Goal: Task Accomplishment & Management: Manage account settings

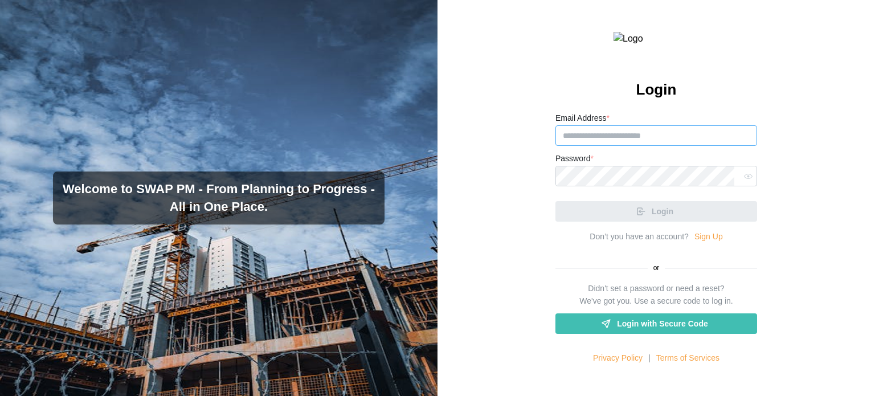
type input "**********"
click at [698, 243] on link "Sign Up" at bounding box center [708, 237] width 28 height 13
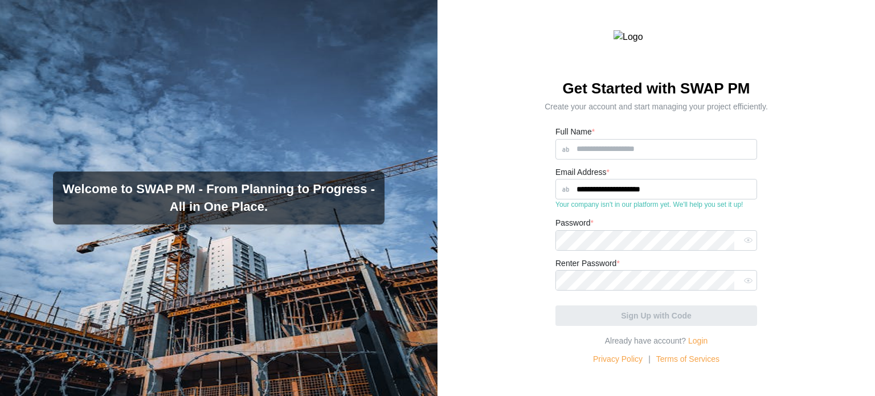
click at [662, 210] on div "Your company isn't in our platform yet. We'll help you set it up!" at bounding box center [656, 204] width 202 height 11
click at [673, 199] on input "**********" at bounding box center [656, 189] width 202 height 21
drag, startPoint x: 695, startPoint y: 215, endPoint x: 554, endPoint y: 211, distance: 141.3
click at [560, 199] on input "**********" at bounding box center [656, 189] width 202 height 21
paste input "text"
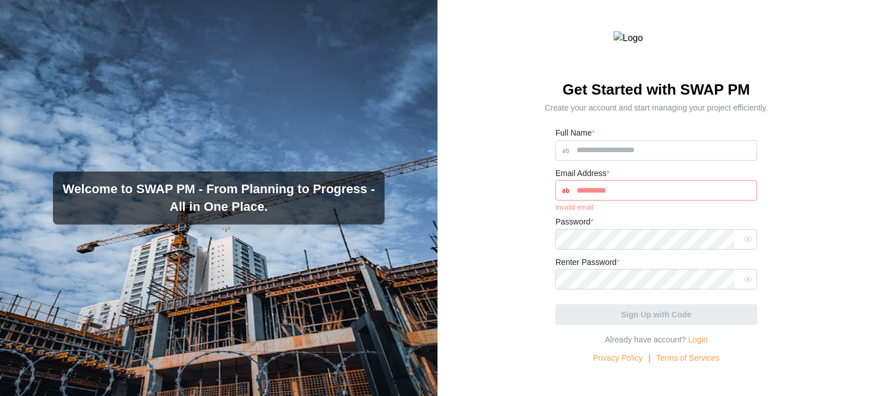
drag, startPoint x: 632, startPoint y: 208, endPoint x: 575, endPoint y: 211, distance: 57.6
click at [575, 200] on input "**********" at bounding box center [656, 190] width 202 height 21
paste input "**********"
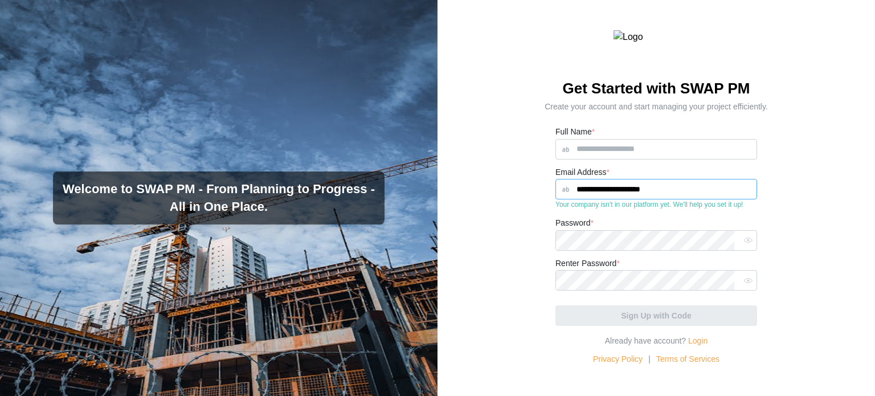
type input "**********"
click at [640, 159] on input "Full Name *" at bounding box center [656, 149] width 202 height 21
type input "*****"
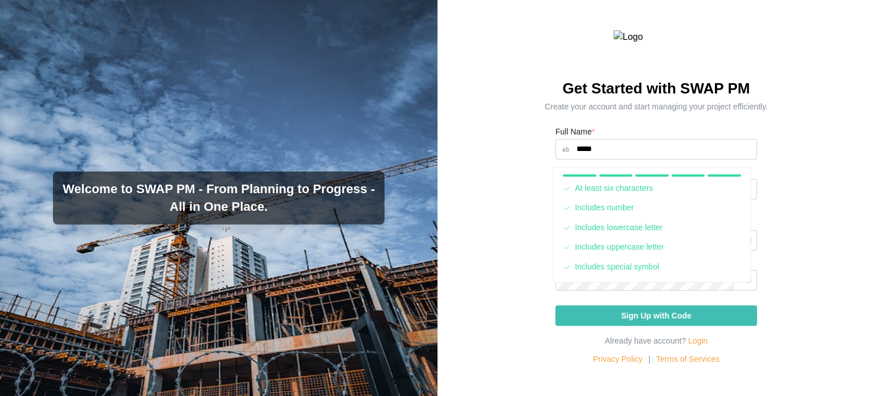
click at [699, 283] on div "Renter Password *" at bounding box center [656, 273] width 202 height 35
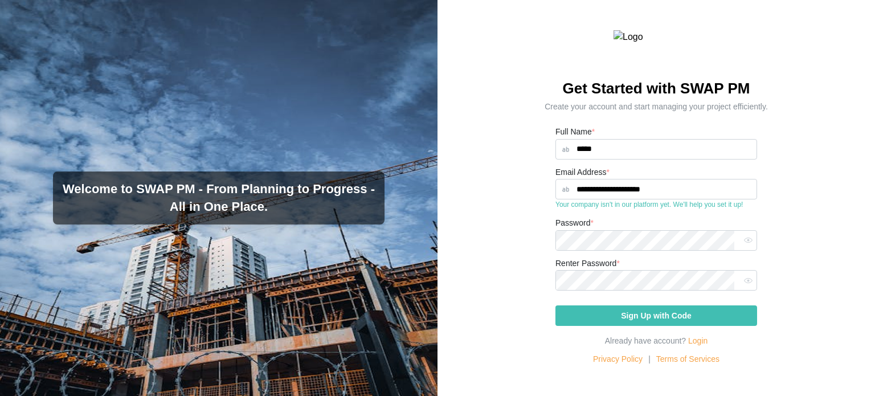
click at [669, 325] on span "Sign Up with Code" at bounding box center [656, 315] width 71 height 19
drag, startPoint x: 689, startPoint y: 230, endPoint x: 554, endPoint y: 230, distance: 135.6
click at [555, 210] on div "Your company isn't in our platform yet. We'll help you set it up!" at bounding box center [656, 204] width 202 height 11
click at [648, 199] on input "**********" at bounding box center [656, 189] width 202 height 21
click at [662, 199] on input "**********" at bounding box center [656, 189] width 202 height 21
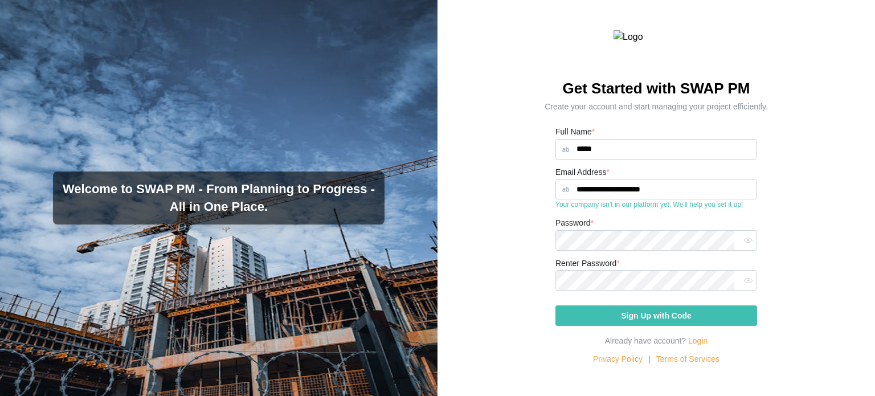
click at [654, 325] on span "Sign Up with Code" at bounding box center [656, 315] width 71 height 19
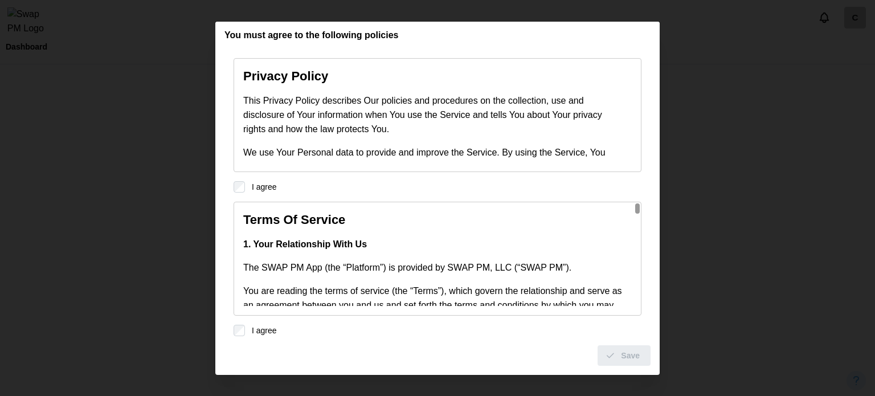
click at [241, 336] on div "Save" at bounding box center [437, 351] width 426 height 30
click at [640, 353] on button "Save" at bounding box center [623, 355] width 53 height 21
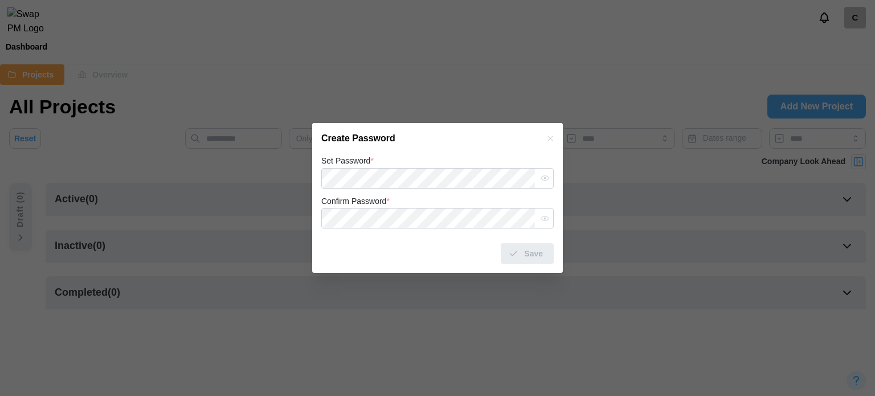
drag, startPoint x: 405, startPoint y: 149, endPoint x: 394, endPoint y: 162, distance: 17.4
click at [404, 149] on div "Create Password" at bounding box center [437, 138] width 251 height 31
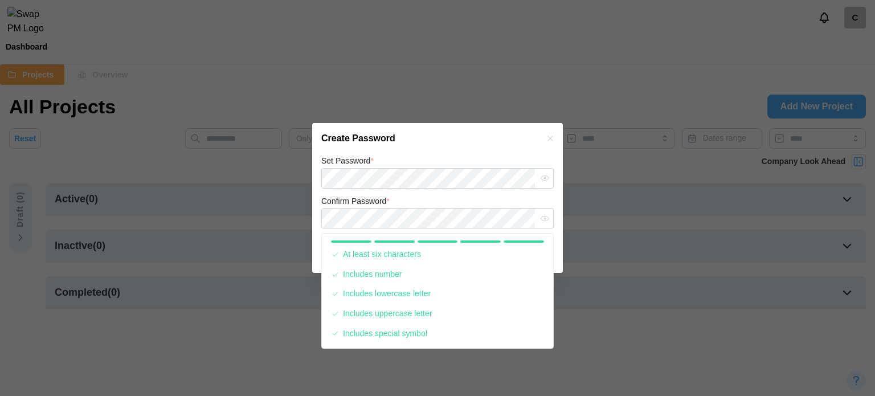
click at [437, 202] on div "Confirm Password *" at bounding box center [437, 211] width 232 height 35
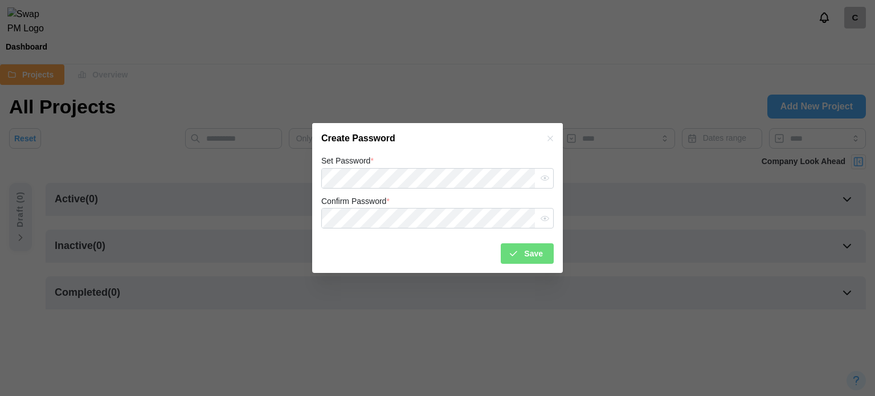
click at [558, 259] on div "Set Password * Confirm Password * Save" at bounding box center [437, 214] width 251 height 120
click at [531, 248] on span "Save" at bounding box center [533, 253] width 19 height 19
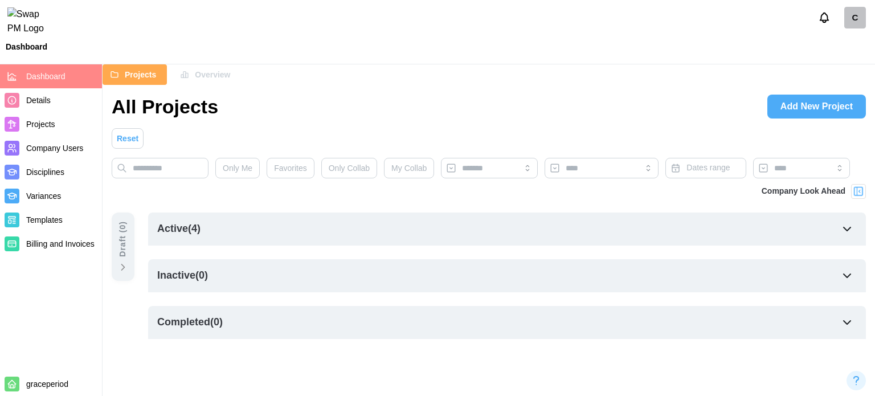
click at [223, 229] on div "Active ( 4 )" at bounding box center [507, 228] width 718 height 33
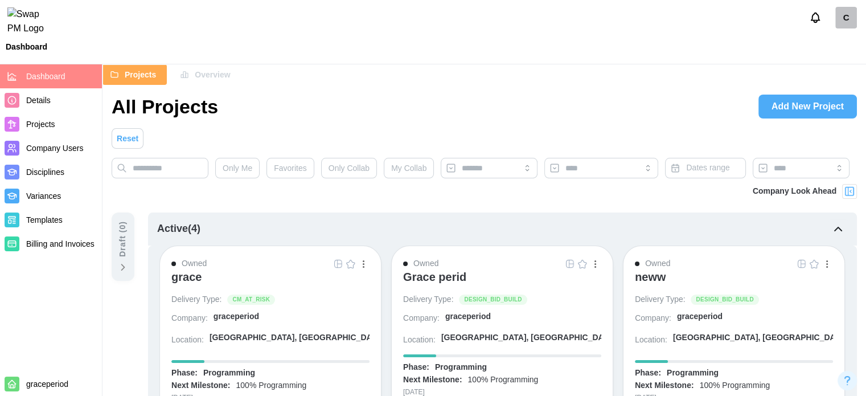
click at [856, 20] on div "C" at bounding box center [847, 18] width 22 height 22
click at [842, 24] on div "C" at bounding box center [847, 18] width 22 height 22
click at [834, 47] on div "My Profile" at bounding box center [838, 49] width 35 height 13
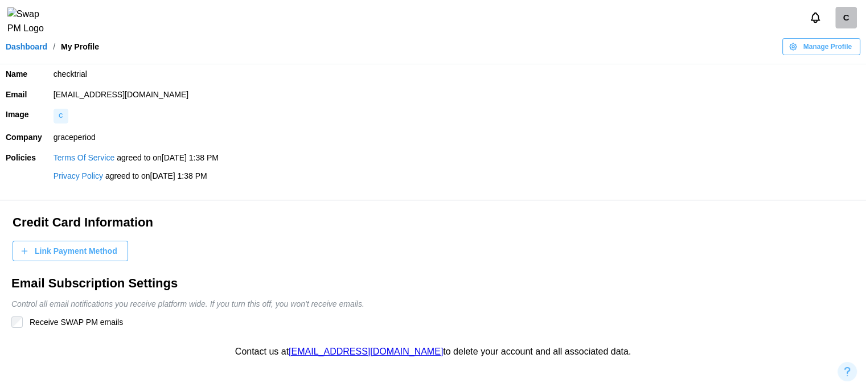
click at [84, 242] on span "Link Payment Method" at bounding box center [76, 250] width 83 height 19
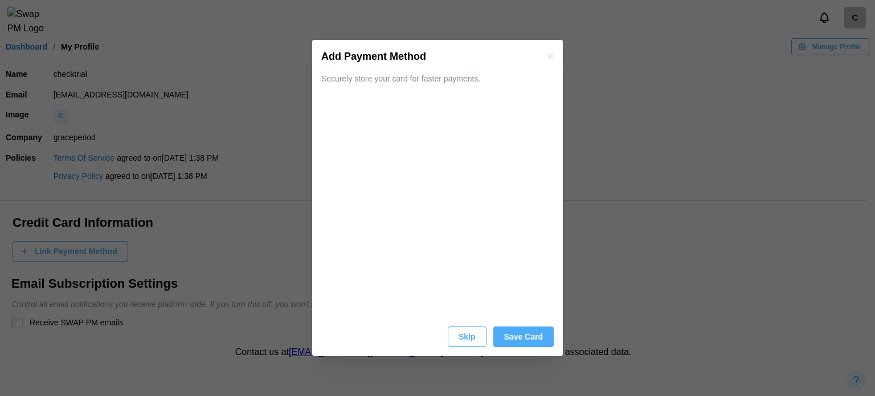
click at [515, 338] on span "Save Card" at bounding box center [523, 336] width 39 height 19
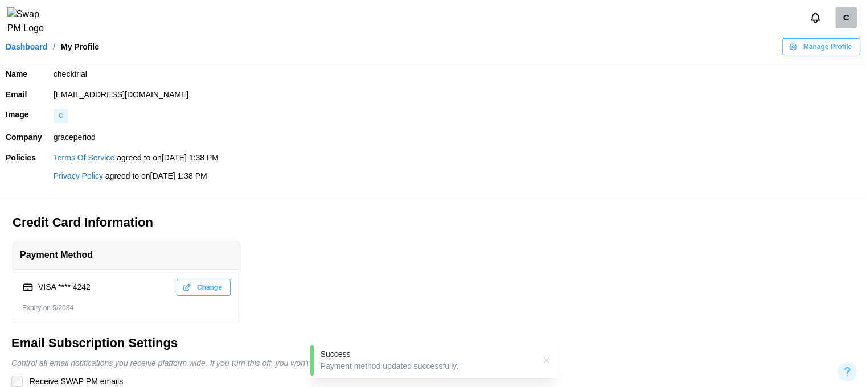
click at [38, 51] on link "Dashboard" at bounding box center [27, 47] width 42 height 8
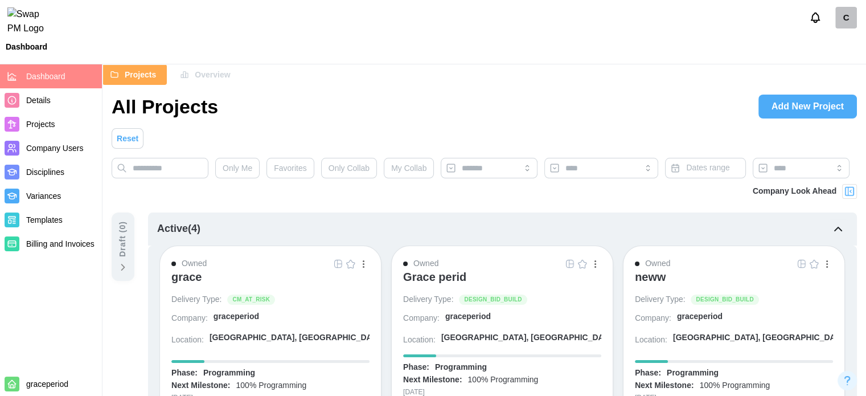
click at [791, 98] on span "Add New Project" at bounding box center [808, 106] width 72 height 23
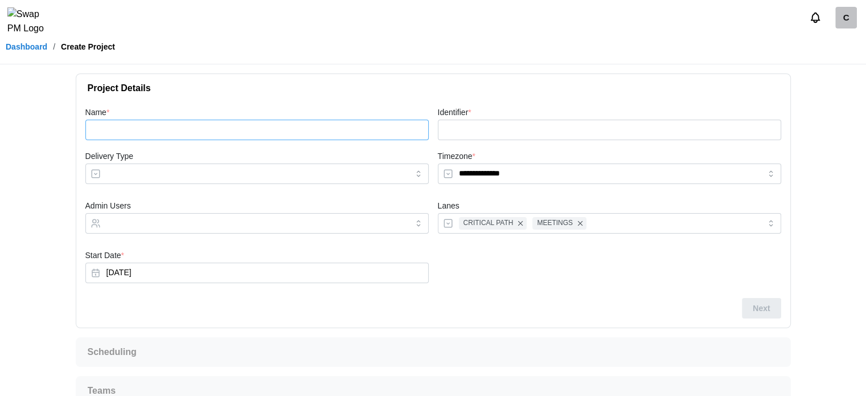
click at [155, 121] on input "Name *" at bounding box center [256, 130] width 343 height 21
type input "*"
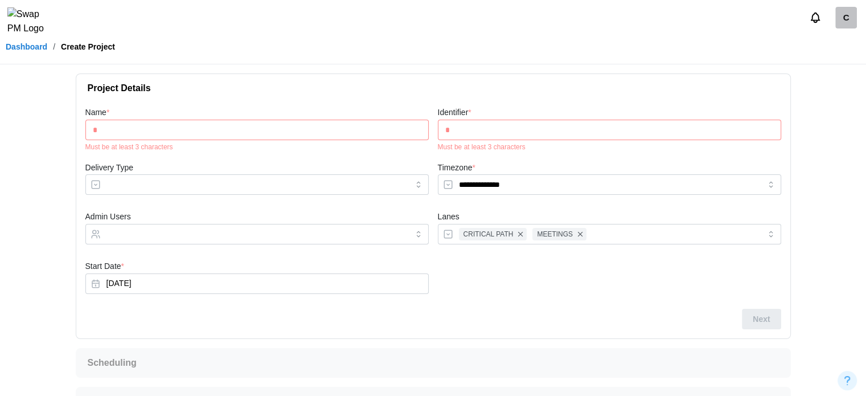
type input "**"
type input "***"
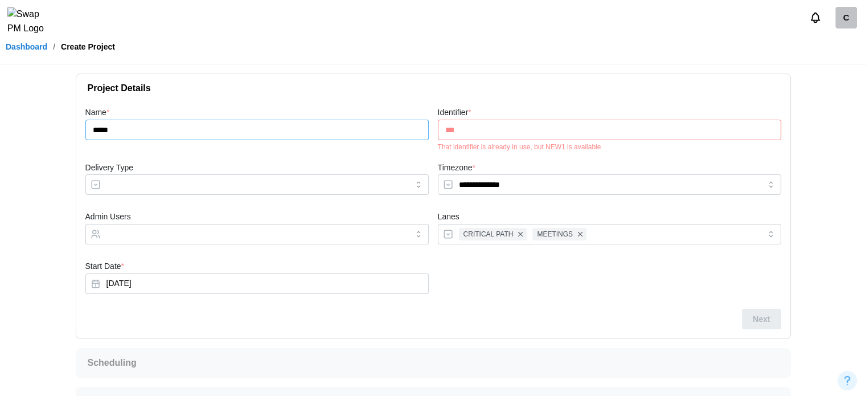
type input "*****"
click at [134, 178] on input "Delivery Type" at bounding box center [256, 184] width 343 height 21
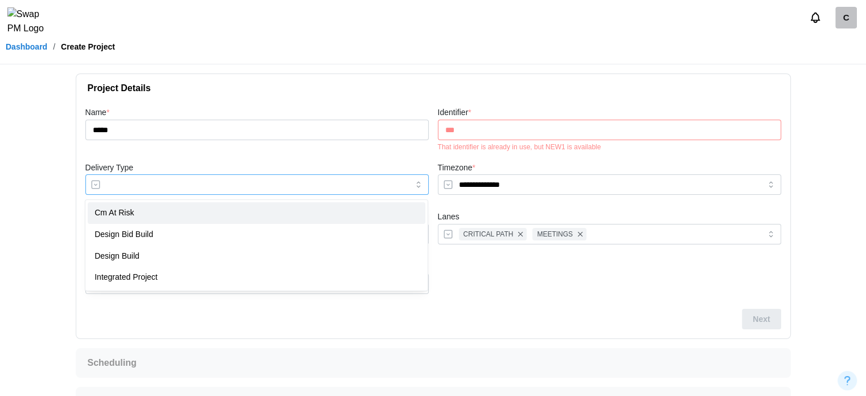
type input "**********"
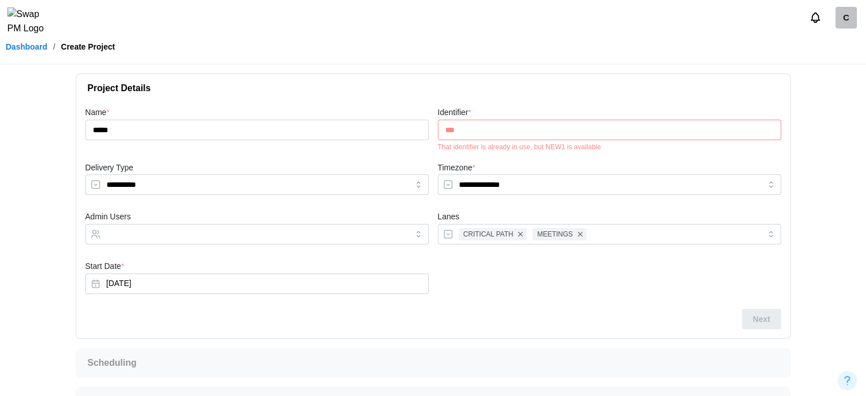
click at [547, 136] on input "***" at bounding box center [609, 130] width 343 height 21
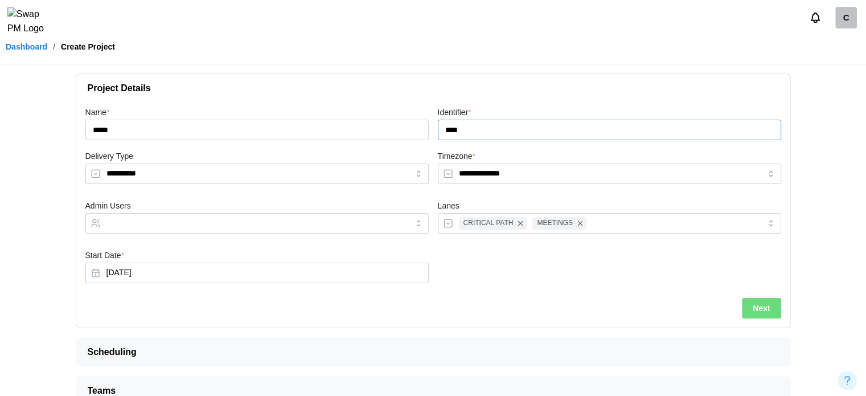
type input "****"
click at [781, 307] on div "**********" at bounding box center [433, 215] width 714 height 224
click at [776, 309] on button "Next" at bounding box center [761, 308] width 39 height 21
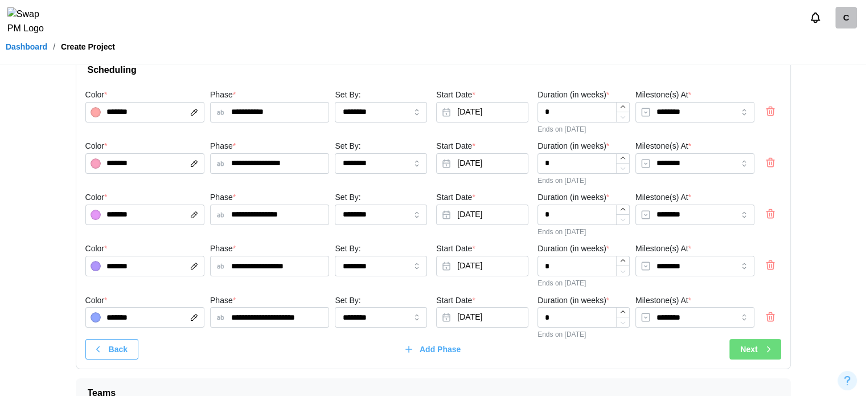
scroll to position [77, 0]
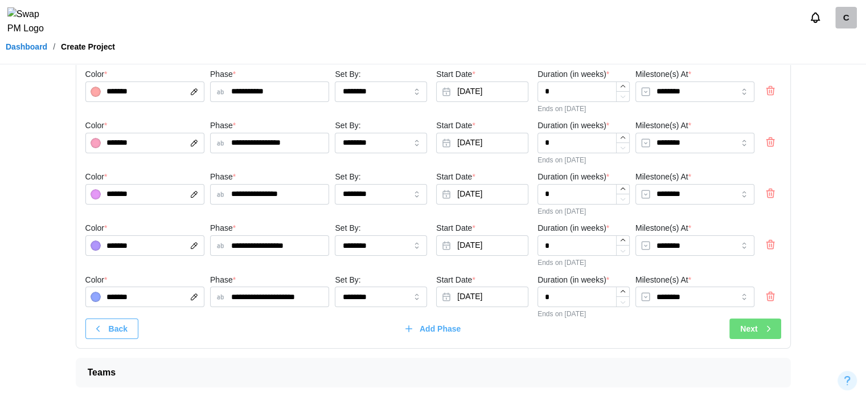
click at [738, 337] on button "Next" at bounding box center [755, 328] width 51 height 21
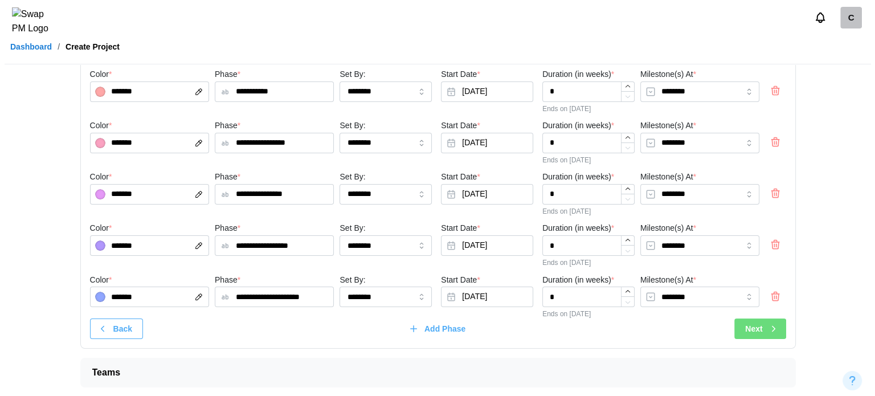
scroll to position [0, 0]
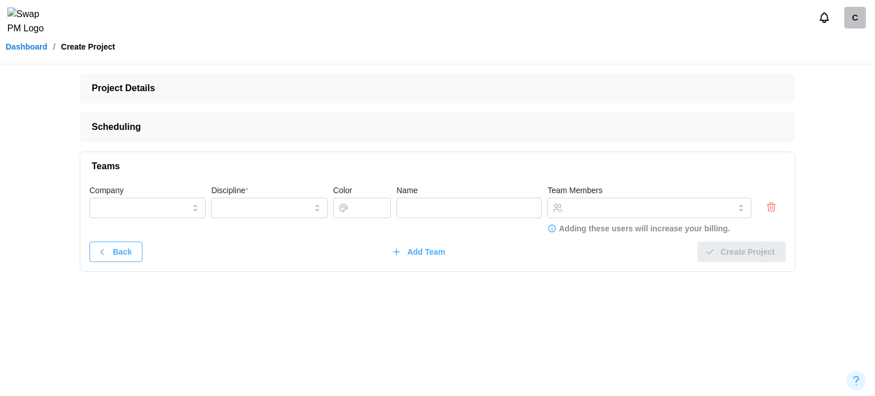
click at [776, 203] on button "button" at bounding box center [771, 206] width 13 height 13
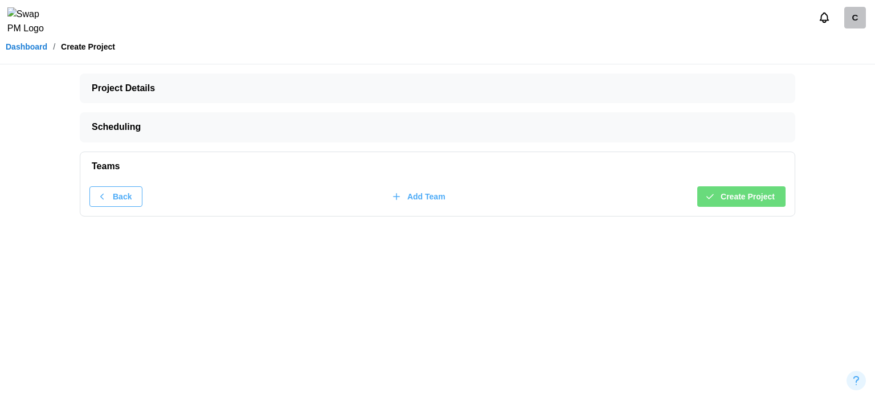
click at [775, 204] on button "Create Project" at bounding box center [741, 196] width 88 height 21
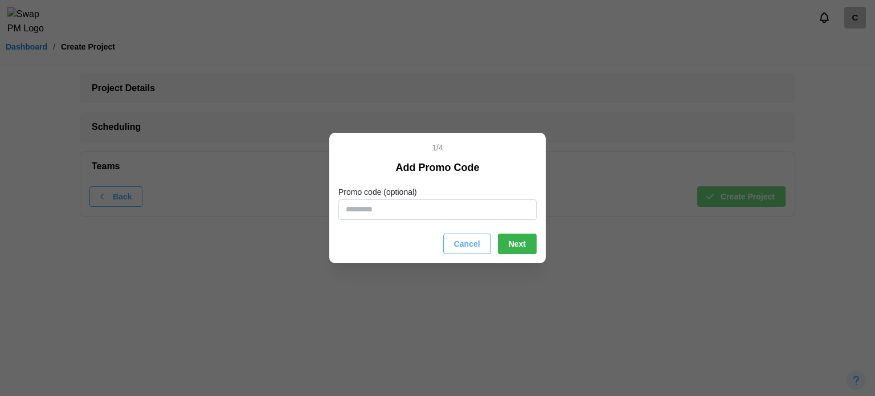
click at [510, 234] on span "Next" at bounding box center [517, 243] width 17 height 19
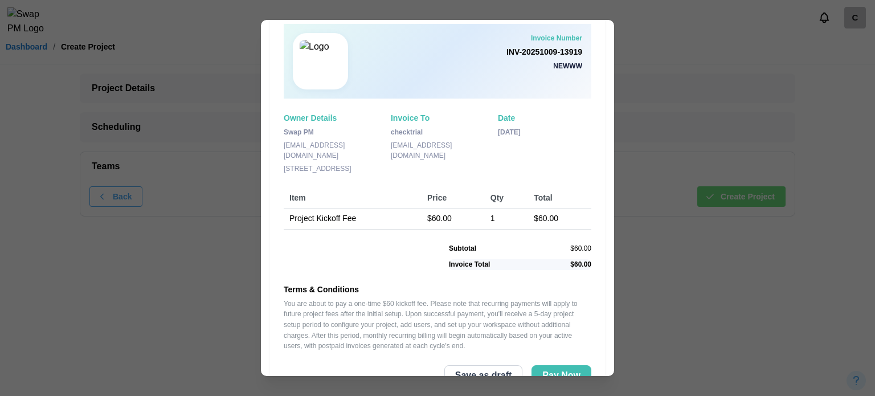
scroll to position [68, 0]
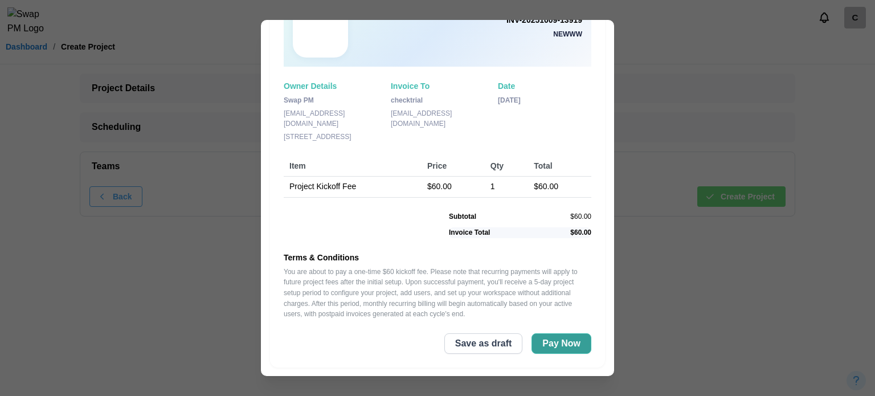
click at [565, 339] on span "Pay Now" at bounding box center [561, 343] width 38 height 19
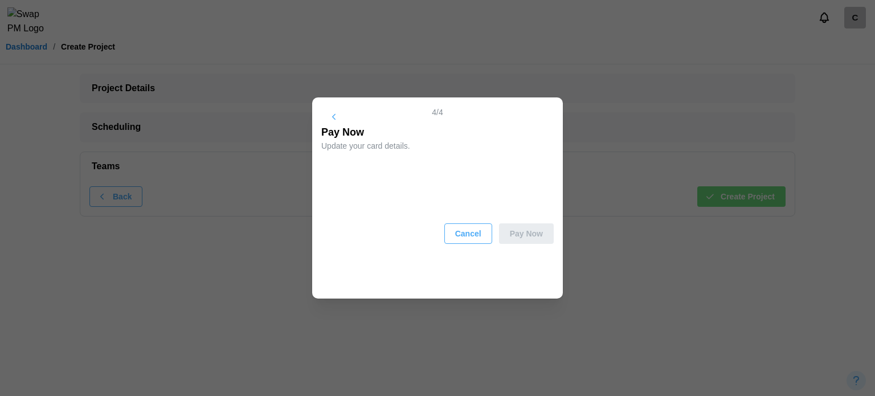
scroll to position [0, 0]
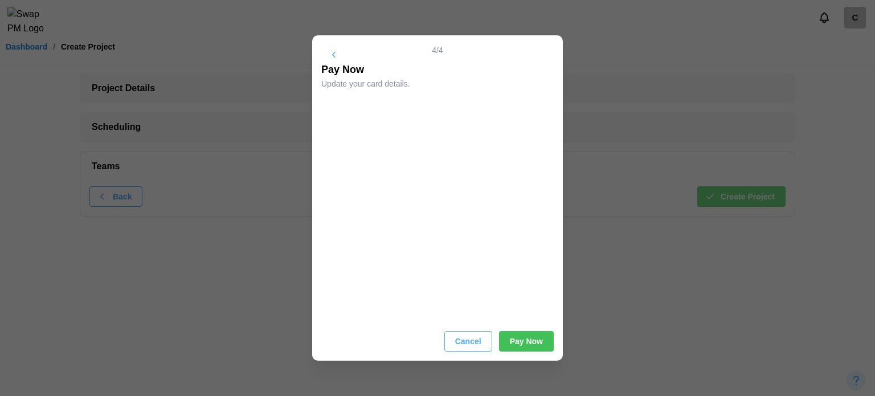
click at [529, 352] on div "4 / 4 Pay Now Update your card details. Cancel Pay Now" at bounding box center [437, 198] width 251 height 326
click at [526, 346] on span "Pay Now" at bounding box center [526, 340] width 33 height 19
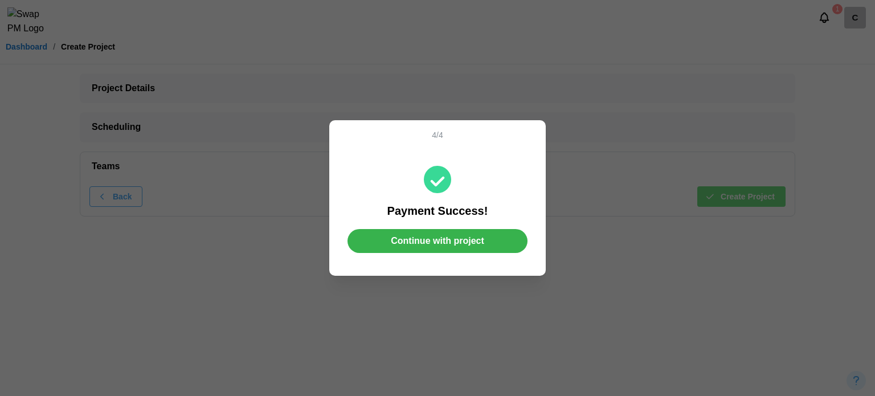
click at [445, 239] on span "Continue with project" at bounding box center [437, 241] width 93 height 23
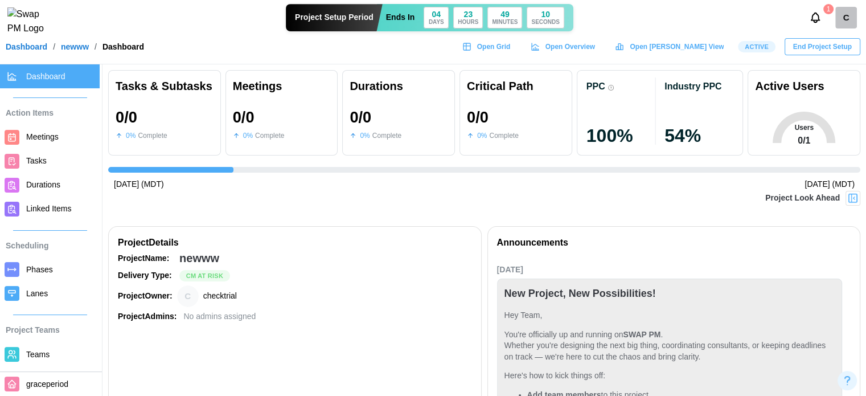
click at [29, 51] on link "Dashboard" at bounding box center [27, 47] width 42 height 8
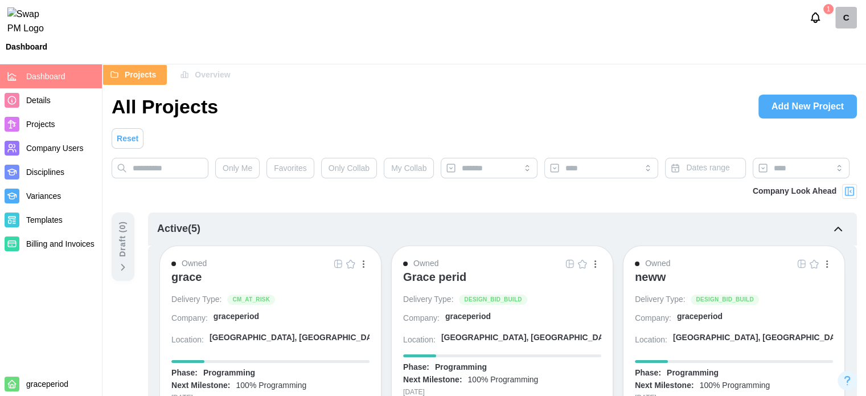
click at [58, 151] on span "Company Users" at bounding box center [54, 148] width 57 height 9
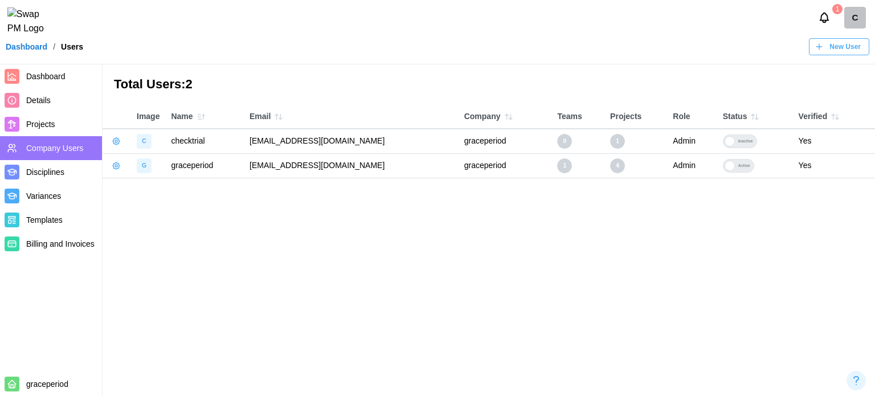
click at [854, 28] on div "C" at bounding box center [855, 18] width 22 height 22
click at [843, 68] on div "Sign Out" at bounding box center [847, 70] width 35 height 9
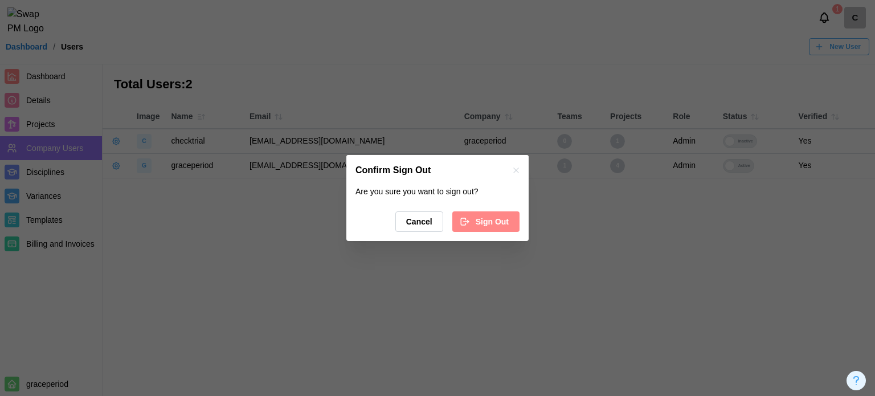
click at [460, 222] on button "Sign Out" at bounding box center [485, 221] width 67 height 21
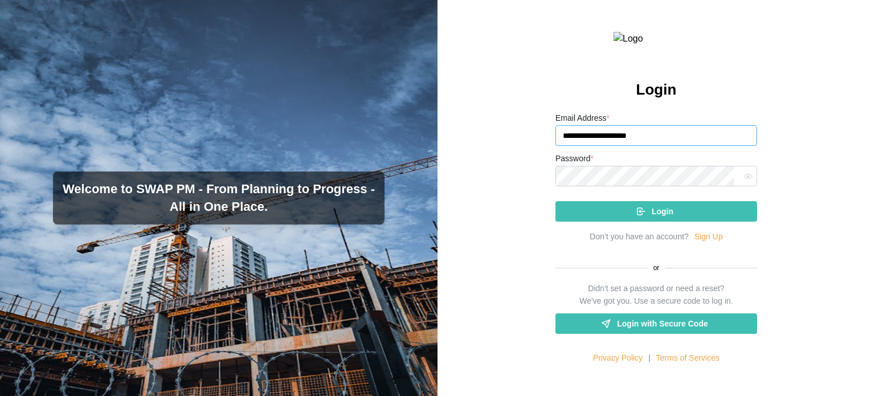
click at [586, 146] on input "**********" at bounding box center [656, 135] width 202 height 21
type input "**********"
click at [641, 216] on icon "submit" at bounding box center [641, 211] width 10 height 10
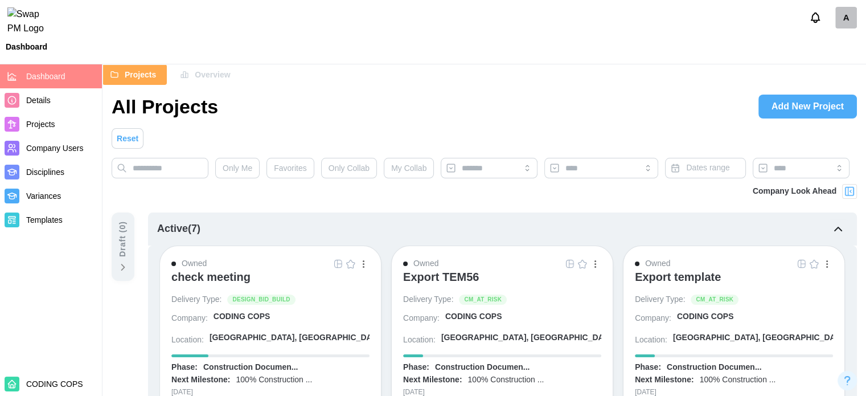
click at [838, 26] on div "A" at bounding box center [847, 18] width 22 height 22
click at [842, 66] on div "Sign Out" at bounding box center [838, 70] width 35 height 9
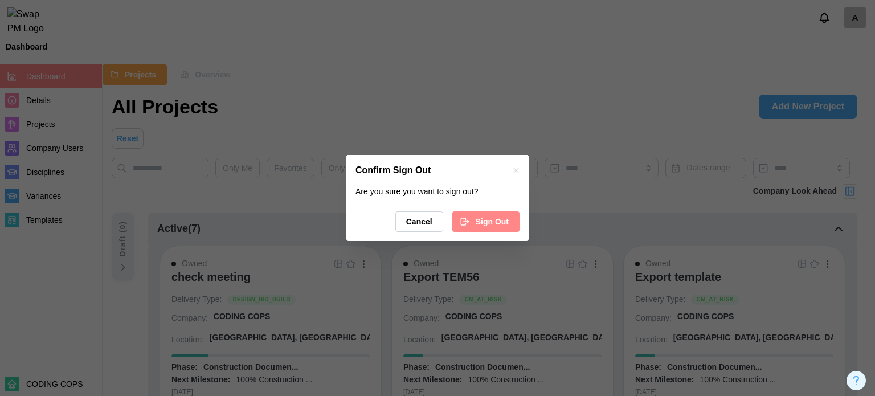
click at [493, 215] on span "Sign Out" at bounding box center [492, 221] width 33 height 19
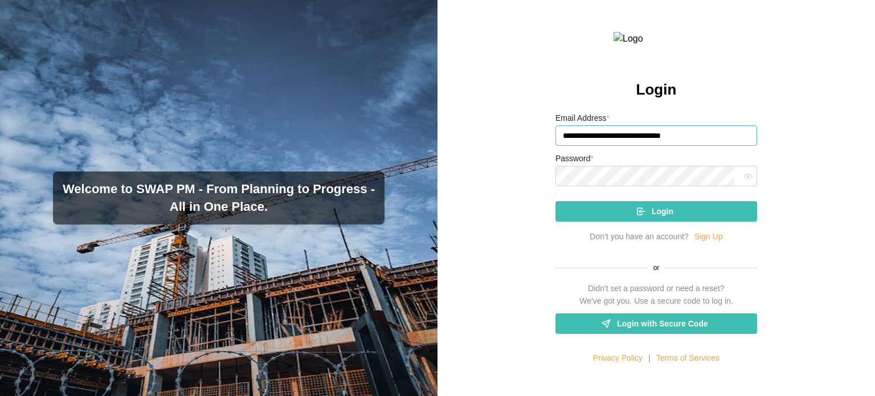
click at [688, 146] on input "**********" at bounding box center [656, 135] width 202 height 21
type input "**********"
click at [632, 221] on div "Login" at bounding box center [654, 211] width 183 height 19
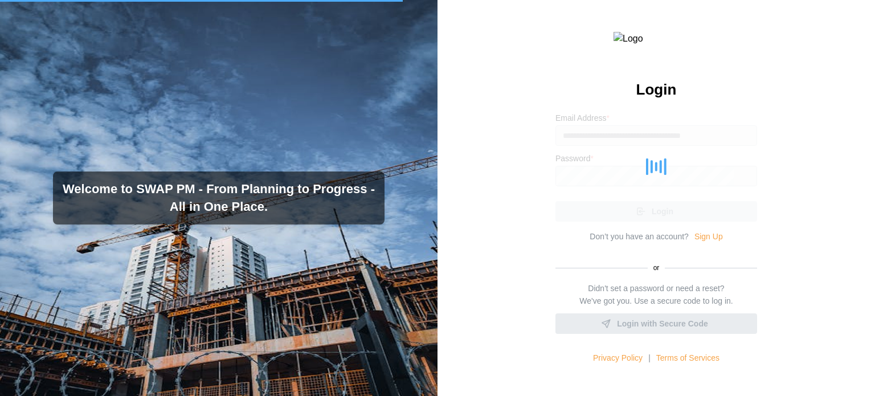
click at [517, 223] on div "**********" at bounding box center [655, 198] width 437 height 396
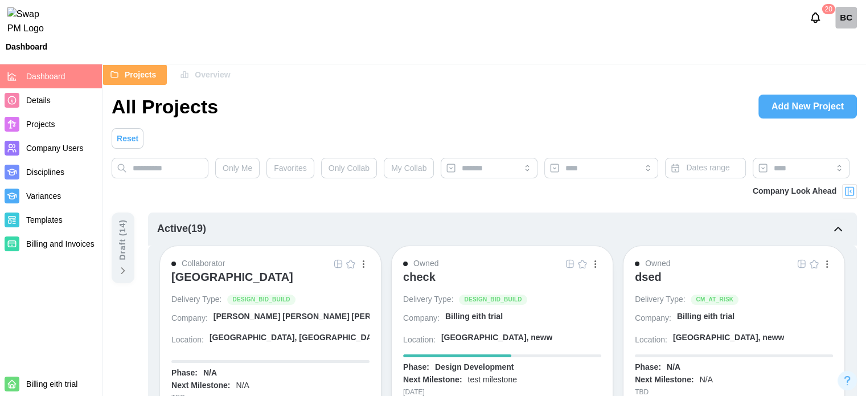
click at [255, 271] on div "[GEOGRAPHIC_DATA]" at bounding box center [232, 277] width 122 height 14
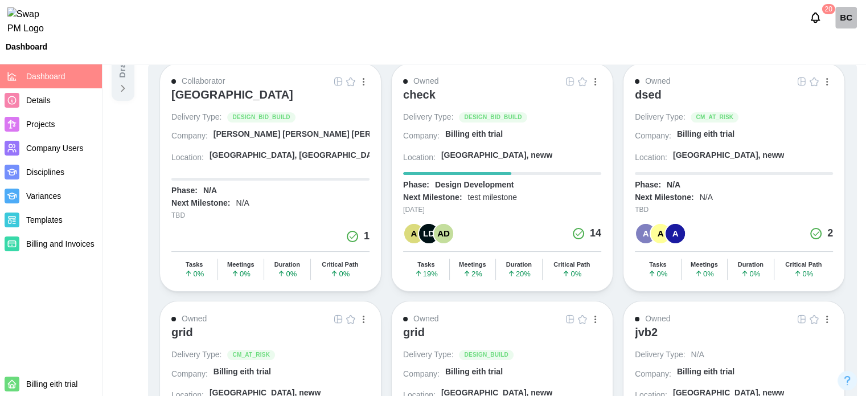
scroll to position [171, 0]
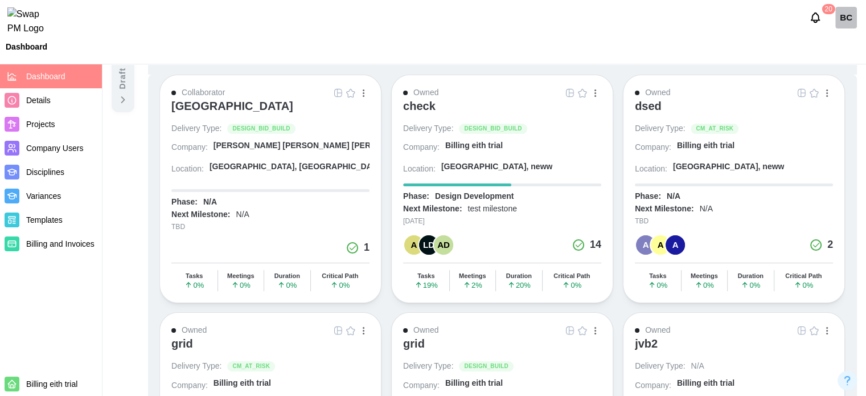
click at [315, 243] on div "1" at bounding box center [270, 248] width 198 height 16
drag, startPoint x: 315, startPoint y: 241, endPoint x: 326, endPoint y: 226, distance: 19.1
click at [314, 241] on div "1" at bounding box center [270, 248] width 198 height 16
click at [428, 105] on div "check" at bounding box center [419, 106] width 32 height 14
click at [645, 104] on div "dsed" at bounding box center [648, 106] width 27 height 14
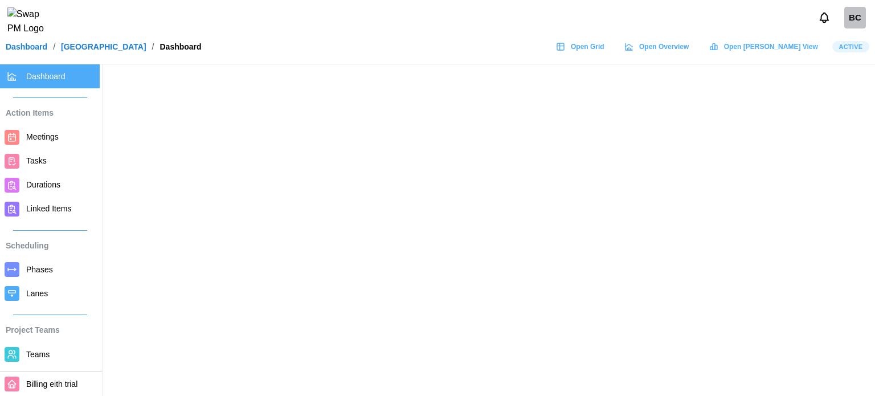
click at [638, 62] on header "BC Dashboard / ALTRU SPORTS COMPLEX / Dashboard Open Grid Open Overview Open [P…" at bounding box center [437, 32] width 875 height 64
click at [604, 55] on span "Open Grid" at bounding box center [588, 47] width 34 height 16
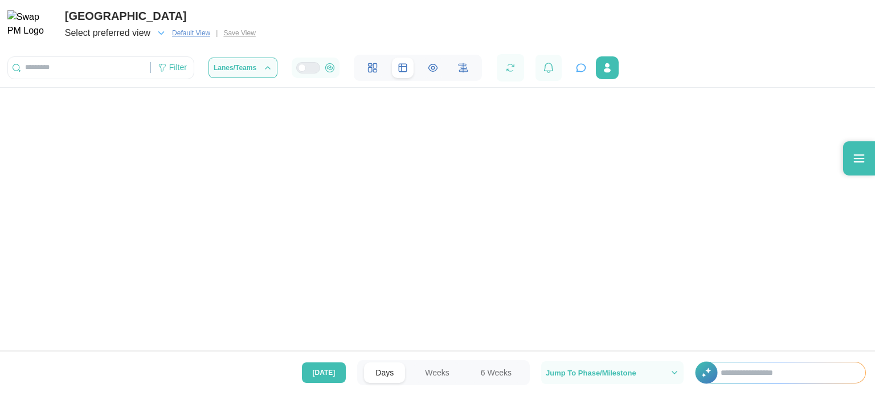
scroll to position [0, 53646]
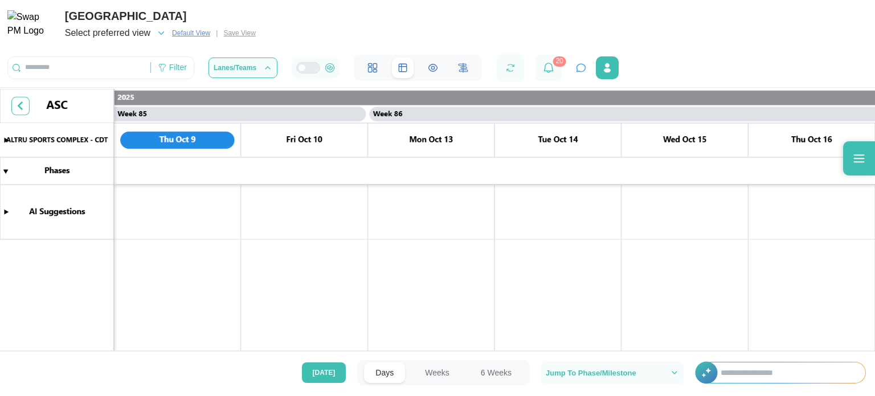
click at [169, 35] on button "Default View" at bounding box center [190, 33] width 47 height 13
click at [164, 31] on icon "button" at bounding box center [161, 33] width 10 height 10
click at [244, 71] on span "Lanes/Teams" at bounding box center [235, 67] width 43 height 7
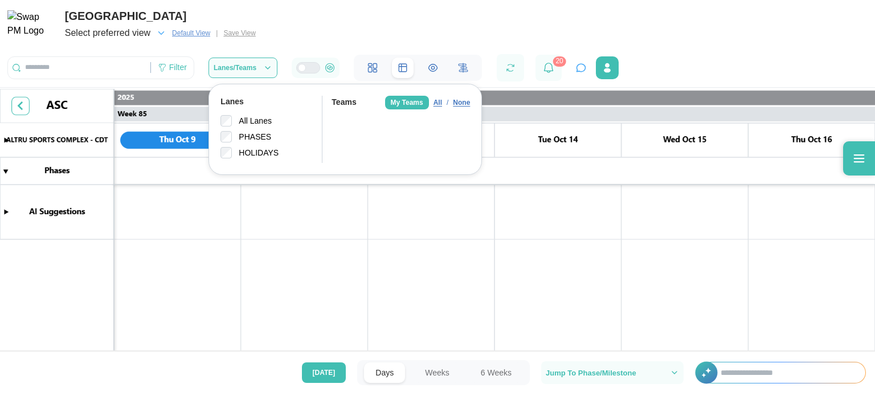
click at [291, 49] on div "ALTRU SPORTS COMPLEX Select preferred view Default View | Save View Filter Lane…" at bounding box center [437, 40] width 875 height 81
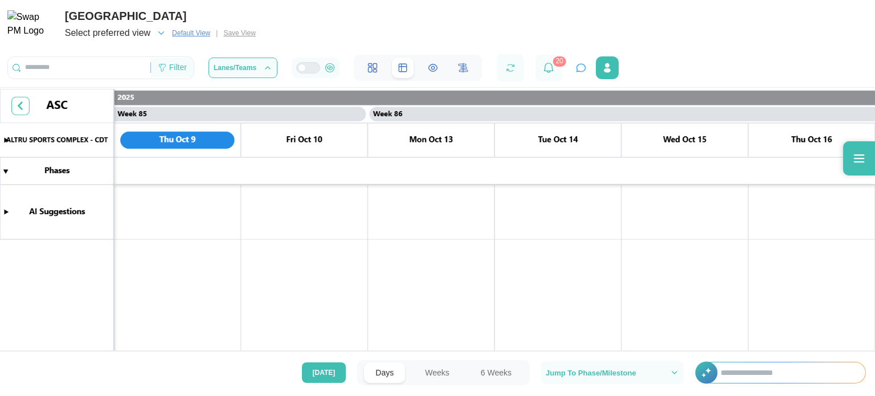
click at [181, 69] on div "Filter" at bounding box center [178, 68] width 18 height 13
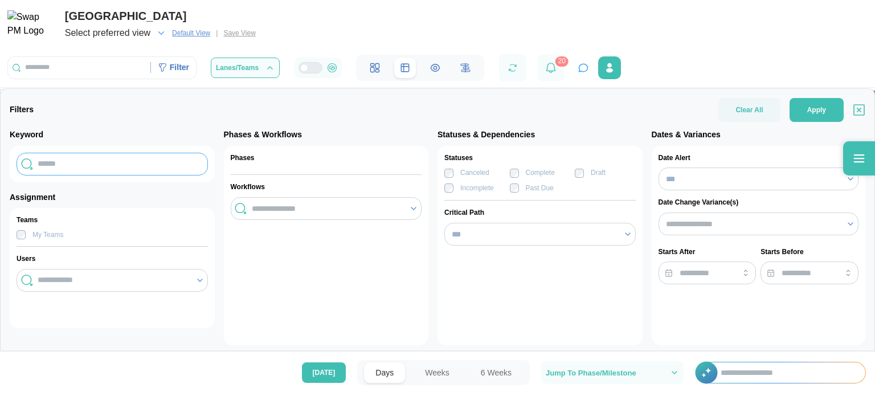
click at [150, 163] on input "text" at bounding box center [112, 164] width 191 height 23
type input "*"
click at [80, 150] on div "*" at bounding box center [112, 164] width 205 height 36
click at [82, 149] on div "*" at bounding box center [112, 164] width 205 height 36
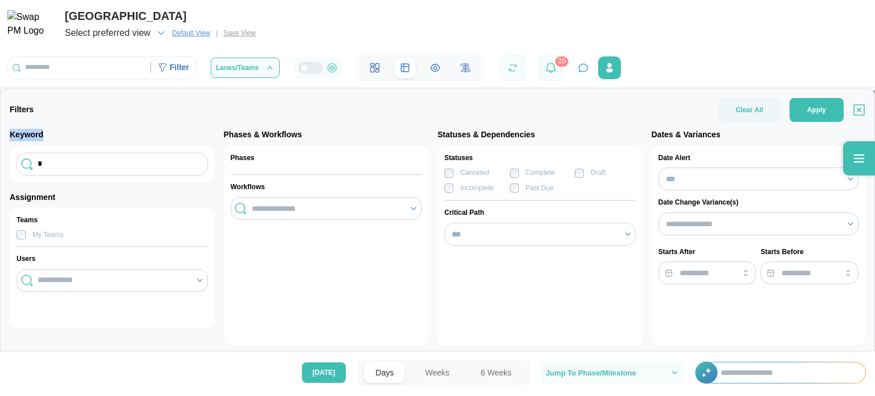
click at [82, 149] on div "*" at bounding box center [112, 164] width 205 height 36
click at [69, 159] on input "*" at bounding box center [112, 164] width 191 height 23
type input "*"
click at [857, 157] on icon at bounding box center [859, 159] width 14 height 14
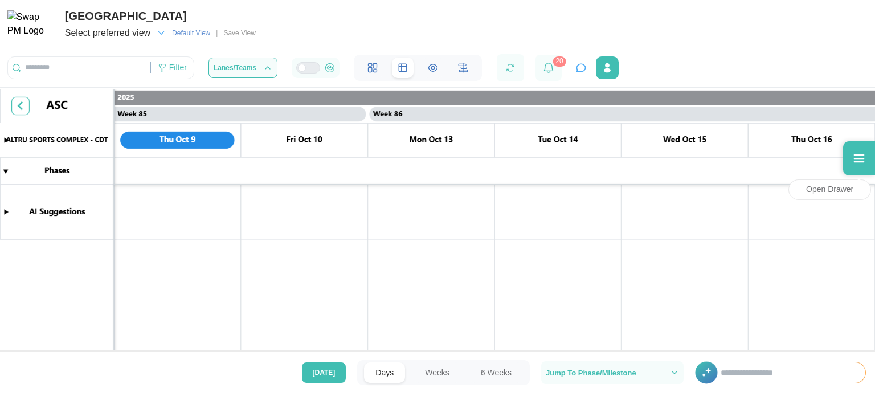
click at [846, 163] on div at bounding box center [859, 158] width 32 height 34
click at [857, 157] on icon at bounding box center [859, 159] width 14 height 14
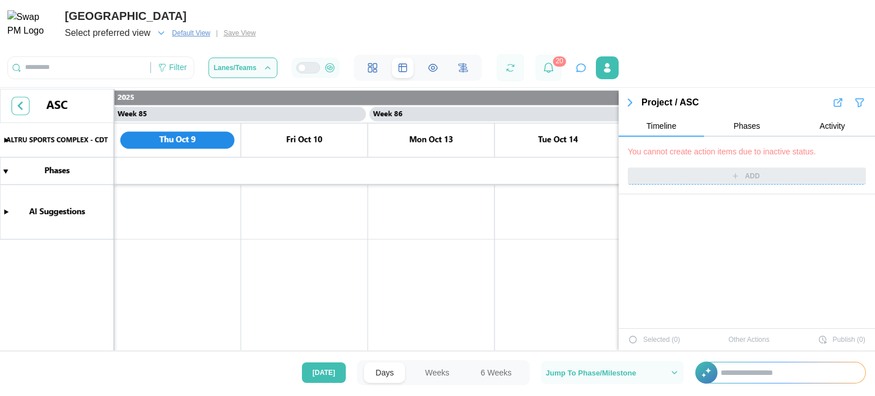
scroll to position [9837, 0]
click at [745, 105] on div "Project / ASC" at bounding box center [736, 103] width 190 height 14
click at [855, 102] on icon "button" at bounding box center [858, 103] width 7 height 8
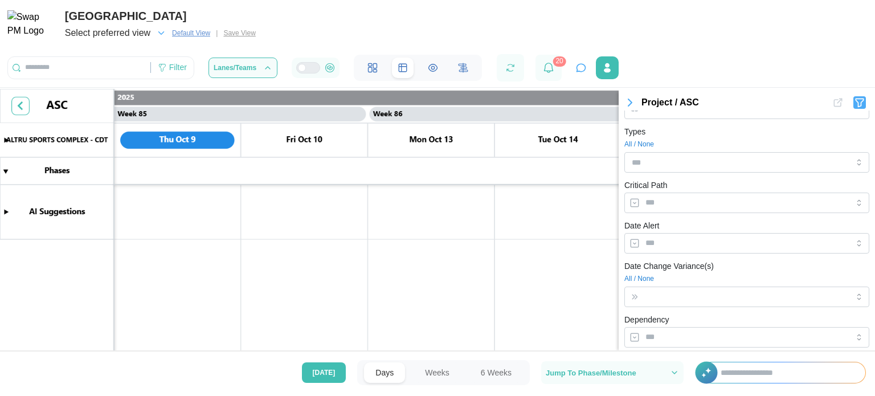
scroll to position [0, 0]
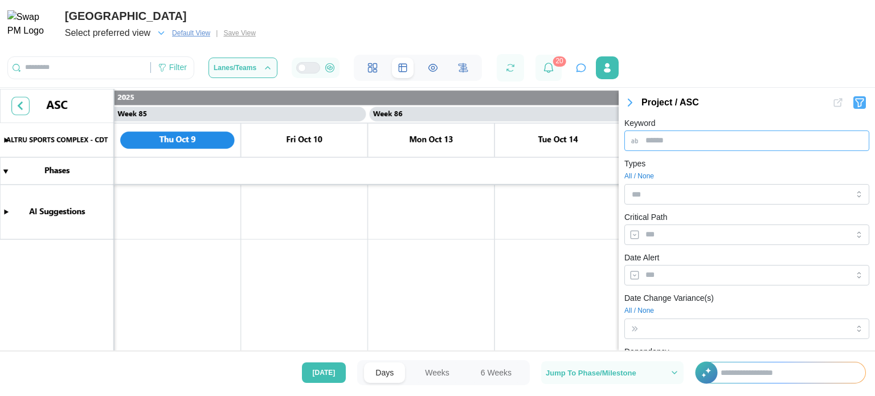
click at [707, 134] on input "Keyword" at bounding box center [746, 140] width 245 height 21
type input "*"
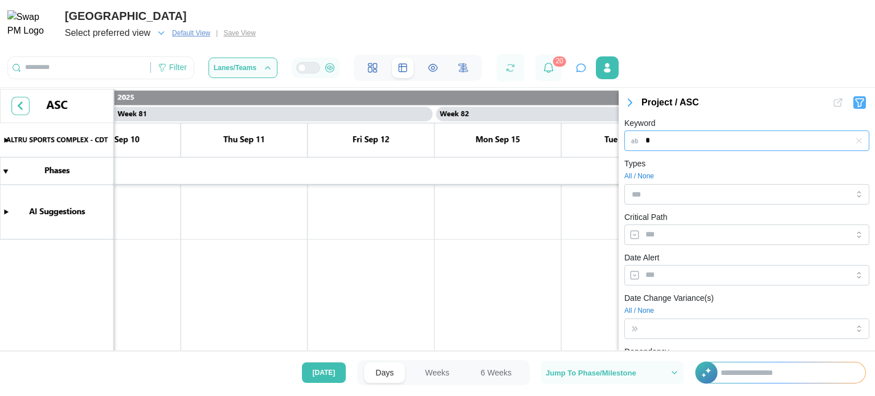
scroll to position [0, 50968]
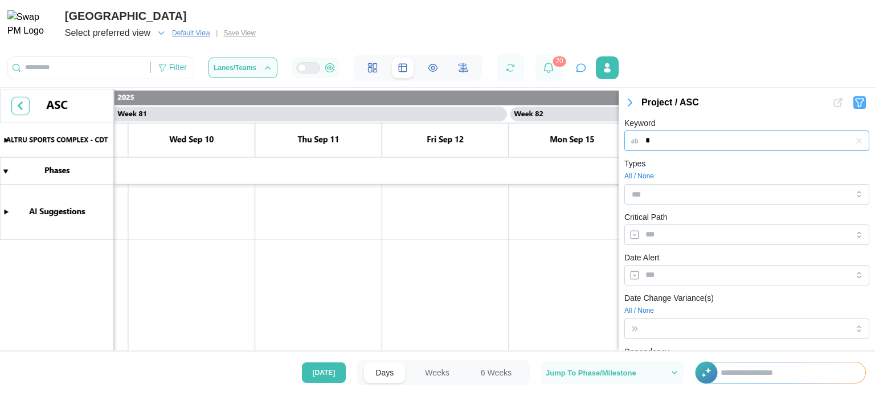
type input "*"
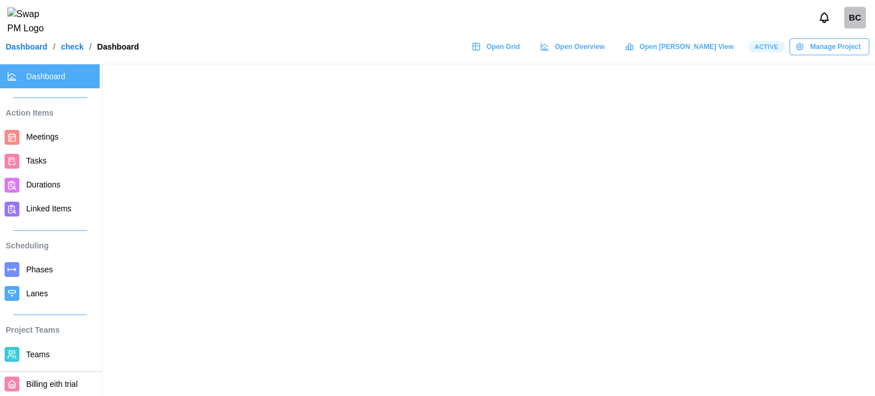
drag, startPoint x: 517, startPoint y: 226, endPoint x: 522, endPoint y: 232, distance: 7.3
click at [517, 227] on main at bounding box center [437, 198] width 875 height 396
click at [520, 51] on span "Open Grid" at bounding box center [503, 47] width 34 height 16
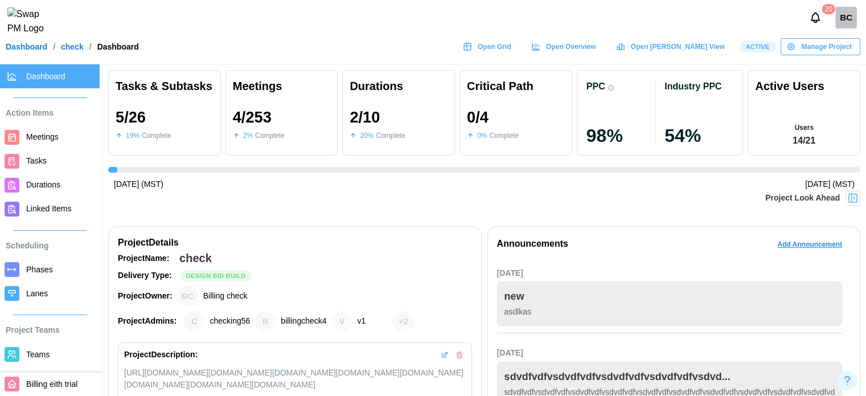
scroll to position [0, 3262]
click at [511, 49] on span "Open Grid" at bounding box center [495, 47] width 34 height 16
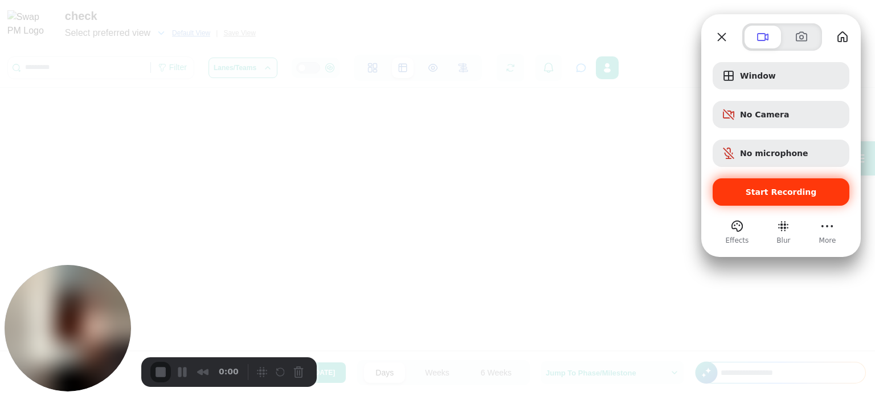
click at [795, 195] on span "Start Recording" at bounding box center [781, 191] width 71 height 9
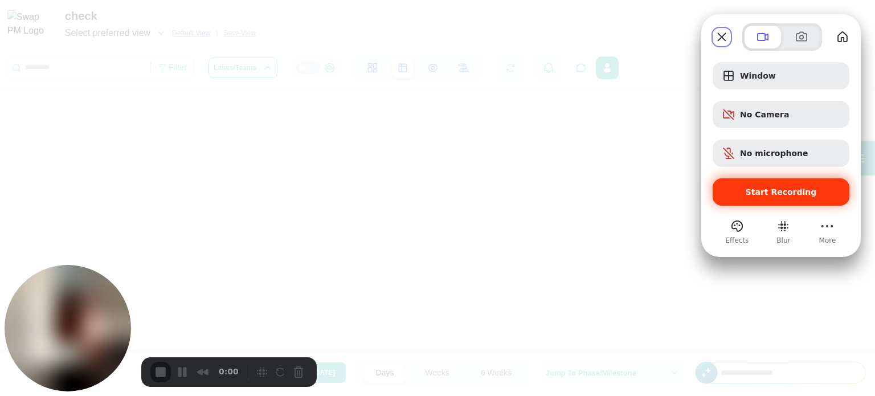
click at [804, 184] on div "Start Recording" at bounding box center [781, 191] width 137 height 27
click at [761, 194] on div "Window No Camera No microphone Start Recording" at bounding box center [781, 134] width 137 height 144
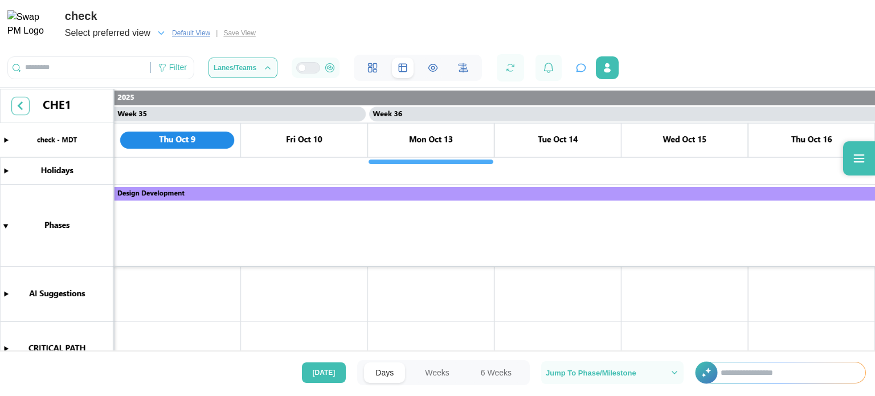
scroll to position [0, 21940]
click at [592, 26] on div "check Select preferred view Default View | Save View Filter Lanes/Teams 20" at bounding box center [437, 40] width 875 height 81
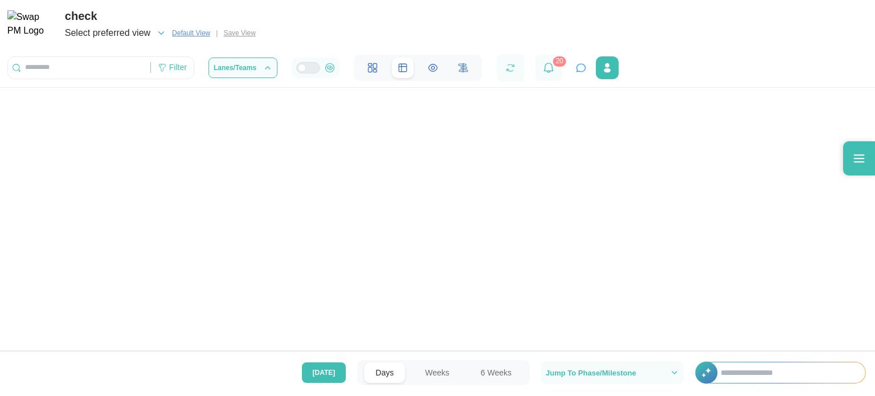
scroll to position [331, 0]
click at [861, 158] on icon at bounding box center [859, 158] width 11 height 8
click at [843, 153] on div at bounding box center [859, 158] width 32 height 34
click at [858, 161] on icon at bounding box center [859, 159] width 14 height 14
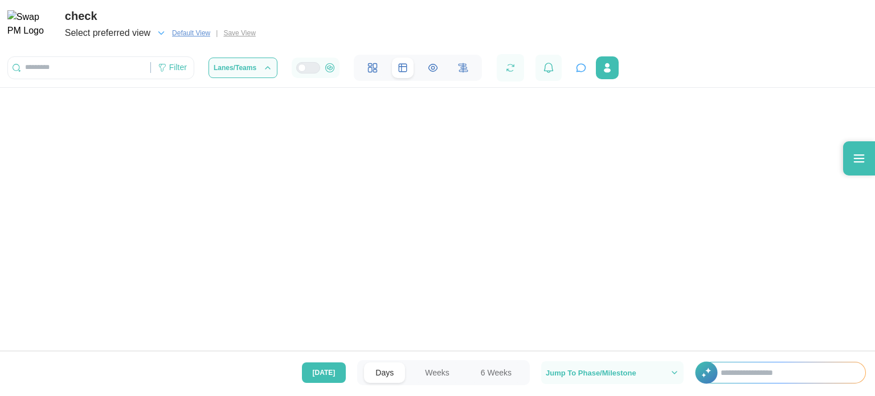
click at [854, 154] on icon at bounding box center [859, 159] width 14 height 14
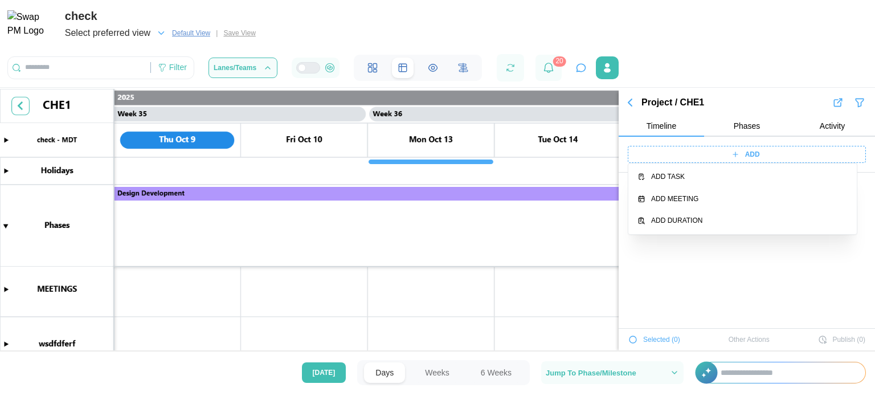
scroll to position [4415, 0]
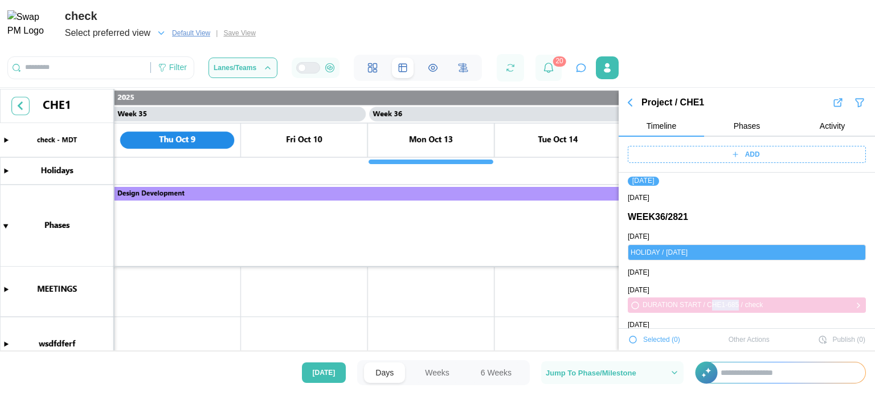
drag, startPoint x: 733, startPoint y: 305, endPoint x: 705, endPoint y: 303, distance: 28.5
click at [705, 303] on div "DURATION START / CHE1-685 /" at bounding box center [692, 305] width 100 height 11
click at [557, 297] on canvas at bounding box center [437, 221] width 875 height 264
click at [631, 101] on icon "button" at bounding box center [629, 102] width 3 height 7
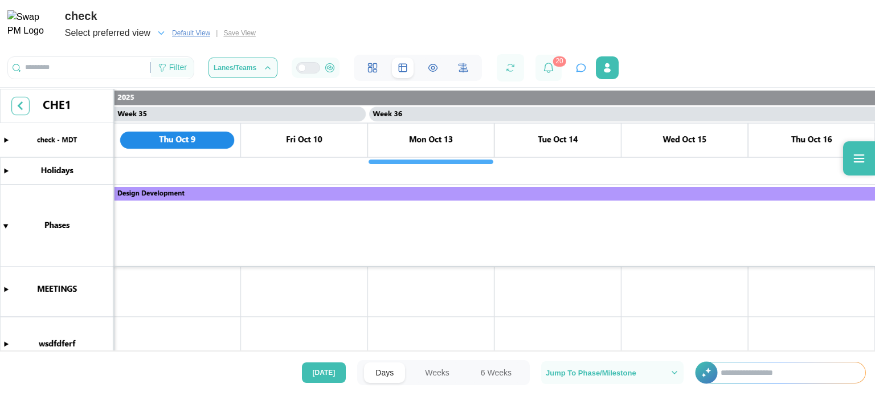
click at [168, 69] on div "Filter" at bounding box center [172, 67] width 43 height 19
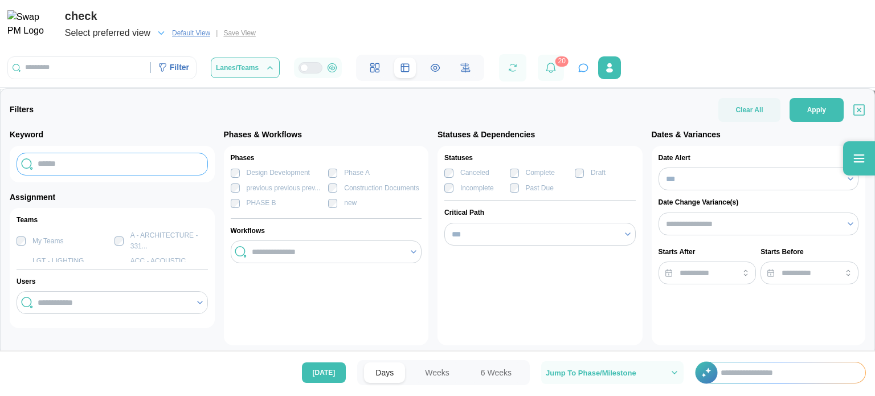
click at [98, 167] on input "text" at bounding box center [112, 164] width 191 height 23
type input "*****"
drag, startPoint x: 828, startPoint y: 116, endPoint x: 820, endPoint y: 120, distance: 9.2
click at [827, 116] on button "Apply" at bounding box center [816, 110] width 54 height 24
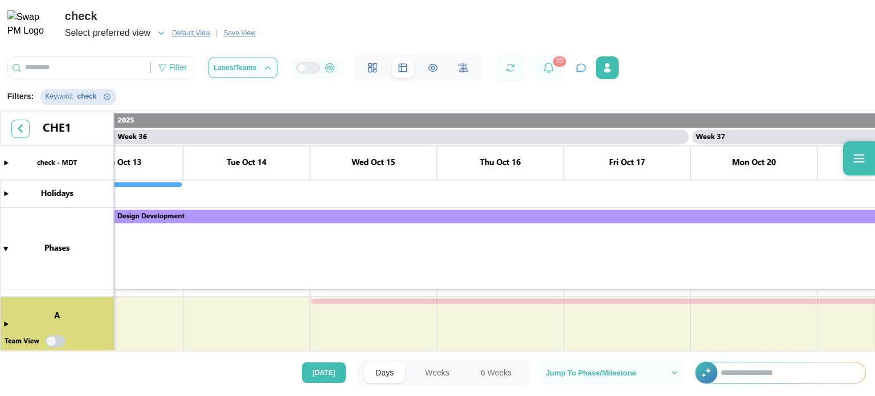
scroll to position [336, 0]
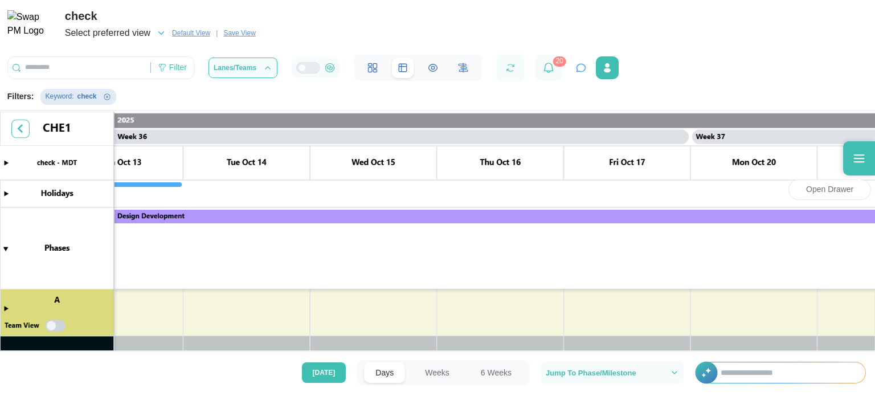
drag, startPoint x: 851, startPoint y: 159, endPoint x: 804, endPoint y: 163, distance: 47.4
click at [851, 159] on div at bounding box center [859, 158] width 32 height 34
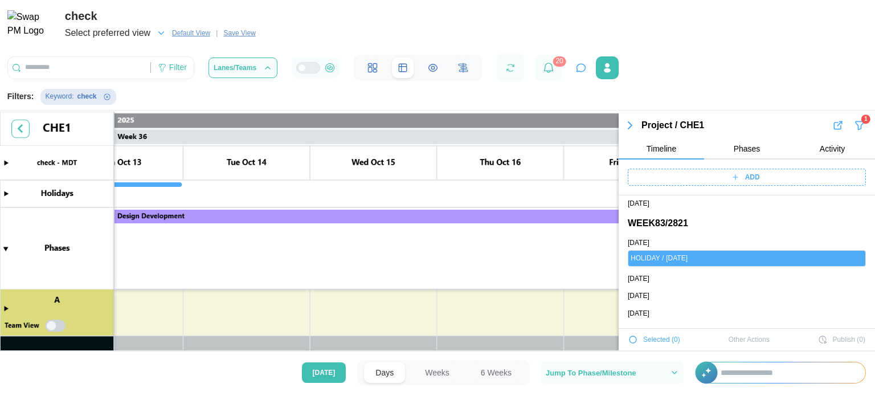
scroll to position [9705, 0]
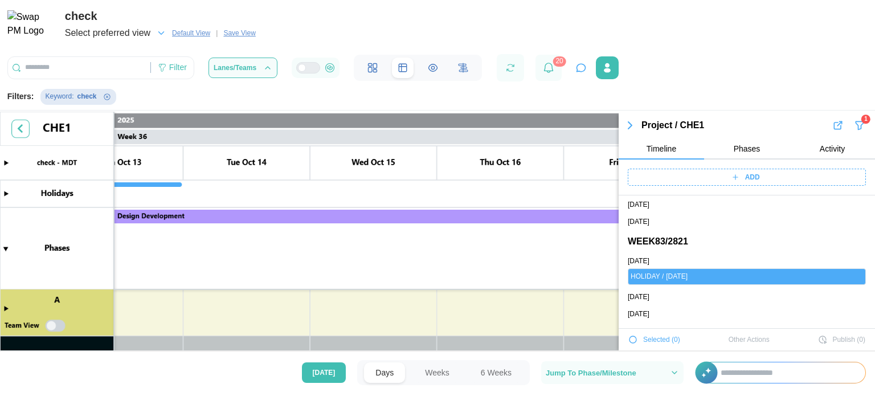
click at [761, 178] on div "ADD" at bounding box center [745, 177] width 224 height 16
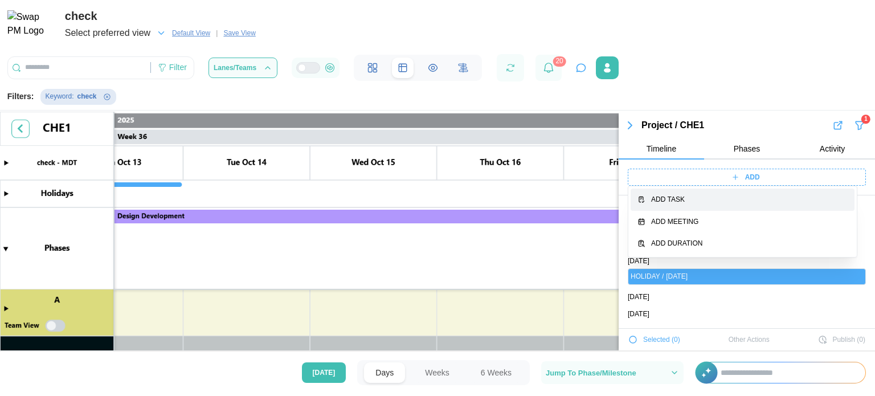
click at [711, 204] on div "Add Task" at bounding box center [749, 199] width 196 height 11
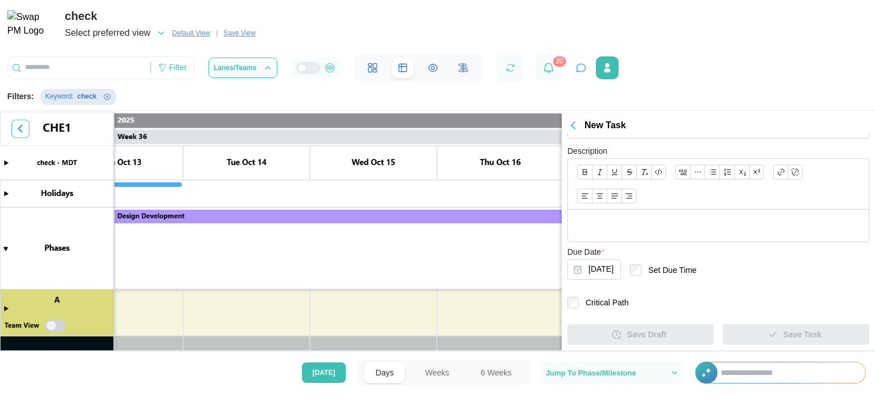
scroll to position [320, 0]
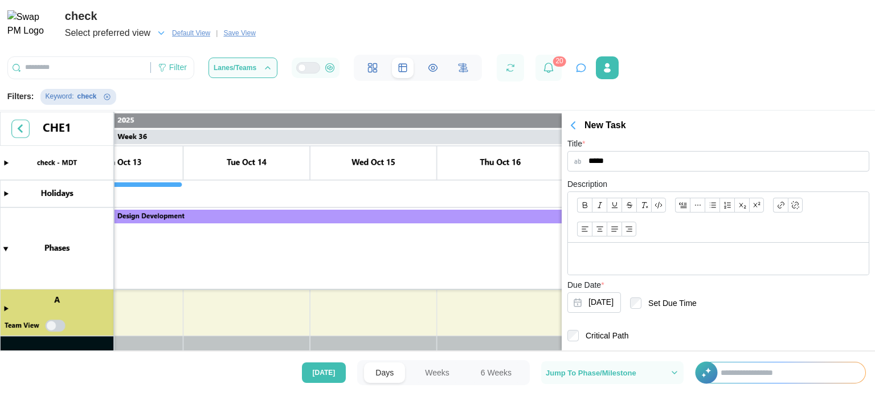
type input "*****"
click at [636, 255] on p at bounding box center [718, 259] width 283 height 14
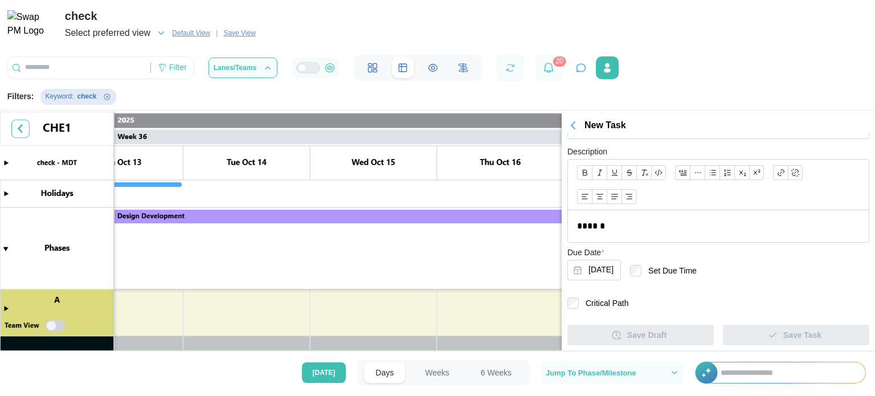
scroll to position [182, 0]
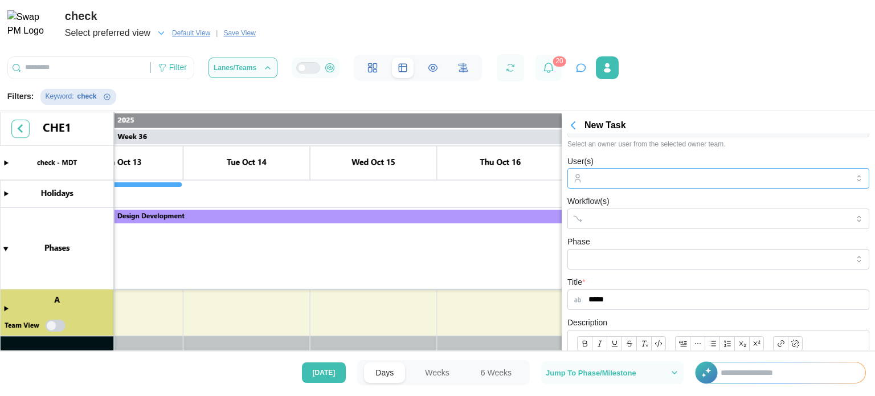
click at [627, 187] on div at bounding box center [717, 178] width 263 height 19
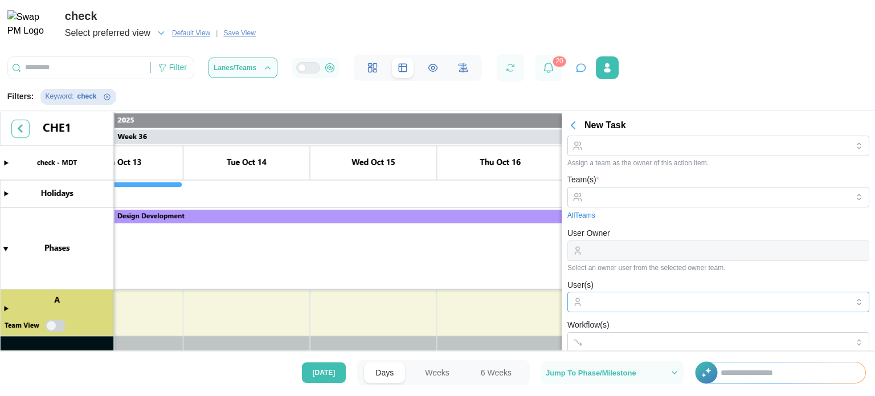
scroll to position [0, 0]
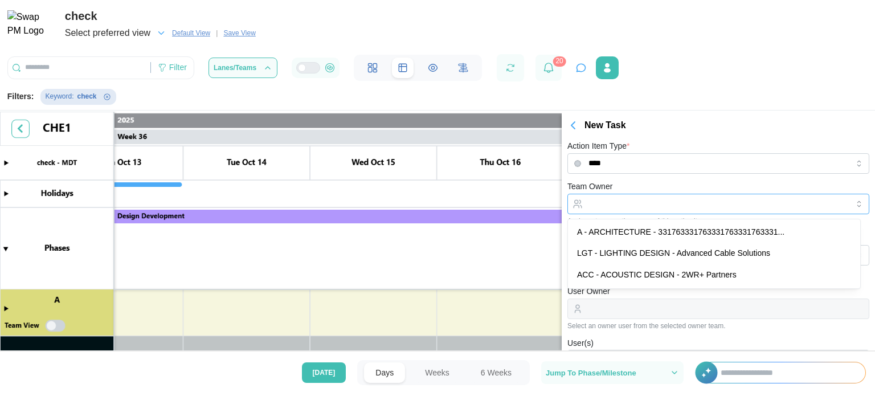
click at [599, 211] on input "Team Owner" at bounding box center [718, 204] width 302 height 21
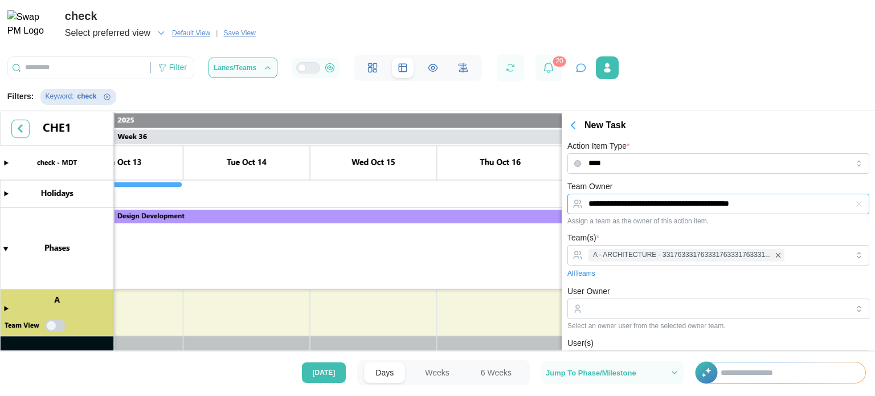
type input "**********"
click at [646, 186] on div "**********" at bounding box center [718, 202] width 302 height 46
click at [582, 308] on input "User Owner" at bounding box center [718, 308] width 302 height 21
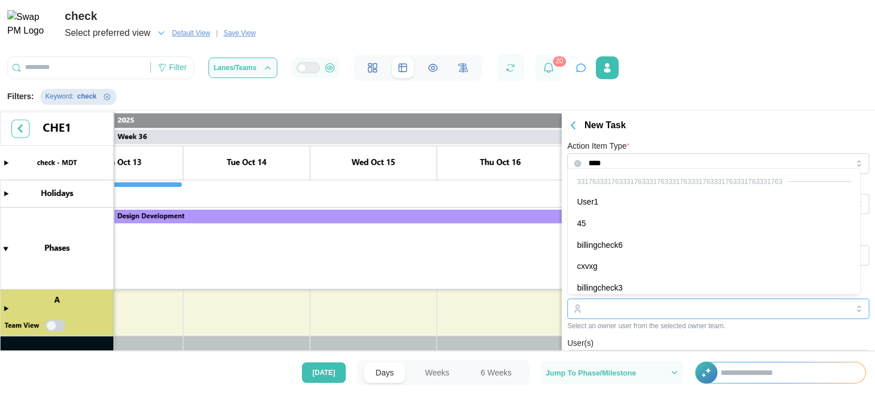
type input "**********"
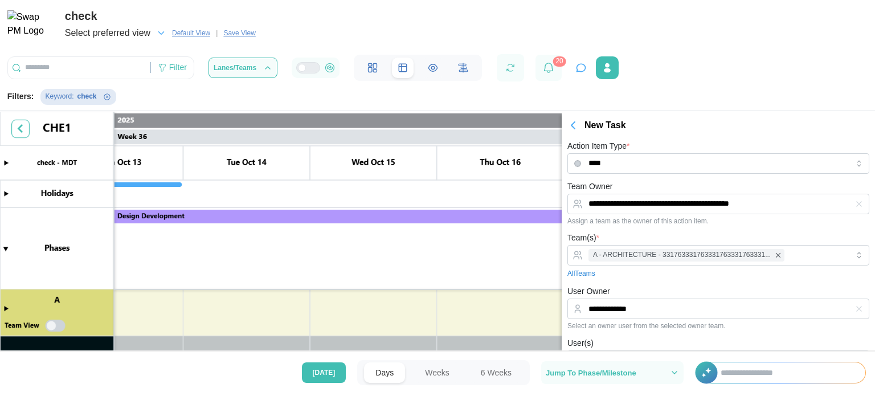
click at [660, 293] on div "**********" at bounding box center [718, 307] width 302 height 46
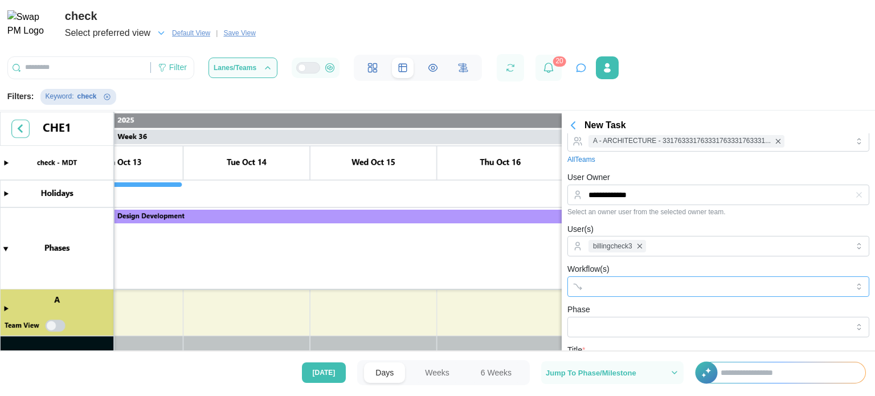
click at [625, 279] on div at bounding box center [707, 286] width 242 height 19
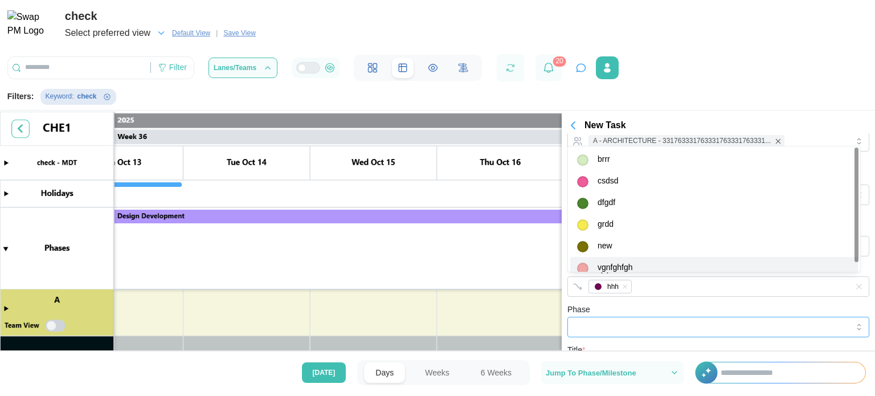
click at [649, 325] on input "Phase" at bounding box center [718, 327] width 302 height 21
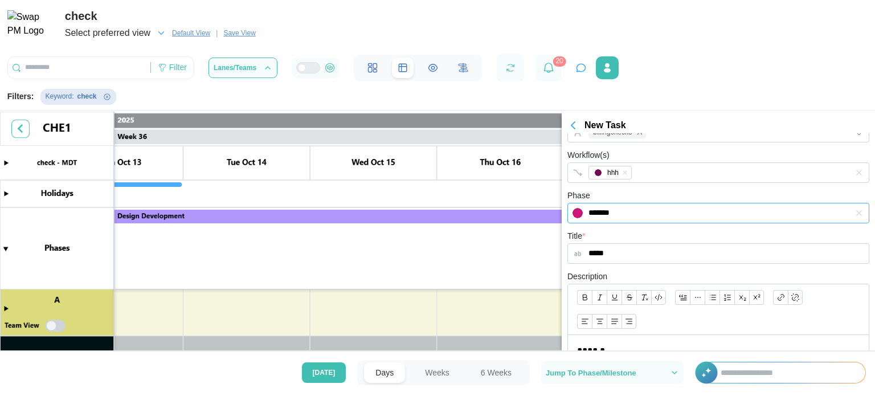
scroll to position [353, 0]
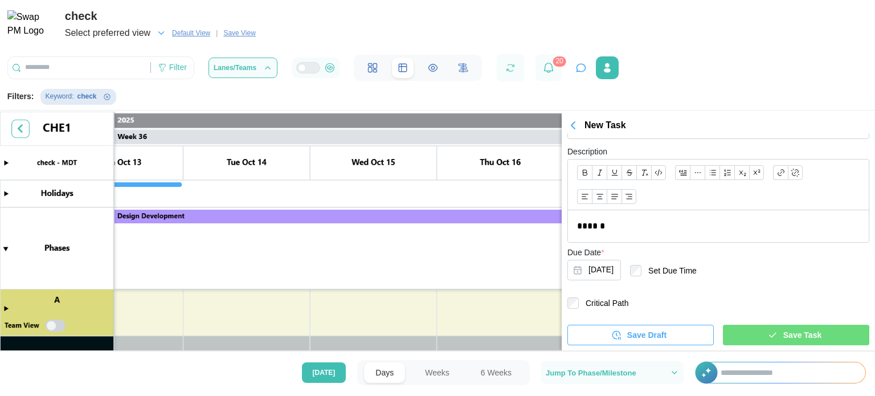
type input "*******"
click at [743, 330] on div "Save Task" at bounding box center [794, 334] width 128 height 19
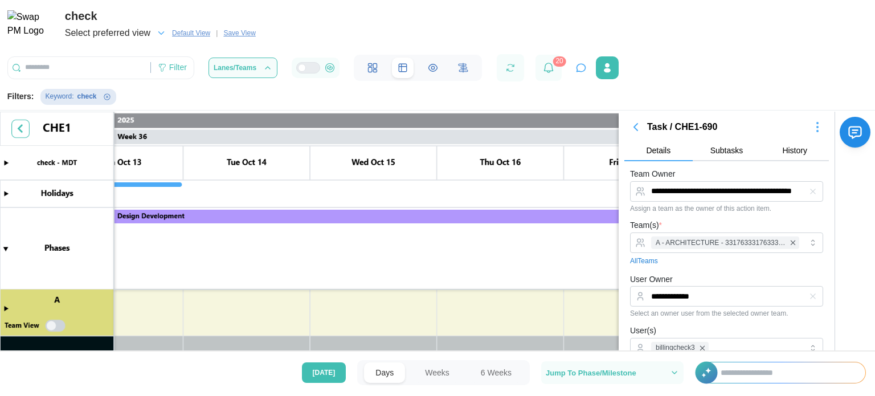
scroll to position [0, 0]
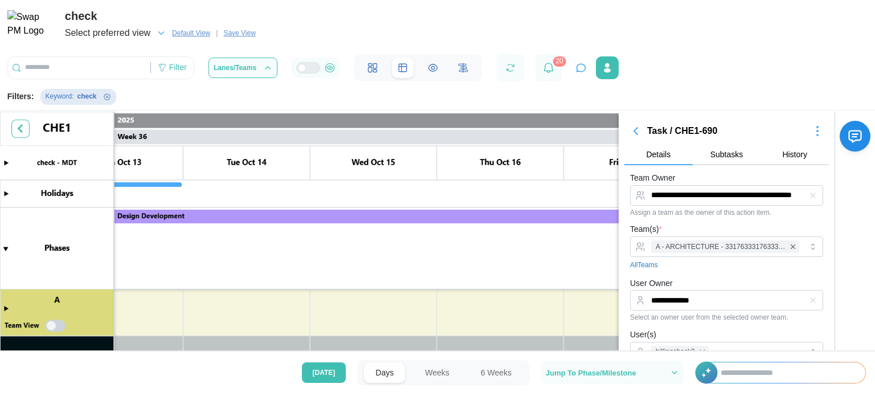
click at [809, 138] on button "button" at bounding box center [817, 131] width 23 height 16
click at [797, 167] on div "Jump To Date" at bounding box center [792, 170] width 49 height 9
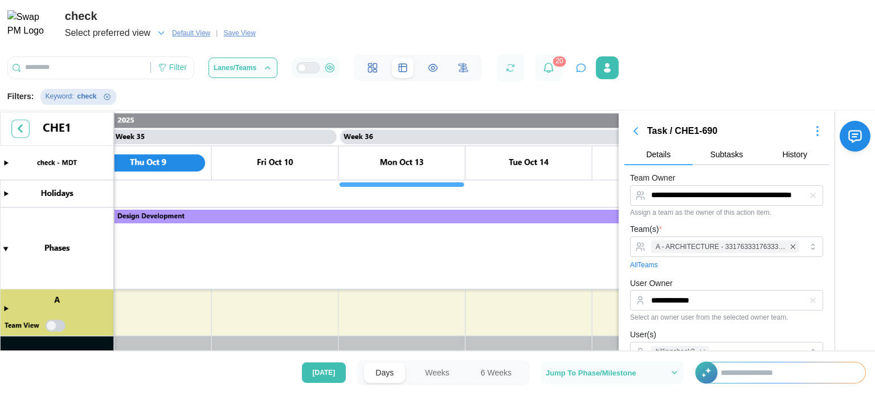
scroll to position [0, 21940]
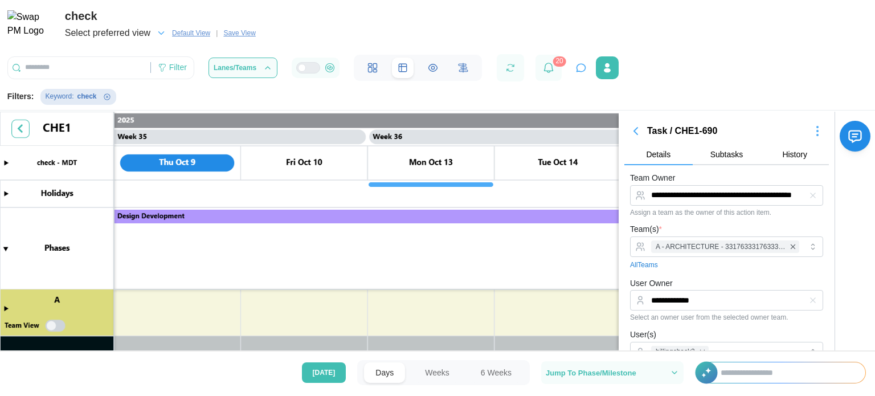
click at [3, 250] on canvas at bounding box center [437, 232] width 875 height 241
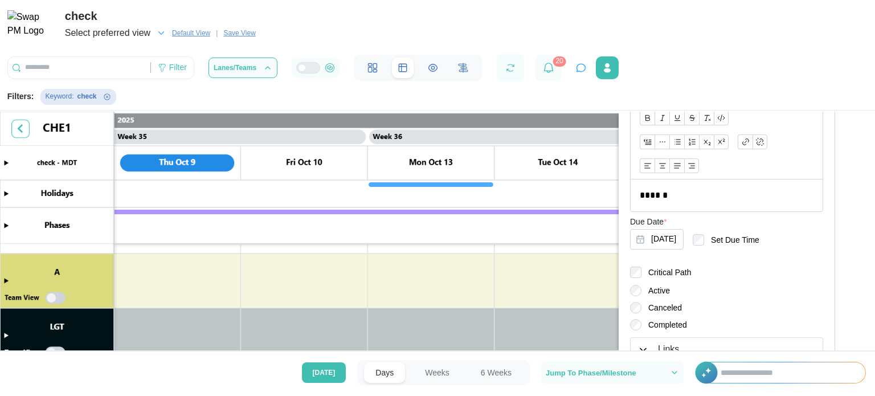
scroll to position [318, 0]
click at [104, 97] on icon "Remove Keyword filter" at bounding box center [107, 96] width 6 height 6
click at [445, 374] on button "Weeks" at bounding box center [436, 372] width 47 height 21
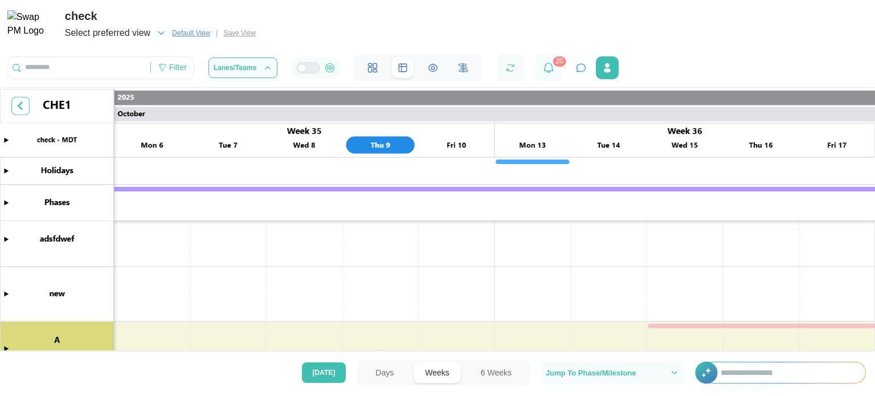
scroll to position [285, 0]
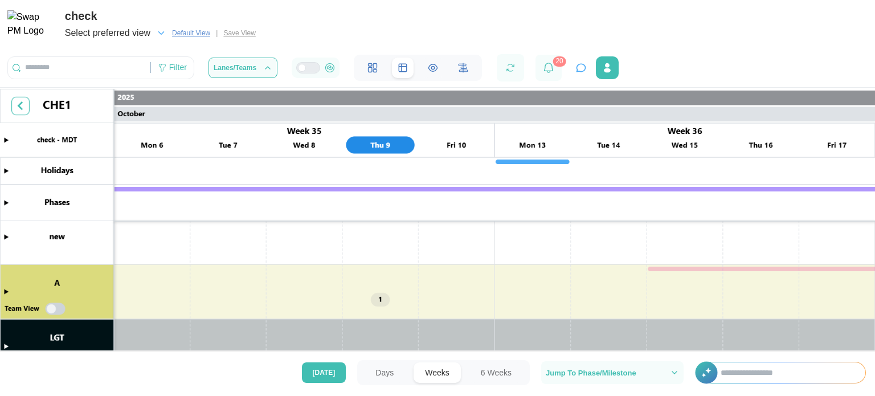
click at [9, 289] on canvas at bounding box center [437, 221] width 875 height 264
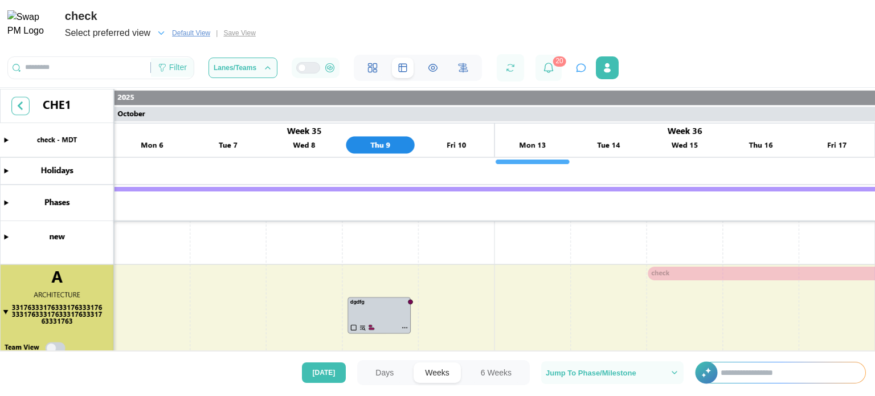
click at [184, 66] on div "Filter" at bounding box center [178, 68] width 18 height 13
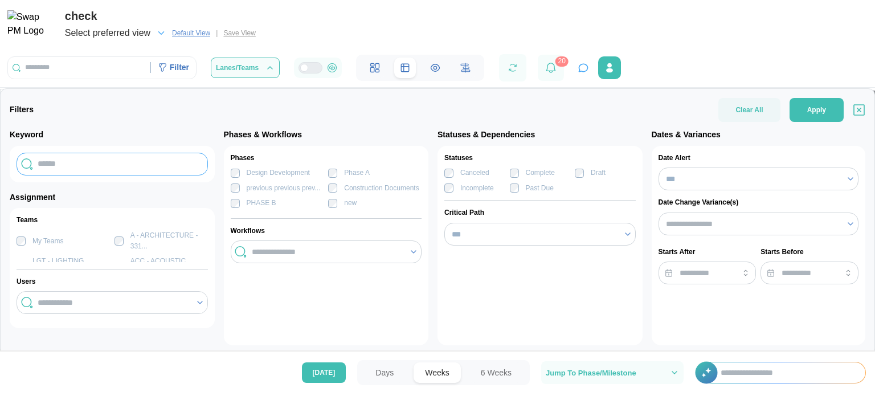
click at [103, 160] on input "text" at bounding box center [112, 164] width 191 height 23
paste input "**********"
type input "**********"
type input "*****"
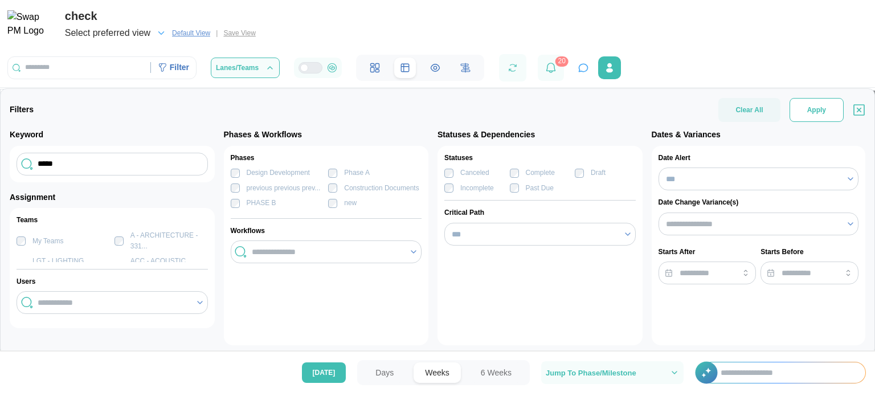
click at [808, 110] on span "Apply" at bounding box center [816, 110] width 19 height 23
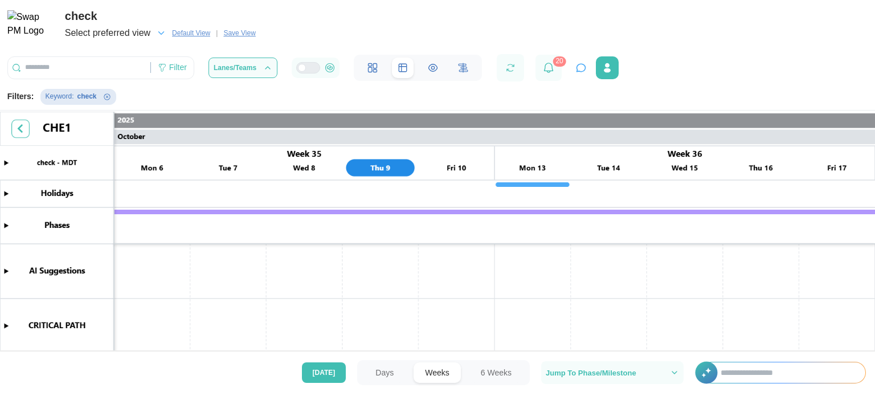
scroll to position [0, 12936]
click at [235, 31] on span "Save View" at bounding box center [239, 32] width 32 height 11
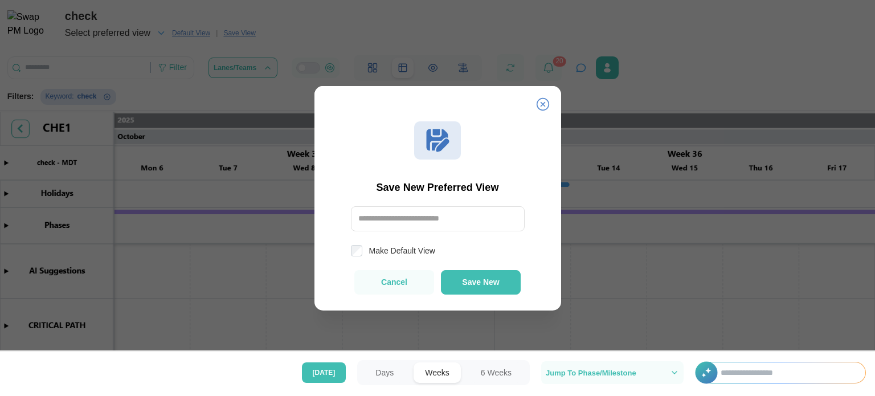
click at [414, 226] on input "text" at bounding box center [438, 218] width 174 height 25
type input "*****"
click at [401, 252] on label "Make Default View" at bounding box center [398, 250] width 73 height 11
click at [494, 280] on span "Save New" at bounding box center [480, 282] width 37 height 9
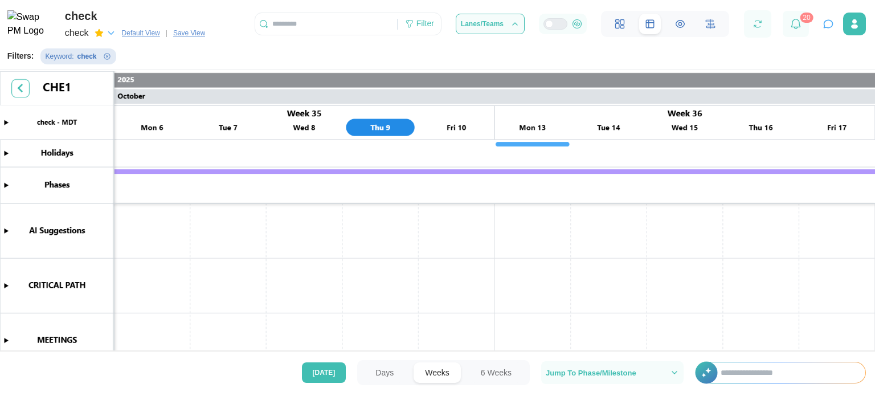
click at [199, 34] on span "Save View" at bounding box center [189, 32] width 32 height 11
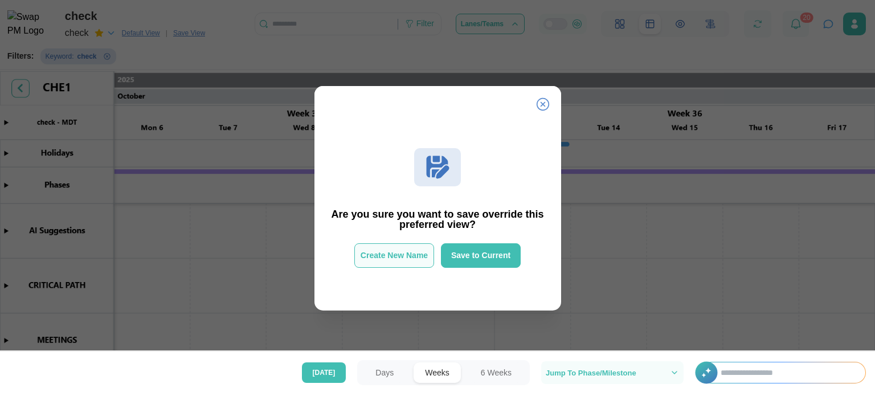
click at [422, 263] on button "Create New Name" at bounding box center [394, 255] width 80 height 24
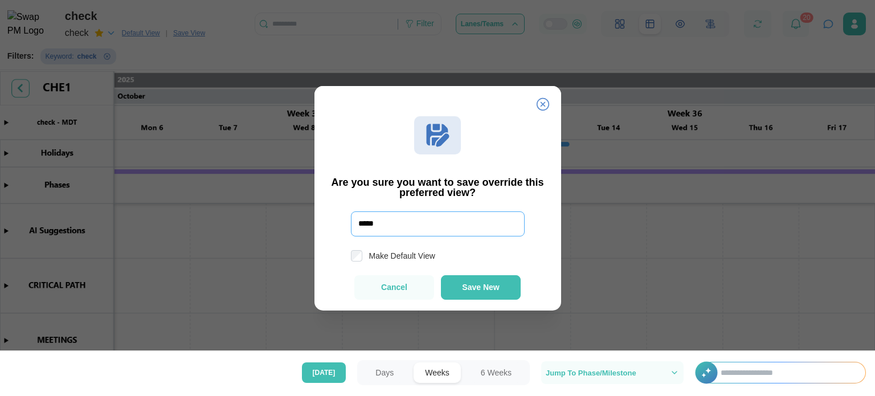
click at [410, 232] on input "*****" at bounding box center [438, 223] width 174 height 25
type input "*******"
click at [474, 286] on span "Save New" at bounding box center [480, 287] width 37 height 9
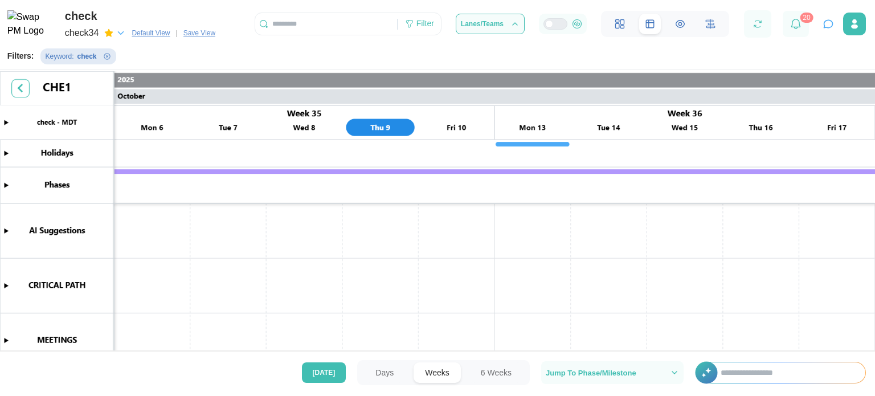
click at [120, 36] on icon "button" at bounding box center [121, 33] width 10 height 10
click at [82, 64] on span "check" at bounding box center [88, 66] width 27 height 8
click at [103, 31] on icon "button" at bounding box center [99, 32] width 9 height 9
click at [109, 30] on icon "button" at bounding box center [111, 33] width 10 height 10
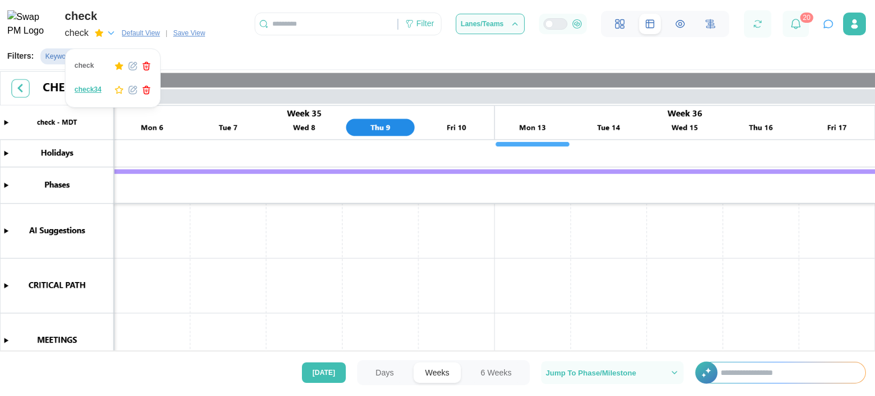
click at [133, 89] on icon "button" at bounding box center [134, 89] width 6 height 6
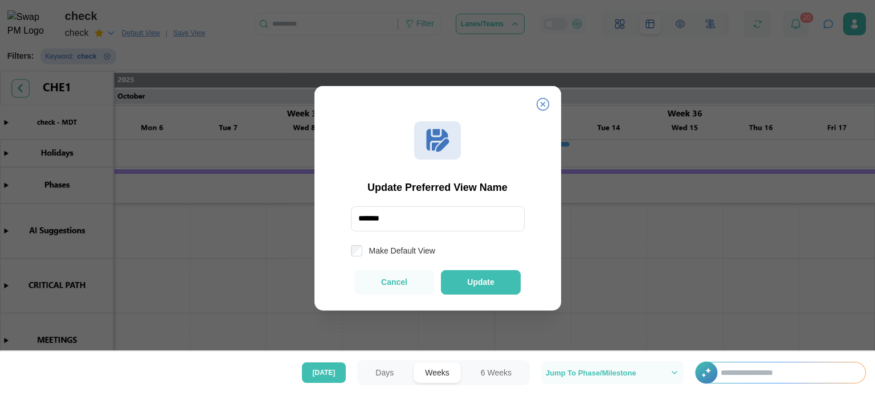
click at [251, 273] on div at bounding box center [437, 198] width 875 height 396
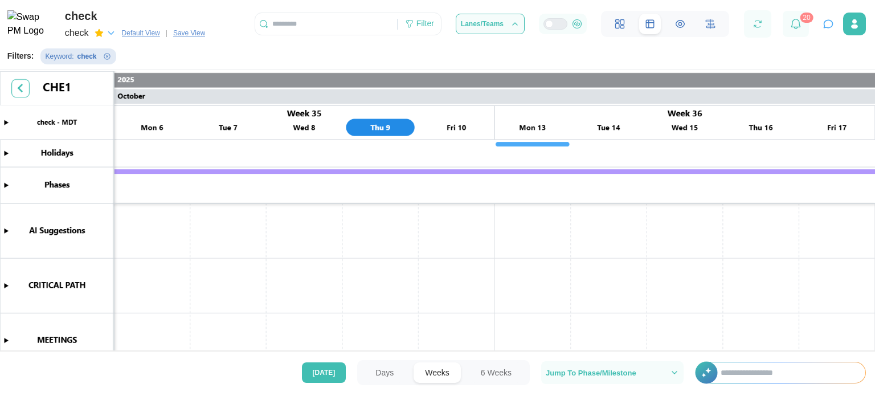
click at [137, 34] on span "Default View" at bounding box center [141, 32] width 38 height 11
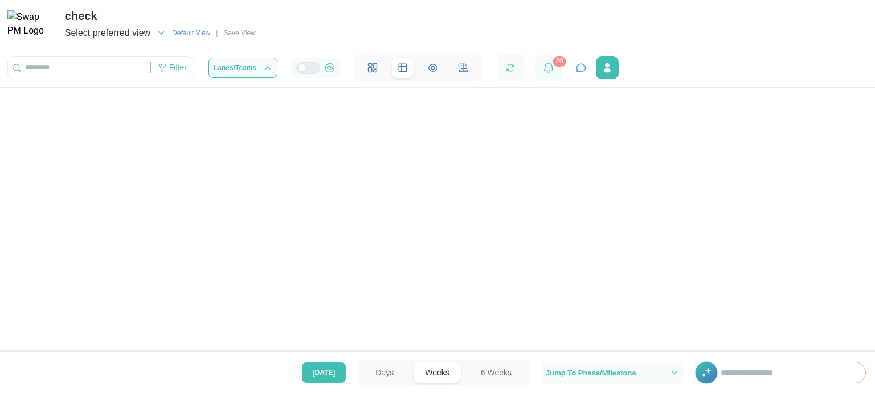
click at [157, 32] on icon "button" at bounding box center [161, 33] width 10 height 10
click at [65, 67] on div "check check34" at bounding box center [113, 77] width 96 height 59
click at [79, 67] on span "check" at bounding box center [88, 66] width 27 height 8
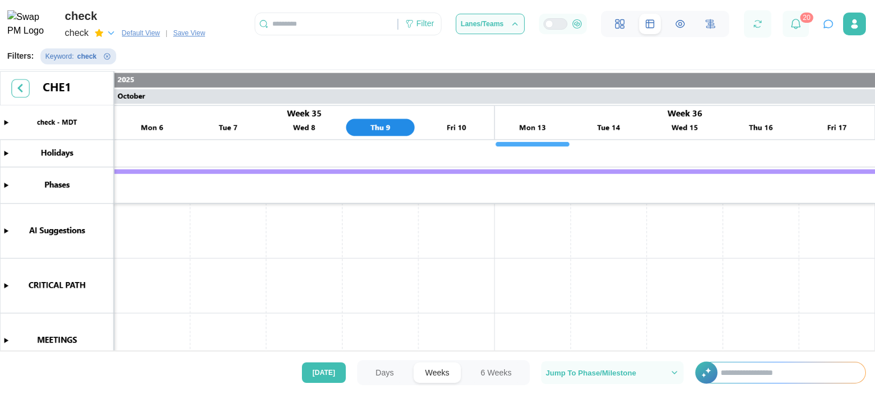
click at [145, 30] on span "Default View" at bounding box center [141, 32] width 38 height 11
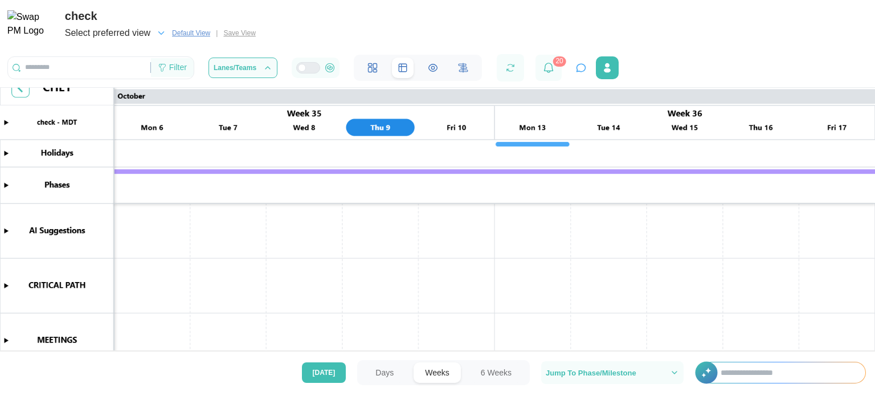
click at [190, 64] on div "Filter" at bounding box center [172, 67] width 43 height 19
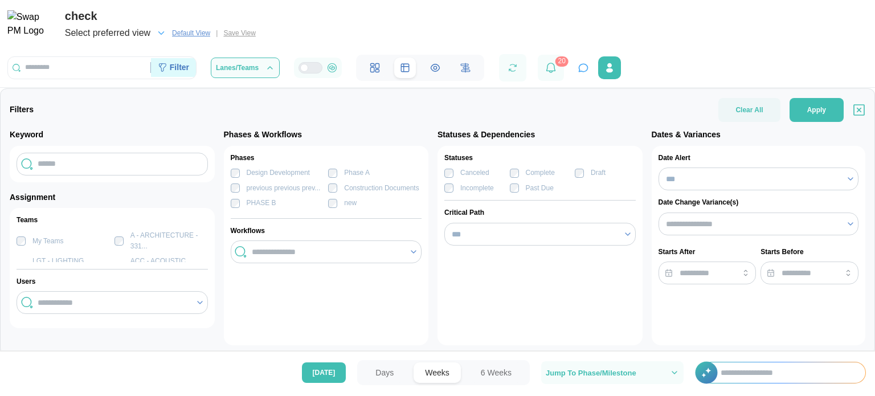
click at [174, 64] on div "Filter" at bounding box center [179, 68] width 19 height 13
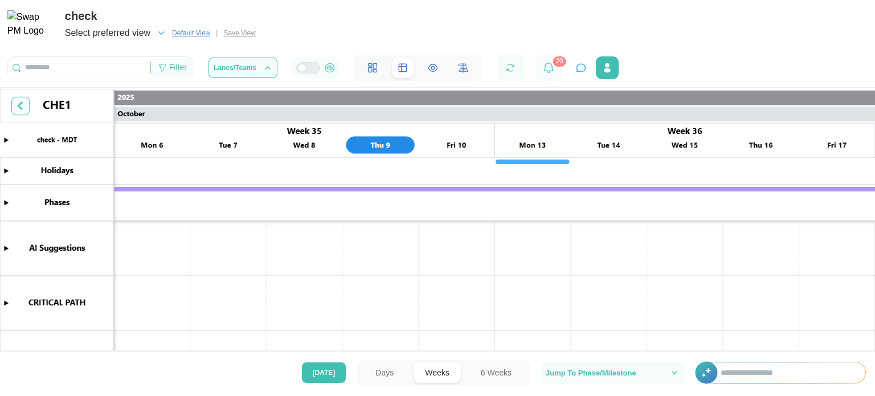
click at [178, 63] on div "Filter" at bounding box center [178, 68] width 18 height 13
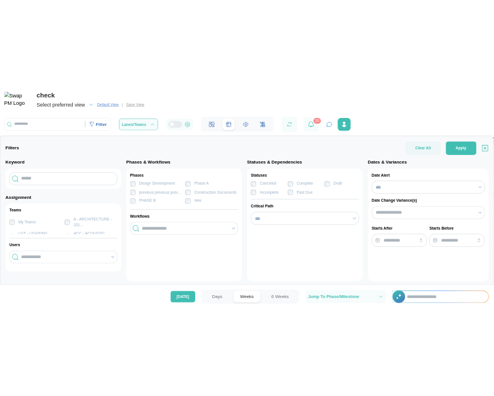
scroll to position [15, 0]
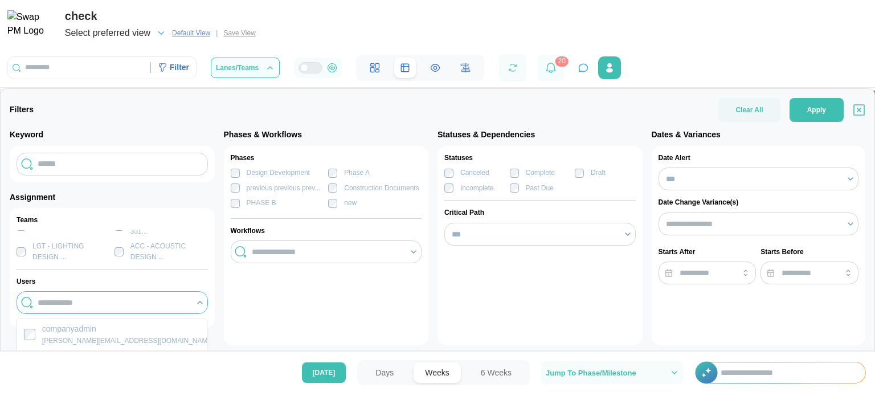
click at [43, 298] on input "search" at bounding box center [113, 302] width 151 height 9
click at [274, 328] on div "Phases Design Development Phase A previous previous prev... Construction Docume…" at bounding box center [326, 245] width 205 height 199
click at [290, 247] on input "search" at bounding box center [327, 251] width 151 height 9
click at [461, 239] on input "***" at bounding box center [539, 234] width 191 height 23
click at [460, 273] on div "Statuses Canceled Complete Draft Incomplete Past Due Critical Path ***" at bounding box center [539, 245] width 205 height 199
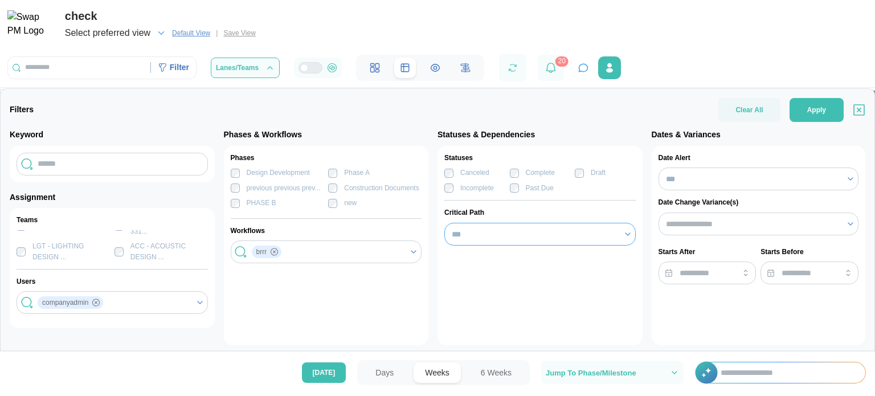
click at [457, 231] on input "***" at bounding box center [539, 234] width 191 height 23
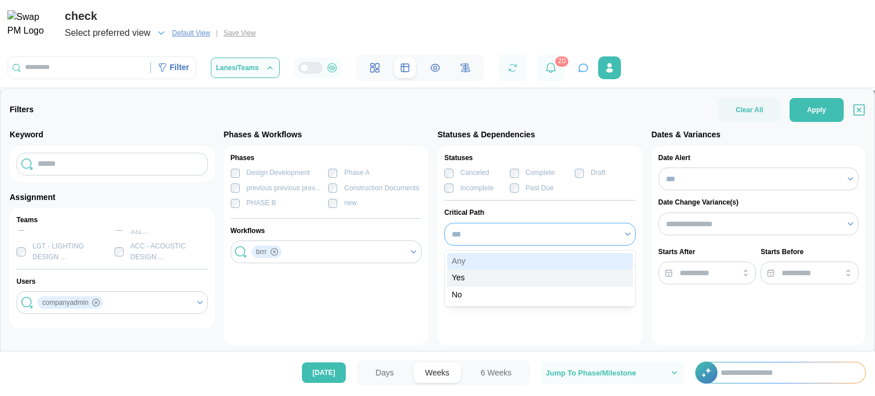
type input "***"
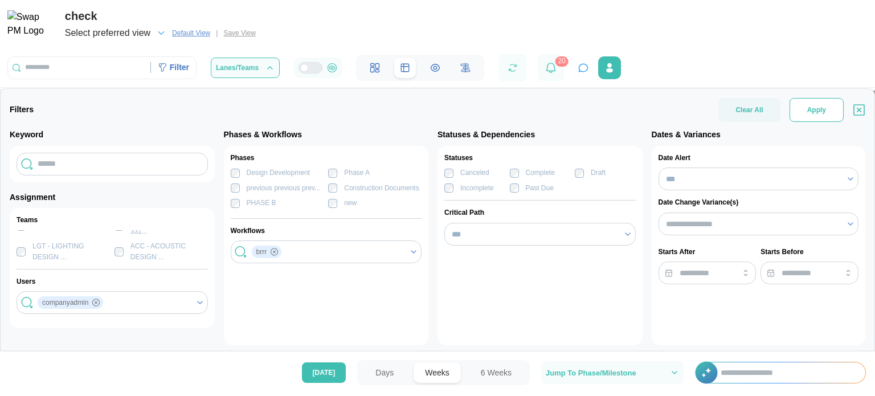
click at [807, 120] on button "Apply" at bounding box center [816, 110] width 54 height 24
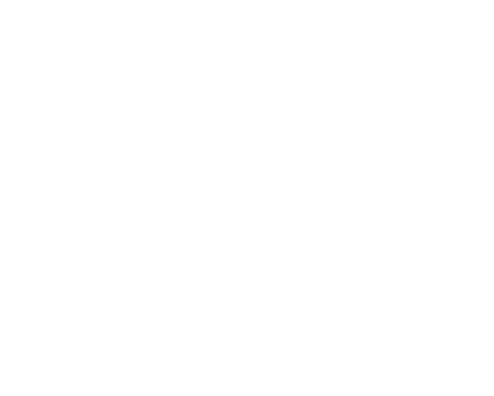
click at [323, 5] on html at bounding box center [247, 2] width 494 height 5
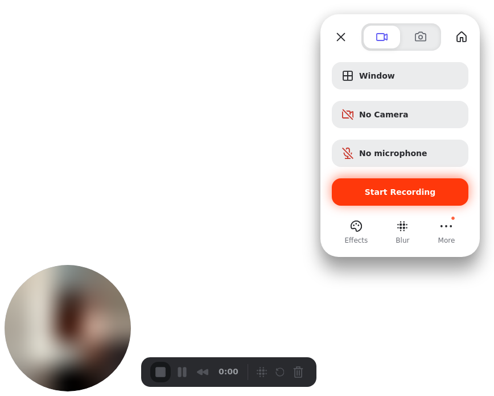
click at [369, 198] on div "Start Recording" at bounding box center [400, 191] width 137 height 27
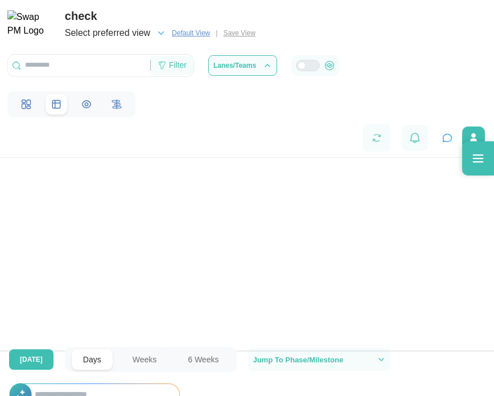
click at [182, 70] on div "Filter" at bounding box center [178, 65] width 18 height 13
click at [175, 68] on div "Filter" at bounding box center [178, 65] width 18 height 13
click at [174, 66] on div "Filter" at bounding box center [178, 65] width 18 height 13
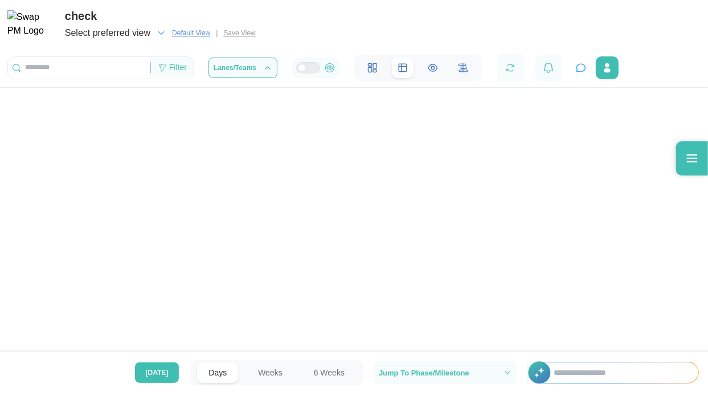
click at [169, 72] on div "Filter" at bounding box center [178, 68] width 18 height 13
click at [176, 70] on div "Filter" at bounding box center [178, 68] width 18 height 13
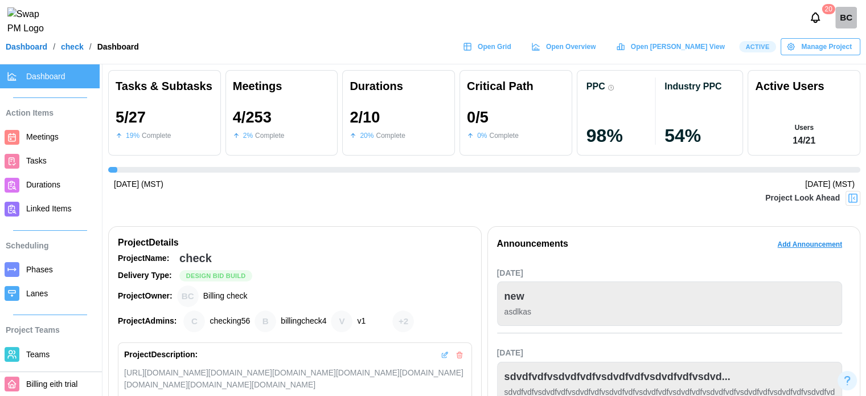
scroll to position [0, 3262]
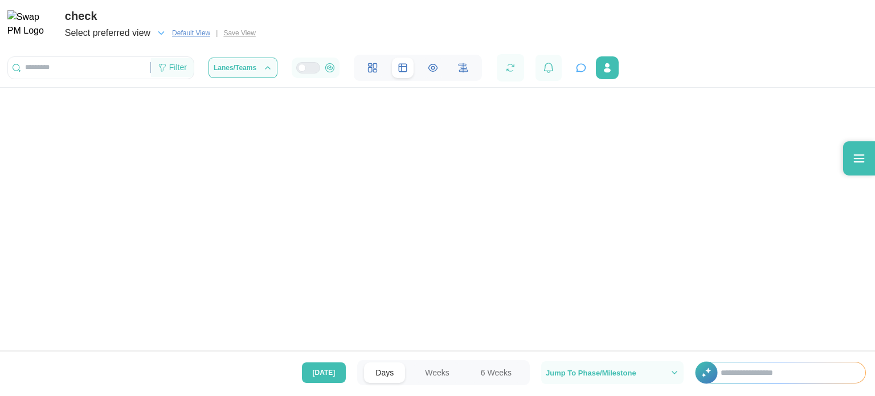
click at [180, 72] on div "Filter" at bounding box center [178, 68] width 18 height 13
click at [182, 69] on div "Filter" at bounding box center [178, 68] width 18 height 13
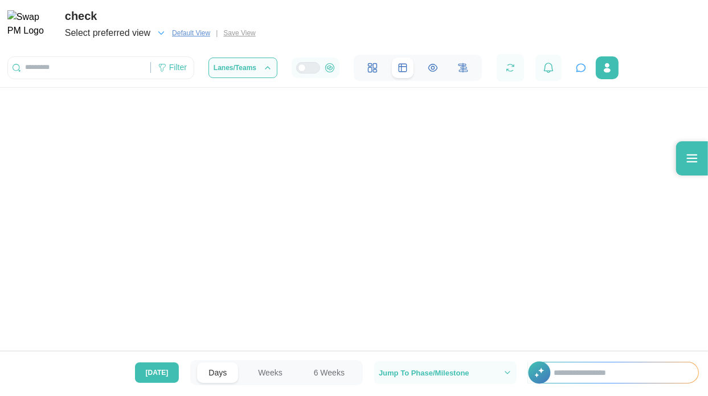
click at [172, 35] on span "Default View" at bounding box center [191, 32] width 38 height 11
click at [175, 65] on div "Filter" at bounding box center [178, 68] width 18 height 13
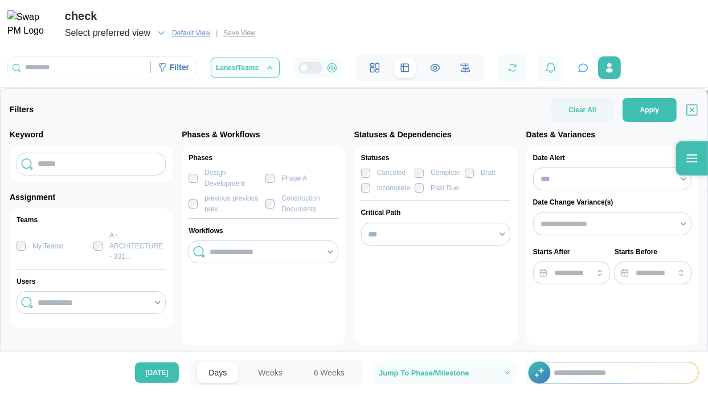
scroll to position [25, 0]
click at [157, 300] on icon at bounding box center [157, 302] width 9 height 9
click at [155, 304] on icon at bounding box center [157, 302] width 9 height 9
click at [44, 300] on input "search" at bounding box center [92, 302] width 109 height 9
click at [223, 288] on div "Phases Design Development Phase A previous previous prev... Construction Docume…" at bounding box center [263, 245] width 163 height 199
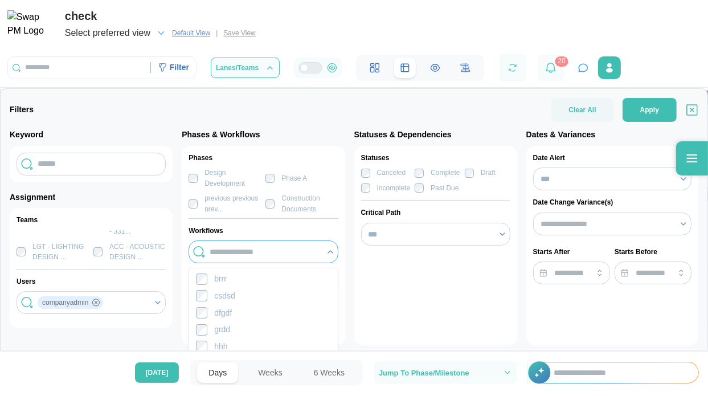
click at [255, 249] on input "search" at bounding box center [264, 251] width 109 height 9
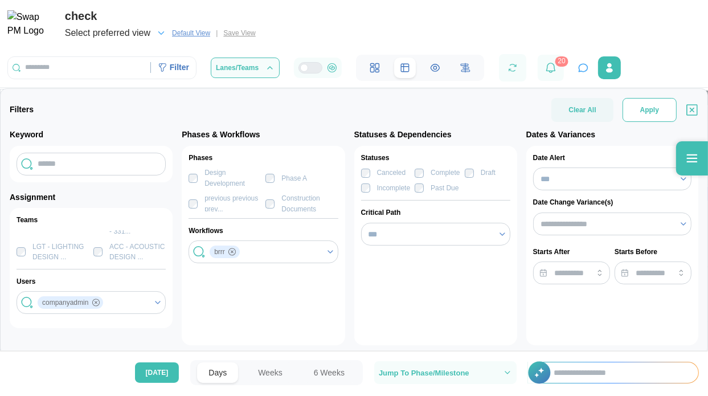
click at [641, 108] on span "Apply" at bounding box center [649, 110] width 19 height 23
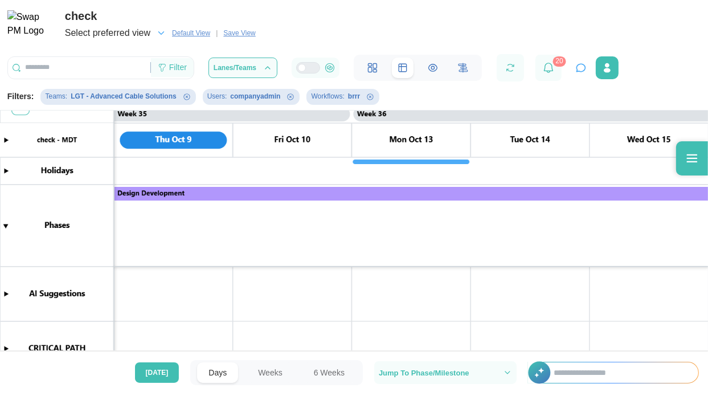
click at [247, 34] on span "Save View" at bounding box center [239, 32] width 32 height 11
click at [182, 69] on div "Filter" at bounding box center [178, 68] width 18 height 13
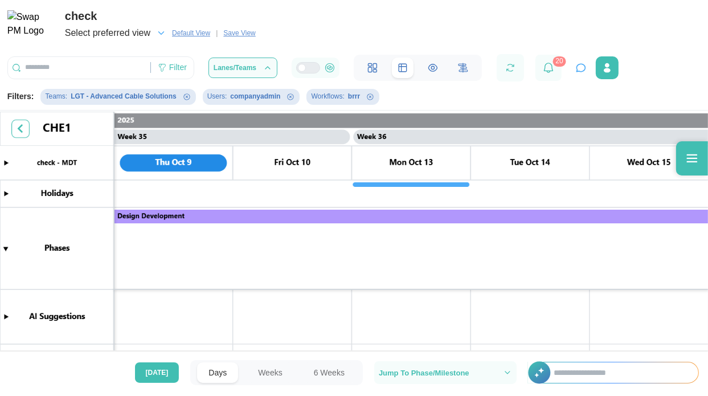
scroll to position [0, 20558]
click at [202, 34] on span "Default View" at bounding box center [191, 32] width 38 height 11
click at [175, 70] on div "Filter" at bounding box center [178, 68] width 18 height 13
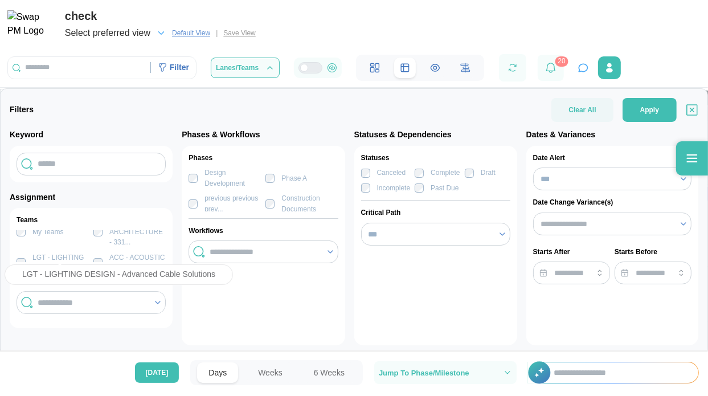
scroll to position [25, 0]
click at [94, 308] on div at bounding box center [91, 302] width 112 height 19
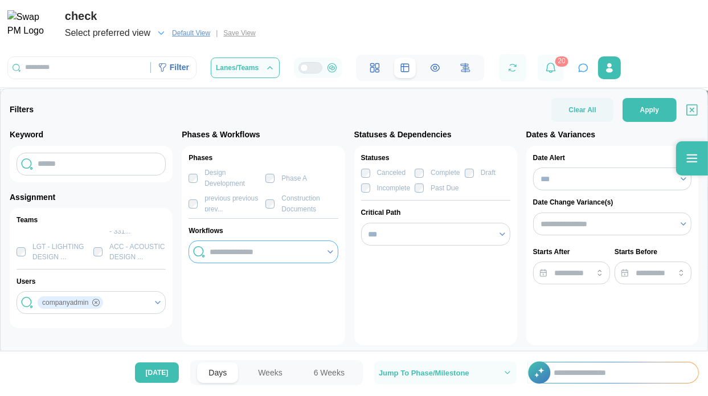
click at [212, 261] on div at bounding box center [263, 251] width 149 height 23
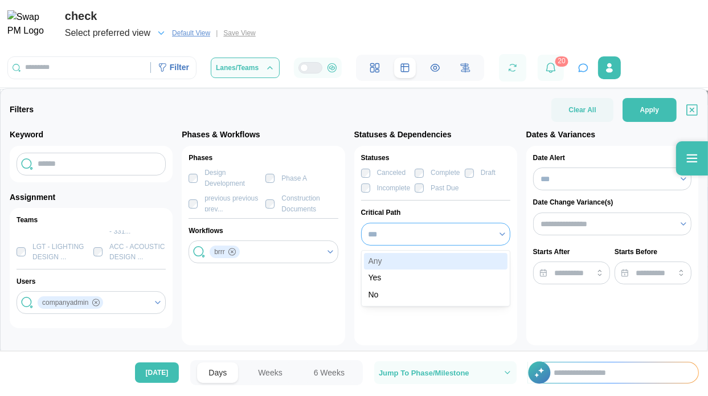
click at [413, 239] on input "***" at bounding box center [435, 234] width 149 height 23
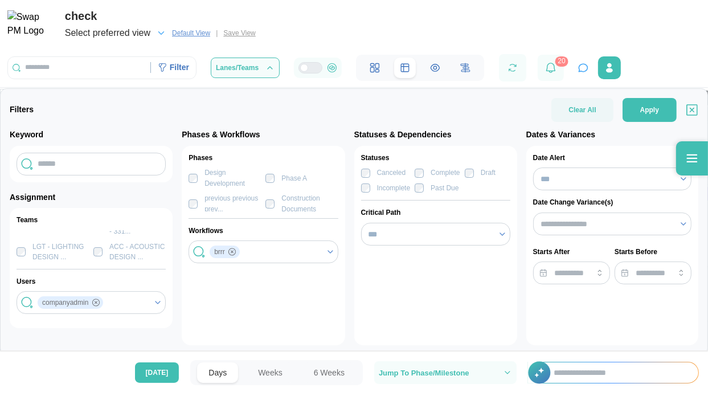
drag, startPoint x: 310, startPoint y: 298, endPoint x: 328, endPoint y: 278, distance: 26.6
click at [310, 298] on div "Phases Design Development Phase A previous previous prev... Construction Docume…" at bounding box center [263, 245] width 163 height 199
click at [661, 112] on button "Apply" at bounding box center [650, 110] width 54 height 24
click at [180, 73] on div "Filter" at bounding box center [179, 68] width 19 height 13
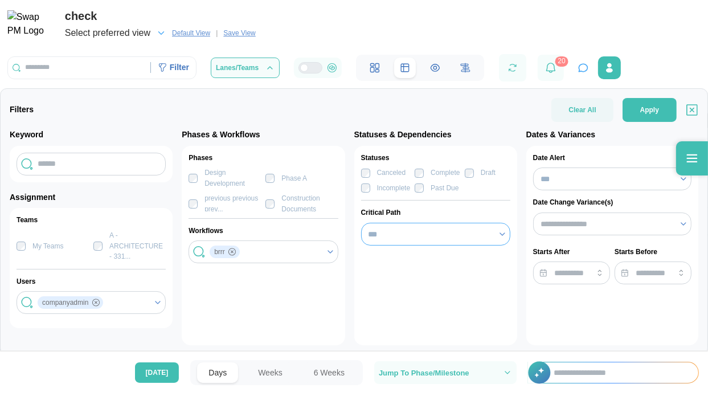
click at [415, 235] on input "***" at bounding box center [435, 234] width 149 height 23
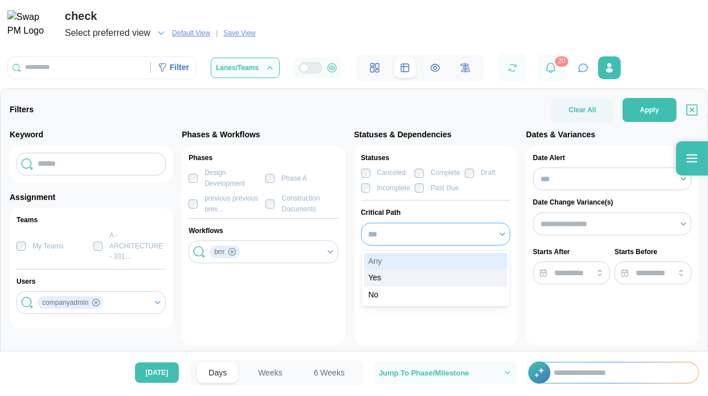
type input "***"
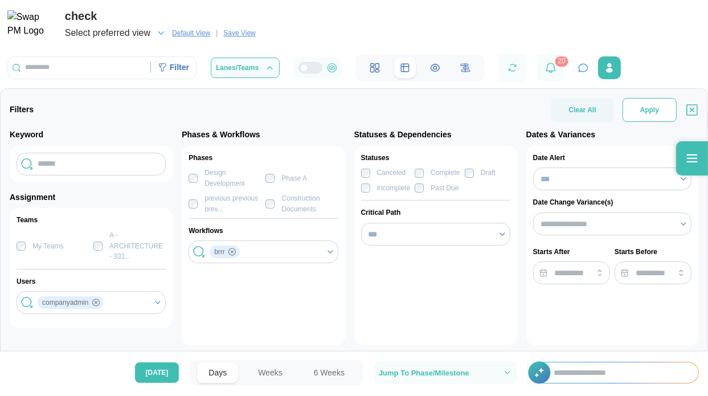
click at [668, 102] on button "Apply" at bounding box center [650, 110] width 54 height 24
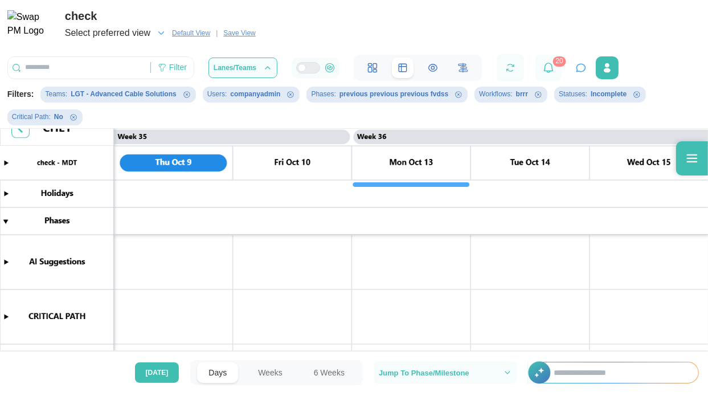
click at [196, 68] on div "Filter Lanes/Teams" at bounding box center [246, 68] width 478 height 26
click at [189, 70] on div "Filter" at bounding box center [172, 67] width 43 height 19
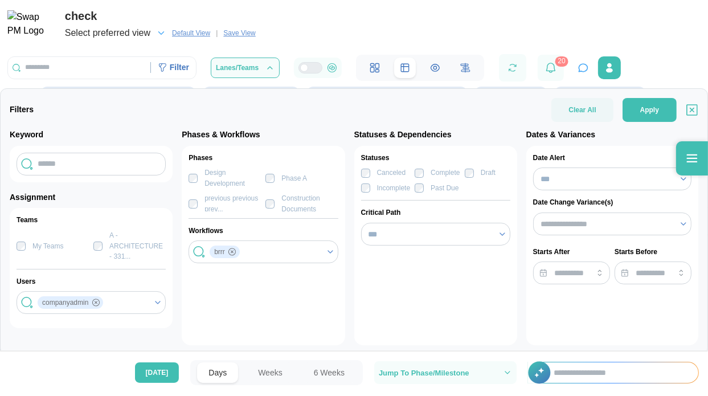
click at [359, 171] on div "Statuses Canceled Complete Draft Incomplete Past Due Critical Path ***" at bounding box center [435, 245] width 163 height 199
click at [567, 187] on input "***" at bounding box center [612, 178] width 158 height 23
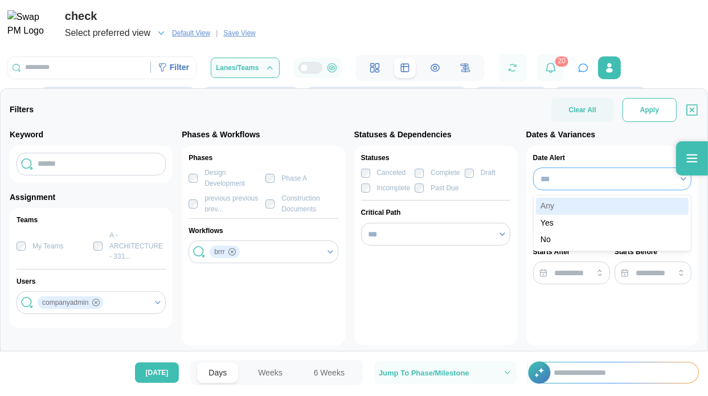
type input "***"
click at [645, 115] on span "Apply" at bounding box center [649, 110] width 19 height 23
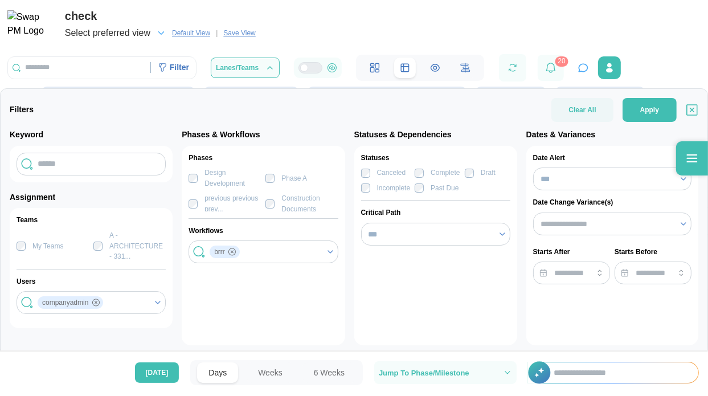
click at [185, 72] on div "Filter" at bounding box center [179, 68] width 19 height 13
click at [575, 223] on input "search" at bounding box center [607, 223] width 132 height 9
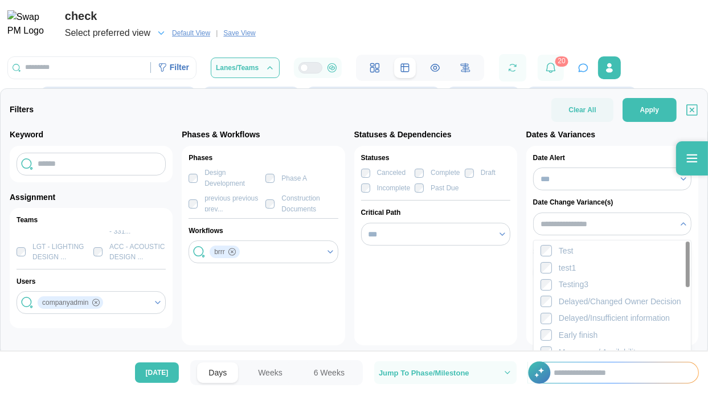
click at [440, 273] on div "Statuses Canceled Complete Draft Incomplete Past Due Critical Path ***" at bounding box center [435, 245] width 163 height 199
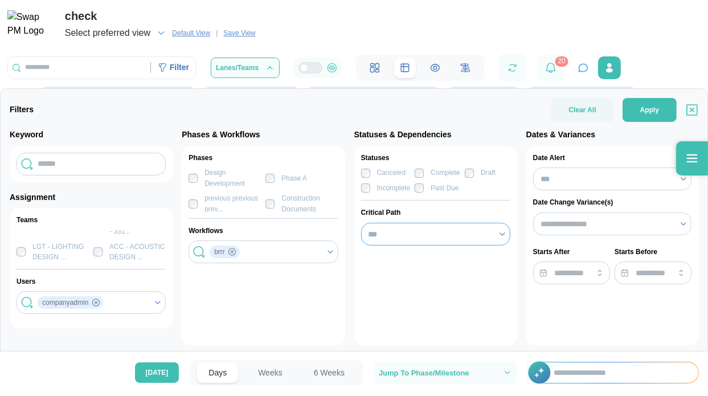
click at [443, 231] on input "***" at bounding box center [435, 234] width 149 height 23
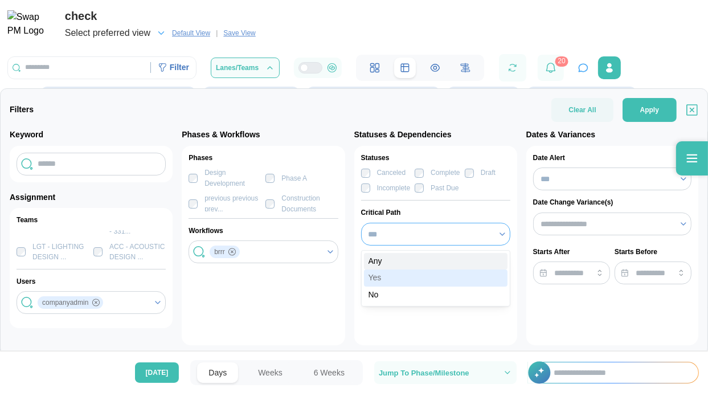
type input "***"
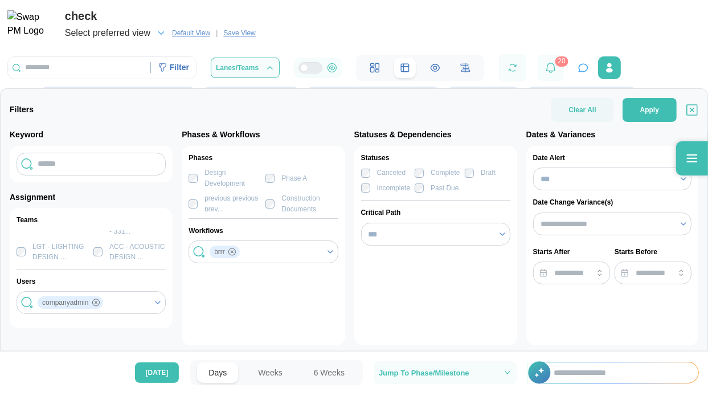
drag, startPoint x: 667, startPoint y: 108, endPoint x: 433, endPoint y: 283, distance: 292.5
click at [666, 108] on button "Apply" at bounding box center [650, 110] width 54 height 24
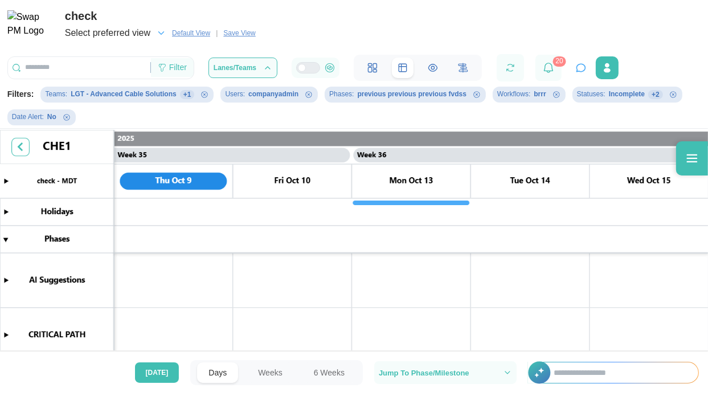
click at [169, 74] on div "Filter" at bounding box center [178, 68] width 18 height 13
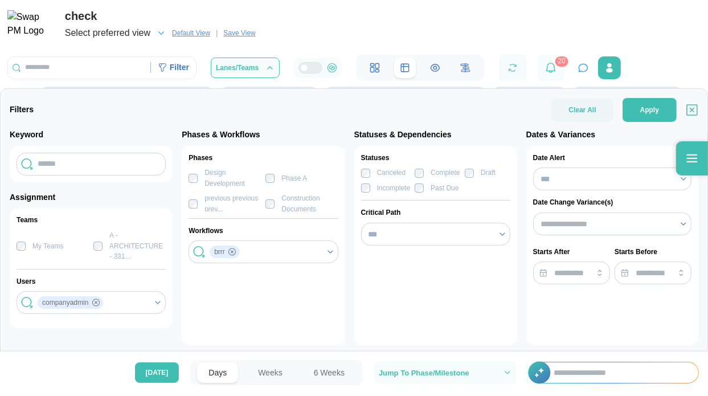
click at [182, 35] on span "Default View" at bounding box center [191, 32] width 38 height 11
click at [187, 35] on span "Default View" at bounding box center [191, 32] width 38 height 11
click at [175, 66] on div "Filter" at bounding box center [179, 68] width 19 height 13
click at [167, 68] on div "Filter" at bounding box center [173, 67] width 45 height 19
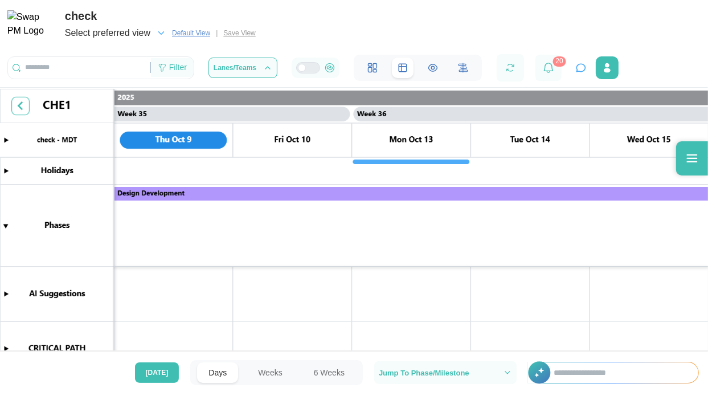
scroll to position [0, 20558]
click at [177, 71] on div "Filter" at bounding box center [178, 68] width 18 height 13
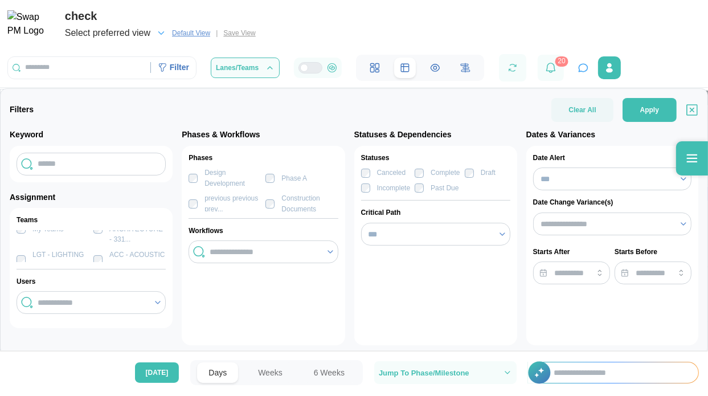
scroll to position [25, 0]
click at [54, 302] on input "search" at bounding box center [92, 302] width 109 height 9
click at [269, 261] on div at bounding box center [263, 251] width 149 height 23
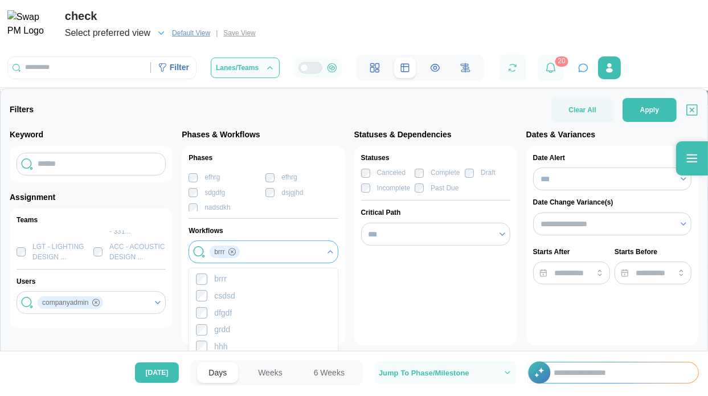
scroll to position [64, 0]
click at [371, 191] on label "Incomplete" at bounding box center [390, 188] width 40 height 11
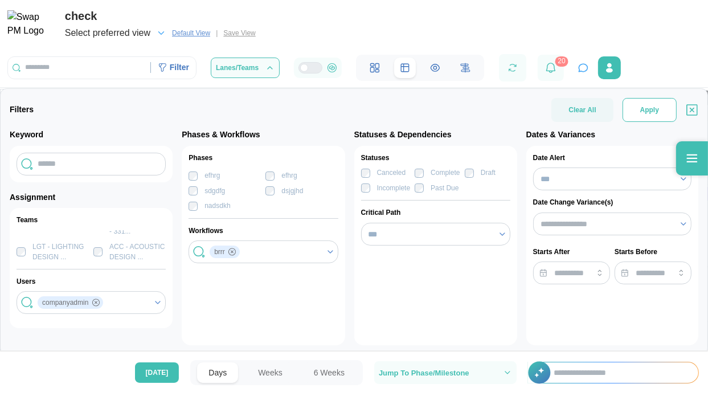
click at [631, 112] on button "Apply" at bounding box center [650, 110] width 54 height 24
click at [170, 71] on div "Filter" at bounding box center [179, 68] width 19 height 13
click at [180, 70] on div "Filter" at bounding box center [179, 68] width 19 height 13
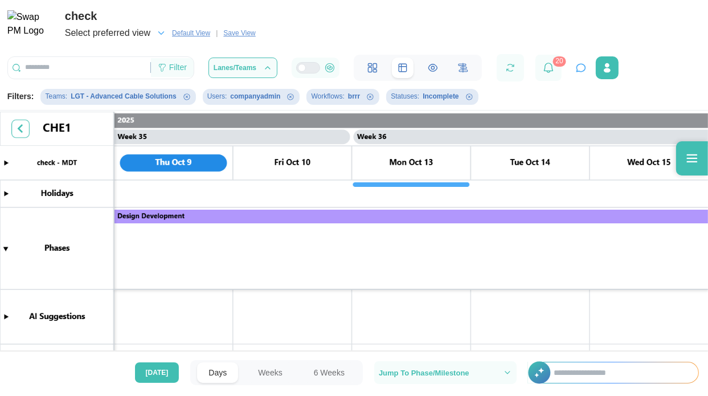
click at [187, 68] on div "Filter" at bounding box center [178, 68] width 18 height 13
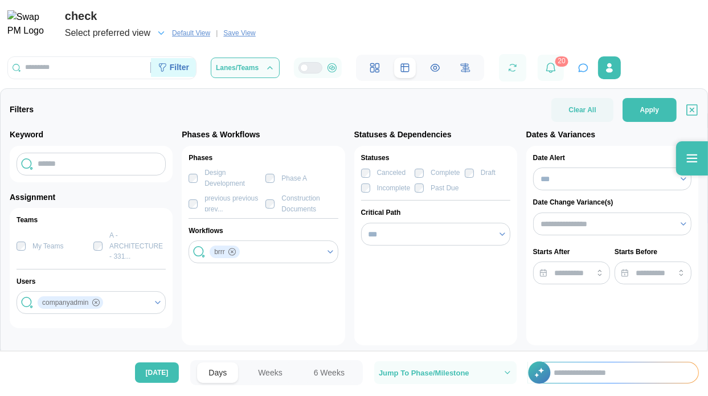
scroll to position [0, 20558]
click at [654, 111] on span "Apply" at bounding box center [649, 110] width 19 height 23
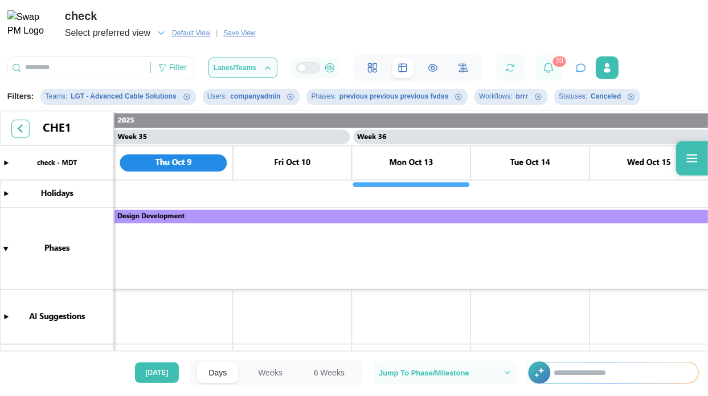
scroll to position [0, 0]
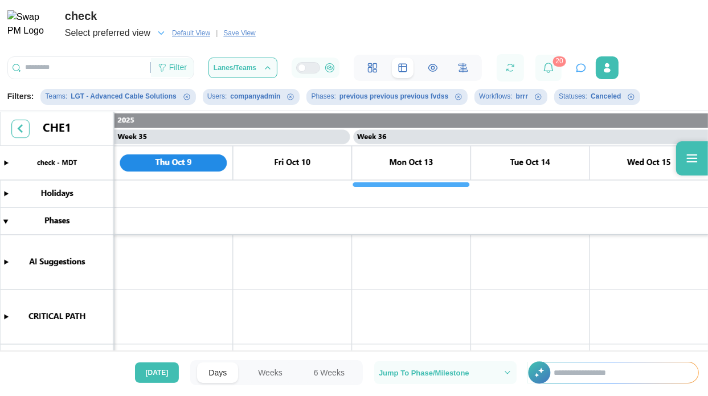
click at [177, 70] on div "Filter" at bounding box center [178, 68] width 18 height 13
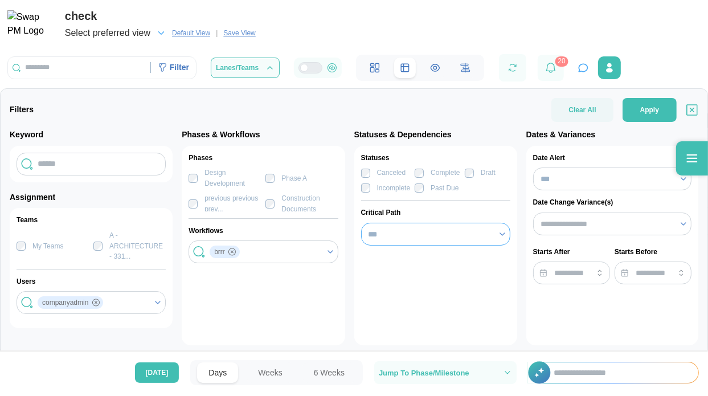
click at [460, 230] on input "***" at bounding box center [435, 234] width 149 height 23
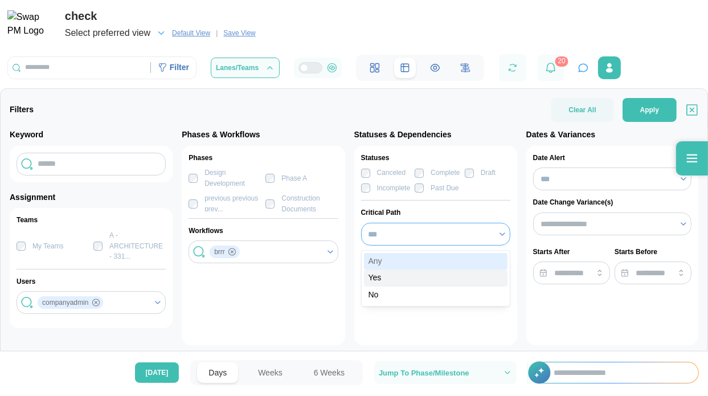
type input "***"
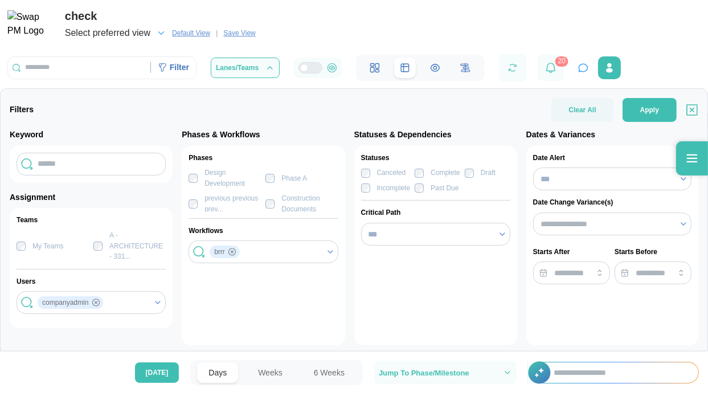
drag, startPoint x: 642, startPoint y: 116, endPoint x: 527, endPoint y: 168, distance: 126.4
click at [642, 116] on span "Apply" at bounding box center [649, 110] width 19 height 23
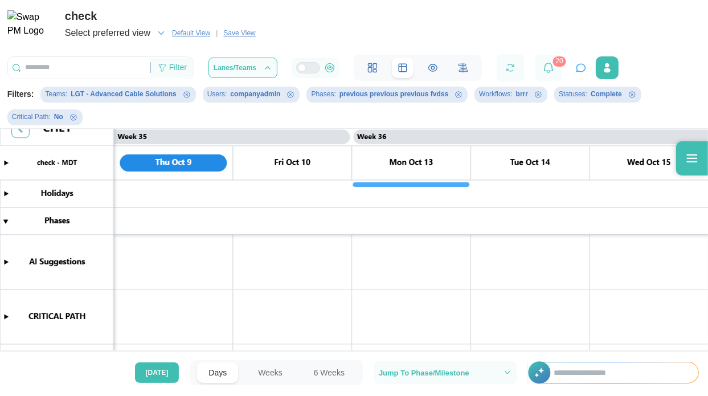
click at [167, 71] on div "Filter" at bounding box center [172, 67] width 43 height 19
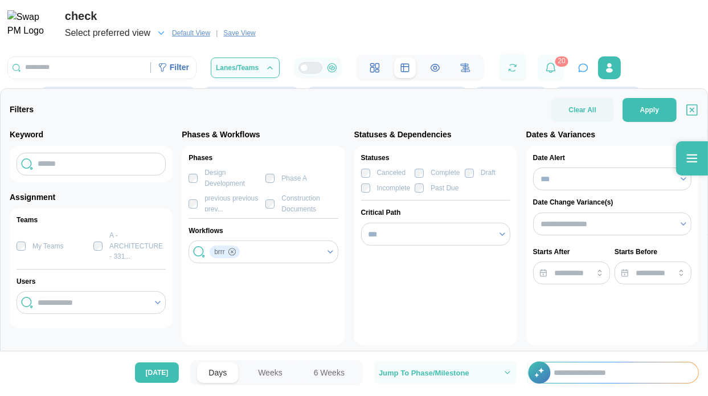
click at [395, 190] on div "Incomplete" at bounding box center [394, 188] width 34 height 11
click at [415, 170] on div "Statuses Canceled Complete Draft Incomplete Past Due Critical Path ***" at bounding box center [435, 245] width 163 height 199
click at [562, 276] on input "search" at bounding box center [571, 272] width 77 height 23
type input "********"
click at [630, 277] on input "search" at bounding box center [653, 272] width 77 height 23
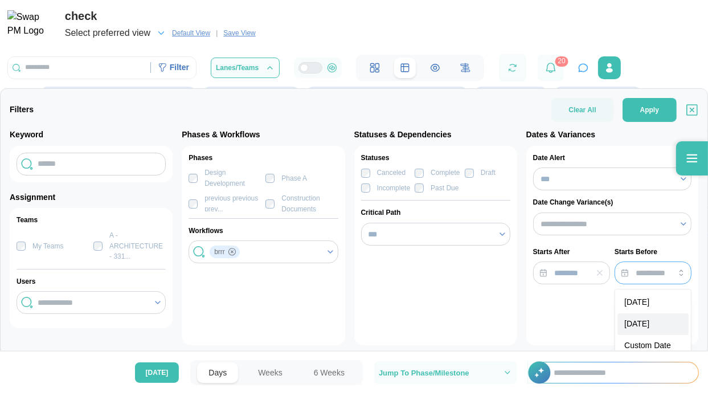
type input "********"
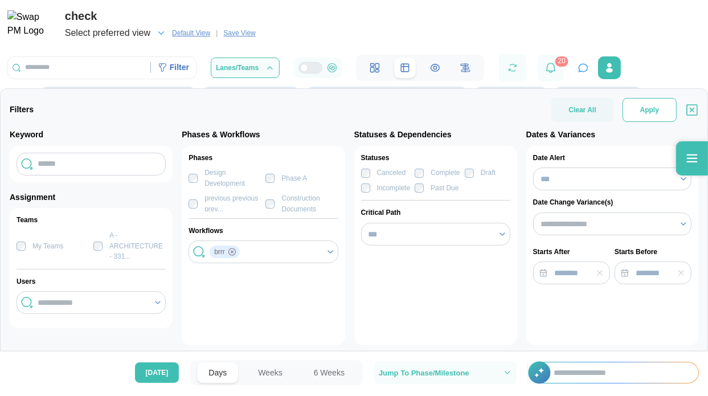
click at [650, 116] on span "Apply" at bounding box center [649, 110] width 19 height 23
click at [238, 63] on button "Lanes/Teams" at bounding box center [245, 68] width 69 height 21
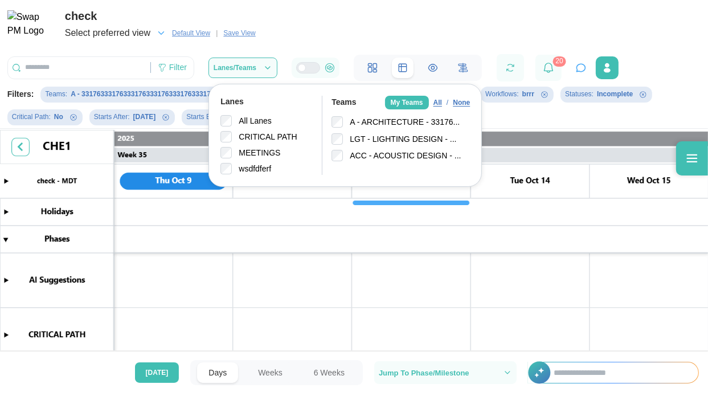
scroll to position [0, 20558]
click at [189, 193] on canvas at bounding box center [354, 241] width 708 height 223
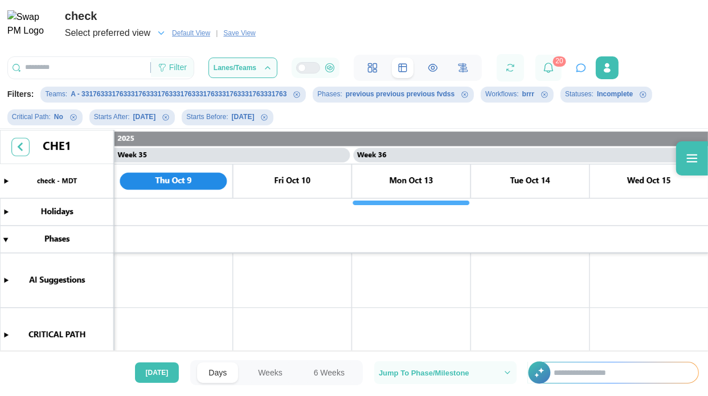
click at [172, 69] on div "Filter" at bounding box center [178, 68] width 18 height 13
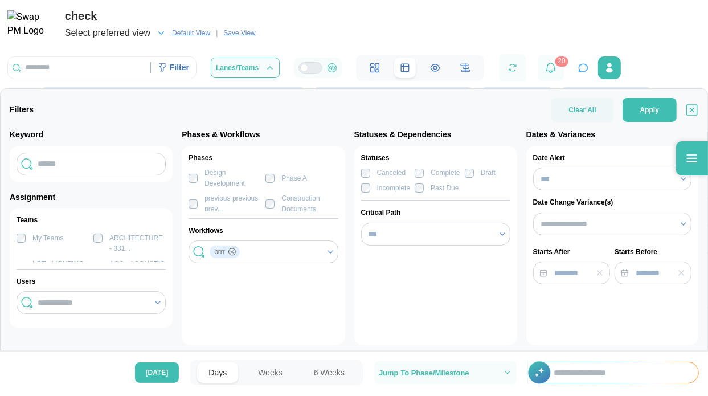
scroll to position [0, 0]
click at [27, 249] on label "My Teams" at bounding box center [45, 245] width 38 height 9
click at [25, 250] on div at bounding box center [21, 245] width 9 height 9
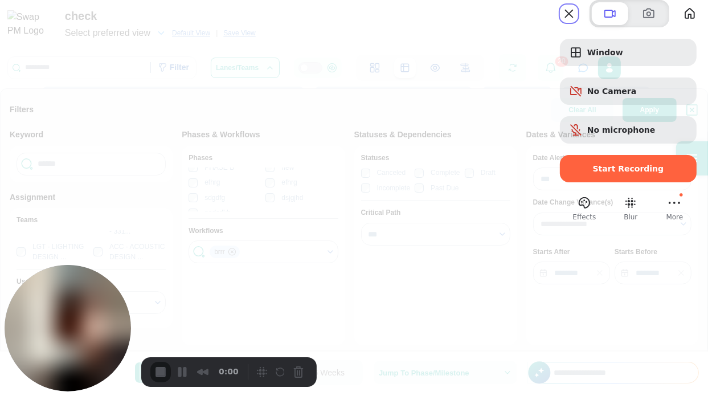
click at [578, 173] on span "Start Recording" at bounding box center [628, 168] width 118 height 9
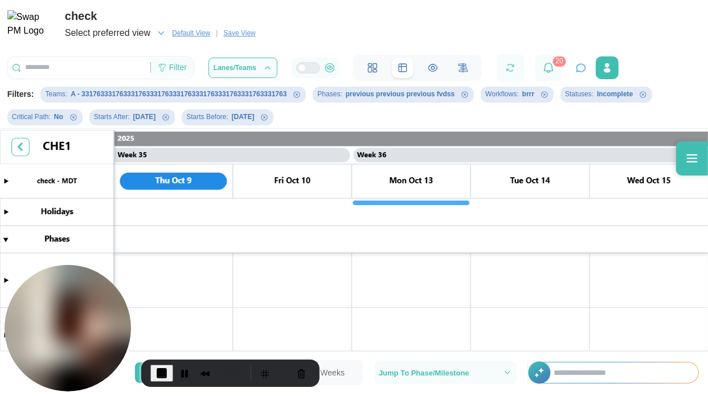
click at [166, 69] on icon at bounding box center [162, 67] width 9 height 9
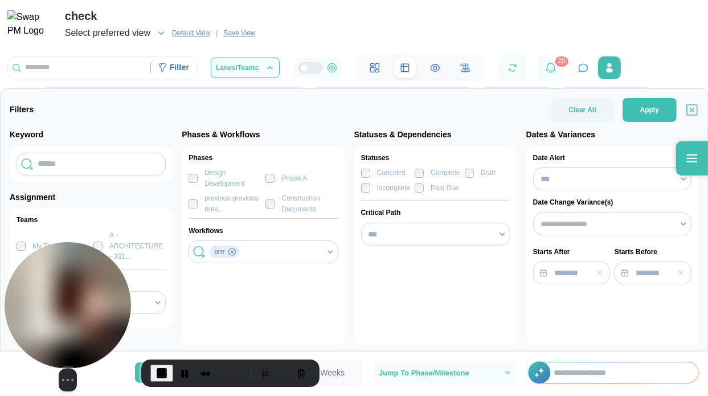
drag, startPoint x: 64, startPoint y: 297, endPoint x: 21, endPoint y: 256, distance: 59.6
click at [412, 352] on body "check Select preferred view Default View | Save View Filter Filters Clear All A…" at bounding box center [354, 198] width 708 height 396
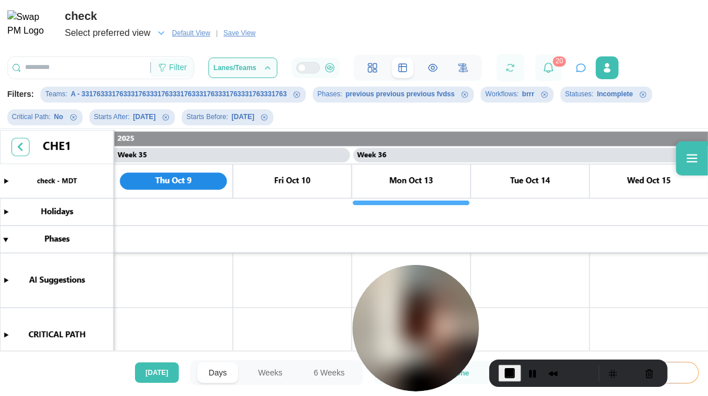
click at [182, 70] on div "Filter" at bounding box center [178, 68] width 18 height 13
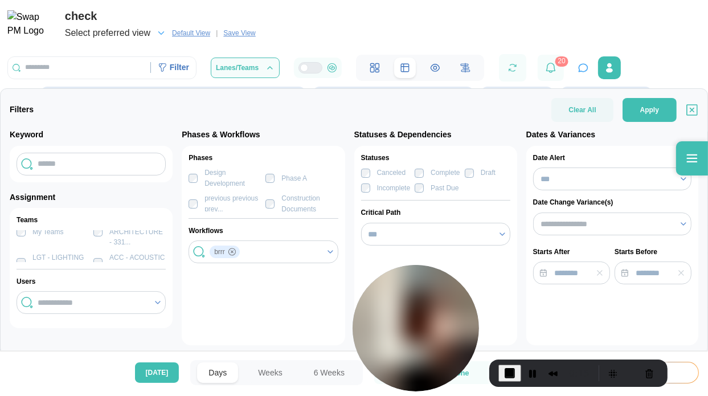
scroll to position [25, 0]
click at [76, 300] on input "search" at bounding box center [92, 302] width 109 height 9
click at [71, 300] on input "search" at bounding box center [92, 302] width 109 height 9
click at [659, 113] on button "Apply" at bounding box center [650, 110] width 54 height 24
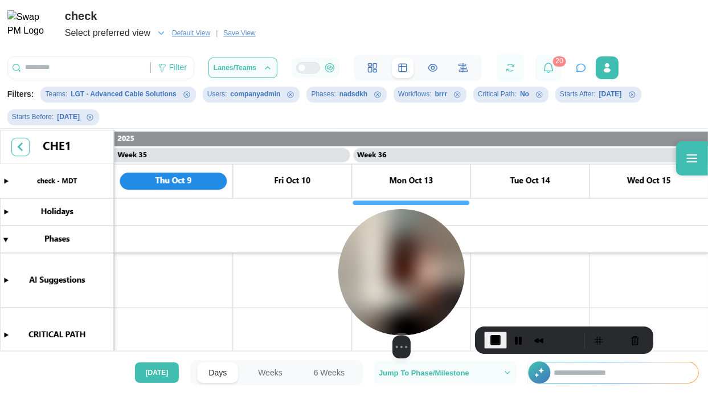
drag, startPoint x: 415, startPoint y: 285, endPoint x: 410, endPoint y: 264, distance: 21.0
click at [403, 262] on img at bounding box center [401, 272] width 126 height 126
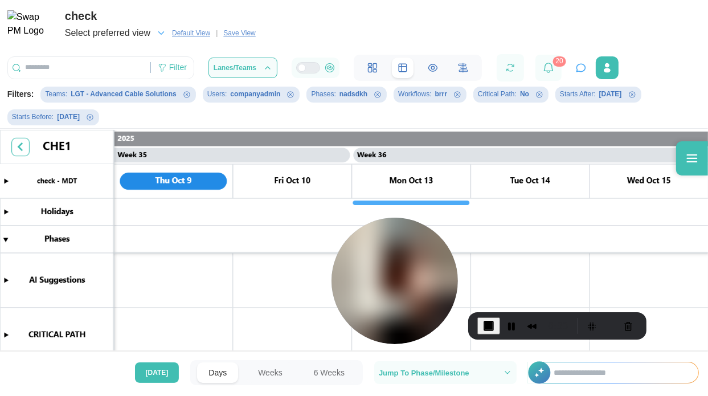
click at [488, 327] on span "End Recording" at bounding box center [489, 326] width 14 height 14
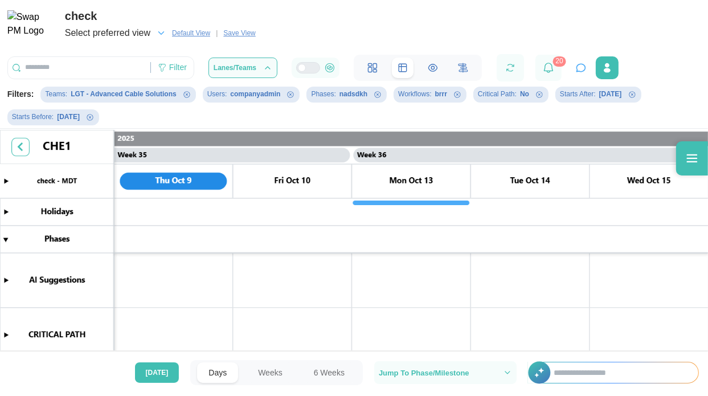
drag, startPoint x: 207, startPoint y: 31, endPoint x: 100, endPoint y: 11, distance: 108.4
click at [207, 31] on span "Default View" at bounding box center [191, 32] width 38 height 11
click at [171, 65] on div "Filter" at bounding box center [178, 68] width 18 height 13
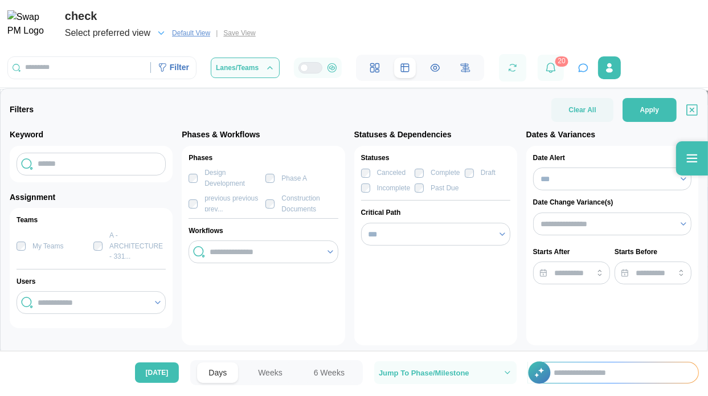
scroll to position [0, 20558]
click at [439, 268] on div "Statuses Canceled Complete Draft Incomplete Past Due Critical Path ***" at bounding box center [435, 245] width 163 height 199
click at [234, 247] on input "search" at bounding box center [264, 251] width 109 height 9
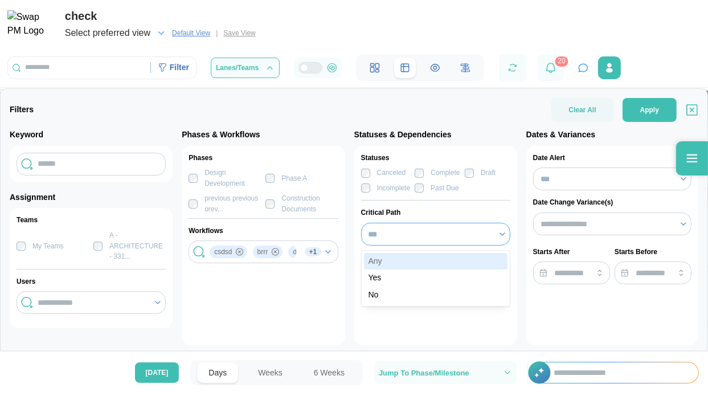
click at [416, 234] on input "***" at bounding box center [435, 234] width 149 height 23
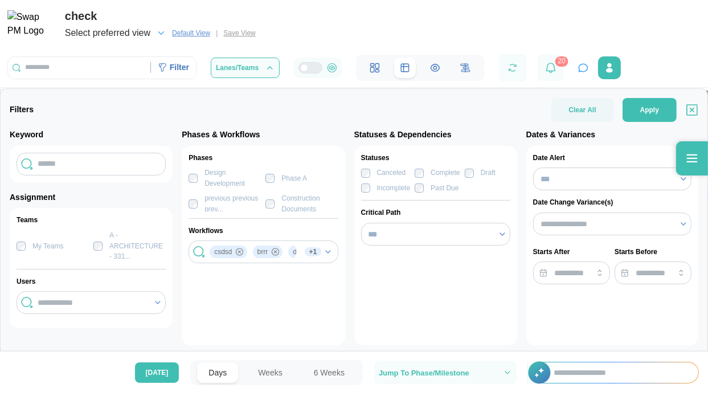
click at [382, 291] on div "Statuses Canceled Complete Draft Incomplete Past Due Critical Path ***" at bounding box center [435, 245] width 163 height 199
click at [391, 232] on input "***" at bounding box center [435, 234] width 149 height 23
type input "**"
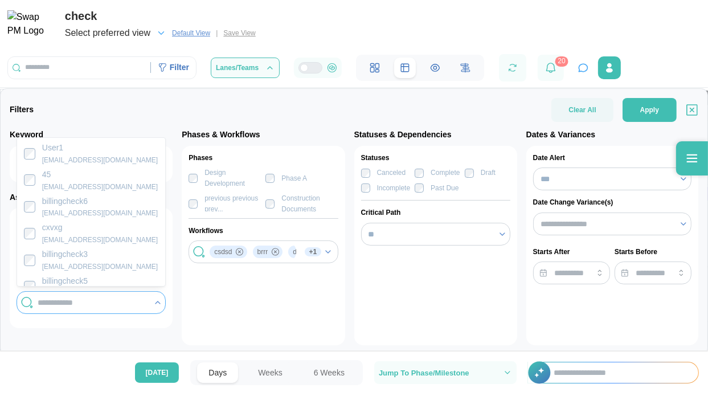
click at [63, 300] on input "search" at bounding box center [92, 302] width 109 height 9
click at [586, 186] on input "***" at bounding box center [612, 178] width 158 height 23
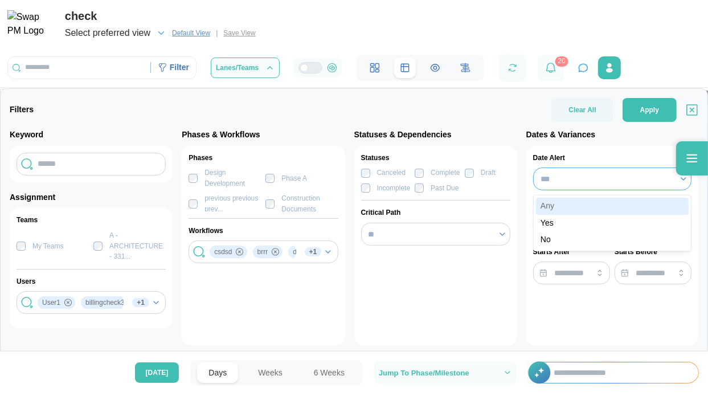
type input "***"
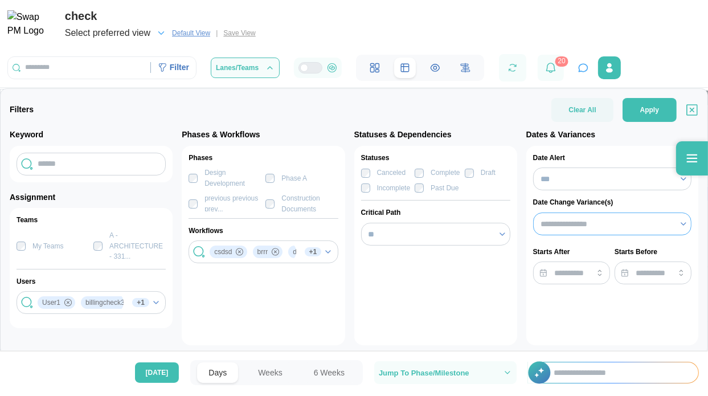
click at [556, 225] on input "search" at bounding box center [607, 223] width 132 height 9
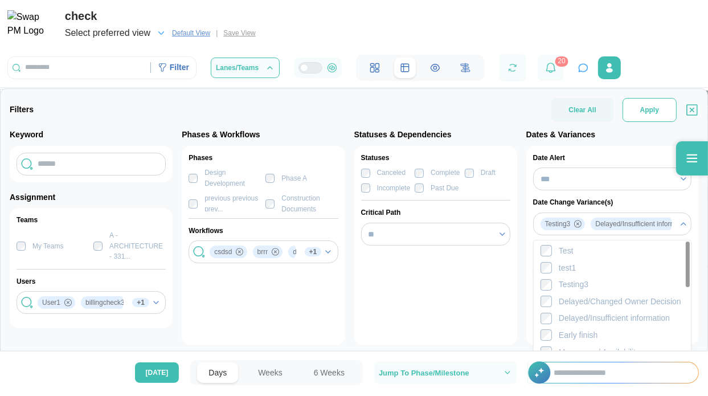
click at [631, 118] on button "Apply" at bounding box center [650, 110] width 54 height 24
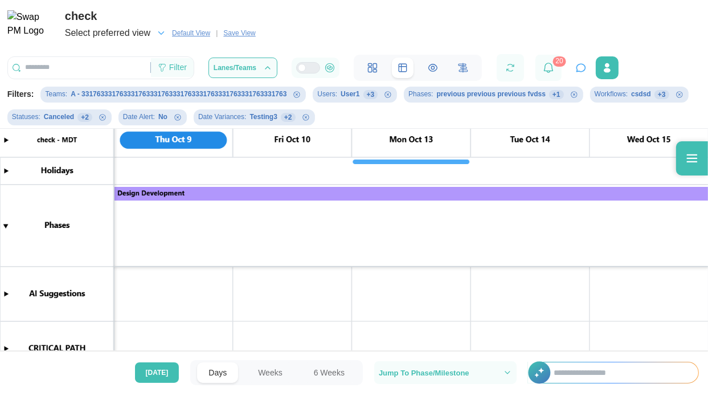
click at [294, 96] on icon "Remove Teams filter" at bounding box center [297, 94] width 6 height 6
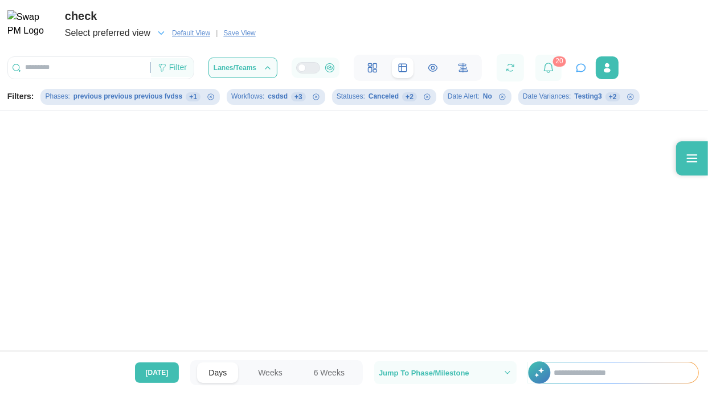
click at [173, 70] on div "Filter" at bounding box center [178, 68] width 18 height 13
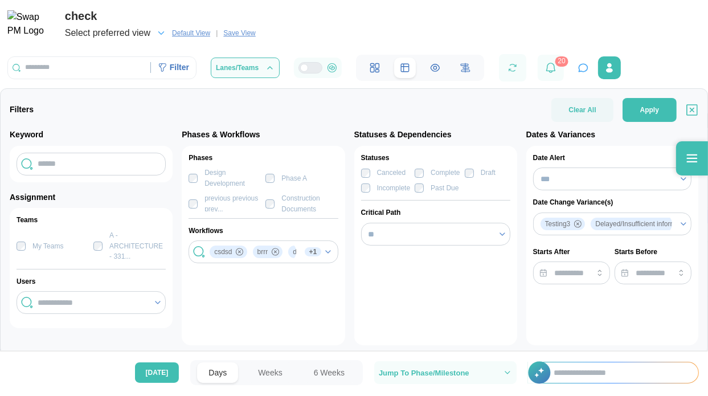
scroll to position [25, 0]
click at [143, 298] on input "search" at bounding box center [92, 302] width 109 height 9
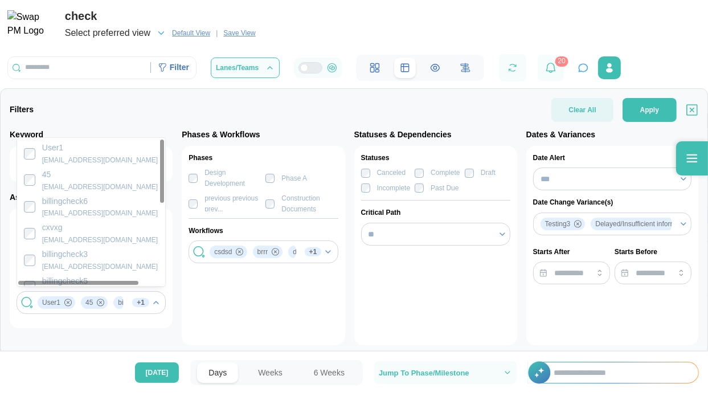
click at [607, 107] on button "Clear All" at bounding box center [582, 110] width 62 height 24
click at [641, 110] on span "Apply" at bounding box center [649, 110] width 19 height 23
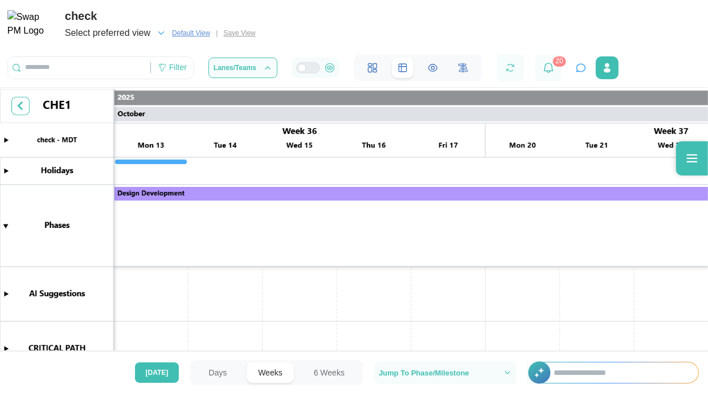
scroll to position [0, 12997]
click at [182, 72] on div "Filter" at bounding box center [178, 68] width 18 height 13
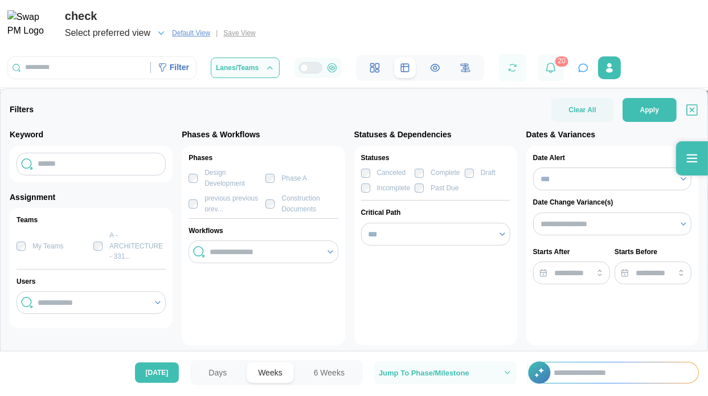
click at [26, 241] on label "My Teams" at bounding box center [45, 245] width 38 height 9
click at [96, 163] on input "text" at bounding box center [91, 164] width 149 height 23
click at [81, 300] on input "search" at bounding box center [92, 302] width 109 height 9
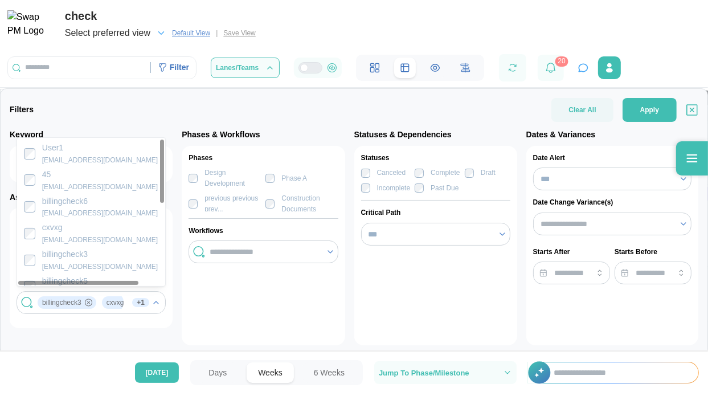
click at [279, 195] on label "Construction Documents" at bounding box center [306, 203] width 63 height 21
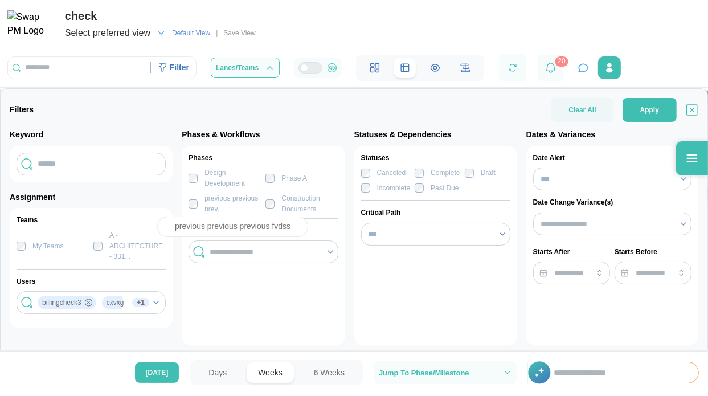
click at [205, 202] on div "previous previous prev..." at bounding box center [232, 203] width 56 height 21
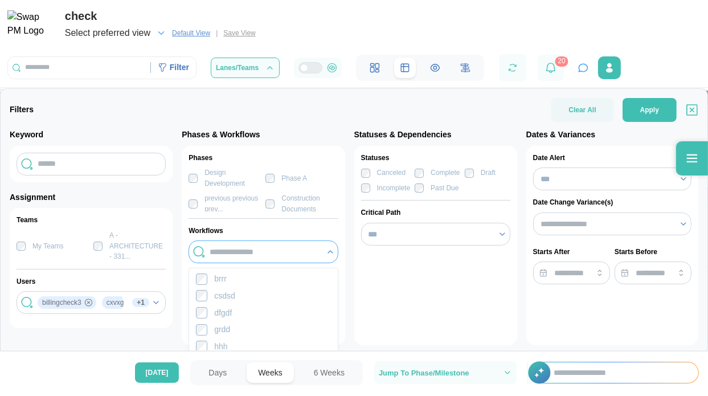
click at [229, 249] on input "search" at bounding box center [264, 251] width 109 height 9
click at [412, 236] on input "***" at bounding box center [435, 234] width 149 height 23
click at [592, 120] on span "Clear All" at bounding box center [581, 110] width 27 height 24
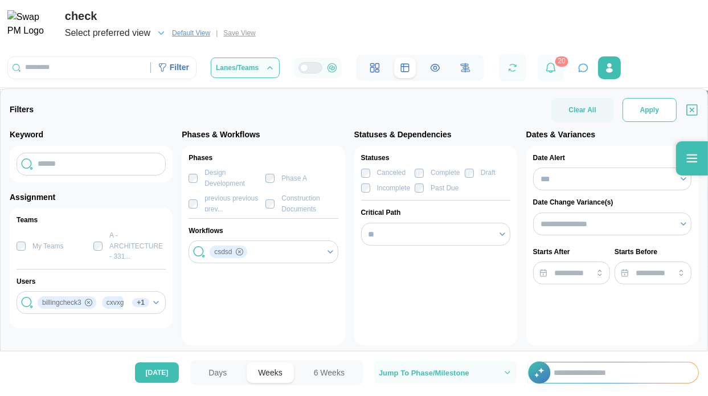
type input "***"
click at [669, 114] on button "Apply" at bounding box center [650, 110] width 54 height 24
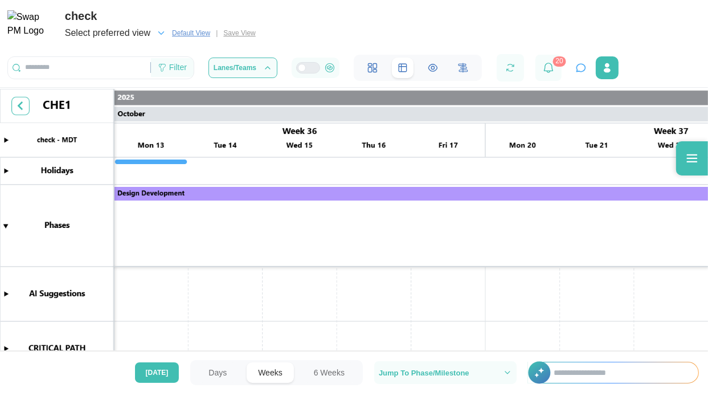
click at [178, 76] on div "Filter" at bounding box center [172, 67] width 43 height 19
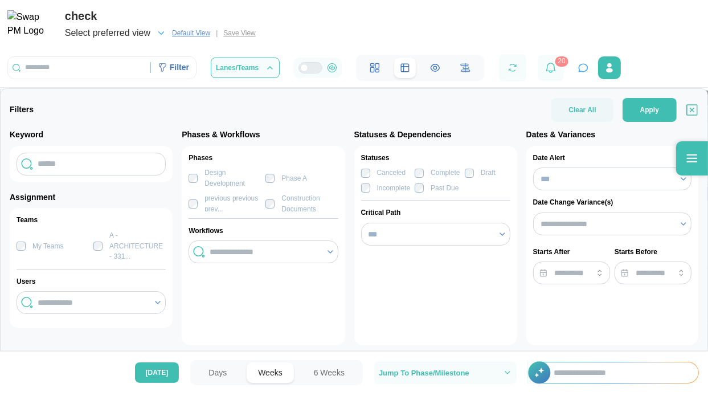
click at [231, 35] on div "Select preferred view Default View | Save View" at bounding box center [162, 33] width 195 height 16
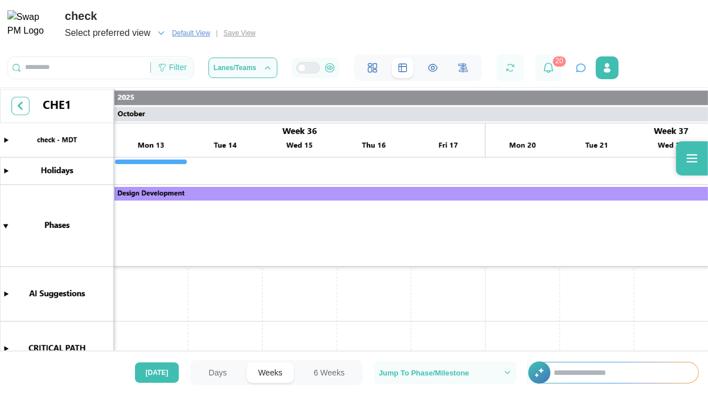
click at [185, 62] on div "Filter" at bounding box center [172, 67] width 43 height 19
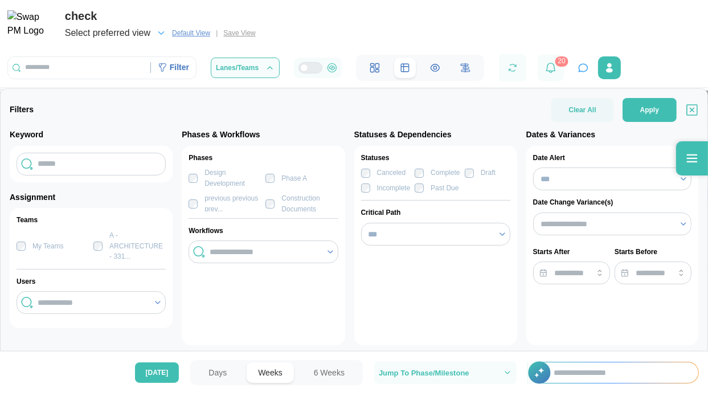
click at [230, 36] on div "Select preferred view Default View | Save View" at bounding box center [162, 33] width 195 height 16
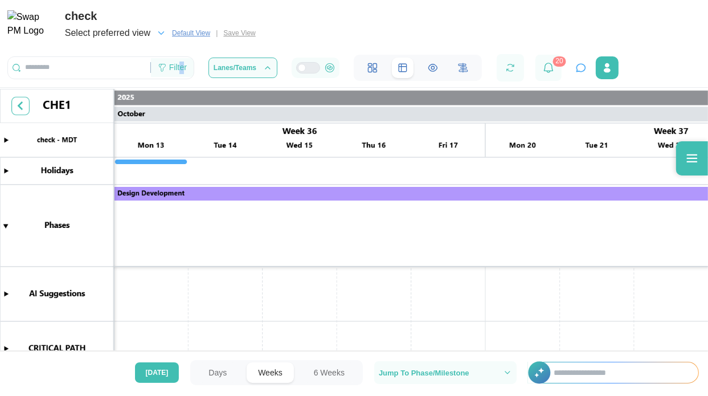
click at [182, 73] on div "Filter" at bounding box center [178, 68] width 18 height 13
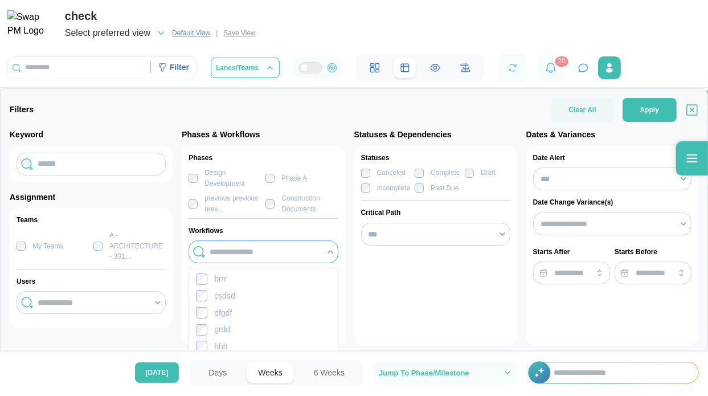
click at [232, 247] on input "search" at bounding box center [264, 251] width 109 height 9
click at [116, 313] on div at bounding box center [91, 302] width 149 height 23
click at [158, 298] on icon at bounding box center [157, 302] width 9 height 9
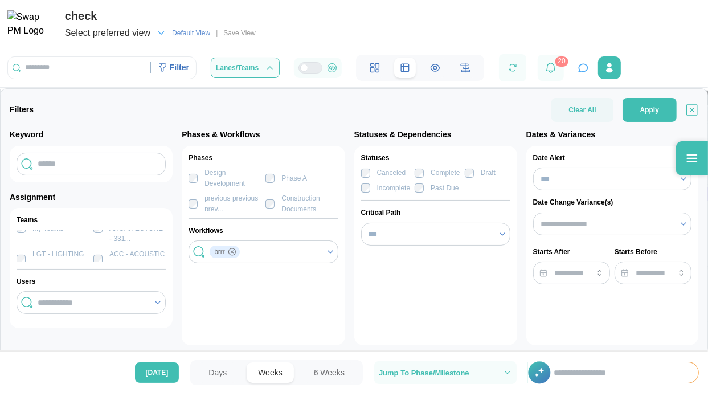
scroll to position [25, 0]
click at [32, 252] on div "LGT - LIGHTING DESIGN ..." at bounding box center [60, 251] width 56 height 21
click at [144, 307] on div at bounding box center [91, 302] width 112 height 19
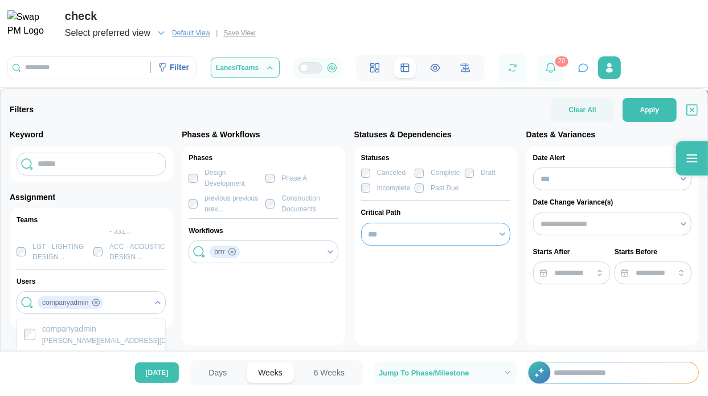
click at [384, 231] on input "***" at bounding box center [435, 234] width 149 height 23
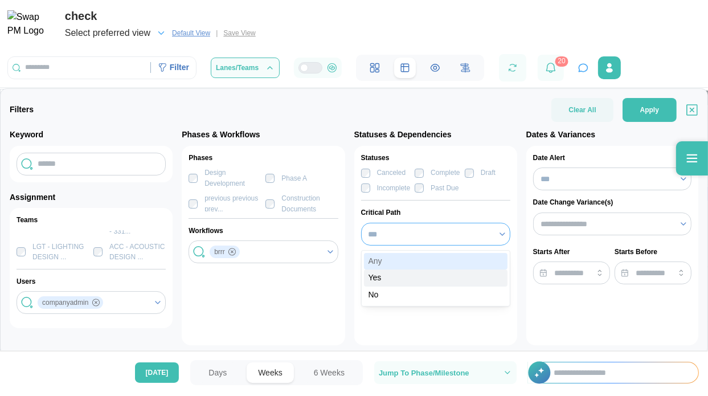
type input "***"
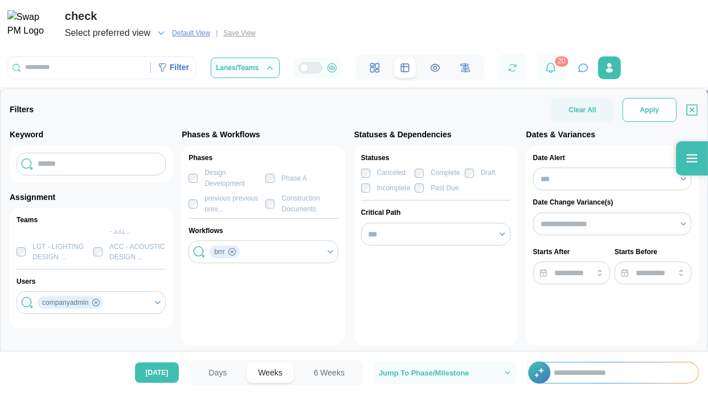
click at [643, 114] on span "Apply" at bounding box center [649, 110] width 19 height 23
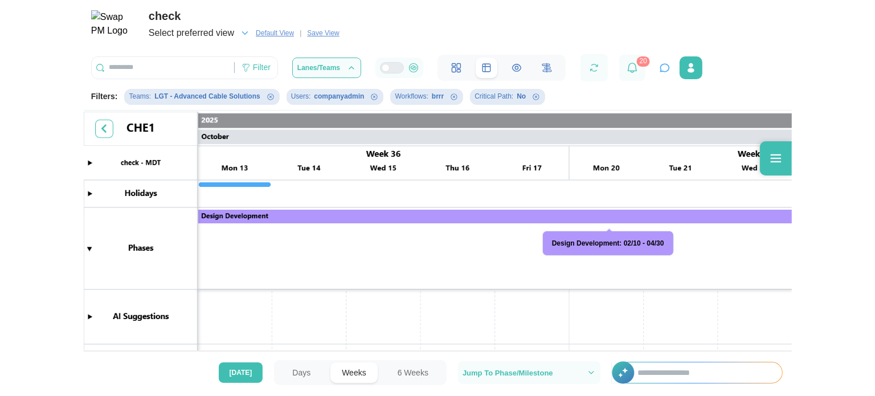
scroll to position [0, 0]
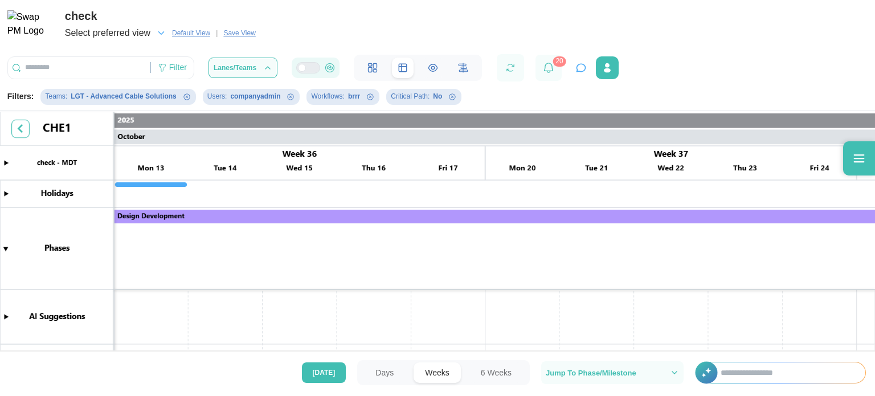
click at [309, 69] on div at bounding box center [313, 68] width 14 height 10
click at [263, 72] on icon "button" at bounding box center [267, 67] width 9 height 9
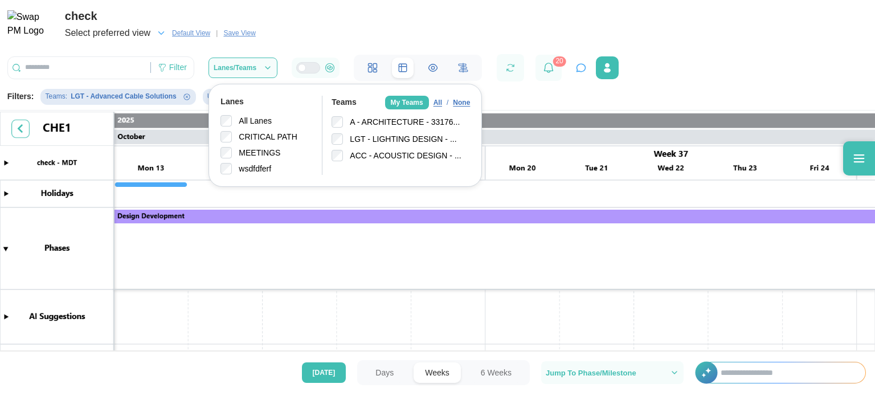
click at [455, 101] on div "None" at bounding box center [461, 102] width 17 height 11
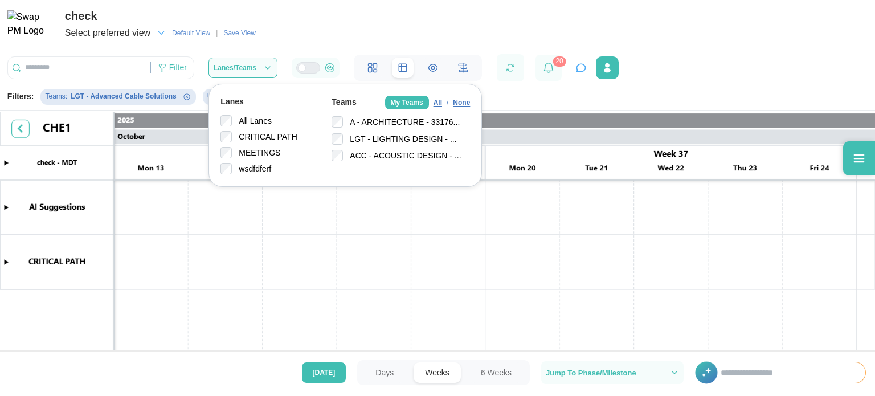
click at [488, 45] on div "check Select preferred view Default View | Save View Filter Lanes/Teams Lanes A…" at bounding box center [437, 40] width 875 height 81
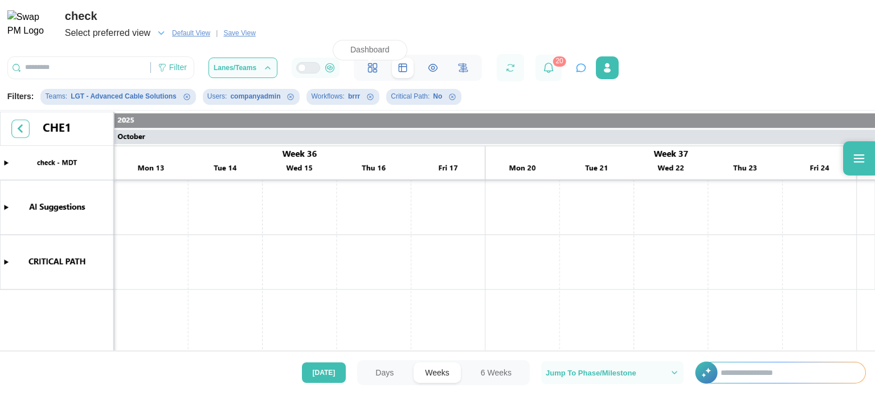
click at [369, 66] on icon at bounding box center [370, 64] width 3 height 3
click at [428, 68] on icon at bounding box center [433, 68] width 10 height 10
click at [463, 72] on icon at bounding box center [463, 68] width 10 height 10
click at [506, 71] on icon "button" at bounding box center [510, 67] width 8 height 7
click at [555, 68] on div at bounding box center [548, 68] width 26 height 26
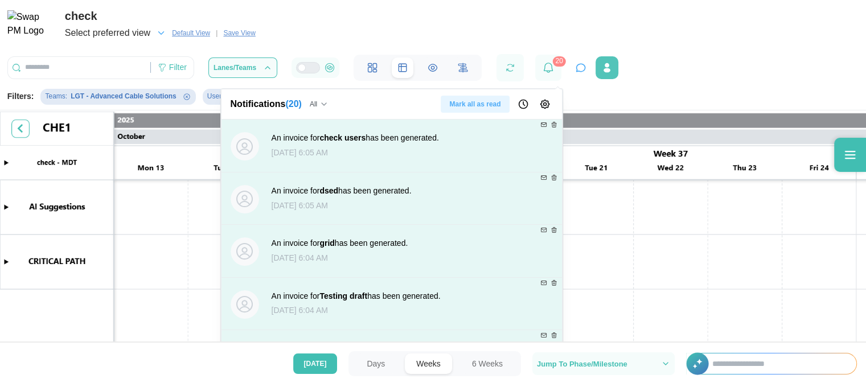
drag, startPoint x: 597, startPoint y: 68, endPoint x: 542, endPoint y: 88, distance: 58.2
click at [598, 68] on button "button" at bounding box center [607, 67] width 23 height 23
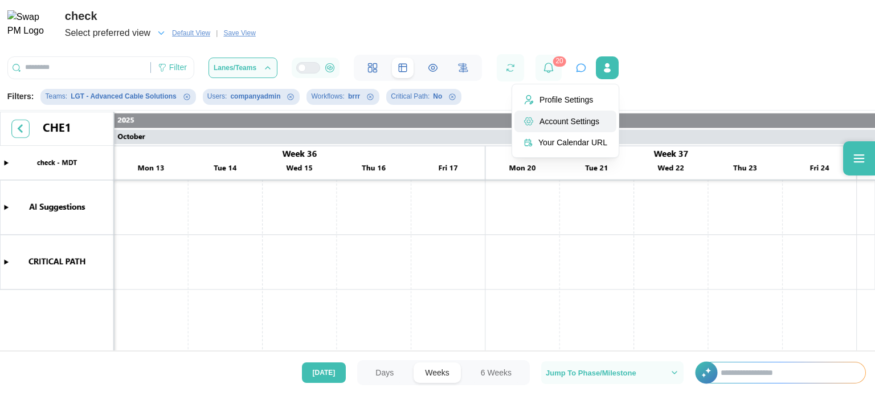
click at [547, 124] on div "Account Settings" at bounding box center [573, 121] width 68 height 9
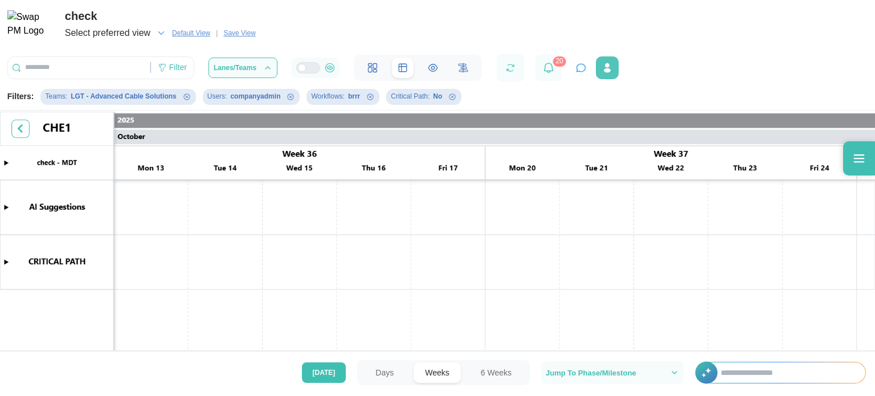
click at [601, 73] on icon "button" at bounding box center [606, 67] width 11 height 11
click at [694, 73] on div "check Select preferred view Default View | Save View Filter Lanes/Teams 20" at bounding box center [437, 40] width 875 height 81
click at [601, 63] on icon "button" at bounding box center [606, 67] width 11 height 11
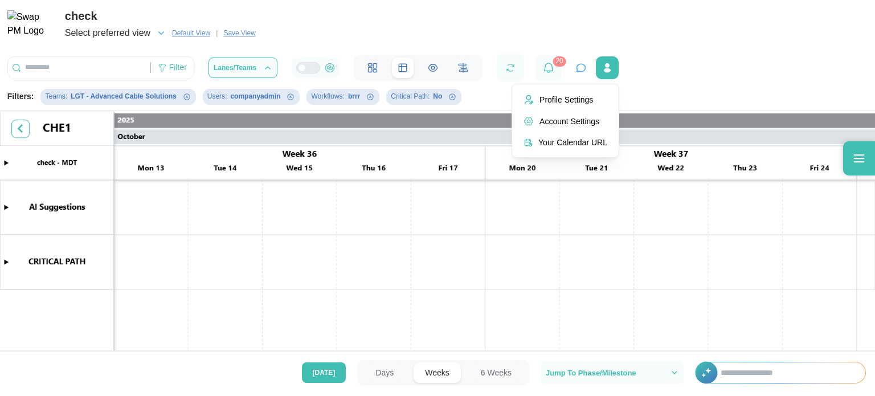
click at [582, 104] on button "Profile Settings" at bounding box center [565, 100] width 102 height 22
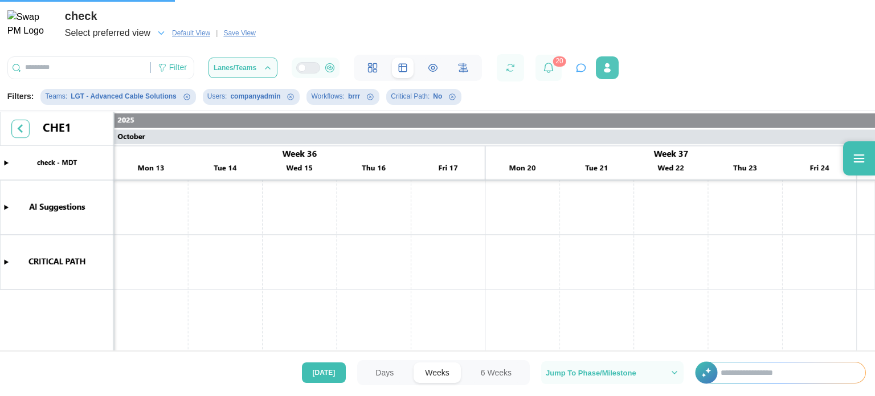
click at [605, 72] on icon "button" at bounding box center [607, 70] width 7 height 5
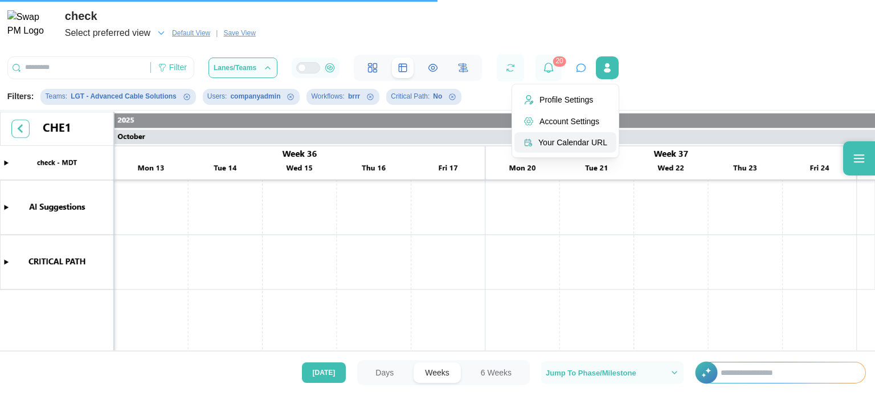
click at [575, 140] on div "Your Calendar URL" at bounding box center [572, 142] width 69 height 9
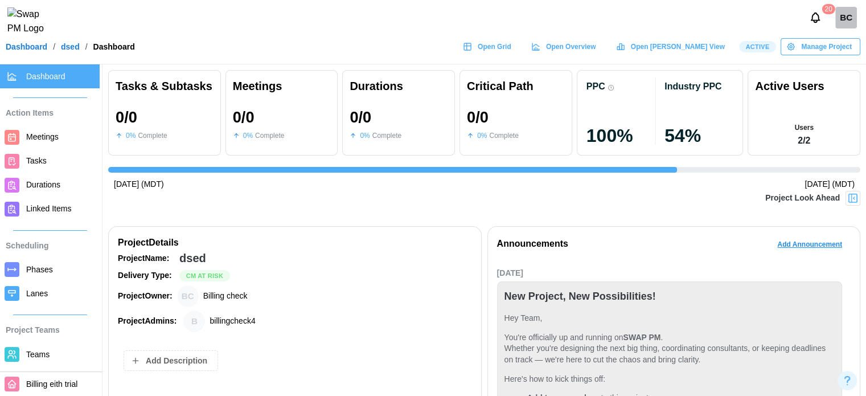
scroll to position [0, 103]
click at [511, 47] on span "Open Grid" at bounding box center [495, 47] width 34 height 16
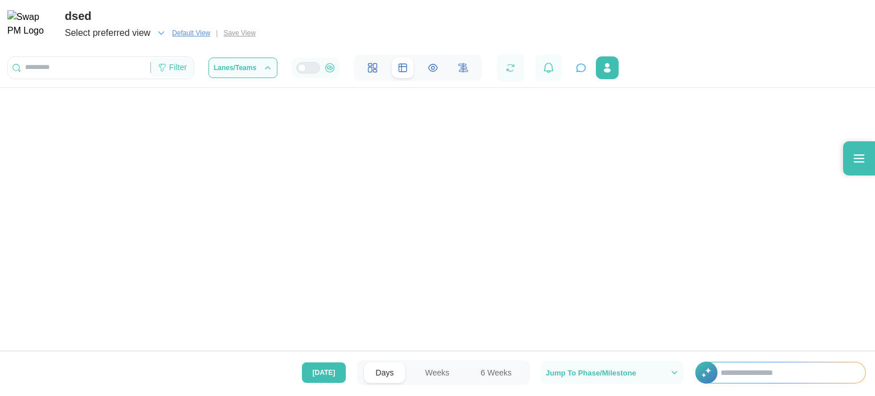
click at [173, 74] on div "Filter" at bounding box center [178, 68] width 18 height 13
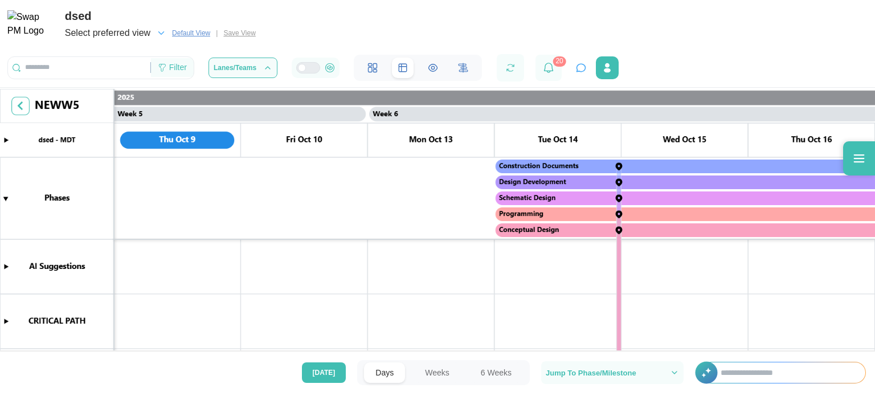
click at [159, 67] on icon at bounding box center [162, 67] width 9 height 9
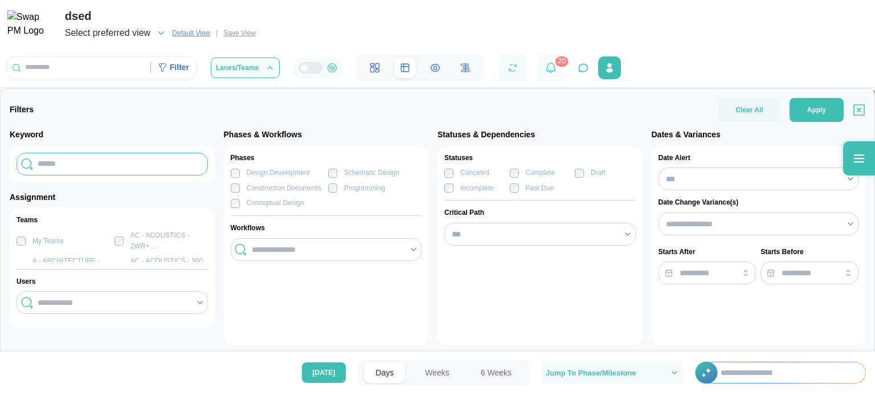
click at [68, 157] on input "text" at bounding box center [112, 164] width 191 height 23
click at [27, 249] on label "A - ARCHITECTURE - 331..." at bounding box center [68, 251] width 84 height 21
click at [104, 310] on div at bounding box center [112, 302] width 154 height 19
click at [200, 299] on icon at bounding box center [199, 302] width 9 height 9
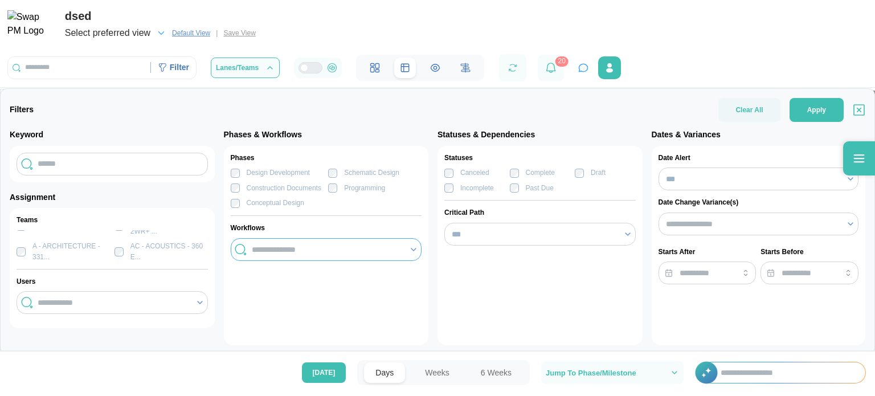
click at [269, 248] on input "search" at bounding box center [327, 249] width 151 height 9
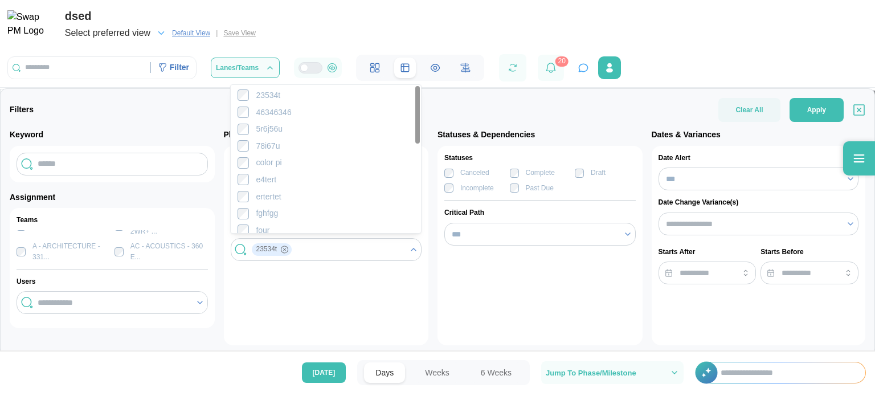
click at [361, 279] on div "Phases Design Development Schematic Design Construction Documents Programming C…" at bounding box center [326, 245] width 205 height 199
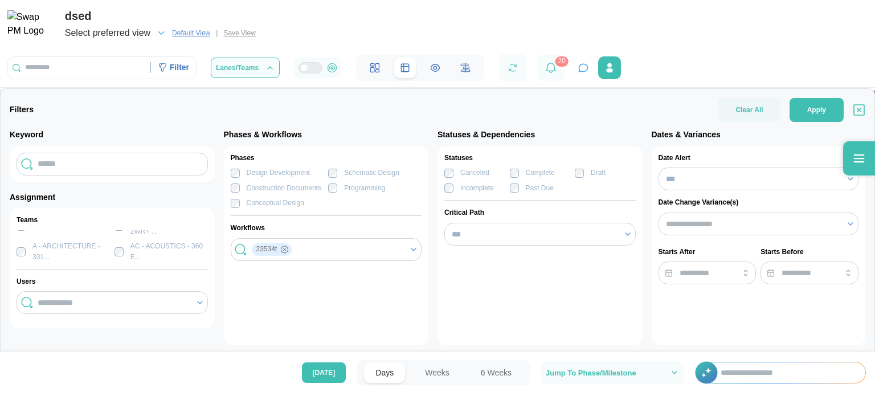
click at [838, 102] on button "Apply" at bounding box center [816, 110] width 54 height 24
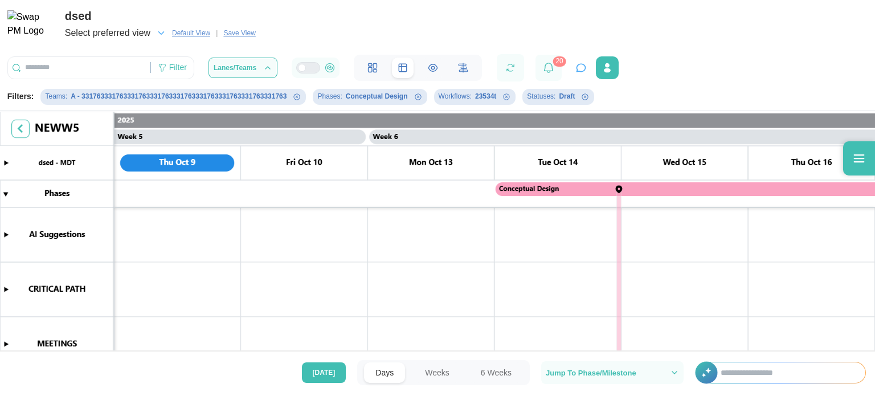
scroll to position [0, 2917]
click at [185, 74] on div "Filter" at bounding box center [178, 68] width 18 height 13
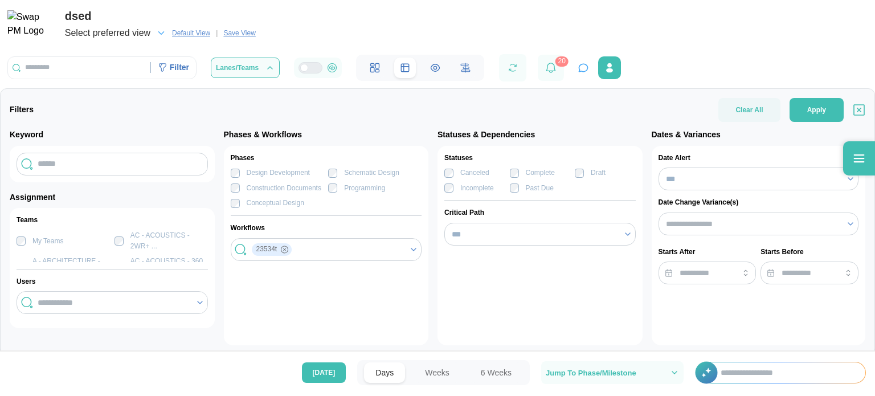
click at [187, 35] on span "Default View" at bounding box center [191, 32] width 38 height 11
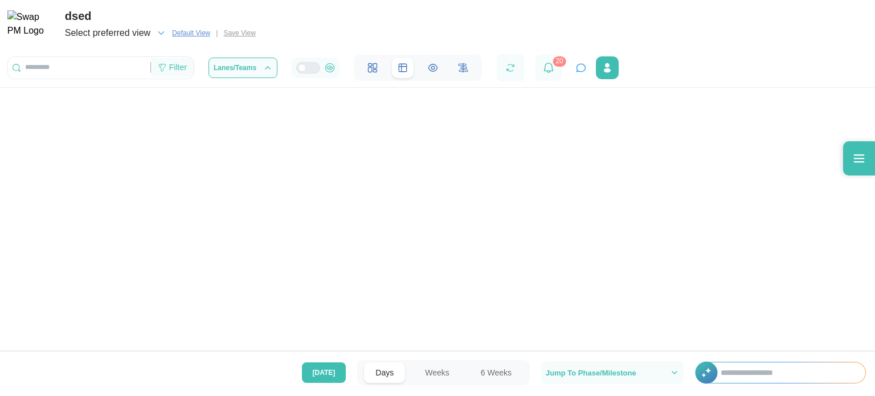
scroll to position [0, 0]
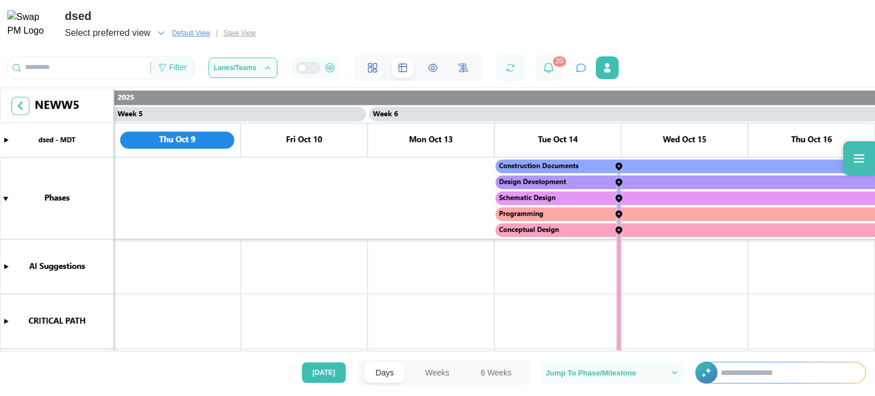
click at [182, 68] on div "Filter" at bounding box center [178, 68] width 18 height 13
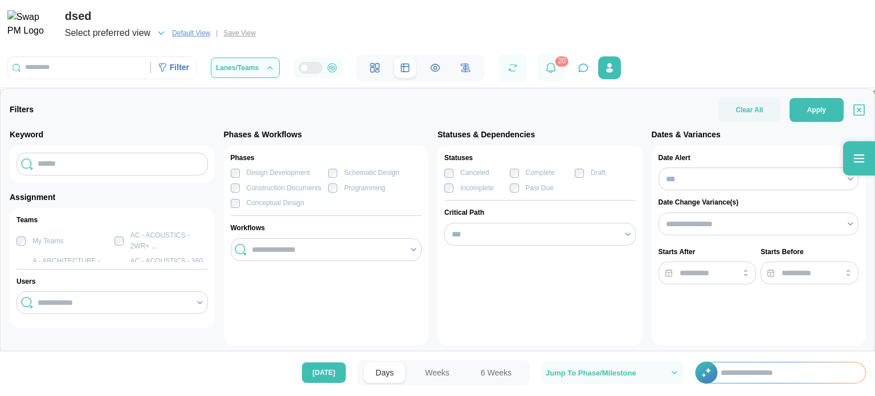
click at [41, 242] on label "My Teams" at bounding box center [45, 240] width 38 height 9
click at [26, 239] on label "My Teams" at bounding box center [45, 240] width 38 height 9
click at [64, 307] on div at bounding box center [112, 302] width 154 height 19
click at [132, 253] on div "My Teams AC - ACOUSTICS - 2WR+ ... A - ARCHITECTURE - 331... AC - ACOUSTICS - 3…" at bounding box center [112, 253] width 191 height 47
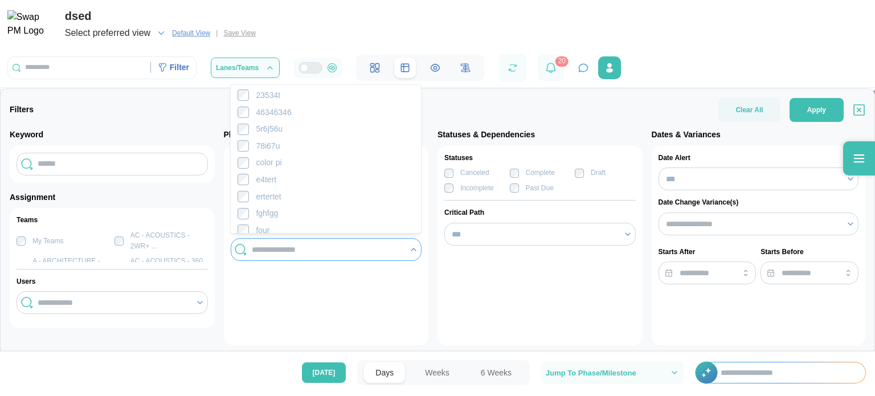
click at [264, 248] on input "search" at bounding box center [327, 249] width 151 height 9
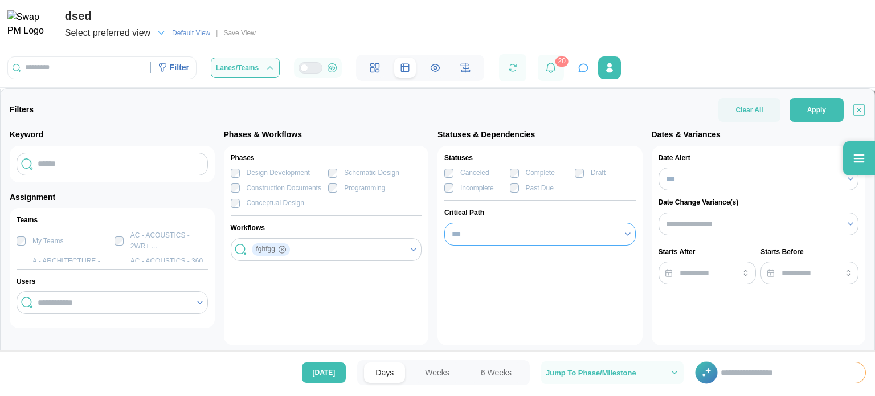
click at [487, 228] on input "***" at bounding box center [539, 234] width 191 height 23
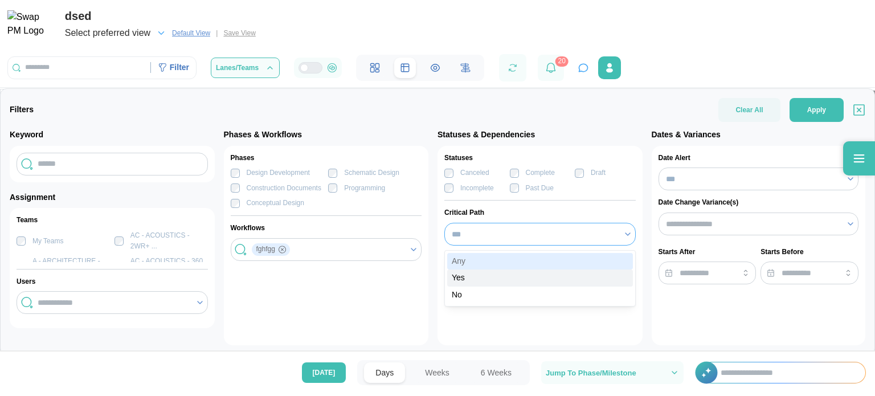
type input "***"
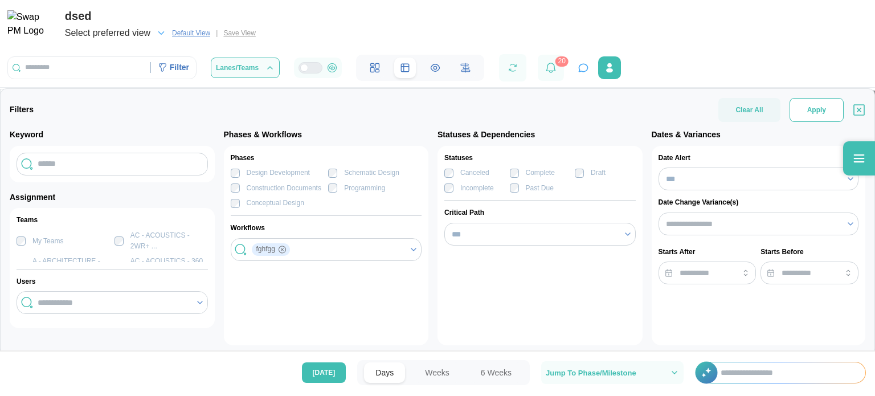
click at [834, 106] on button "Apply" at bounding box center [816, 110] width 54 height 24
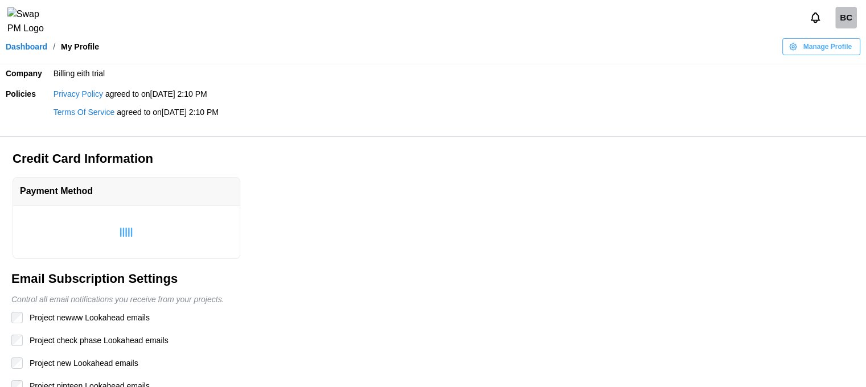
scroll to position [64, 0]
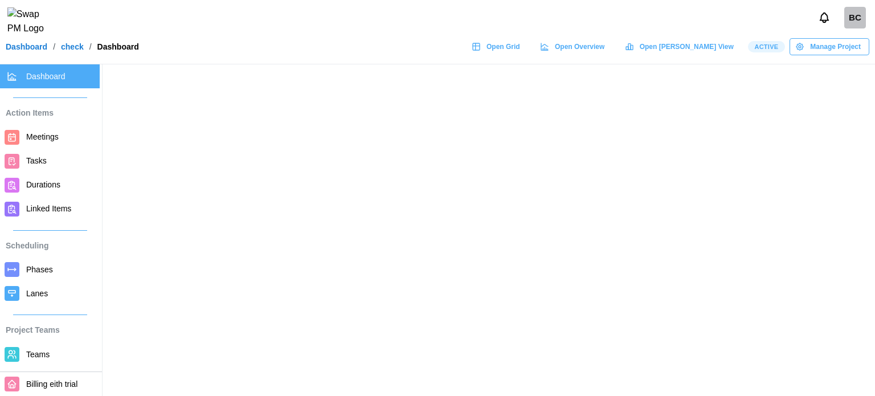
click at [520, 52] on span "Open Grid" at bounding box center [503, 47] width 34 height 16
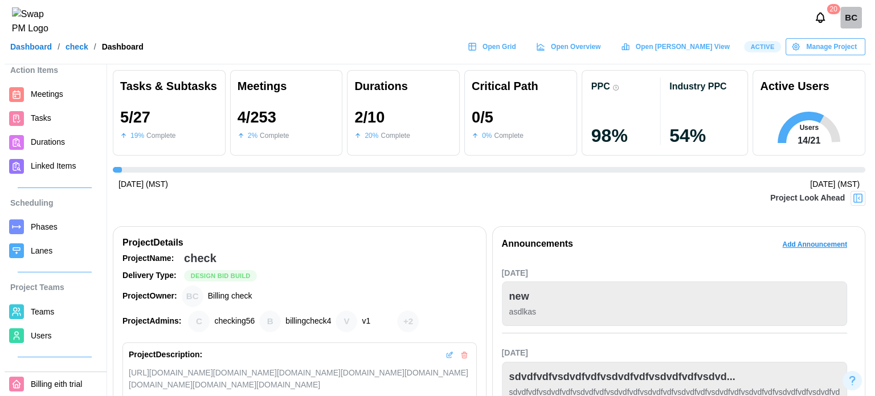
scroll to position [57, 0]
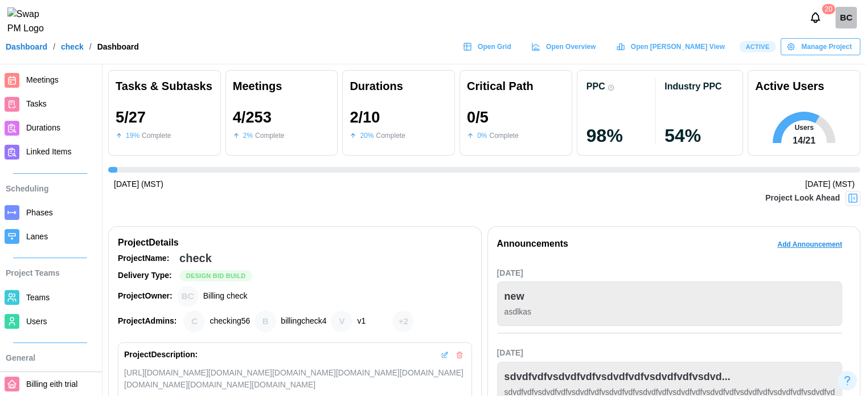
click at [44, 320] on span "Users" at bounding box center [36, 321] width 21 height 9
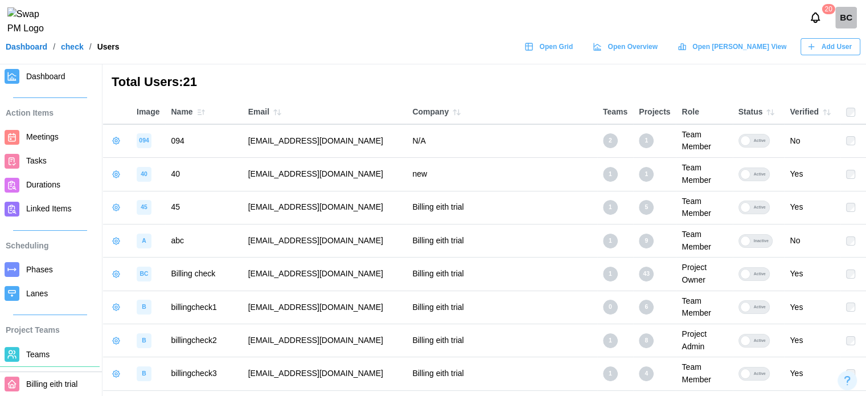
click at [822, 52] on div "Add User" at bounding box center [829, 47] width 45 height 16
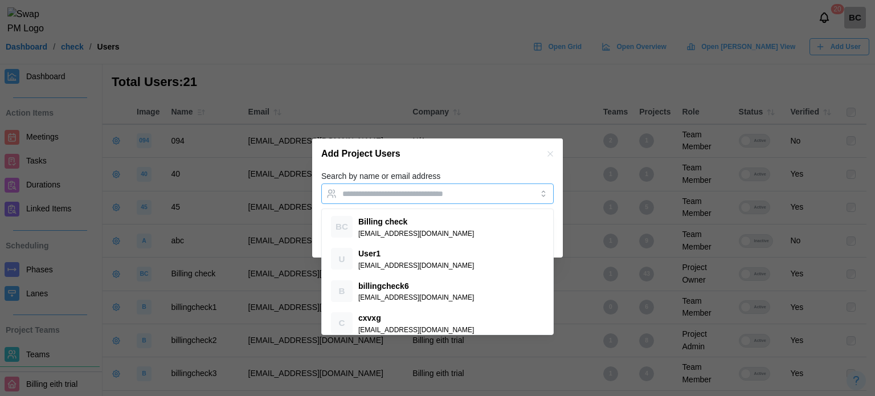
click at [428, 189] on div at bounding box center [425, 193] width 173 height 19
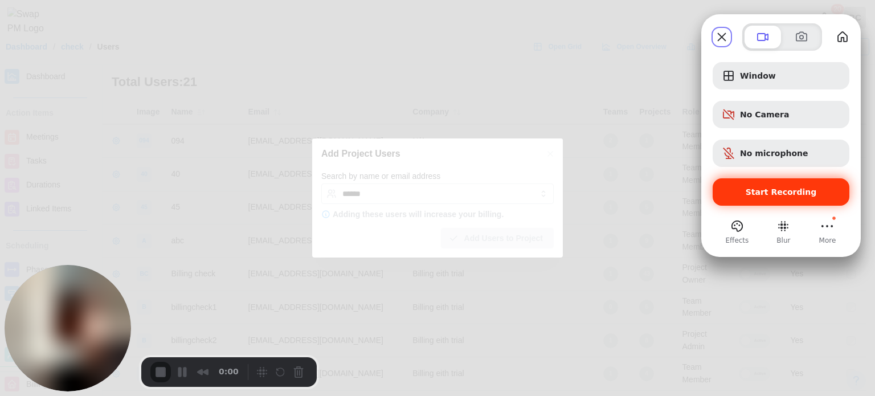
click at [793, 202] on div "Start Recording" at bounding box center [781, 191] width 137 height 27
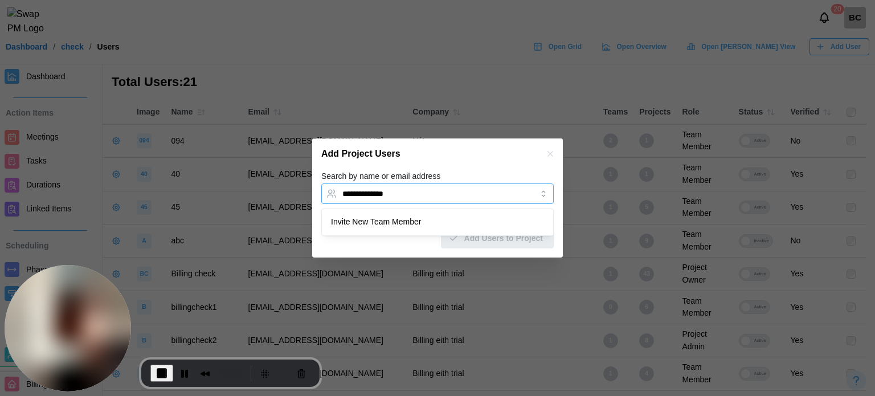
type input "**********"
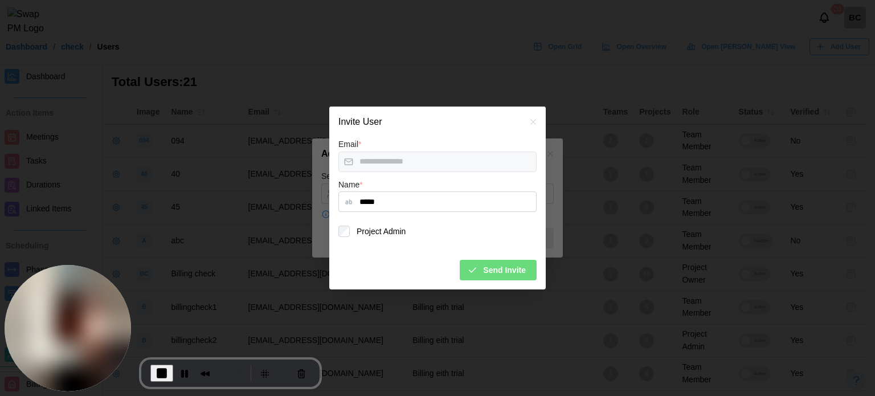
type input "*****"
click at [471, 270] on icon "button" at bounding box center [472, 270] width 10 height 10
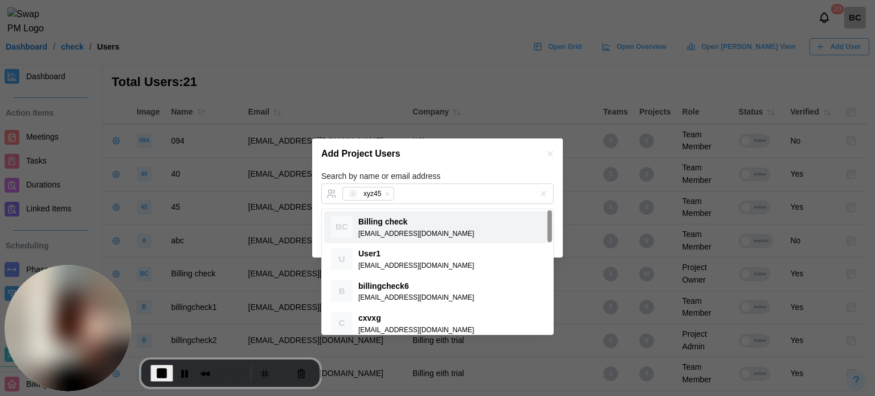
click at [452, 154] on div "Add Project Users" at bounding box center [437, 153] width 251 height 31
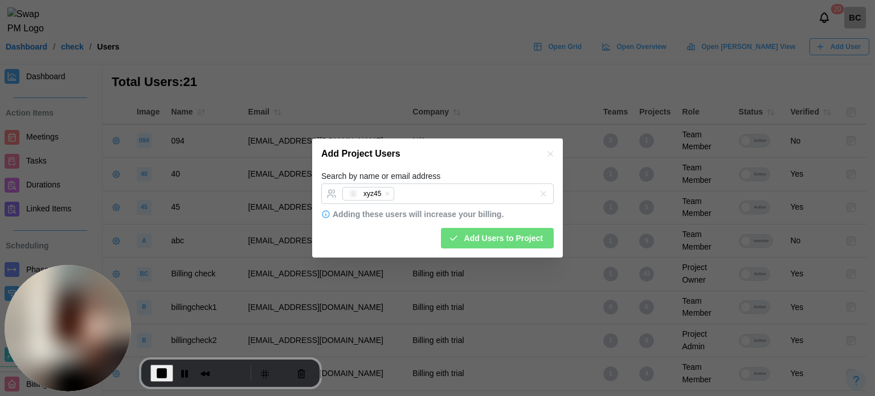
click at [507, 245] on span "Add Users to Project" at bounding box center [503, 237] width 79 height 19
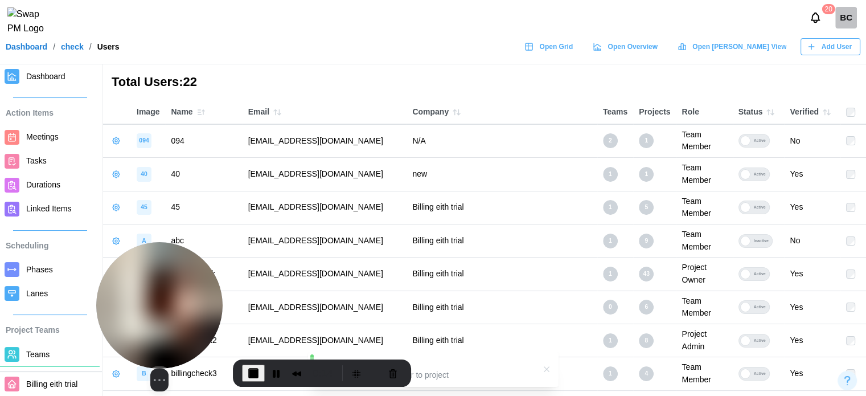
drag, startPoint x: 68, startPoint y: 275, endPoint x: 175, endPoint y: 301, distance: 110.2
click at [175, 301] on img at bounding box center [159, 305] width 126 height 126
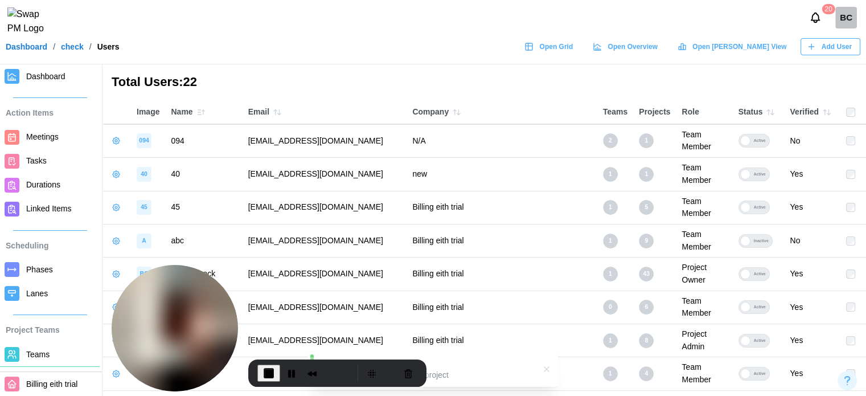
click at [32, 359] on span "Teams" at bounding box center [60, 354] width 69 height 14
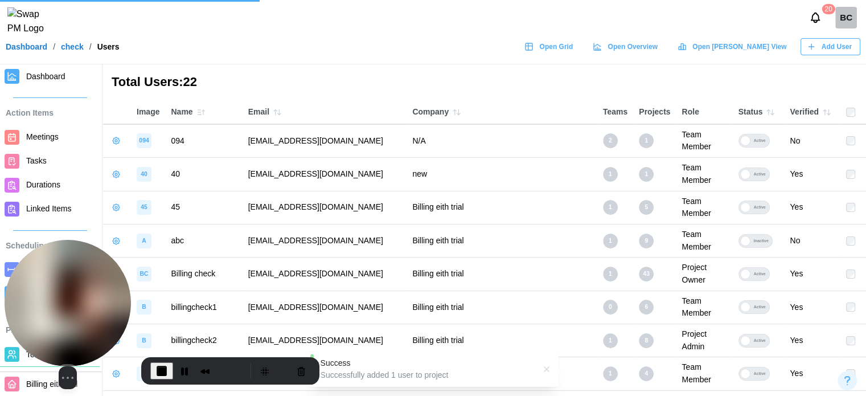
drag, startPoint x: 162, startPoint y: 281, endPoint x: 69, endPoint y: 277, distance: 93.5
click at [69, 277] on img at bounding box center [68, 303] width 126 height 126
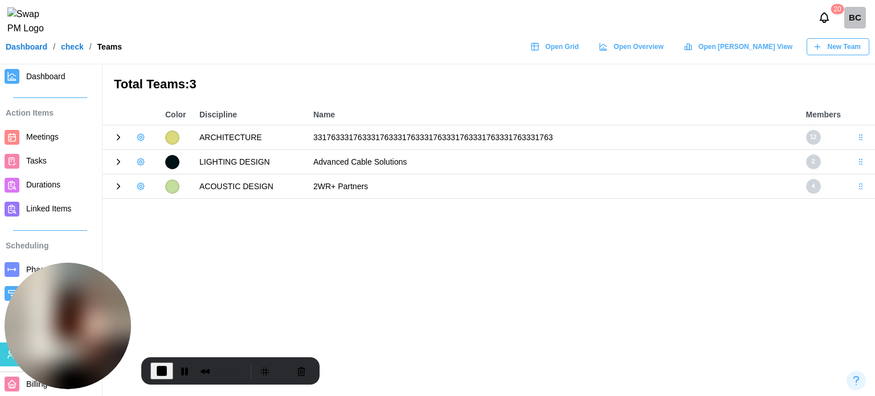
click at [139, 133] on icon "button" at bounding box center [140, 137] width 9 height 9
click at [156, 153] on button "Add User" at bounding box center [172, 161] width 72 height 22
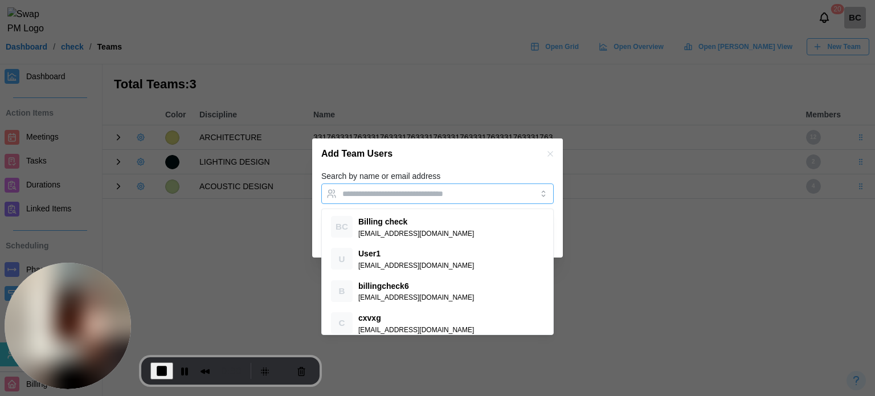
click at [375, 191] on input "Search by name or email address" at bounding box center [427, 193] width 170 height 9
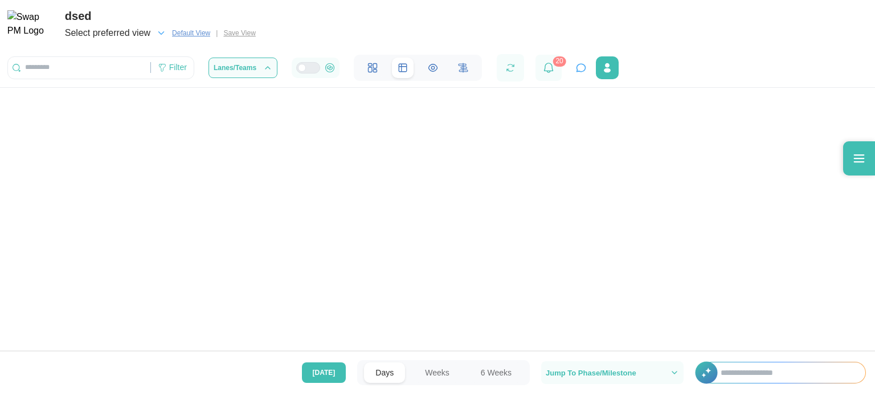
scroll to position [0, 2917]
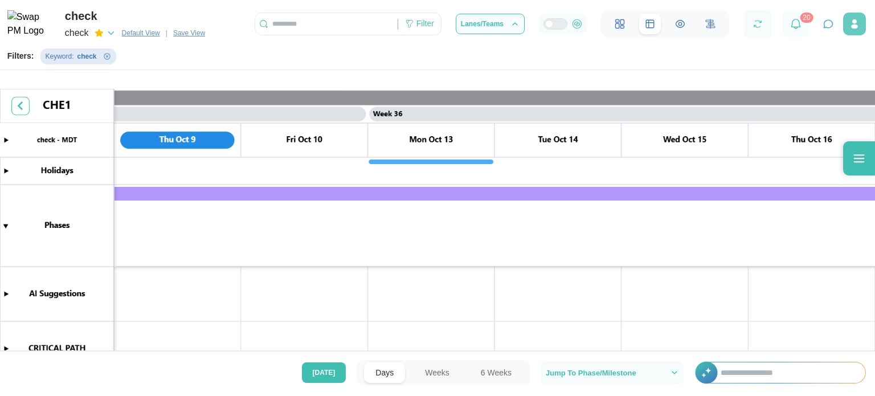
click at [499, 27] on span "Lanes/Teams" at bounding box center [482, 24] width 43 height 7
click at [852, 27] on icon "button" at bounding box center [854, 26] width 7 height 5
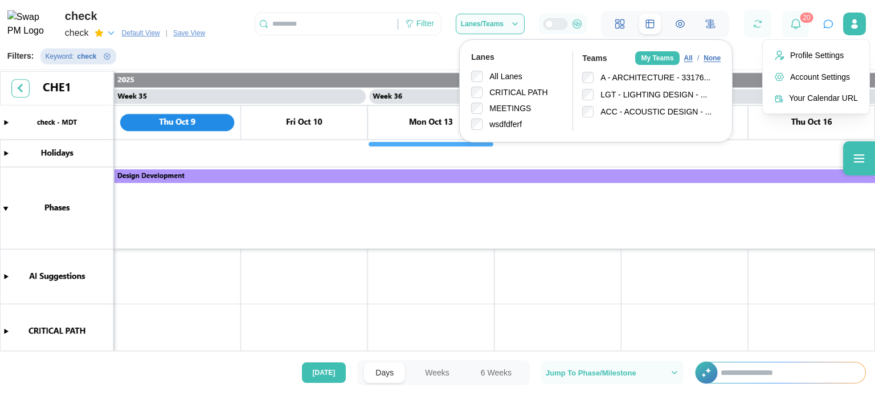
scroll to position [0, 21940]
click at [526, 207] on canvas at bounding box center [437, 212] width 875 height 282
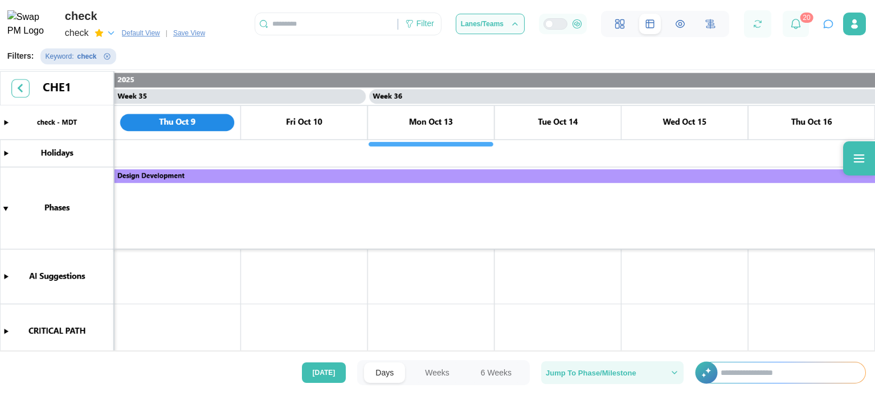
click at [674, 374] on icon "button" at bounding box center [674, 372] width 9 height 9
click at [737, 366] on input "text" at bounding box center [787, 372] width 156 height 21
click at [710, 374] on input "*********" at bounding box center [787, 372] width 156 height 21
type input "*********"
click at [440, 373] on button "Weeks" at bounding box center [436, 372] width 47 height 21
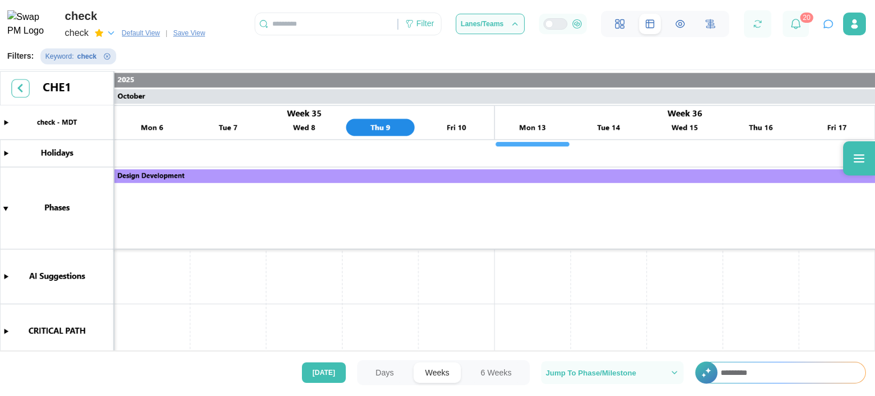
scroll to position [0, 12936]
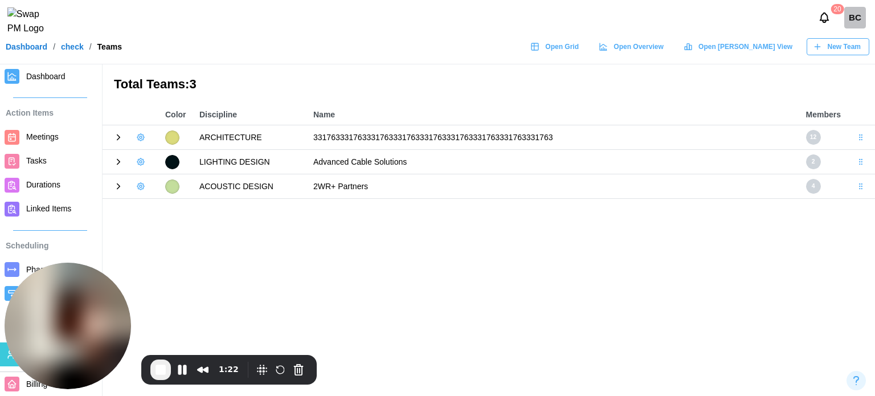
click at [144, 136] on icon "button" at bounding box center [140, 137] width 7 height 7
click at [181, 162] on div "Add User" at bounding box center [179, 161] width 42 height 9
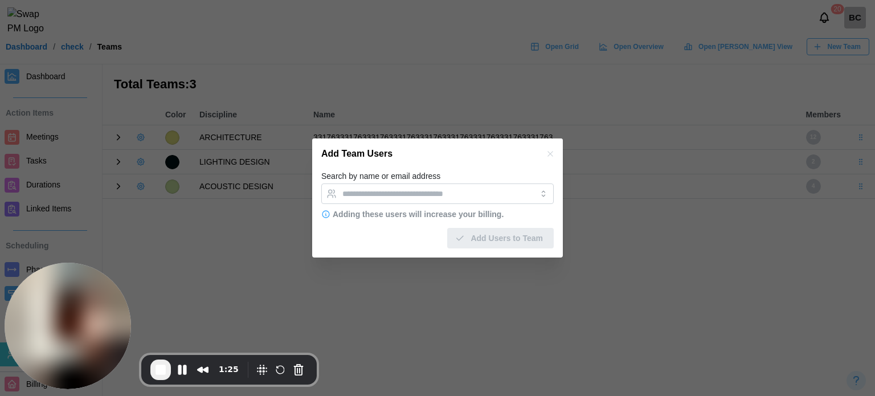
type input "**********"
click at [358, 191] on input "**********" at bounding box center [427, 193] width 170 height 9
type input "**********"
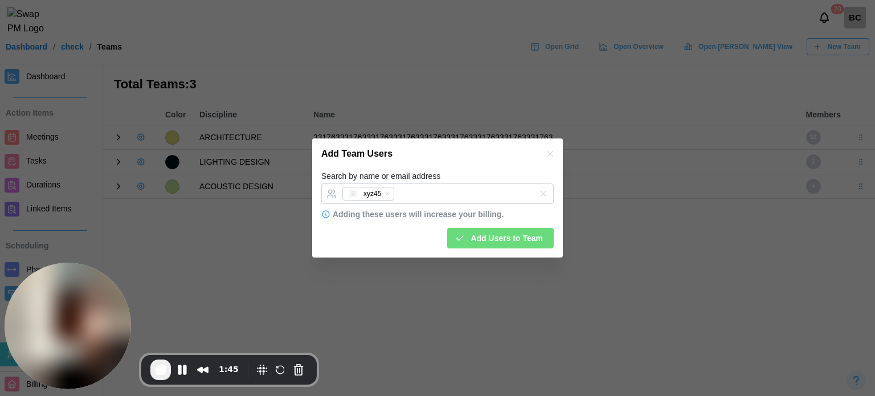
click at [486, 237] on span "Add Users to Team" at bounding box center [506, 237] width 72 height 19
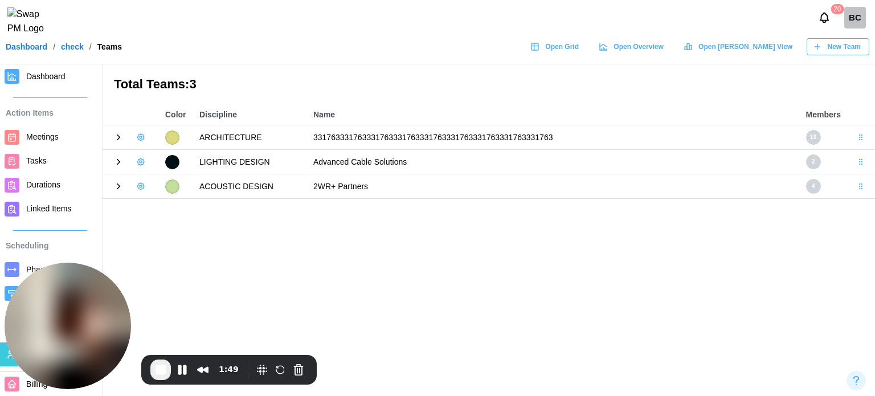
click at [119, 135] on icon at bounding box center [118, 137] width 10 height 10
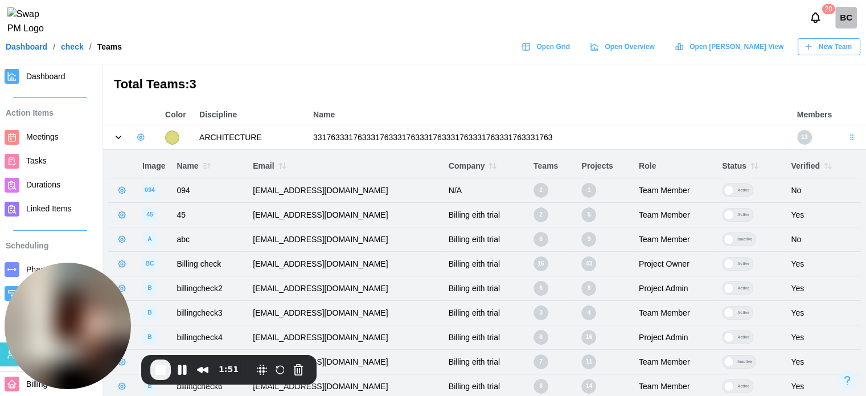
click at [143, 137] on icon "button" at bounding box center [140, 137] width 9 height 9
click at [158, 160] on div "Add User" at bounding box center [179, 161] width 42 height 9
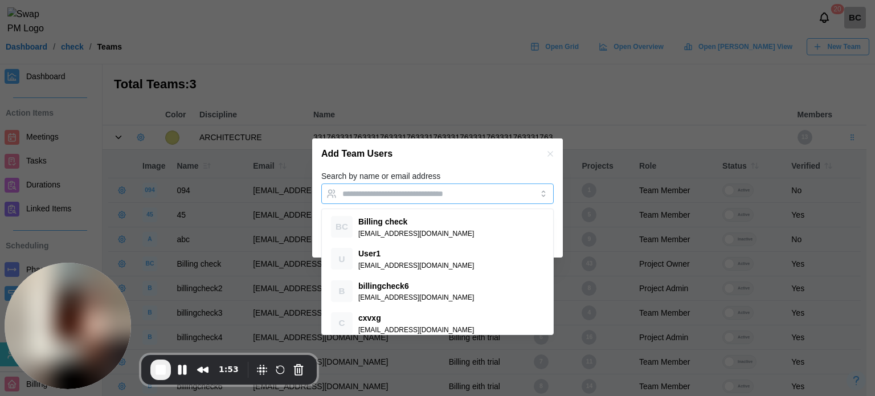
click at [415, 189] on input "Search by name or email address" at bounding box center [427, 193] width 170 height 9
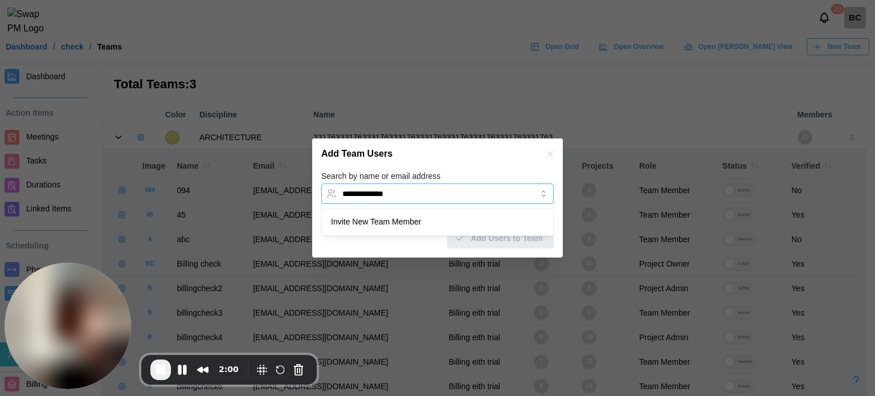
type input "**********"
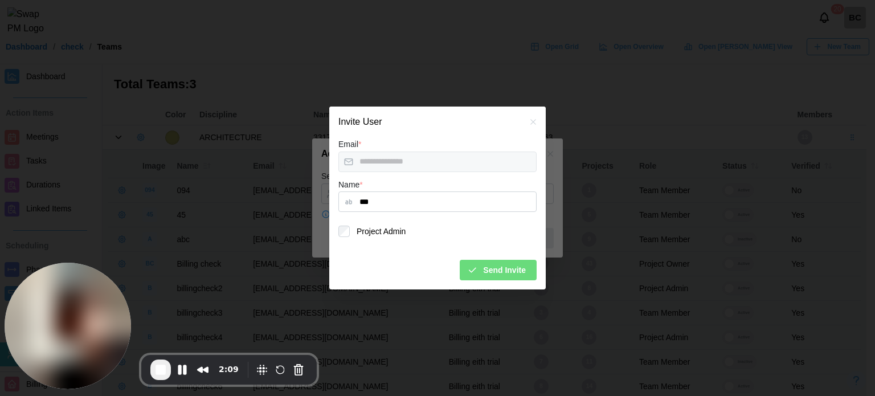
type input "***"
click at [489, 279] on span "Send Invite" at bounding box center [504, 269] width 43 height 19
click at [489, 275] on span "Send Invite" at bounding box center [504, 269] width 43 height 19
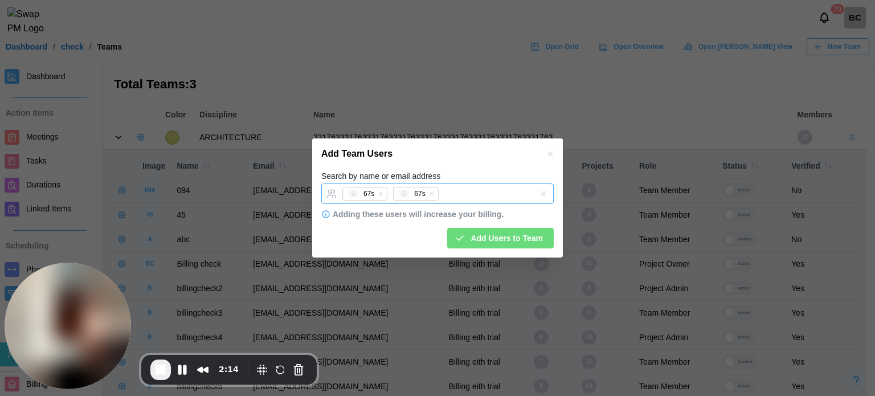
click at [428, 191] on icon "button" at bounding box center [431, 193] width 7 height 7
click at [461, 170] on div "Search by name or email address 67s 67s" at bounding box center [437, 186] width 232 height 35
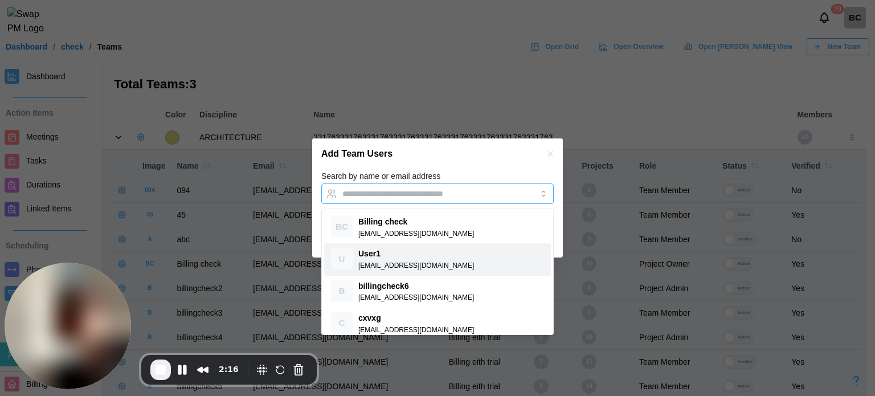
click at [387, 193] on input "Search by name or email address" at bounding box center [427, 193] width 170 height 9
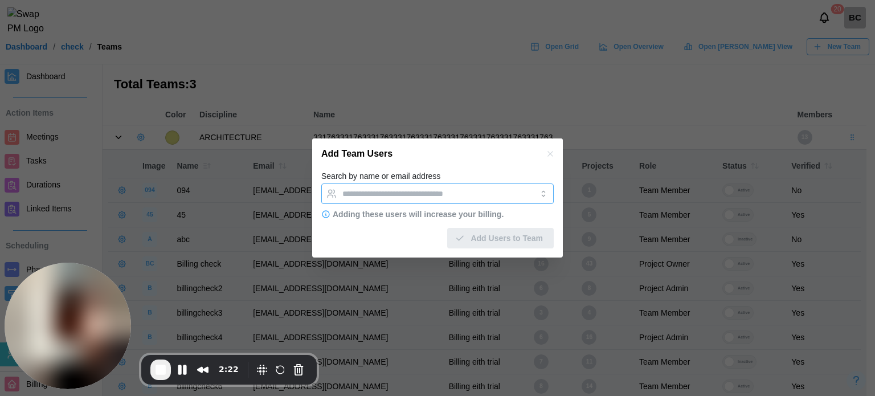
click at [451, 196] on input "Search by name or email address" at bounding box center [427, 193] width 170 height 9
click at [431, 189] on input "Search by name or email address" at bounding box center [427, 193] width 170 height 9
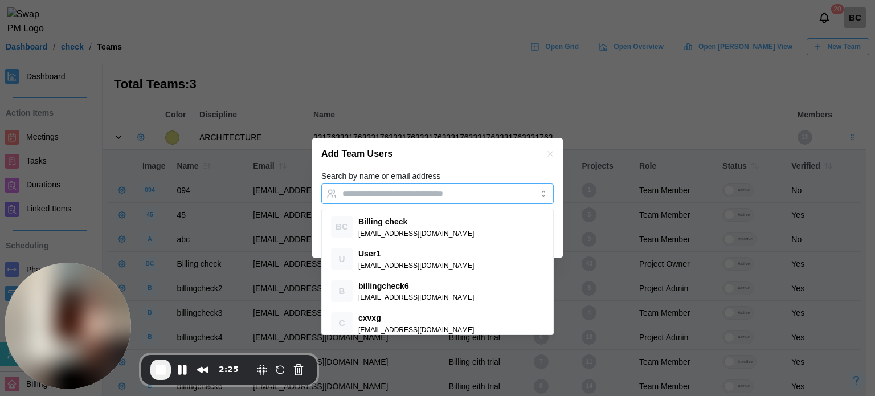
paste input "**********"
type input "**********"
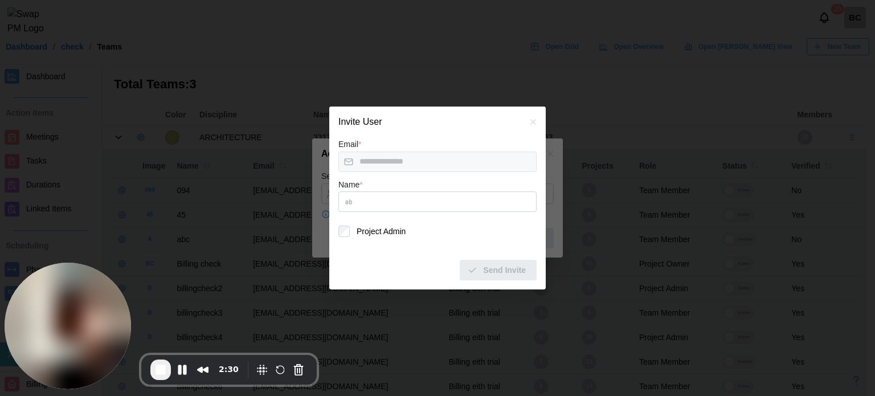
click at [366, 208] on input "Name *" at bounding box center [437, 201] width 198 height 21
click at [364, 203] on input "***" at bounding box center [437, 201] width 198 height 21
type input "**"
click at [480, 263] on div "Send Invite" at bounding box center [496, 269] width 59 height 19
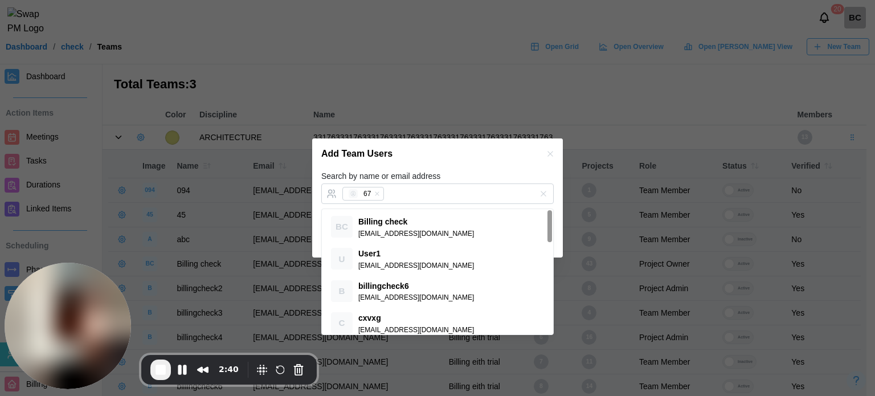
click at [489, 178] on div "Search by name or email address 67" at bounding box center [437, 186] width 232 height 35
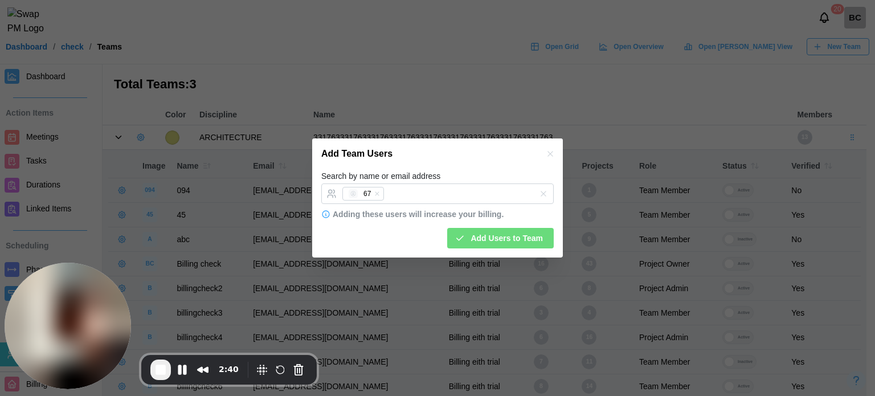
click at [507, 233] on span "Add Users to Team" at bounding box center [506, 237] width 72 height 19
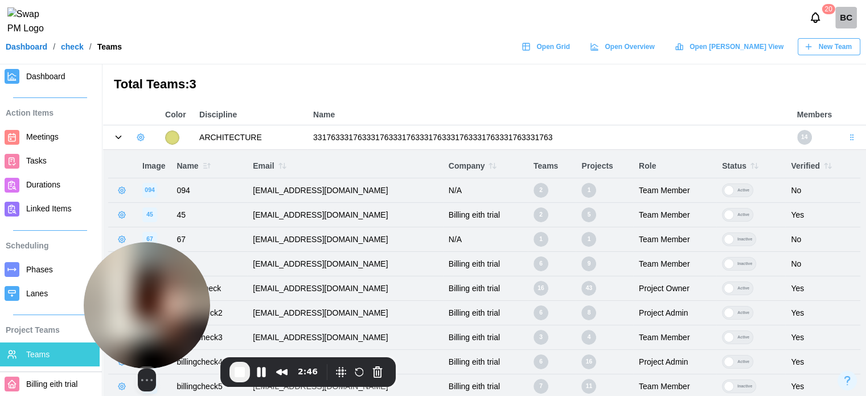
drag, startPoint x: 96, startPoint y: 291, endPoint x: 203, endPoint y: 301, distance: 107.0
click at [203, 301] on img at bounding box center [147, 305] width 126 height 126
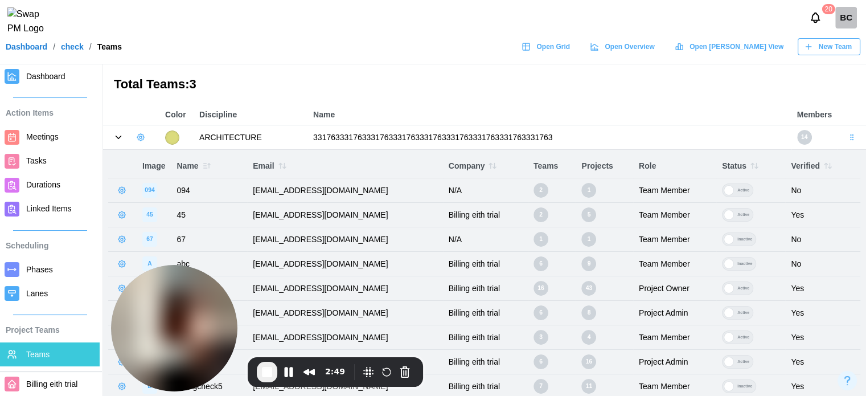
scroll to position [57, 0]
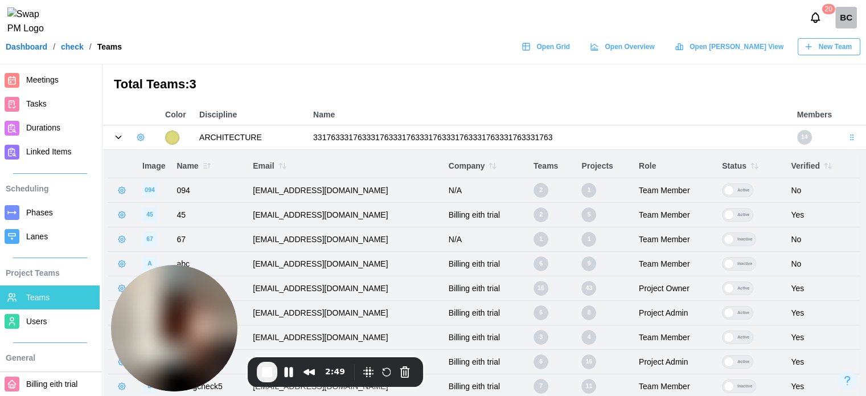
click at [35, 313] on link "Users" at bounding box center [50, 321] width 100 height 24
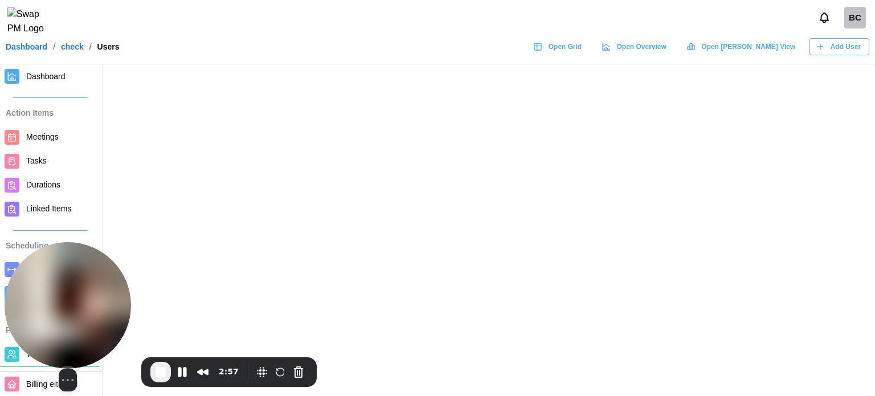
drag, startPoint x: 141, startPoint y: 277, endPoint x: 24, endPoint y: 288, distance: 117.8
click at [24, 288] on img at bounding box center [68, 305] width 126 height 126
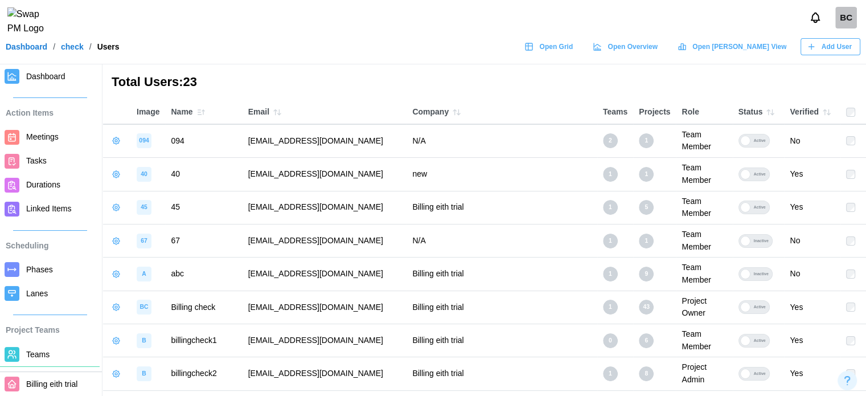
click at [832, 51] on span "Add User" at bounding box center [837, 47] width 30 height 16
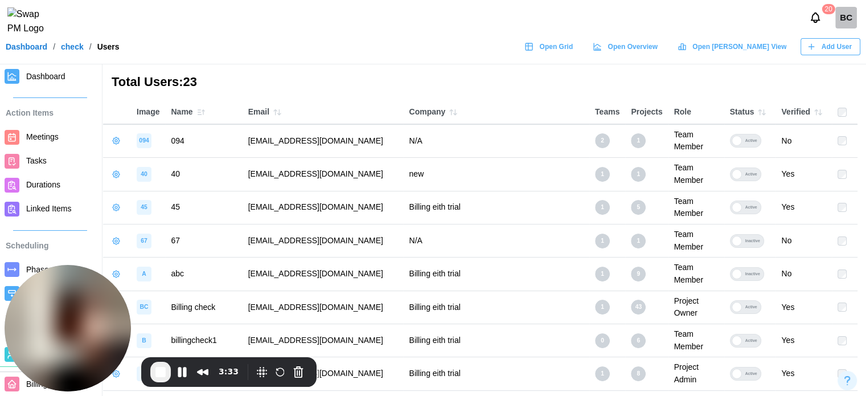
click at [477, 190] on div at bounding box center [422, 199] width 155 height 18
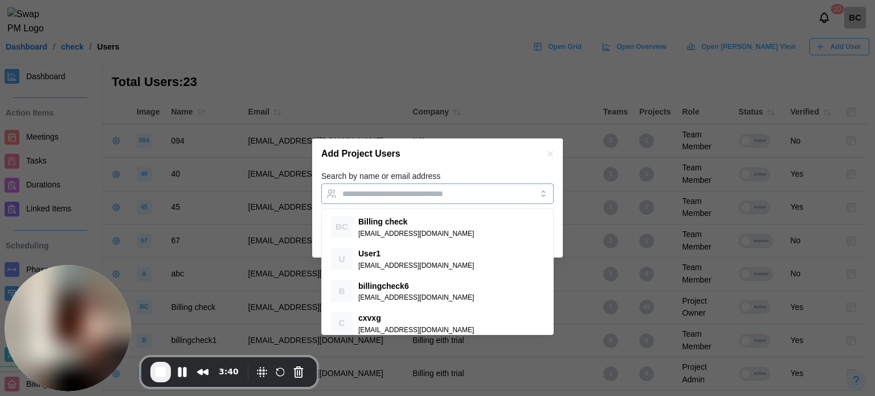
paste input "**********"
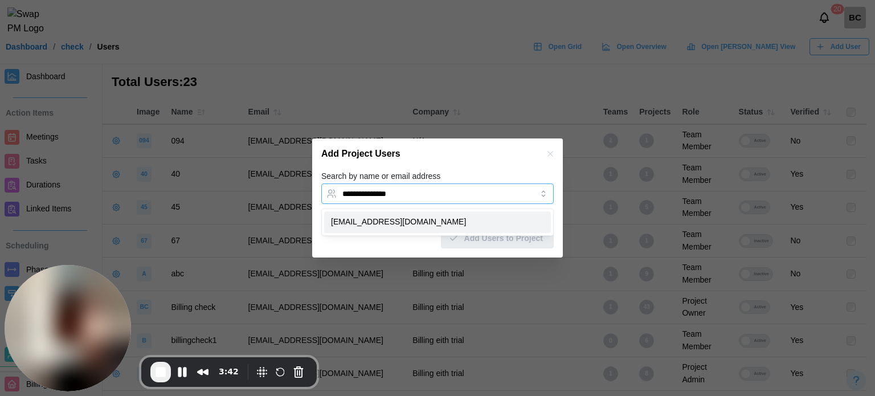
type input "**********"
click at [155, 373] on span "End Recording" at bounding box center [161, 372] width 14 height 14
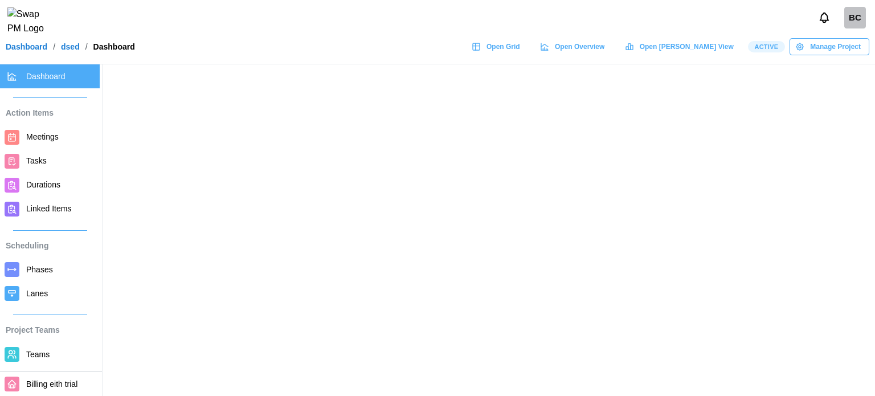
click at [36, 51] on link "Dashboard" at bounding box center [27, 47] width 42 height 8
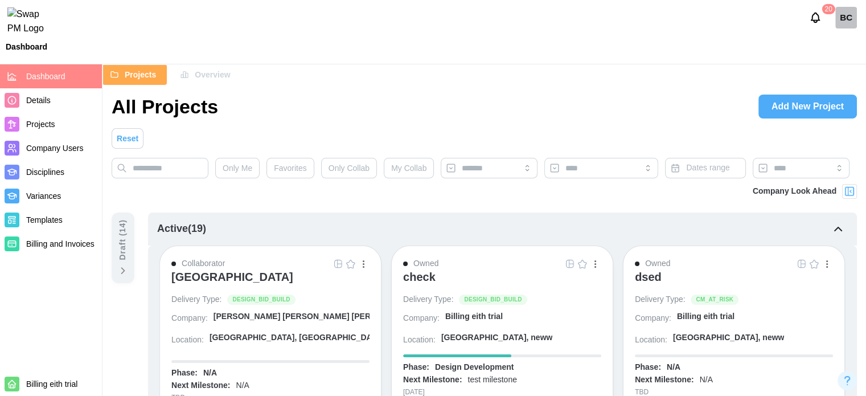
click at [36, 149] on span "Company Users" at bounding box center [54, 148] width 57 height 9
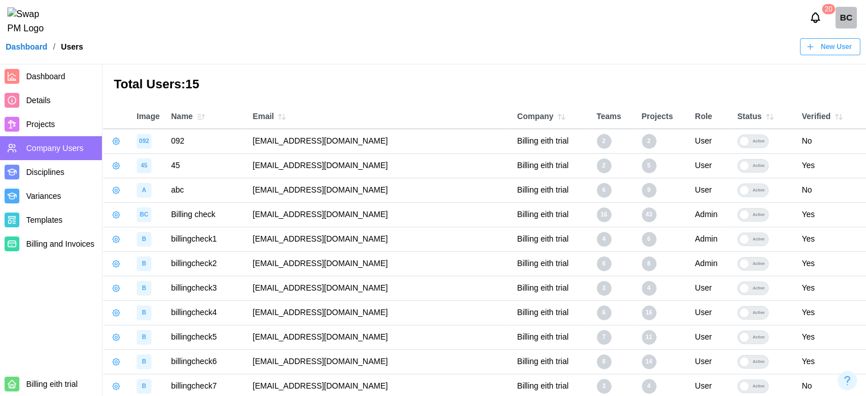
click at [820, 55] on div "New User" at bounding box center [829, 47] width 46 height 16
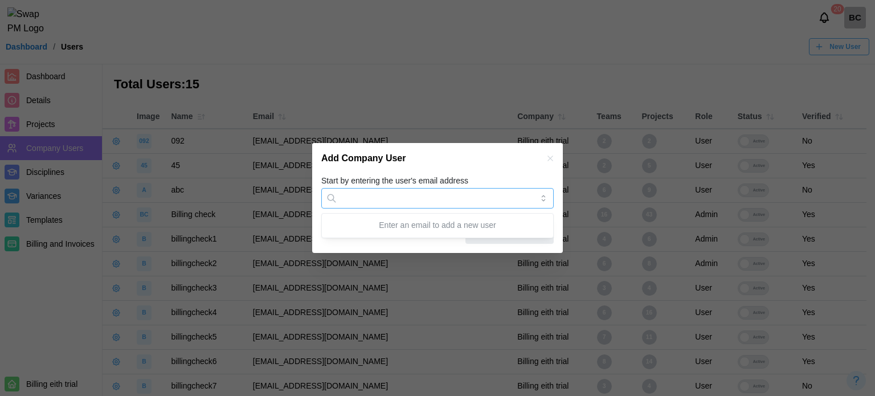
click at [345, 200] on input "Start by entering the user's email address" at bounding box center [437, 198] width 232 height 21
paste input "**********"
type input "**********"
paste input "**********"
type input "**********"
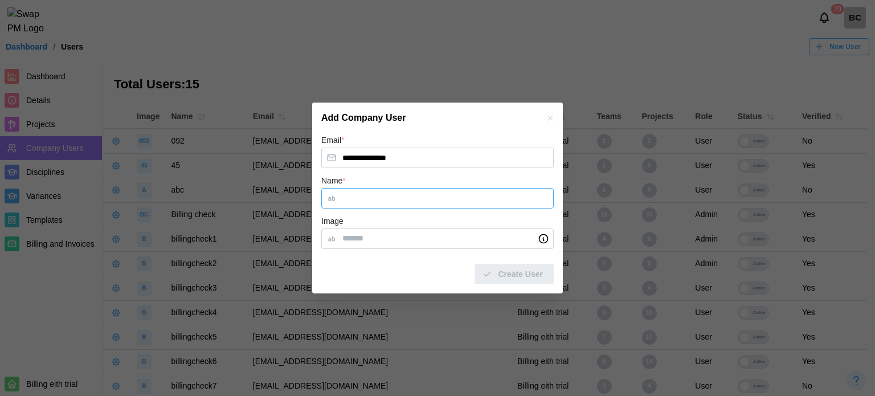
click at [392, 202] on input "Name *" at bounding box center [437, 198] width 232 height 21
type input "**"
click at [511, 272] on span "Create User" at bounding box center [520, 273] width 45 height 19
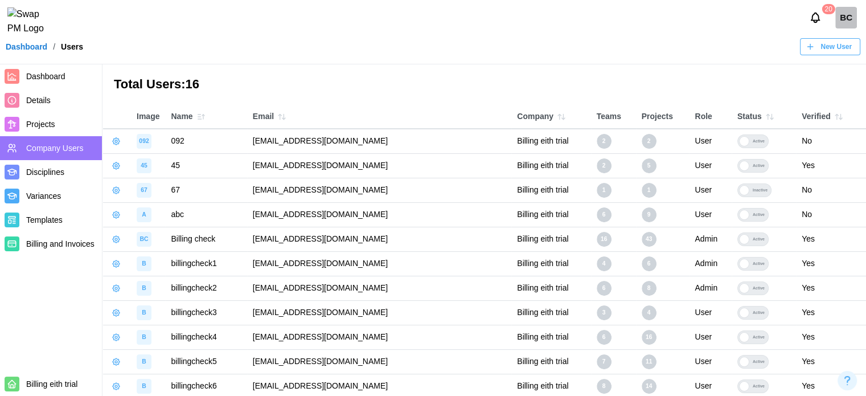
click at [800, 38] on button "New User" at bounding box center [830, 46] width 60 height 17
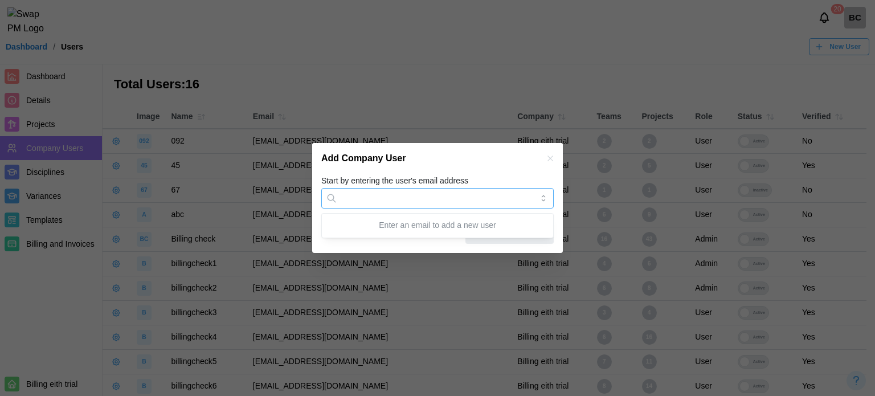
click at [464, 195] on input "Start by entering the user's email address" at bounding box center [437, 198] width 232 height 21
paste input "**********"
type input "**********"
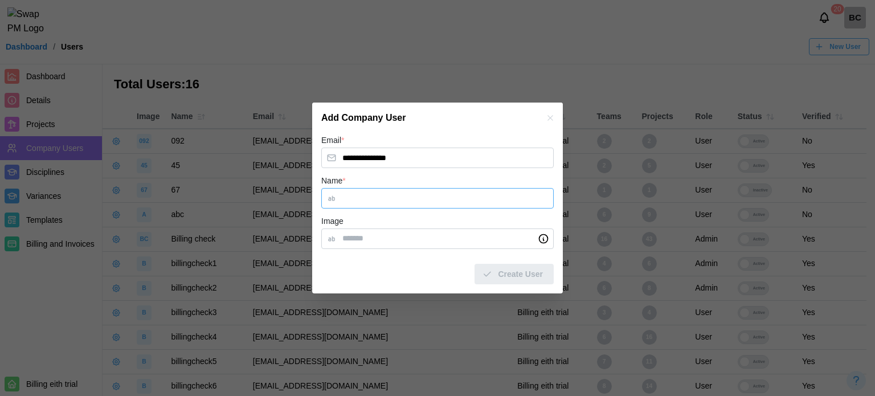
click at [398, 200] on input "Name *" at bounding box center [437, 198] width 232 height 21
type input "**"
click at [474, 264] on button "Create User" at bounding box center [513, 274] width 79 height 21
click at [513, 282] on span "Create User" at bounding box center [520, 273] width 45 height 19
click at [424, 157] on input "**********" at bounding box center [437, 158] width 232 height 21
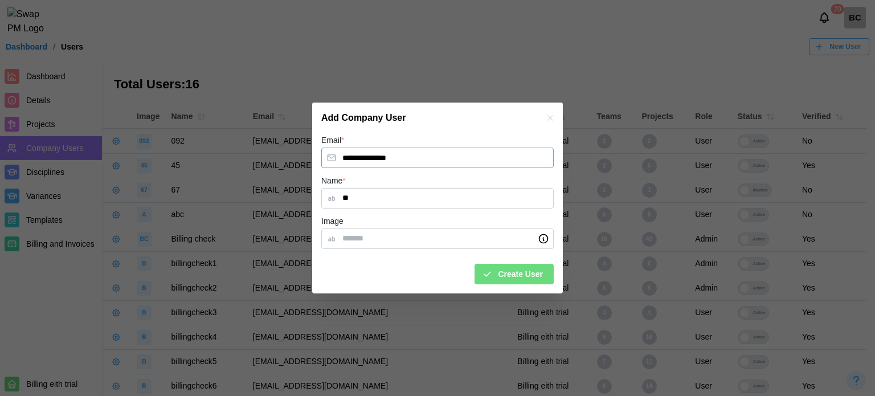
drag, startPoint x: 443, startPoint y: 155, endPoint x: 333, endPoint y: 161, distance: 110.1
click at [333, 161] on input "**********" at bounding box center [437, 158] width 232 height 21
click at [542, 118] on div "Add Company User" at bounding box center [437, 118] width 251 height 31
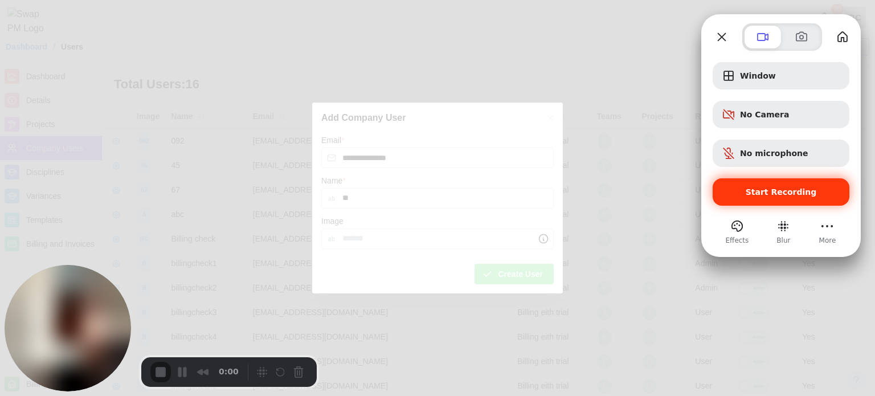
click at [777, 182] on div "Start Recording" at bounding box center [781, 191] width 137 height 27
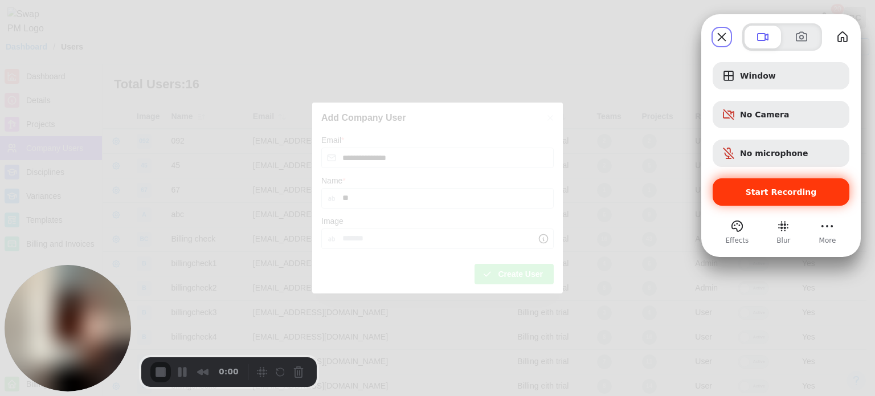
click at [791, 199] on div "Start Recording" at bounding box center [781, 191] width 137 height 27
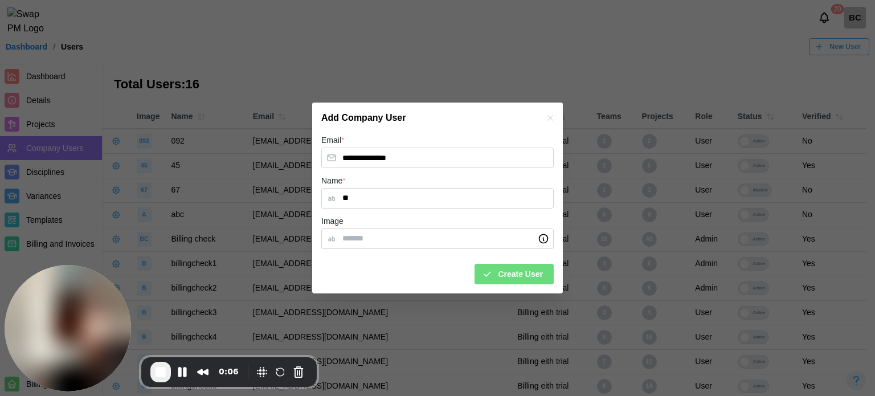
click at [548, 116] on icon "button" at bounding box center [550, 117] width 9 height 9
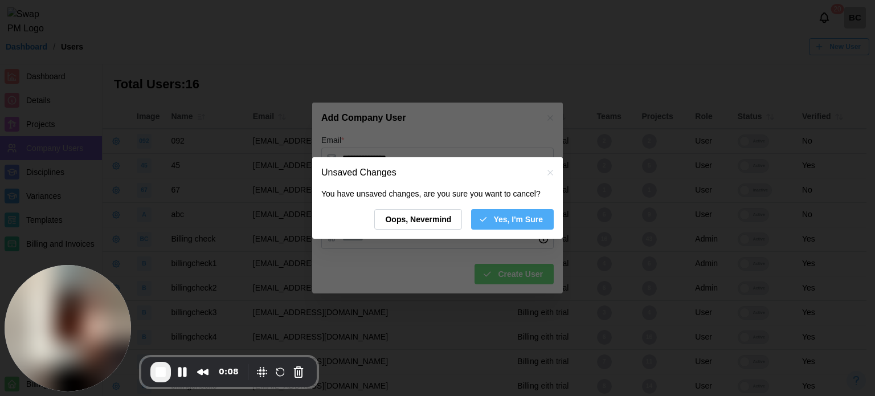
click at [506, 217] on span "Yes, I'm Sure" at bounding box center [518, 219] width 50 height 19
click at [451, 218] on span "Oops, Nevermind" at bounding box center [418, 219] width 66 height 19
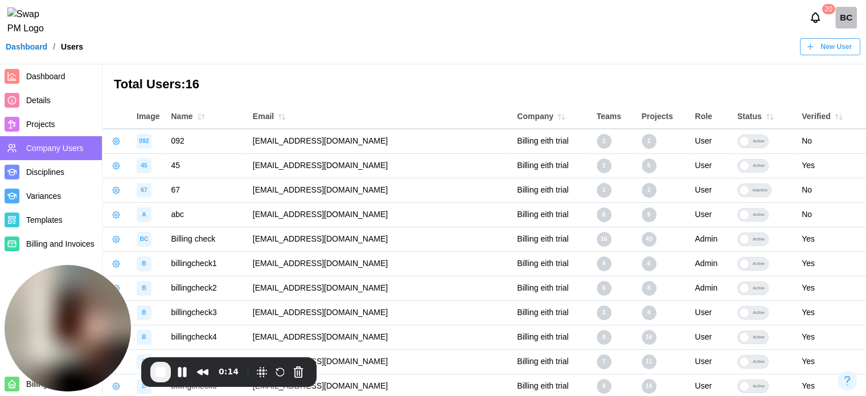
click at [823, 50] on span "New User" at bounding box center [836, 47] width 31 height 16
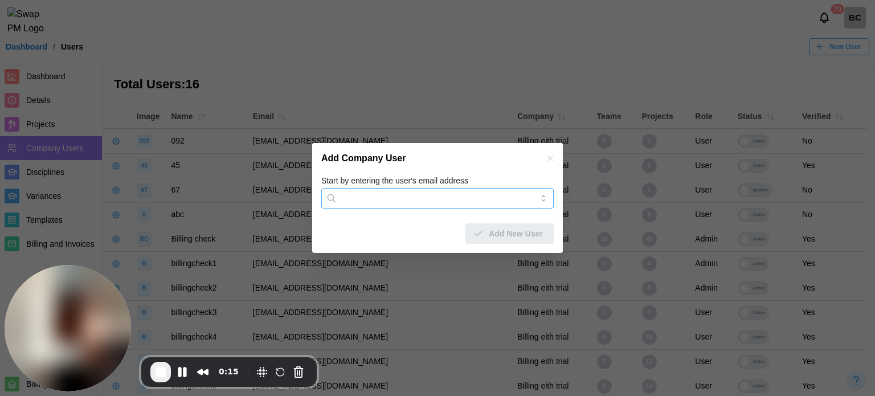
click at [399, 198] on input "Start by entering the user's email address" at bounding box center [437, 198] width 232 height 21
type input "*"
paste input "**********"
type input "**********"
click at [549, 157] on icon "button" at bounding box center [549, 157] width 5 height 5
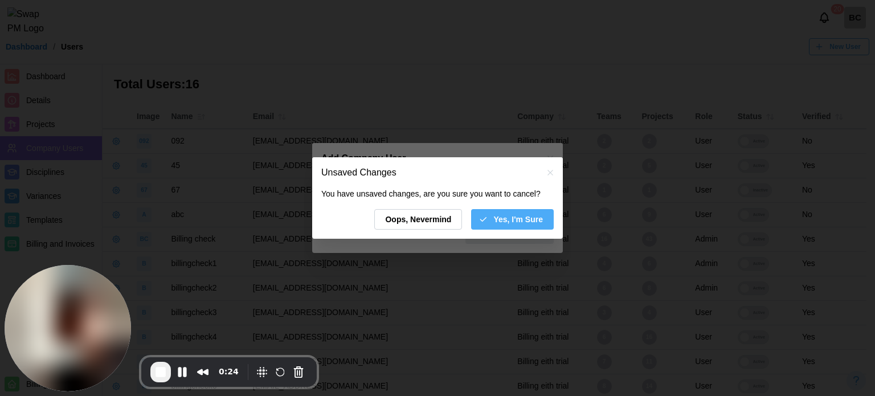
click at [498, 218] on span "Yes, I'm Sure" at bounding box center [518, 219] width 50 height 19
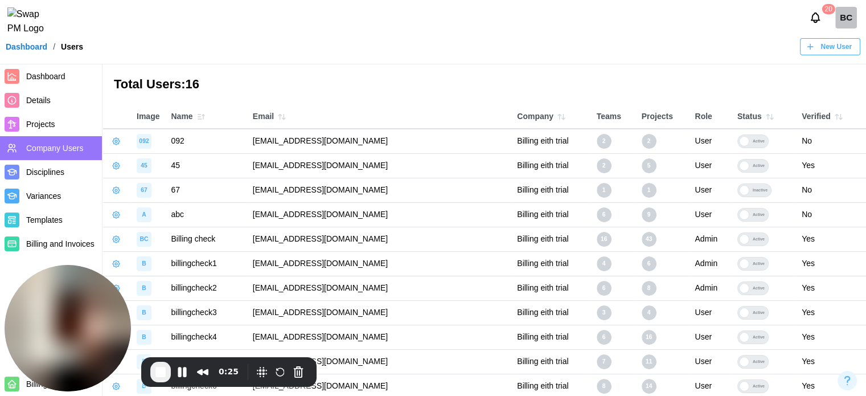
click at [46, 122] on span "Projects" at bounding box center [40, 124] width 29 height 9
click at [49, 65] on link "Dashboard" at bounding box center [51, 76] width 102 height 24
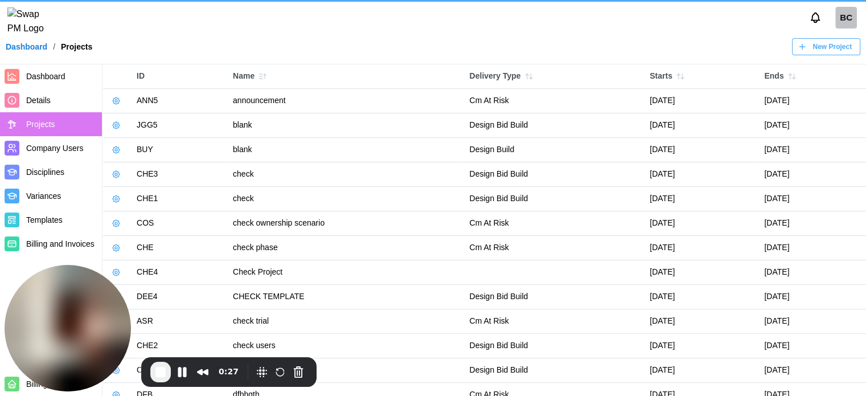
click at [49, 73] on span "Dashboard" at bounding box center [45, 76] width 39 height 9
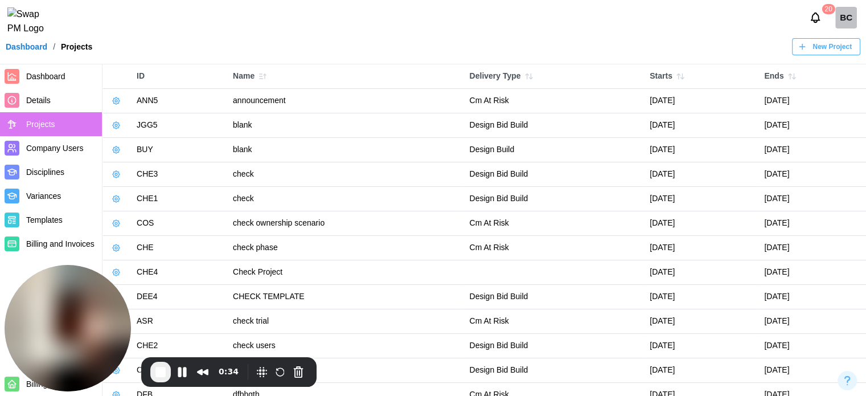
click at [48, 73] on span "Dashboard" at bounding box center [45, 76] width 39 height 9
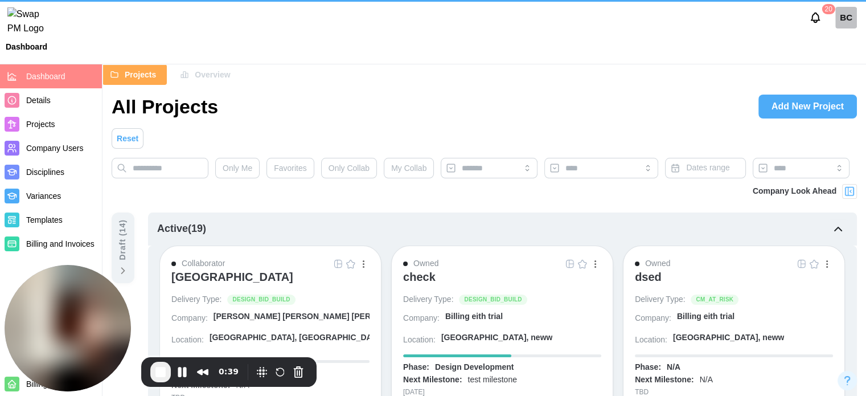
click at [48, 73] on span "Dashboard" at bounding box center [45, 76] width 39 height 9
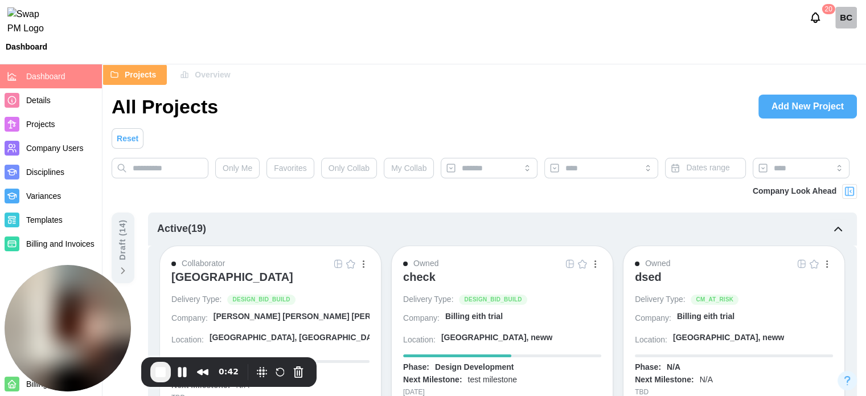
click at [428, 277] on div "check" at bounding box center [419, 277] width 32 height 14
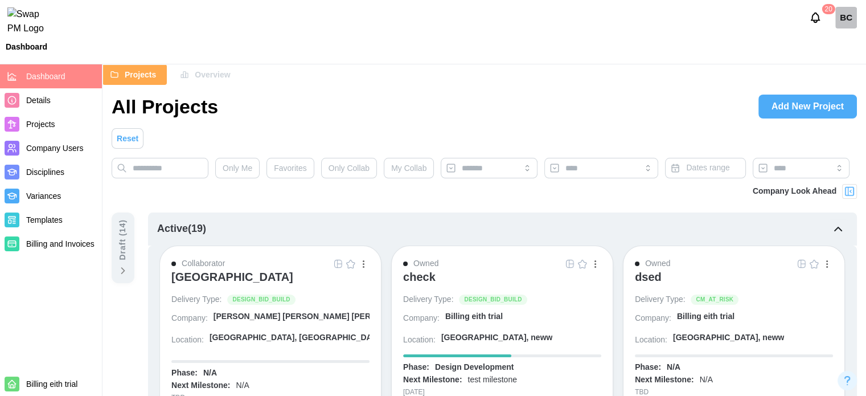
click at [39, 107] on span "Details" at bounding box center [61, 100] width 71 height 14
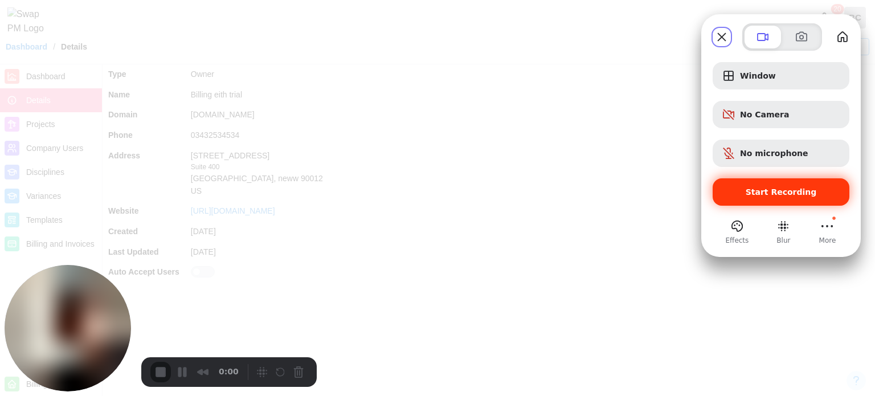
click at [806, 191] on span "Start Recording" at bounding box center [781, 191] width 71 height 9
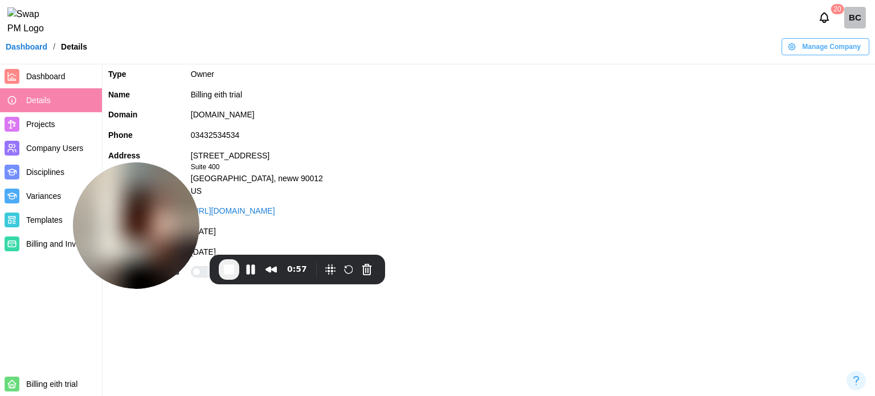
click at [35, 155] on link "Company Users" at bounding box center [51, 148] width 102 height 24
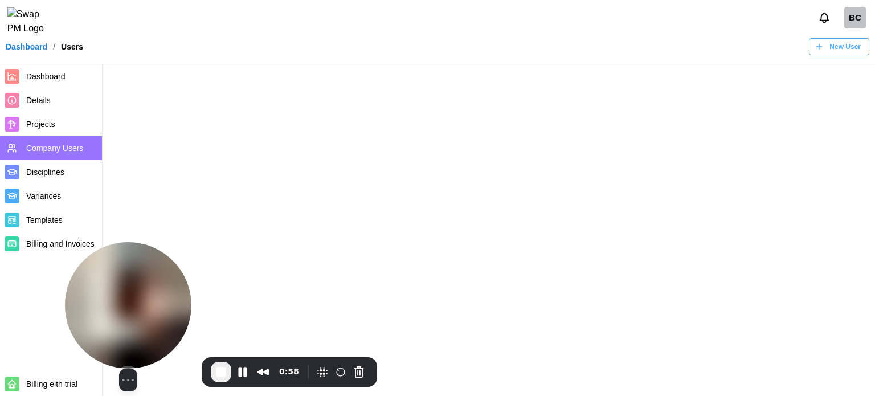
drag, startPoint x: 141, startPoint y: 187, endPoint x: 132, endPoint y: 300, distance: 113.1
click at [132, 300] on img at bounding box center [128, 305] width 126 height 126
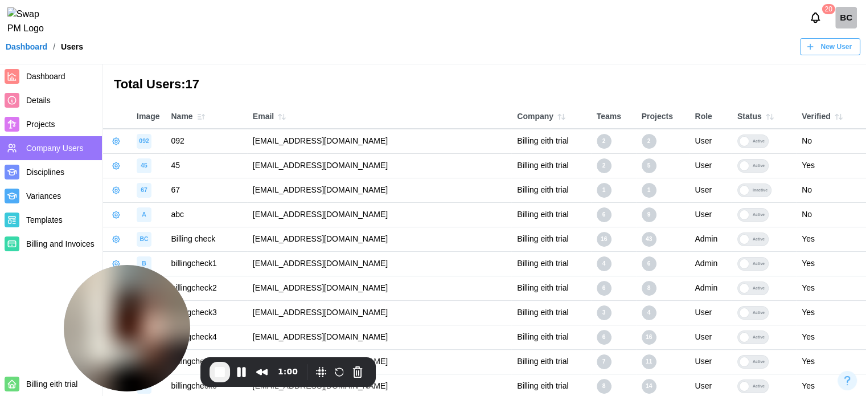
scroll to position [148, 0]
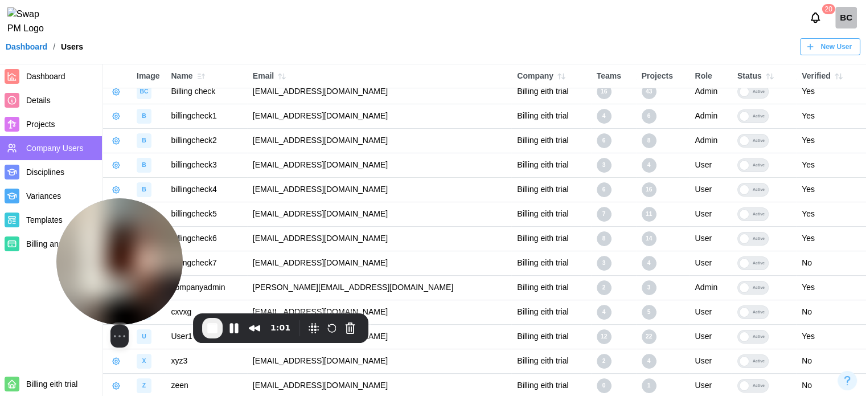
drag, startPoint x: 151, startPoint y: 312, endPoint x: 133, endPoint y: 193, distance: 119.8
click at [133, 198] on img at bounding box center [119, 261] width 126 height 126
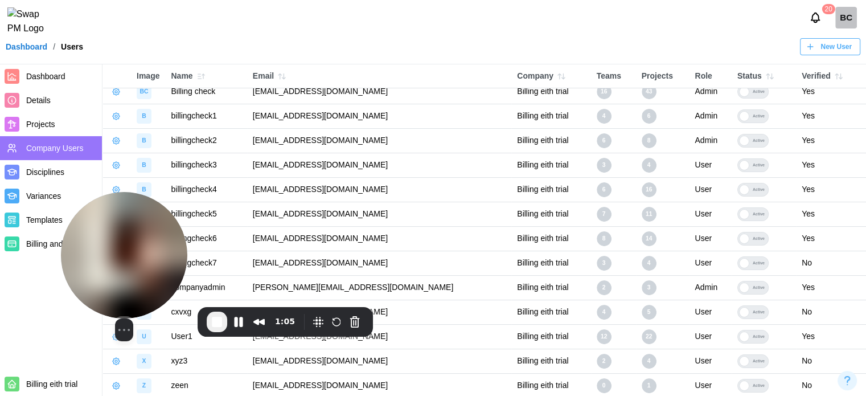
drag, startPoint x: 109, startPoint y: 177, endPoint x: 111, endPoint y: 232, distance: 54.7
click at [125, 254] on img at bounding box center [124, 255] width 126 height 126
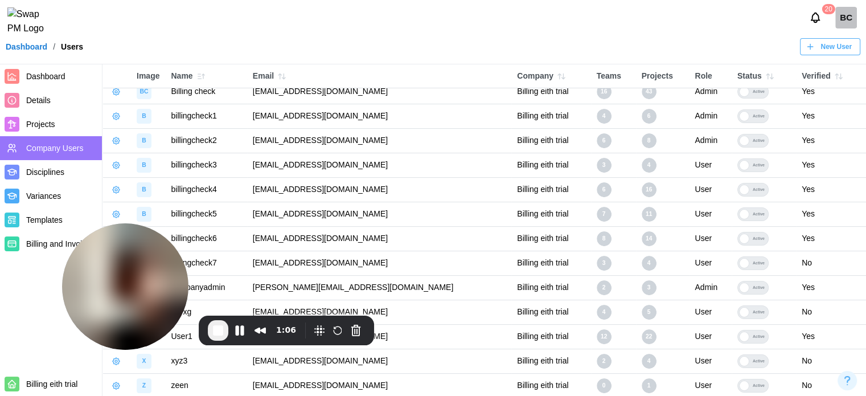
click at [43, 97] on span "Details" at bounding box center [38, 100] width 24 height 9
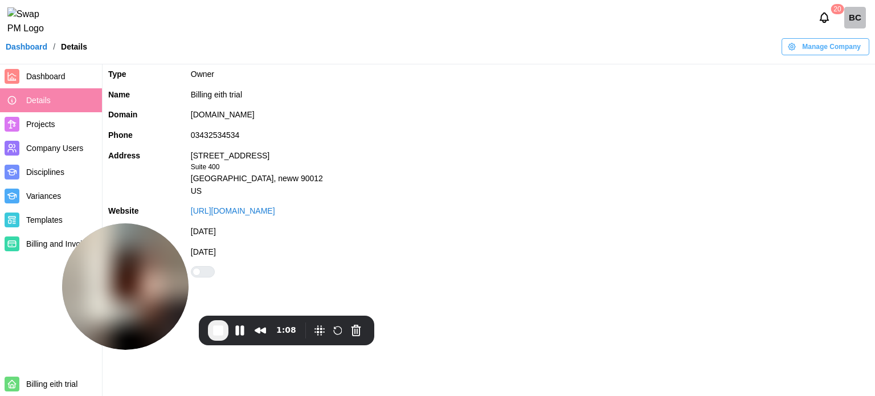
click at [200, 273] on div at bounding box center [197, 272] width 8 height 8
click at [64, 150] on span "Company Users" at bounding box center [54, 148] width 57 height 9
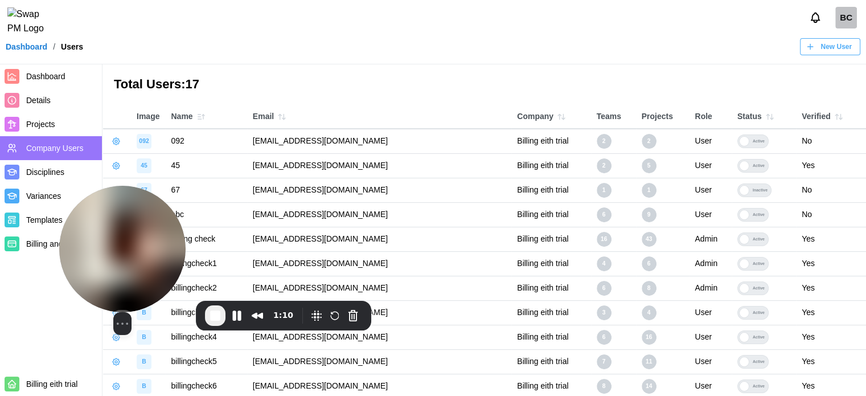
drag, startPoint x: 133, startPoint y: 254, endPoint x: 112, endPoint y: 125, distance: 130.5
click at [100, 142] on body "BC Dashboard / Users New User Dashboard Details Projects Company Users Discipli…" at bounding box center [433, 273] width 866 height 546
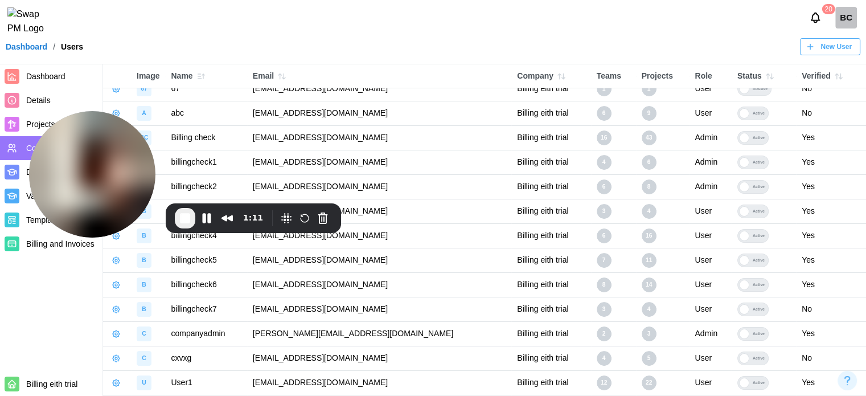
scroll to position [148, 0]
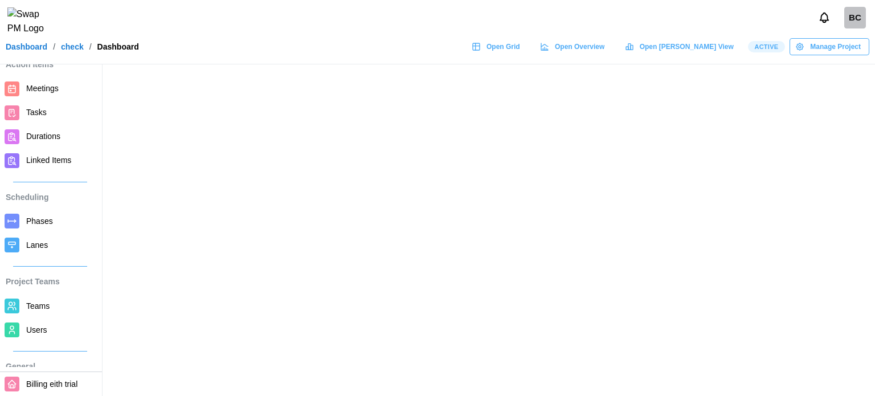
scroll to position [114, 0]
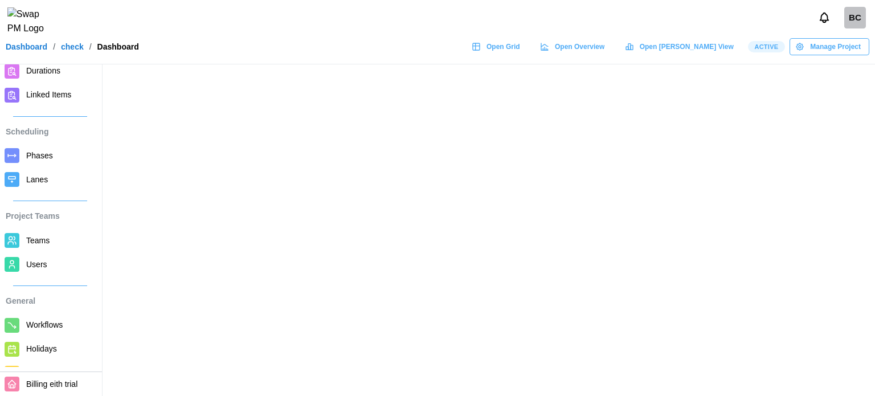
click at [44, 268] on span "Users" at bounding box center [36, 264] width 21 height 9
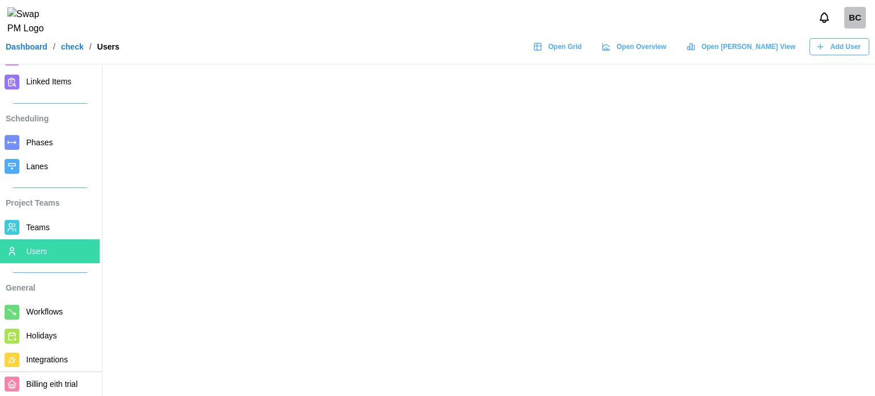
scroll to position [153, 0]
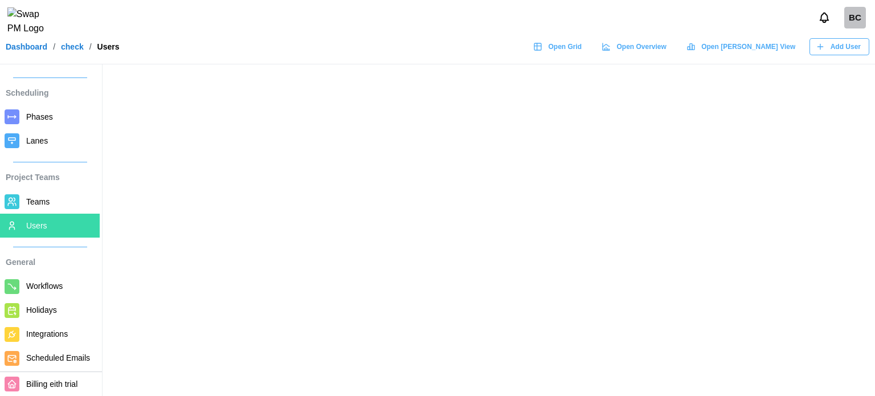
click at [25, 217] on link "Users" at bounding box center [50, 226] width 100 height 24
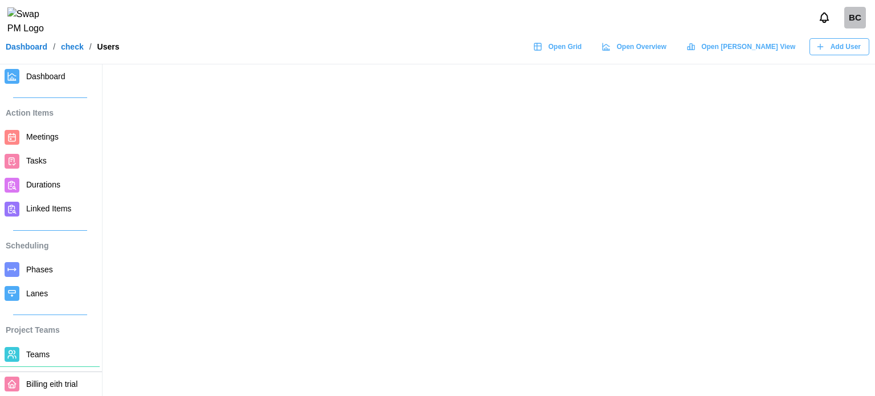
click at [45, 83] on span "Dashboard" at bounding box center [60, 76] width 69 height 14
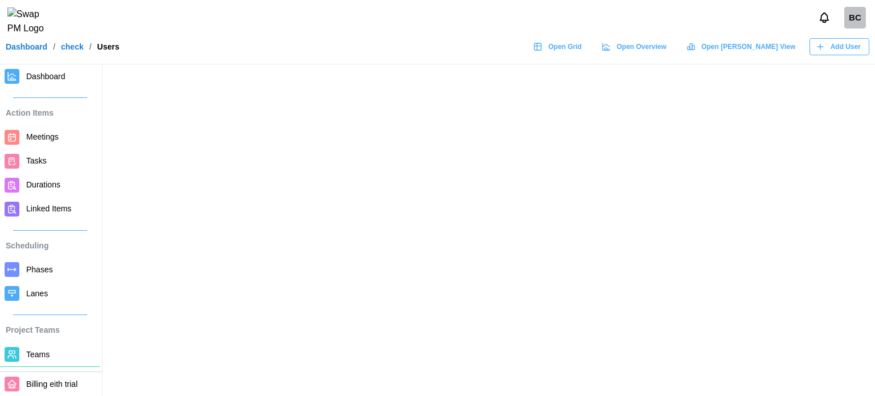
click at [854, 15] on div "BC" at bounding box center [855, 18] width 22 height 22
click at [843, 19] on div "BC" at bounding box center [844, 18] width 60 height 22
click at [854, 27] on div "BC" at bounding box center [855, 18] width 22 height 22
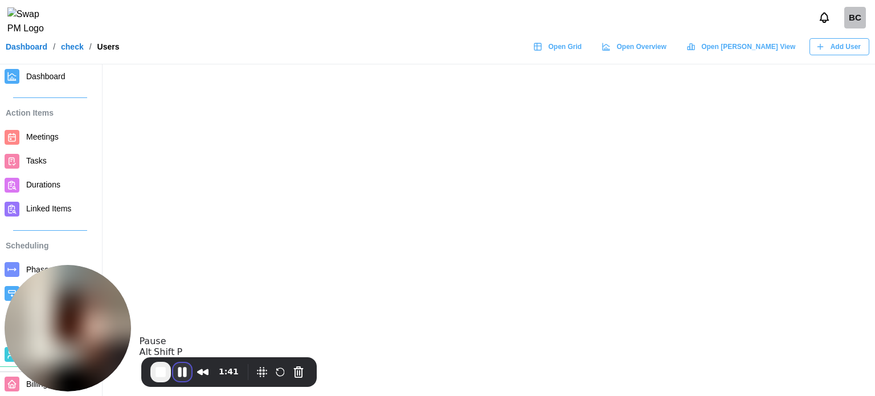
click at [181, 379] on button "Pause Recording" at bounding box center [182, 372] width 18 height 18
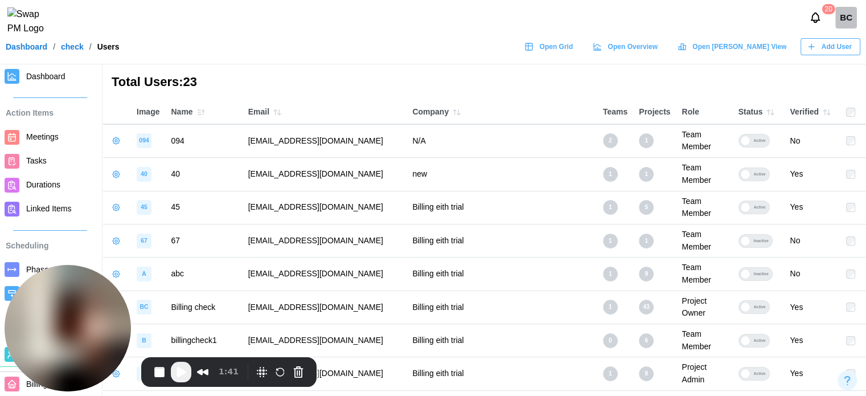
click at [184, 375] on span "Play Recording" at bounding box center [181, 372] width 14 height 14
click at [845, 28] on div "BC" at bounding box center [847, 18] width 22 height 22
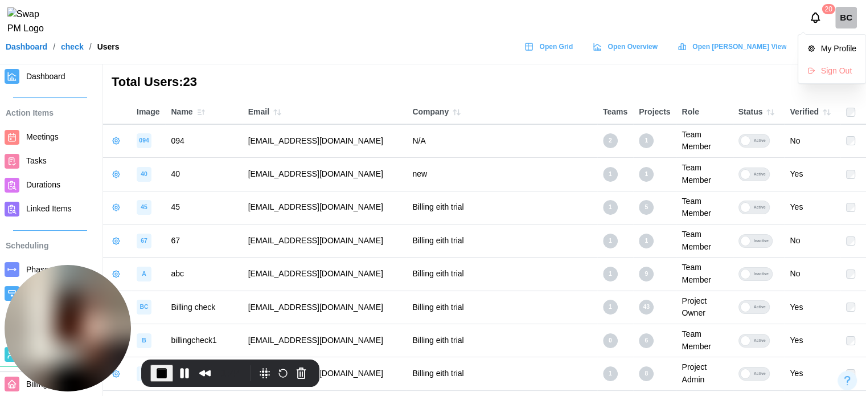
click at [47, 72] on span "Dashboard" at bounding box center [45, 76] width 39 height 9
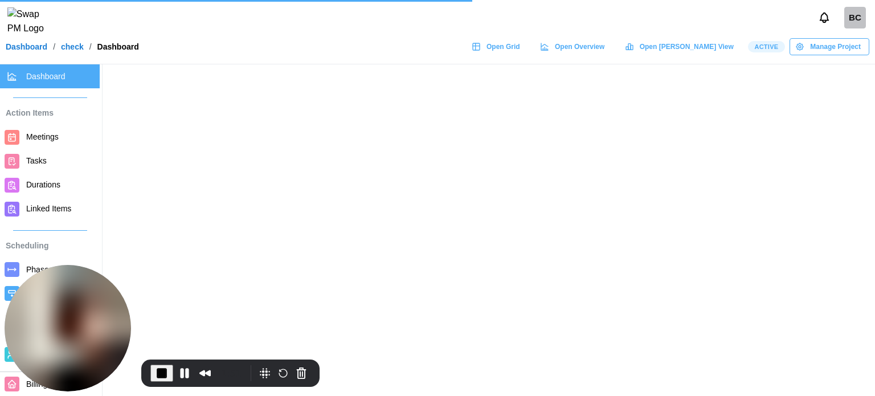
click at [840, 55] on span "Manage Project" at bounding box center [835, 47] width 51 height 16
click at [185, 376] on button "Pause Recording" at bounding box center [184, 373] width 18 height 18
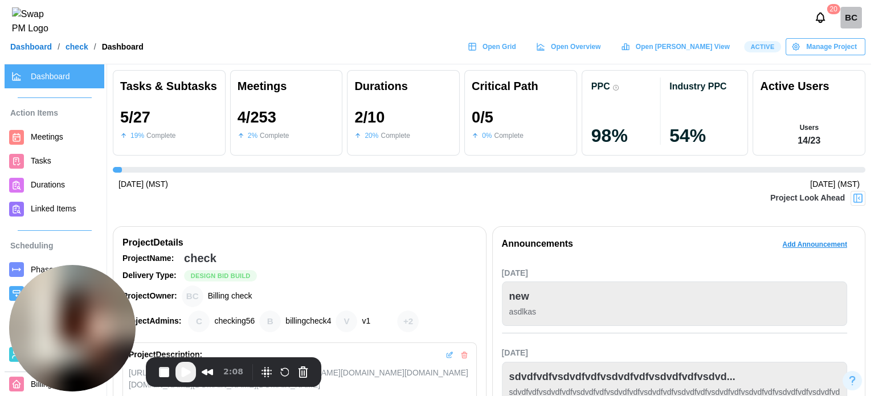
scroll to position [0, 3262]
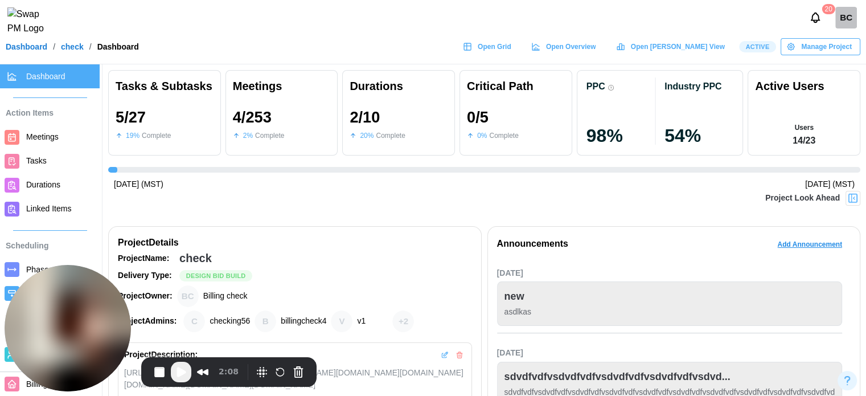
click at [821, 55] on span "Manage Project" at bounding box center [826, 47] width 51 height 16
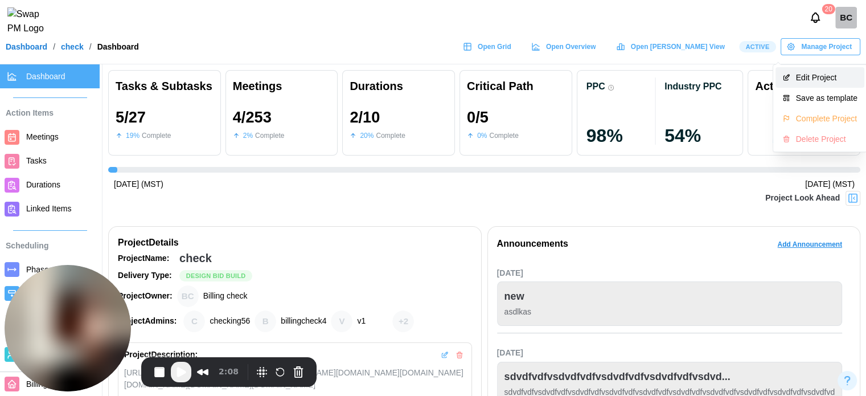
click at [814, 79] on div "Edit Project" at bounding box center [827, 77] width 62 height 9
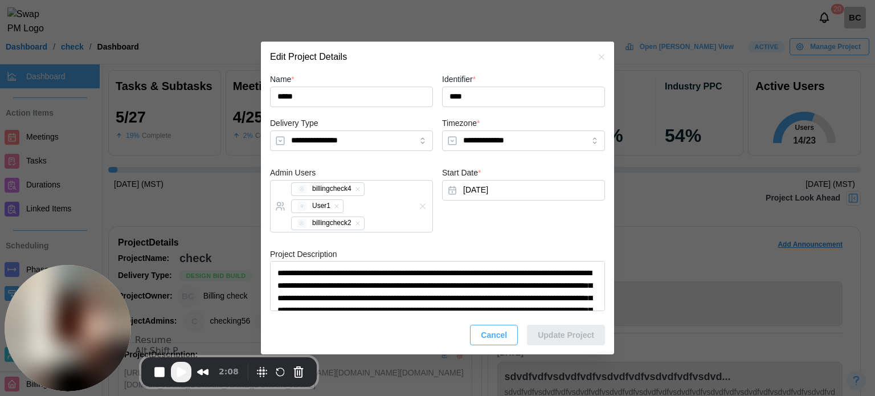
click at [179, 378] on span "Play Recording" at bounding box center [181, 372] width 14 height 14
type textarea "*"
click at [376, 206] on div "billingcheck4 U User1 billingcheck2" at bounding box center [339, 206] width 103 height 51
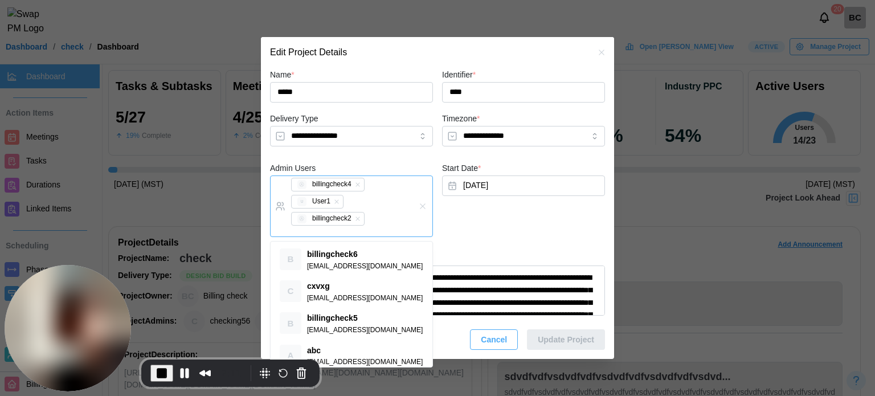
paste input "**********"
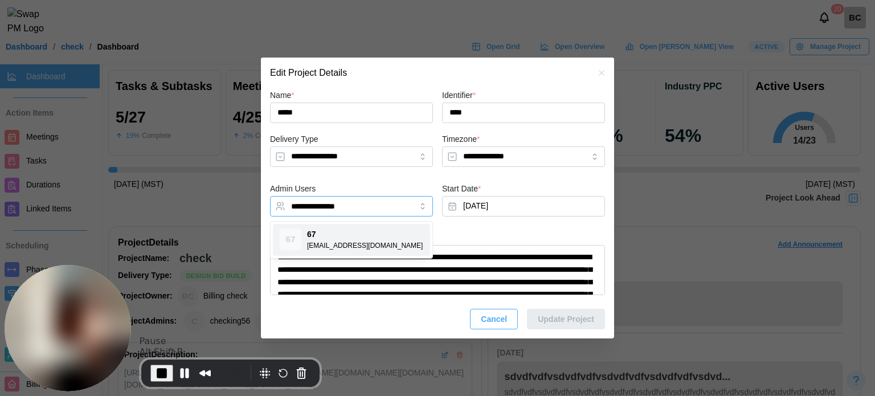
type input "**********"
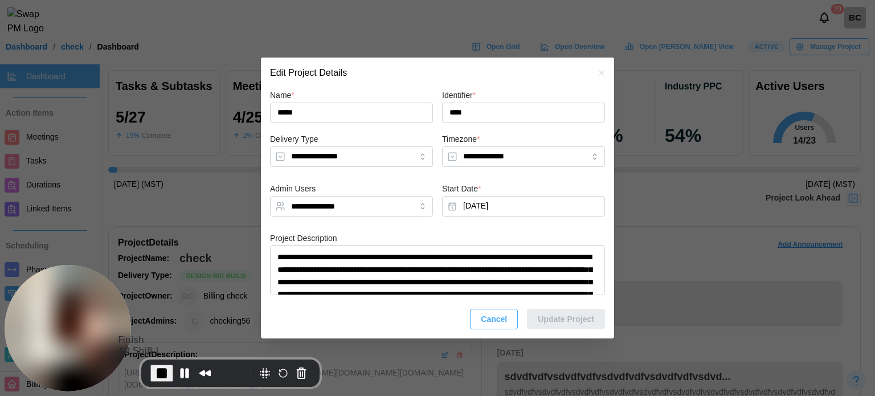
click at [162, 373] on span "End Recording" at bounding box center [162, 373] width 14 height 14
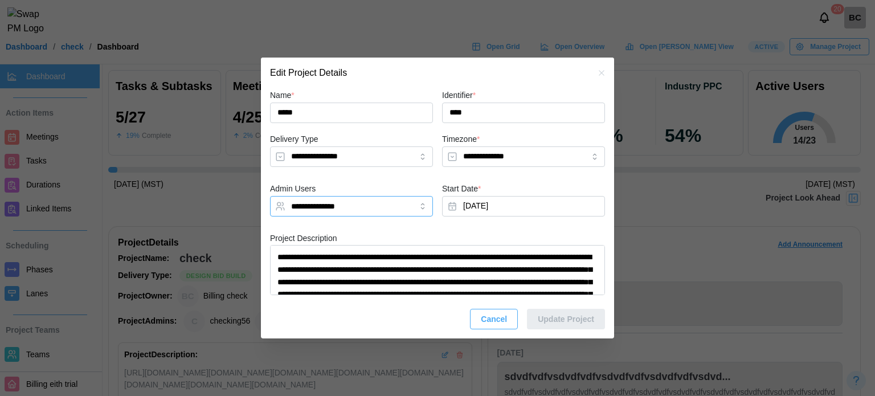
click at [413, 205] on div "**********" at bounding box center [351, 206] width 163 height 21
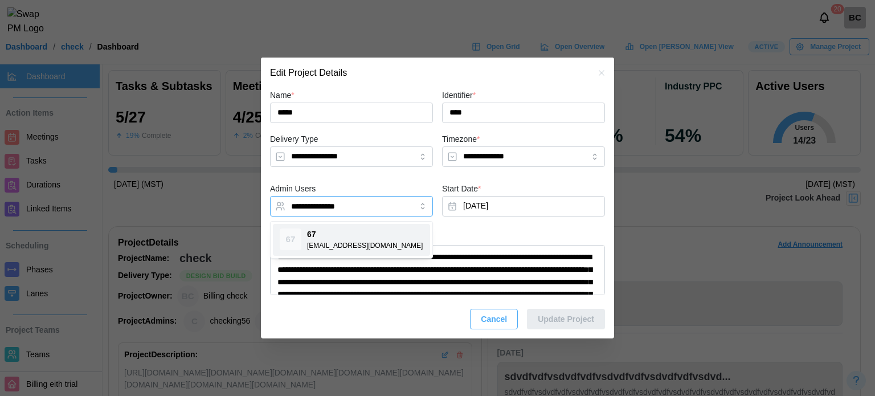
type textarea "*"
click at [389, 207] on input "**********" at bounding box center [341, 206] width 100 height 9
drag, startPoint x: 389, startPoint y: 207, endPoint x: 303, endPoint y: 208, distance: 86.0
click at [303, 208] on input "**********" at bounding box center [341, 206] width 100 height 9
click at [312, 204] on input "**********" at bounding box center [341, 206] width 100 height 9
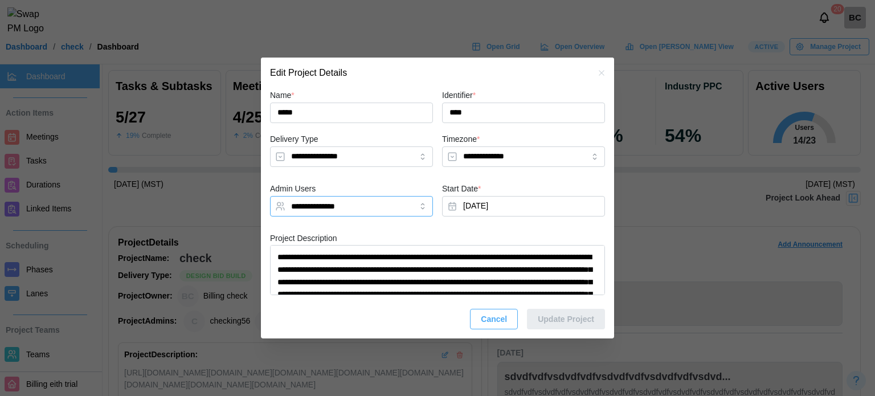
click at [354, 206] on input "**********" at bounding box center [341, 206] width 100 height 9
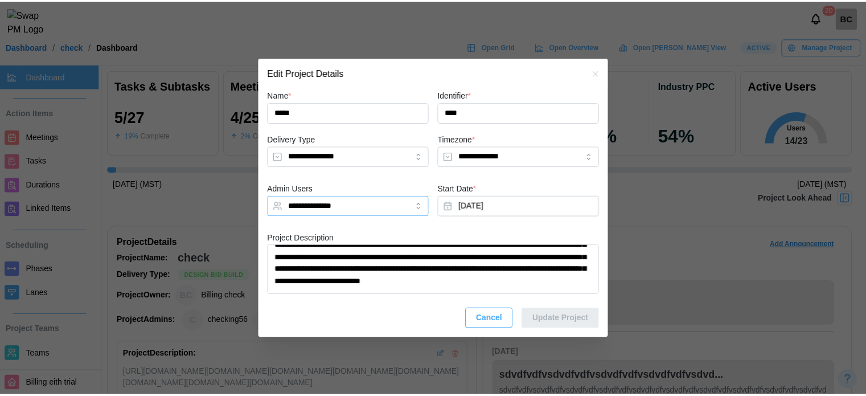
scroll to position [114, 0]
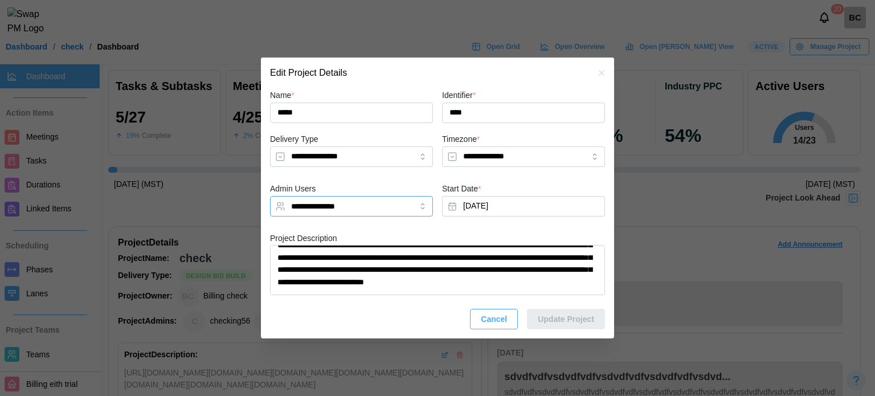
type input "**********"
click at [366, 225] on div "**********" at bounding box center [351, 202] width 172 height 50
click at [489, 325] on span "Cancel" at bounding box center [494, 318] width 26 height 19
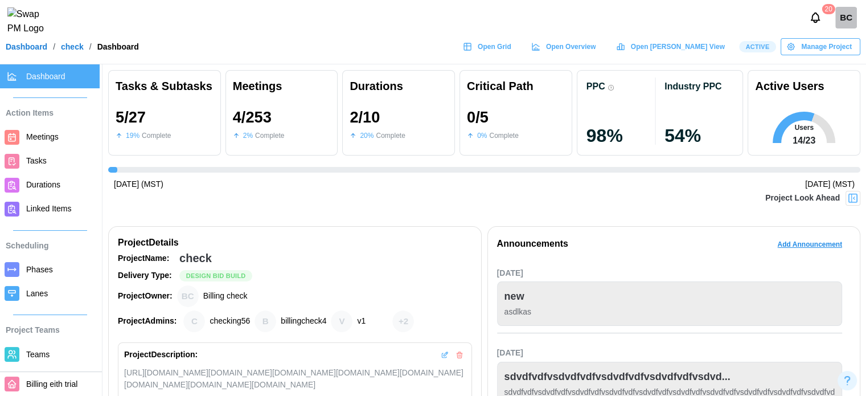
click at [796, 50] on icon "button" at bounding box center [791, 46] width 9 height 9
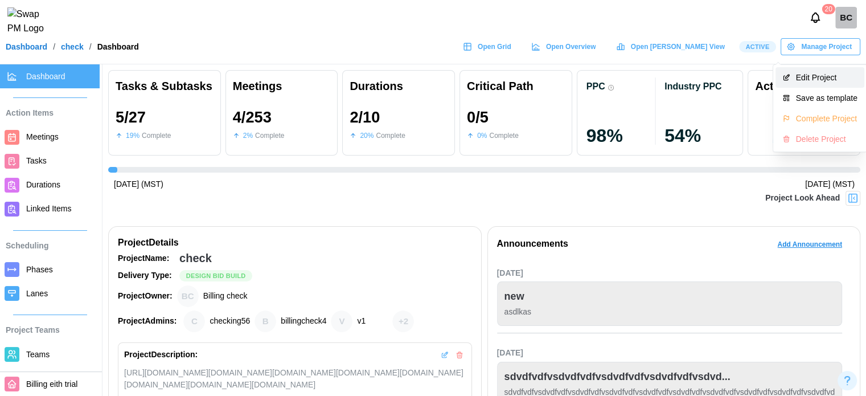
click at [811, 80] on div "Edit Project" at bounding box center [827, 77] width 62 height 9
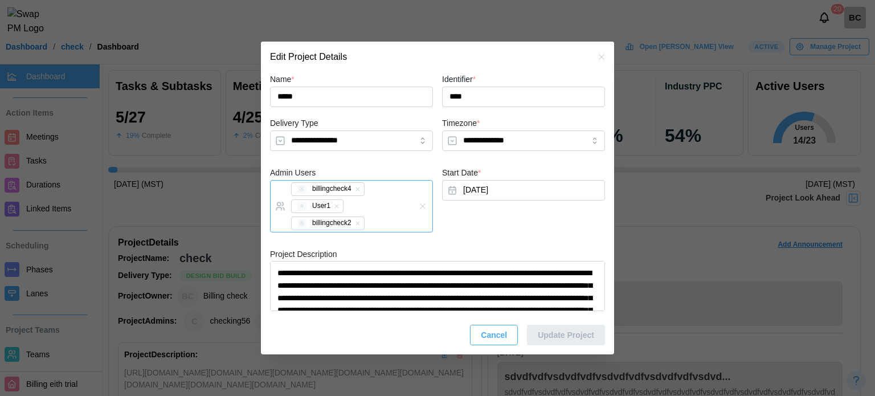
type textarea "*"
click at [385, 228] on div "billingcheck4 U User1 billingcheck2" at bounding box center [339, 206] width 103 height 51
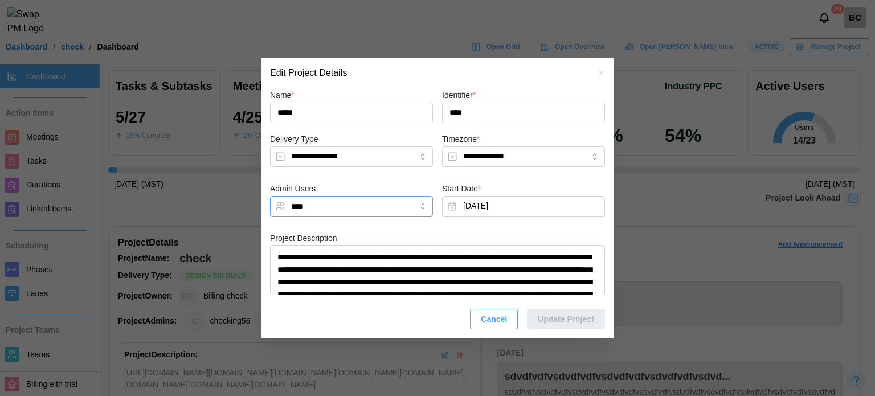
type input "*****"
type textarea "*"
type input "**********"
click at [492, 316] on span "Cancel" at bounding box center [494, 318] width 26 height 19
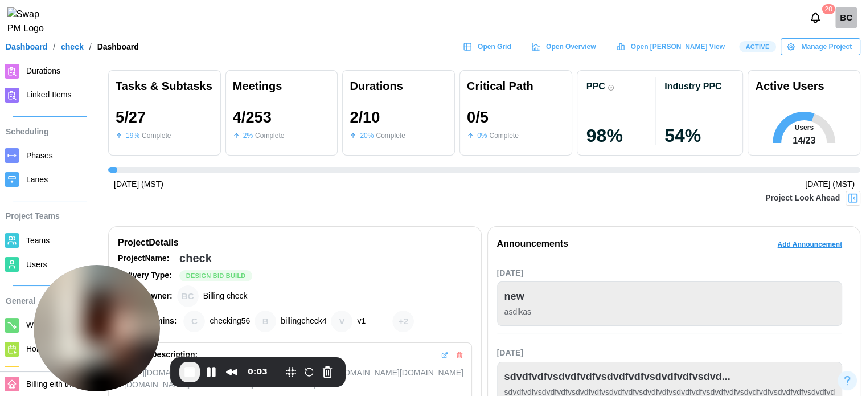
drag, startPoint x: 56, startPoint y: 284, endPoint x: 121, endPoint y: 290, distance: 65.2
click at [120, 290] on img at bounding box center [97, 328] width 126 height 126
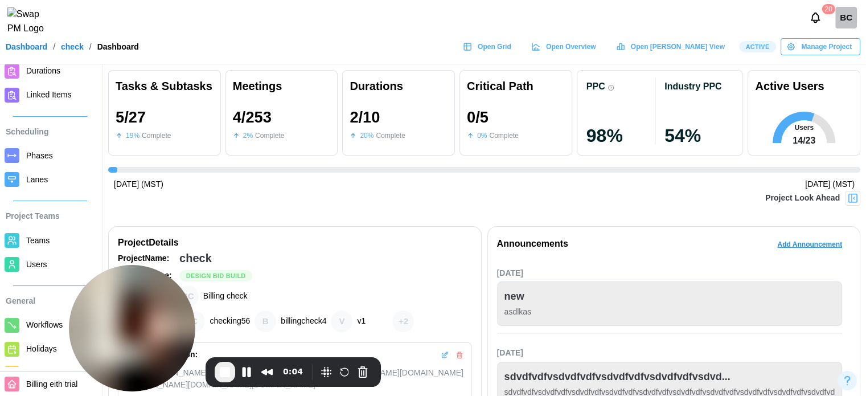
click at [55, 261] on span "Users" at bounding box center [60, 264] width 69 height 14
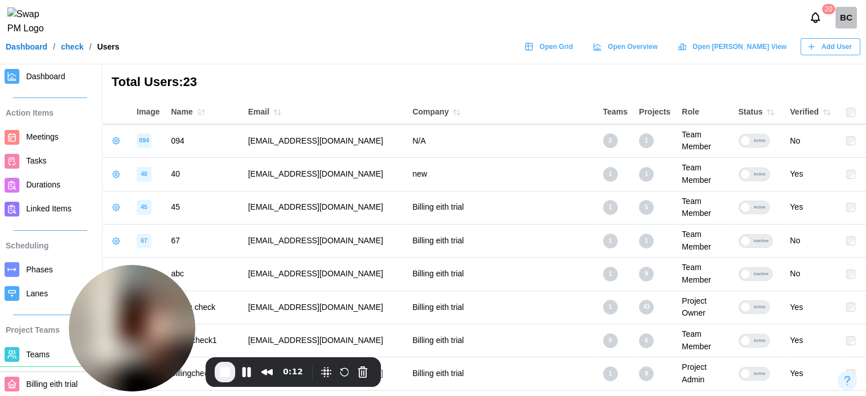
drag, startPoint x: 825, startPoint y: 58, endPoint x: 818, endPoint y: 63, distance: 8.9
click at [825, 55] on span "Add User" at bounding box center [837, 47] width 30 height 16
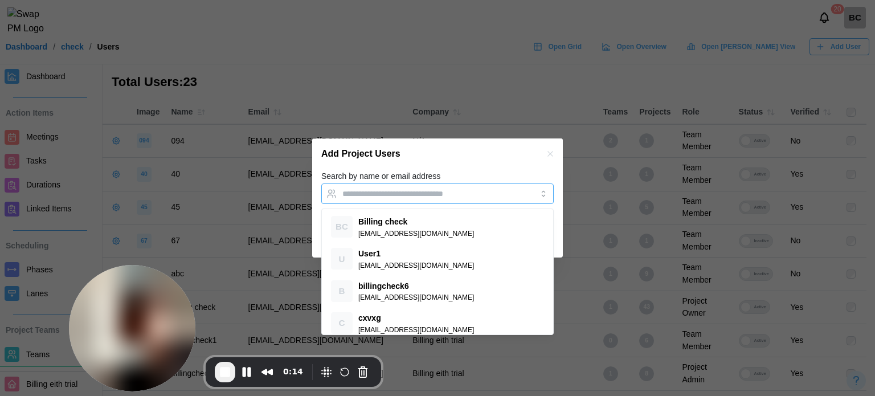
click at [394, 195] on input "Search by name or email address" at bounding box center [427, 193] width 170 height 9
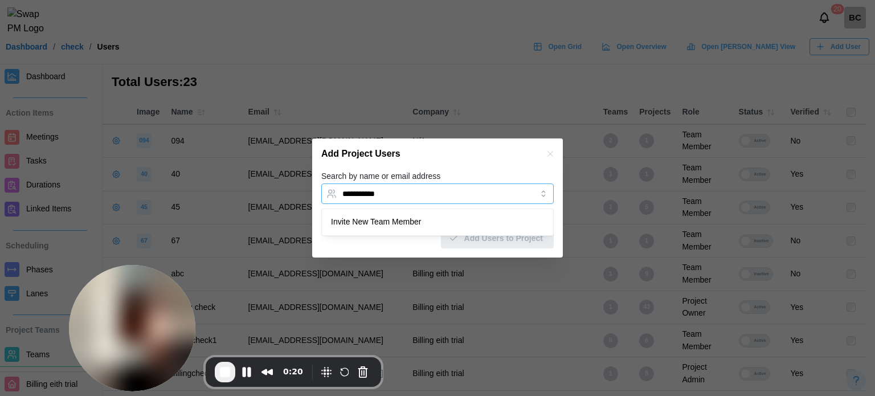
type input "**********"
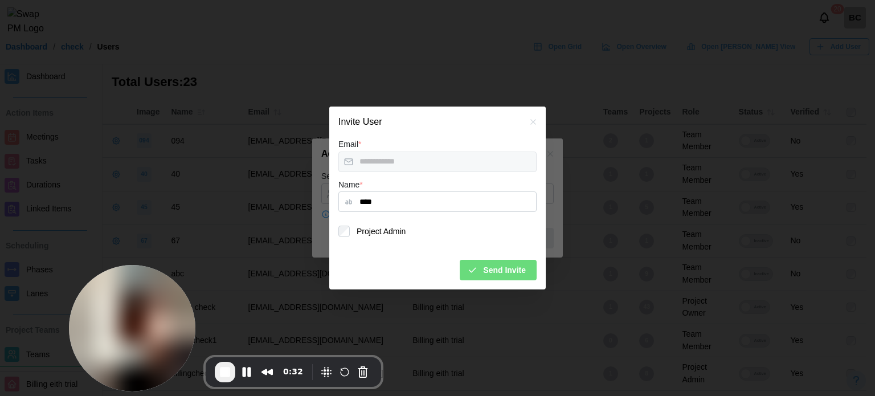
type input "****"
click at [498, 271] on span "Send Invite" at bounding box center [504, 269] width 43 height 19
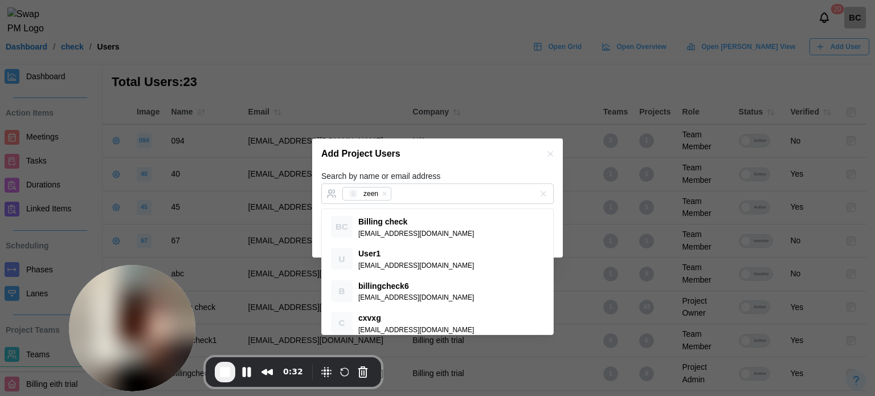
click at [461, 157] on div "Add Project Users" at bounding box center [437, 153] width 251 height 31
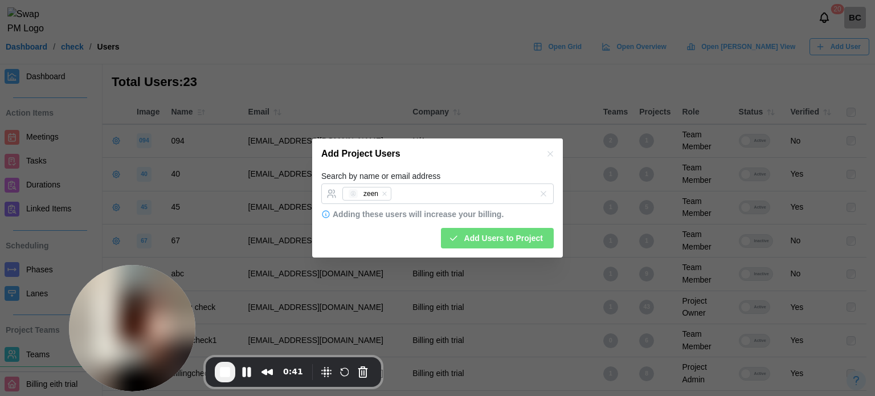
click at [499, 247] on span "Add Users to Project" at bounding box center [503, 237] width 79 height 19
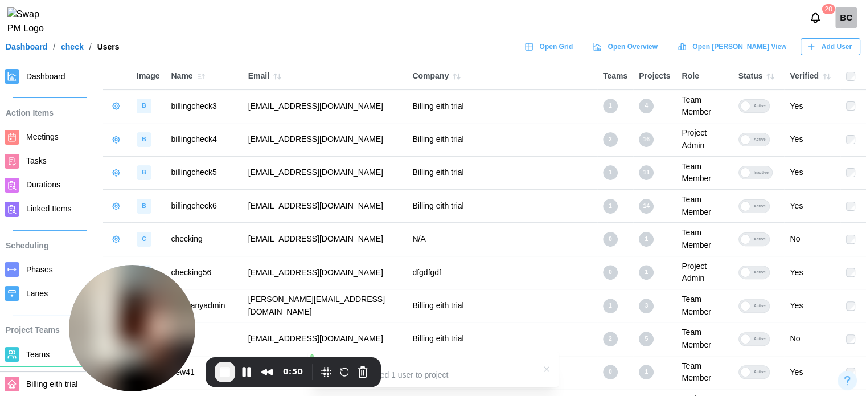
scroll to position [313, 0]
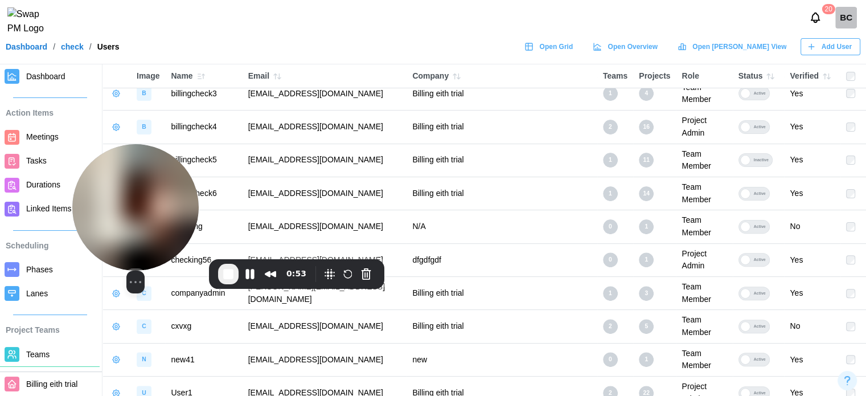
drag, startPoint x: 169, startPoint y: 296, endPoint x: 173, endPoint y: 193, distance: 102.6
click at [173, 193] on img at bounding box center [135, 207] width 126 height 126
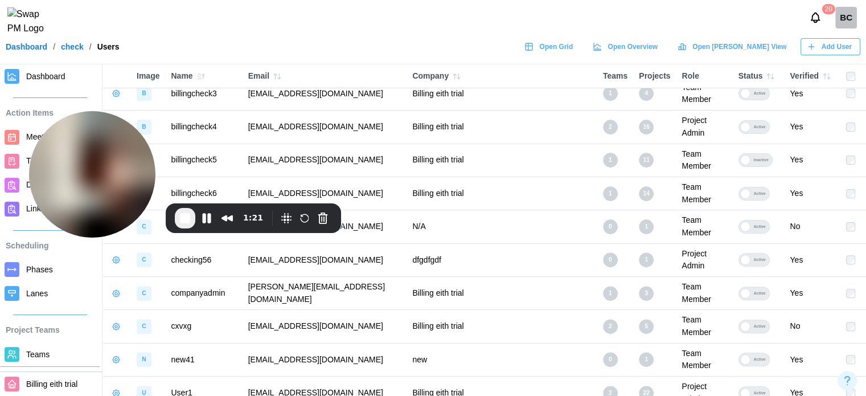
click at [827, 54] on span "Add User" at bounding box center [837, 47] width 30 height 16
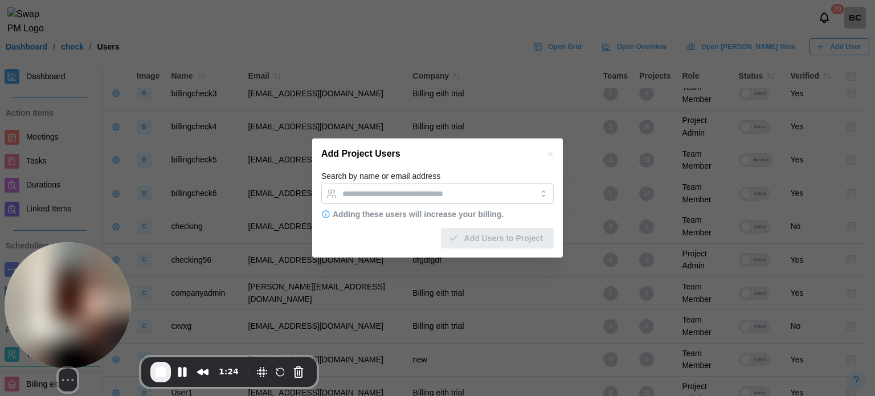
drag, startPoint x: 112, startPoint y: 157, endPoint x: 72, endPoint y: 312, distance: 159.8
click at [72, 312] on img at bounding box center [68, 305] width 126 height 126
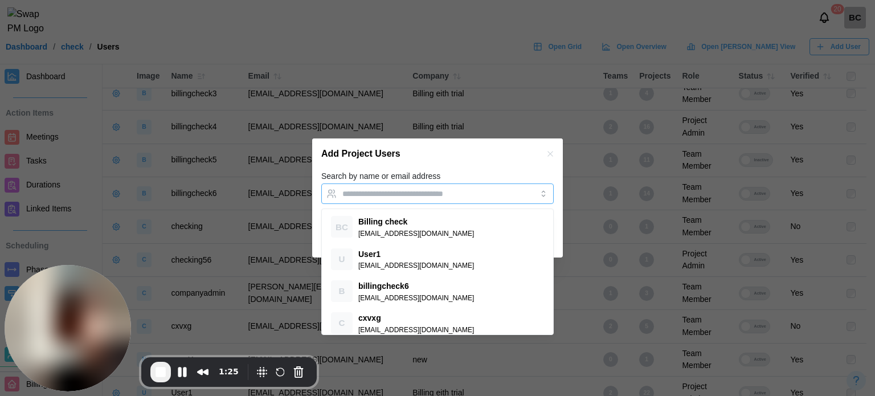
click at [423, 195] on input "Search by name or email address" at bounding box center [427, 193] width 170 height 9
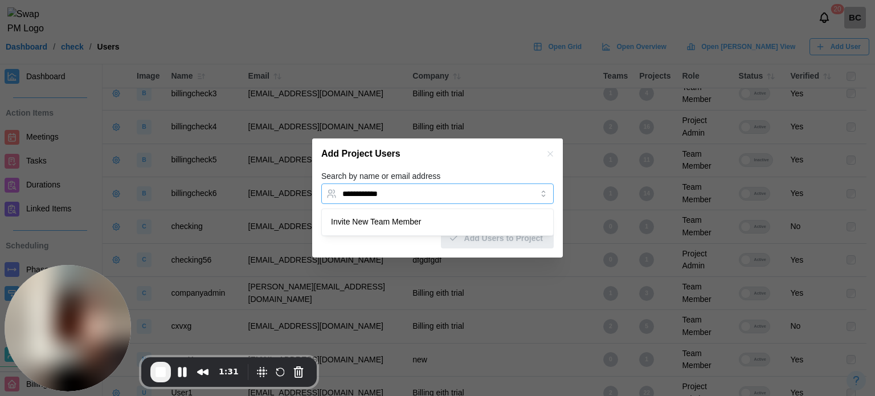
type input "**********"
click at [390, 222] on div "Invite New Team Member" at bounding box center [437, 222] width 227 height 22
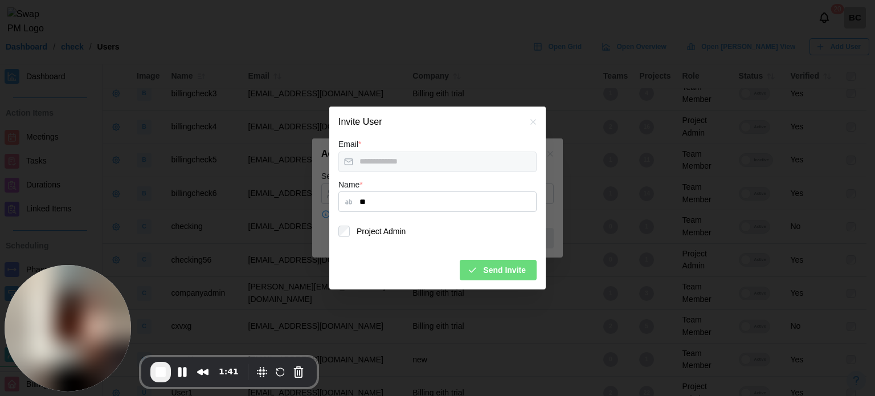
type input "**"
click at [477, 269] on icon "button" at bounding box center [472, 270] width 10 height 10
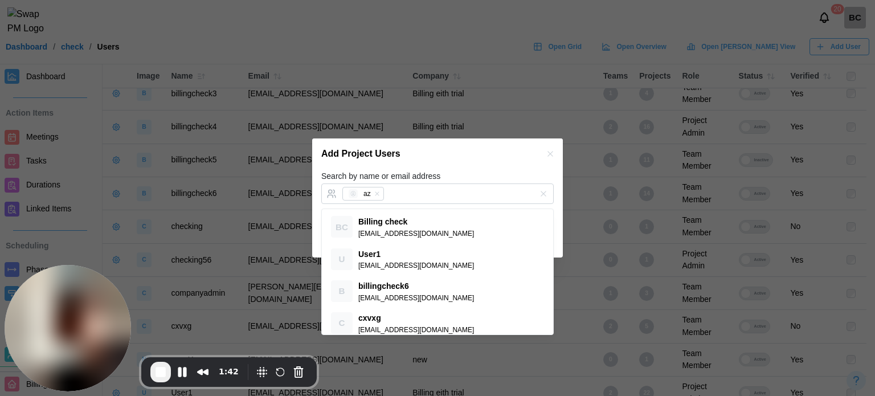
click at [455, 162] on div "Add Project Users" at bounding box center [437, 153] width 251 height 31
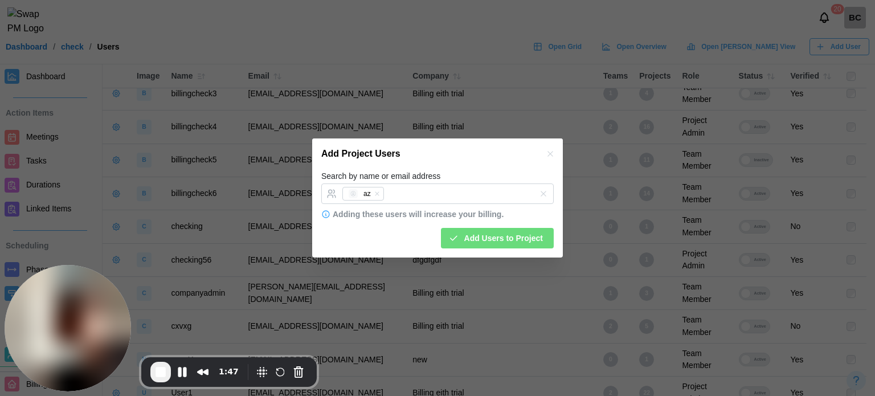
click at [497, 234] on span "Add Users to Project" at bounding box center [503, 237] width 79 height 19
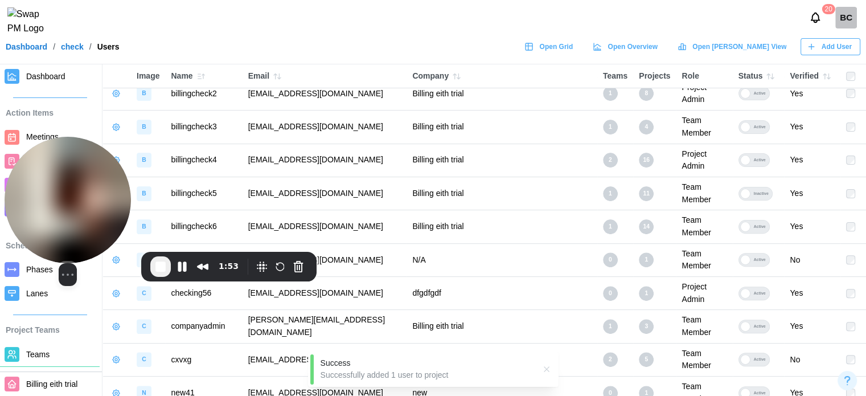
drag, startPoint x: 91, startPoint y: 324, endPoint x: 68, endPoint y: 195, distance: 130.2
click at [68, 195] on img at bounding box center [68, 200] width 126 height 126
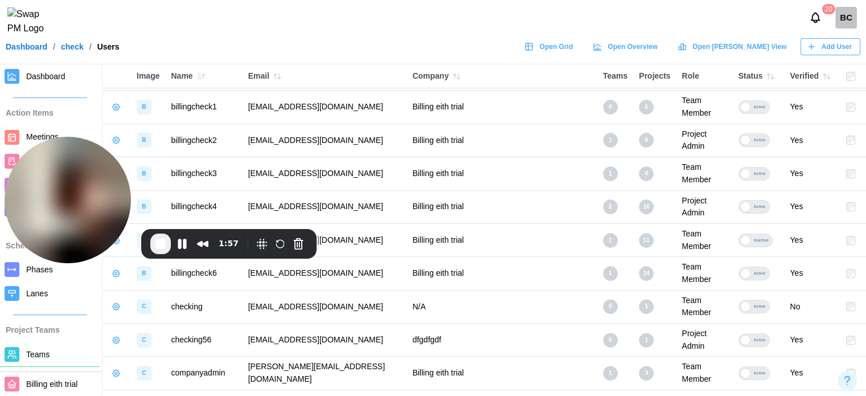
scroll to position [53, 0]
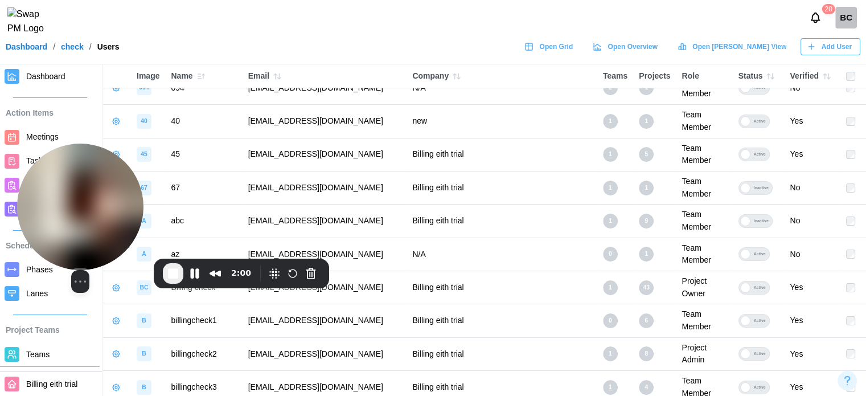
drag, startPoint x: 105, startPoint y: 182, endPoint x: 130, endPoint y: 214, distance: 40.6
click at [125, 240] on img at bounding box center [80, 207] width 126 height 126
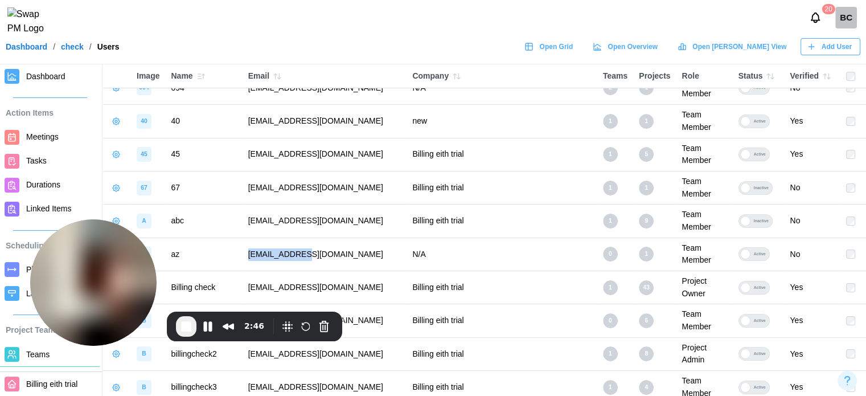
drag, startPoint x: 320, startPoint y: 207, endPoint x: 247, endPoint y: 198, distance: 72.9
click at [247, 238] on td "[EMAIL_ADDRESS][DOMAIN_NAME]" at bounding box center [325, 254] width 165 height 33
copy td "[EMAIL_ADDRESS][DOMAIN_NAME]"
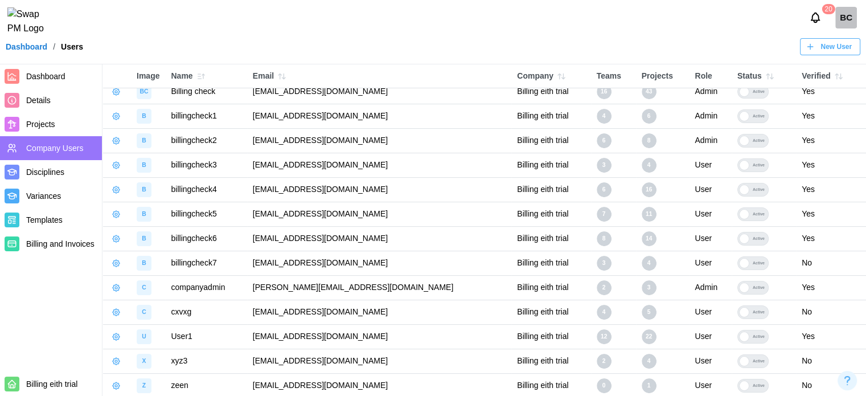
scroll to position [148, 0]
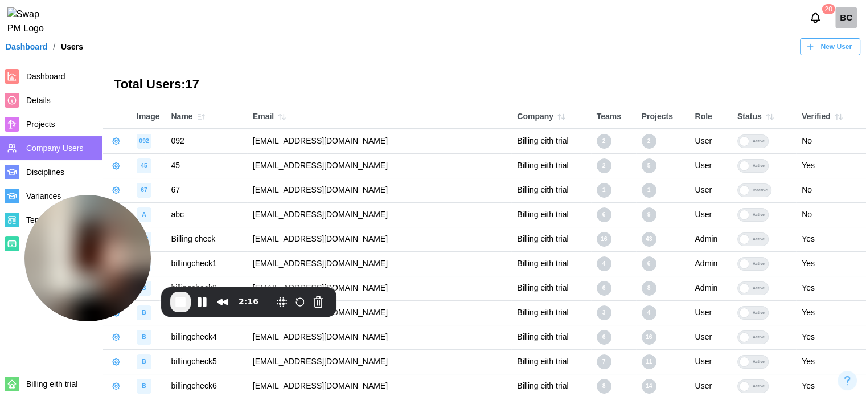
click at [63, 103] on span "Details" at bounding box center [61, 100] width 71 height 14
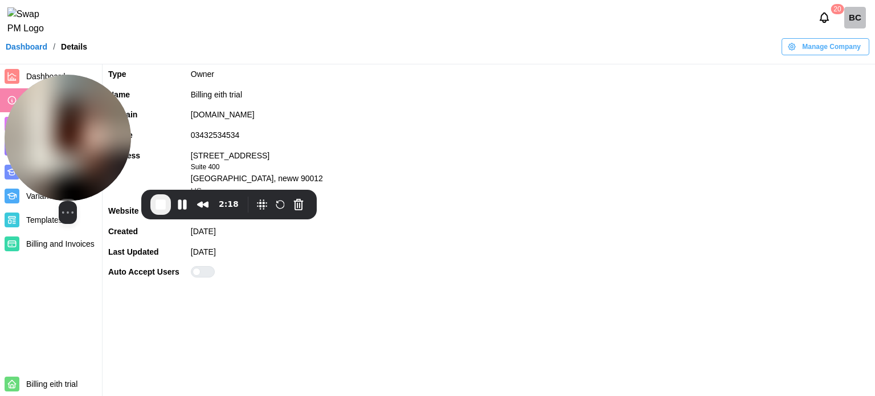
drag, startPoint x: 109, startPoint y: 212, endPoint x: 126, endPoint y: 189, distance: 28.6
click at [87, 103] on img at bounding box center [68, 138] width 126 height 126
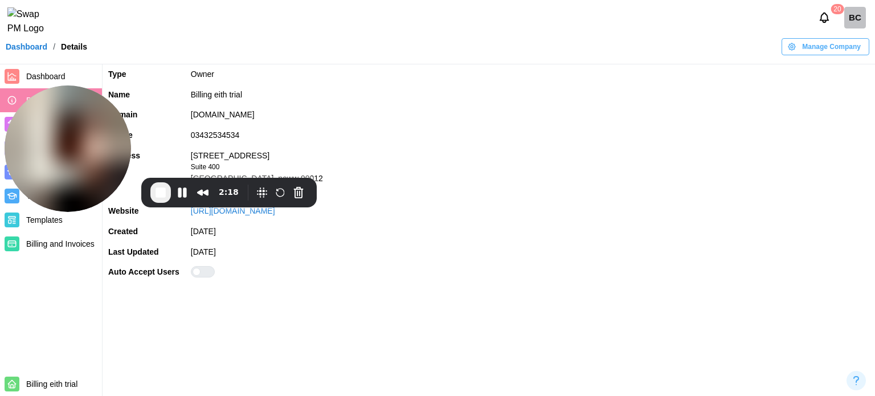
click at [211, 275] on label at bounding box center [530, 271] width 678 height 11
click at [208, 273] on div at bounding box center [203, 271] width 24 height 11
click at [204, 274] on div at bounding box center [207, 272] width 14 height 10
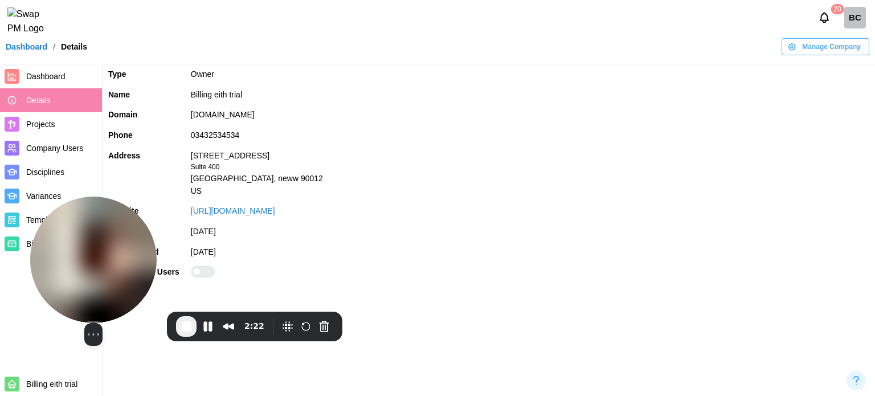
drag, startPoint x: 110, startPoint y: 134, endPoint x: 134, endPoint y: 264, distance: 132.0
click at [134, 264] on img at bounding box center [93, 259] width 126 height 126
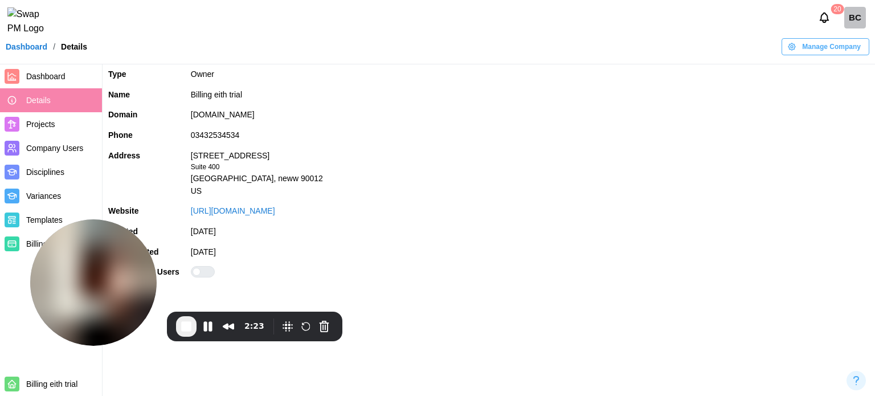
click at [42, 142] on span "Company Users" at bounding box center [61, 148] width 71 height 14
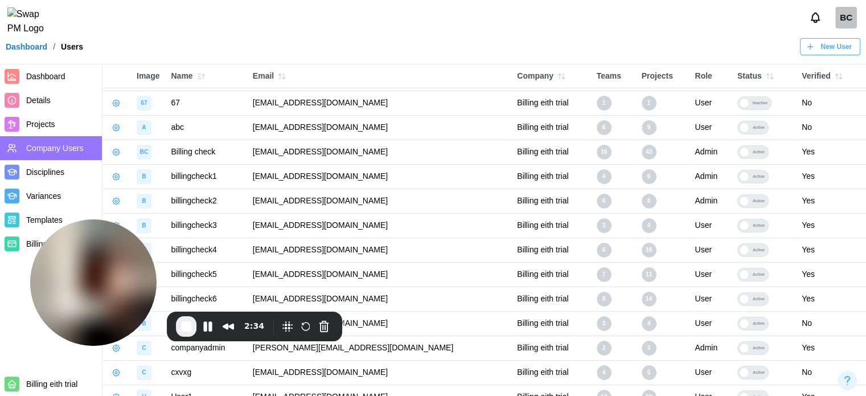
scroll to position [148, 0]
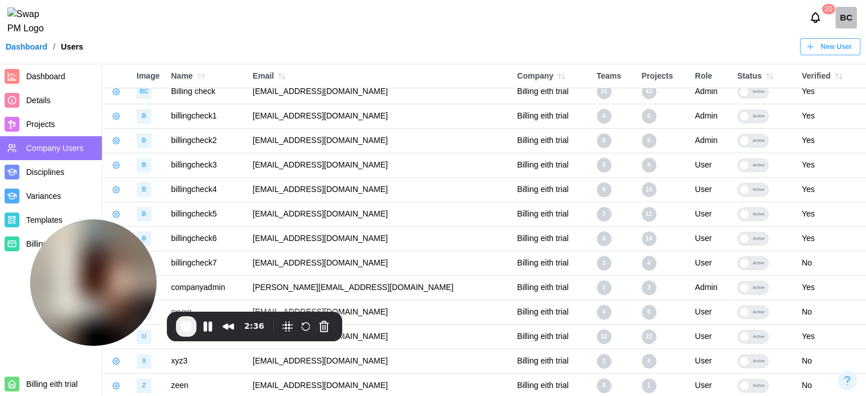
click at [48, 105] on span "Details" at bounding box center [38, 100] width 24 height 9
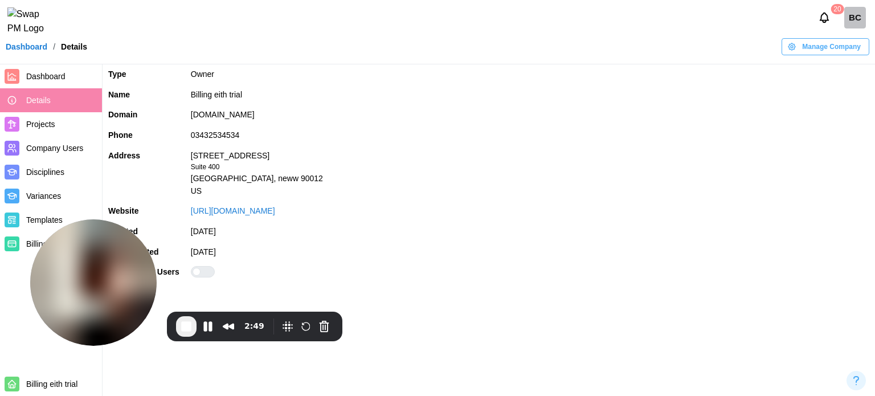
click at [200, 273] on div at bounding box center [207, 272] width 14 height 10
click at [68, 150] on span "Company Users" at bounding box center [54, 148] width 57 height 9
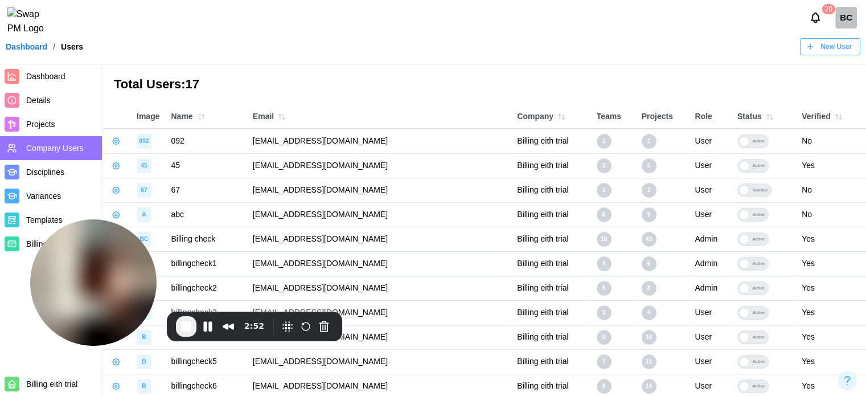
click at [819, 48] on div "New User" at bounding box center [829, 47] width 46 height 16
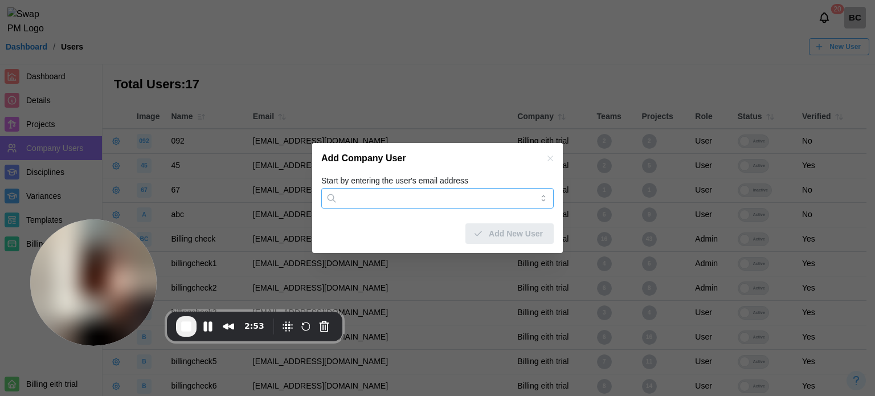
click at [401, 199] on input "Start by entering the user's email address" at bounding box center [437, 198] width 232 height 21
paste input "**********"
type input "**********"
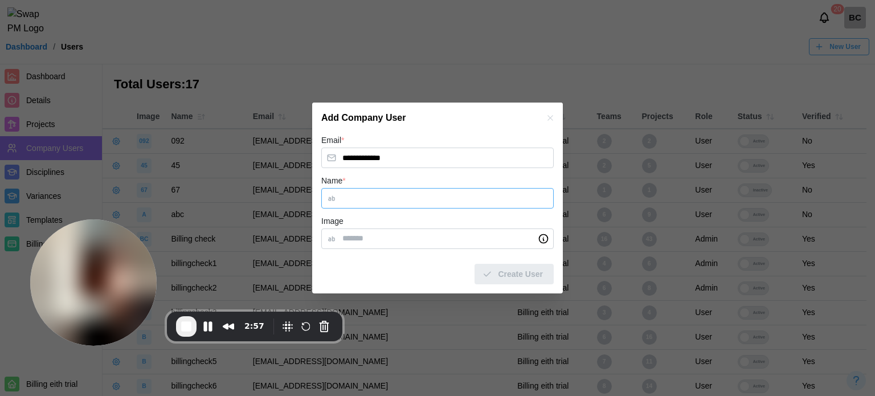
click at [366, 194] on input "Name *" at bounding box center [437, 198] width 232 height 21
type input "****"
click at [499, 272] on div "Create User" at bounding box center [512, 273] width 61 height 19
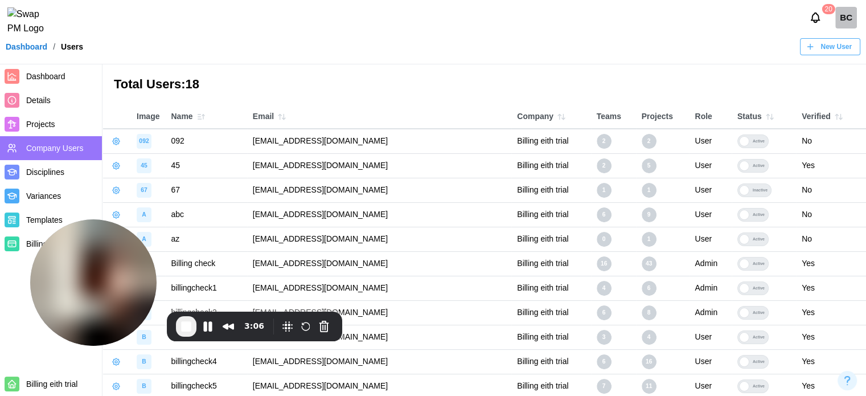
click at [23, 93] on link "Details" at bounding box center [51, 100] width 102 height 24
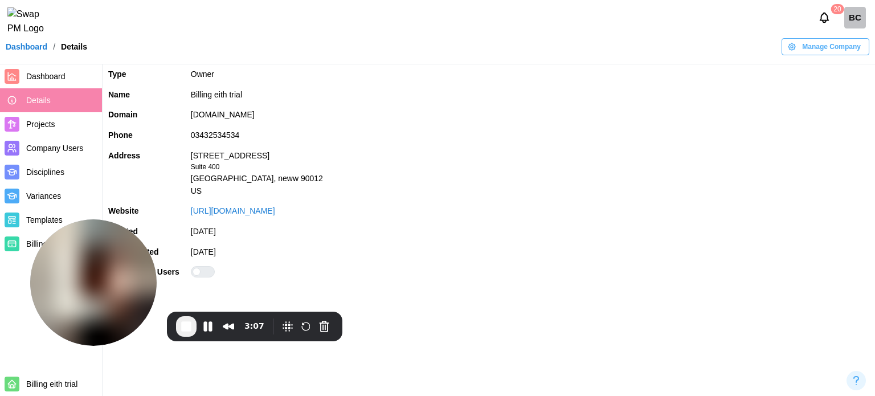
click at [196, 267] on div at bounding box center [203, 271] width 24 height 11
click at [30, 144] on span "Company Users" at bounding box center [54, 148] width 57 height 9
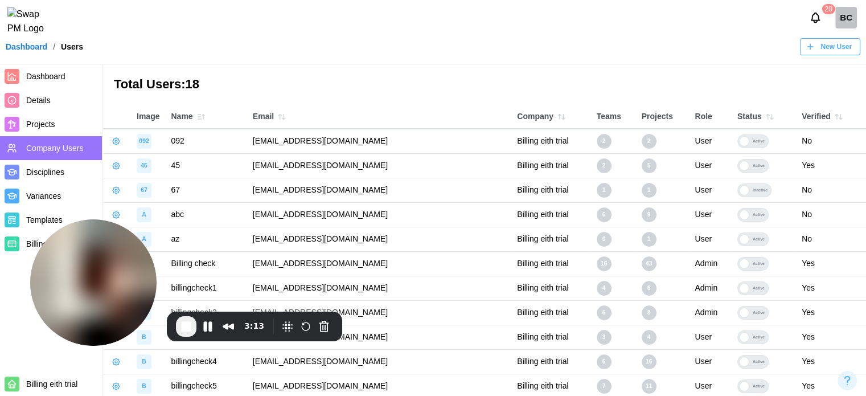
click at [44, 97] on span "Details" at bounding box center [38, 100] width 24 height 9
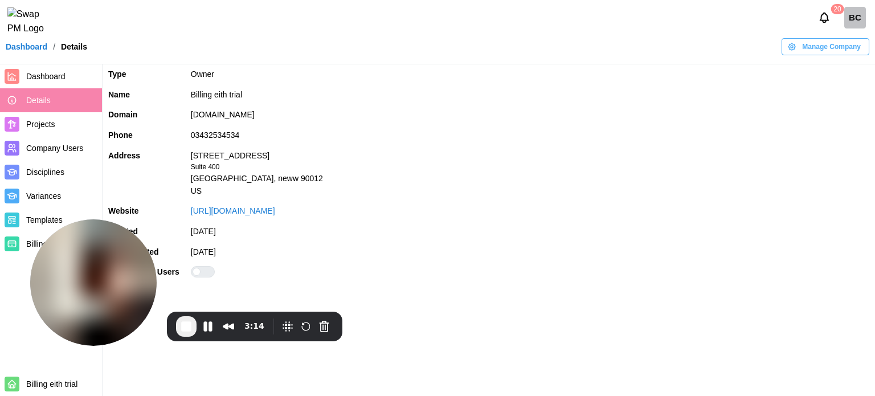
click at [216, 279] on td at bounding box center [530, 272] width 690 height 21
click at [200, 272] on div at bounding box center [197, 272] width 8 height 8
click at [70, 148] on span "Company Users" at bounding box center [54, 148] width 57 height 9
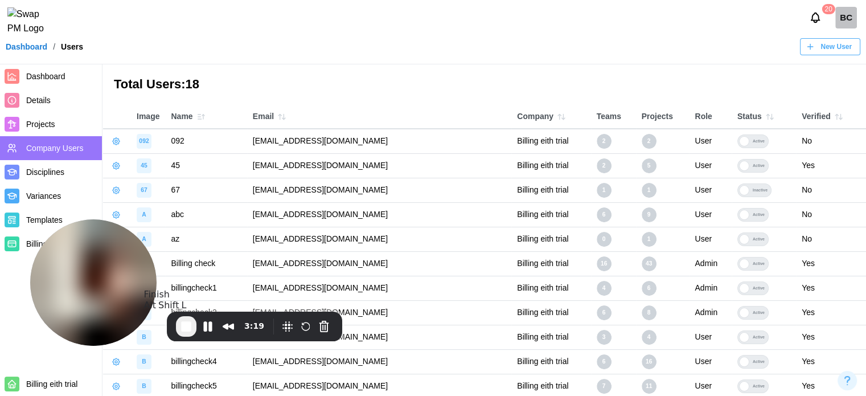
click at [189, 324] on span "End Recording" at bounding box center [186, 327] width 14 height 14
